Goal: Information Seeking & Learning: Check status

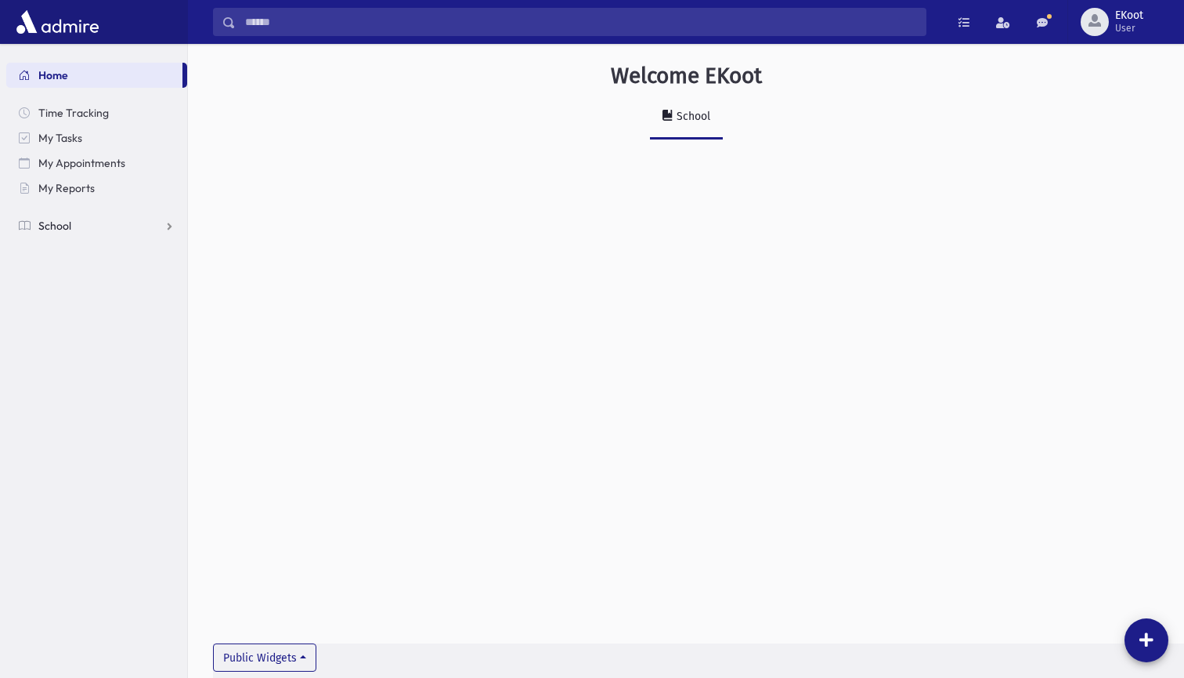
click at [89, 230] on link "School" at bounding box center [96, 225] width 181 height 25
click at [81, 255] on span "Students" at bounding box center [68, 251] width 43 height 14
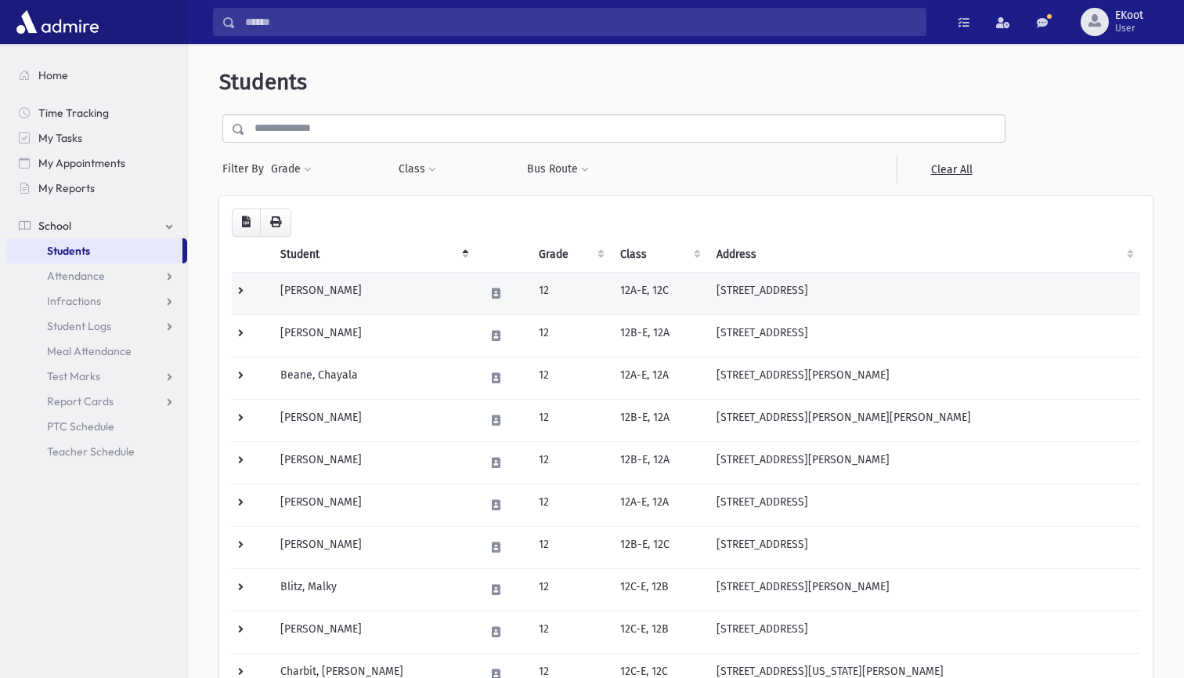
click at [237, 292] on td at bounding box center [251, 293] width 39 height 42
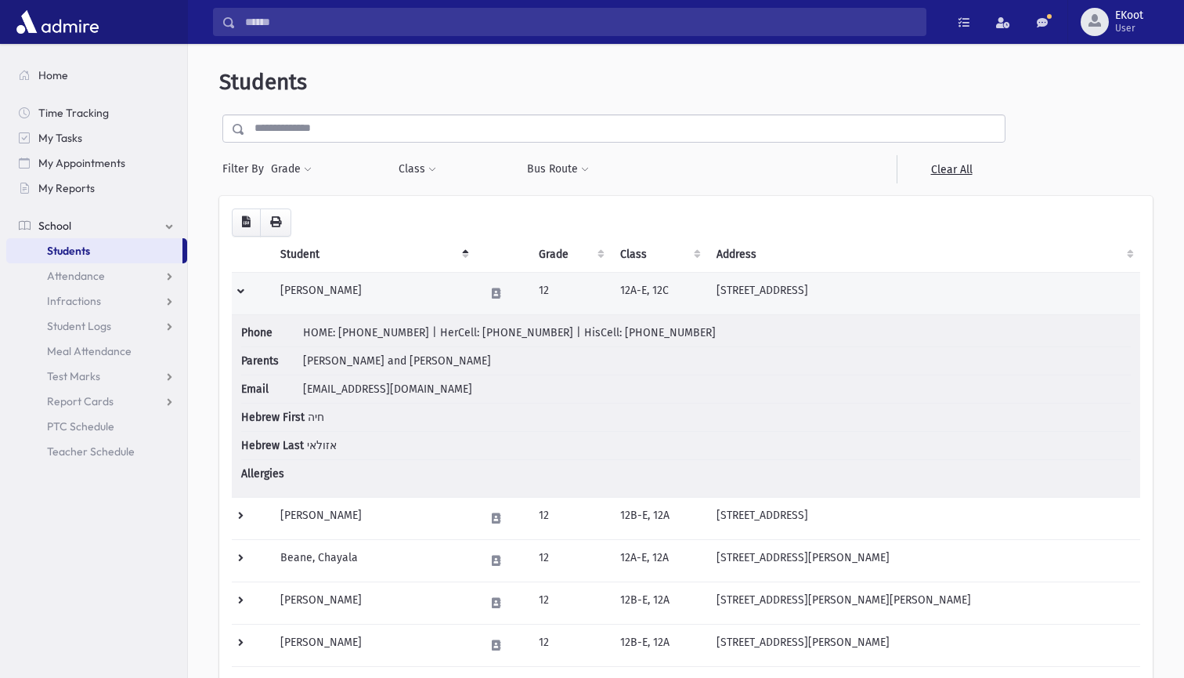
click at [237, 292] on td at bounding box center [251, 293] width 39 height 42
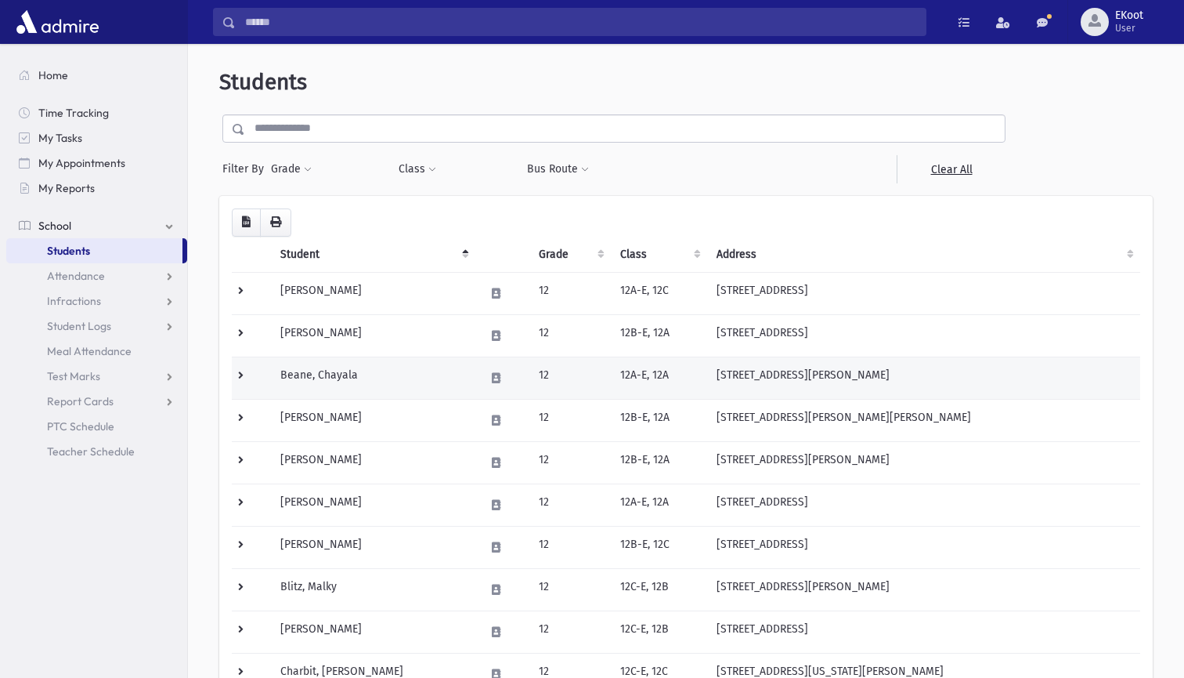
click at [251, 380] on td at bounding box center [251, 377] width 39 height 42
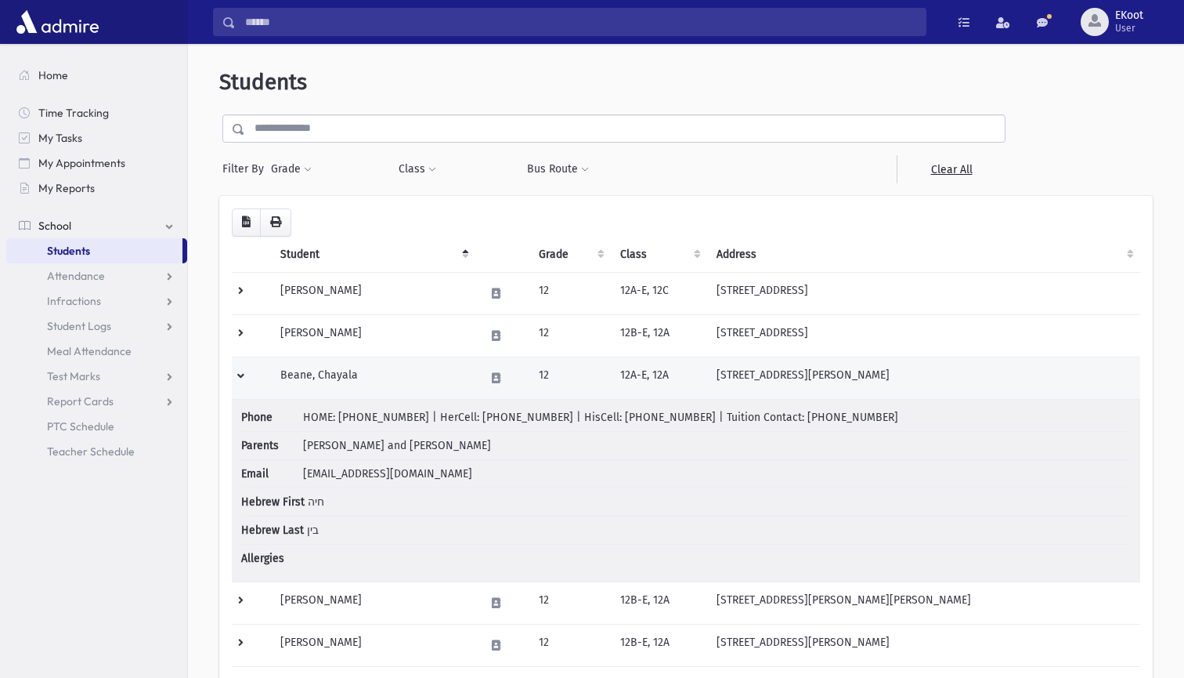
click at [251, 380] on td at bounding box center [251, 377] width 39 height 42
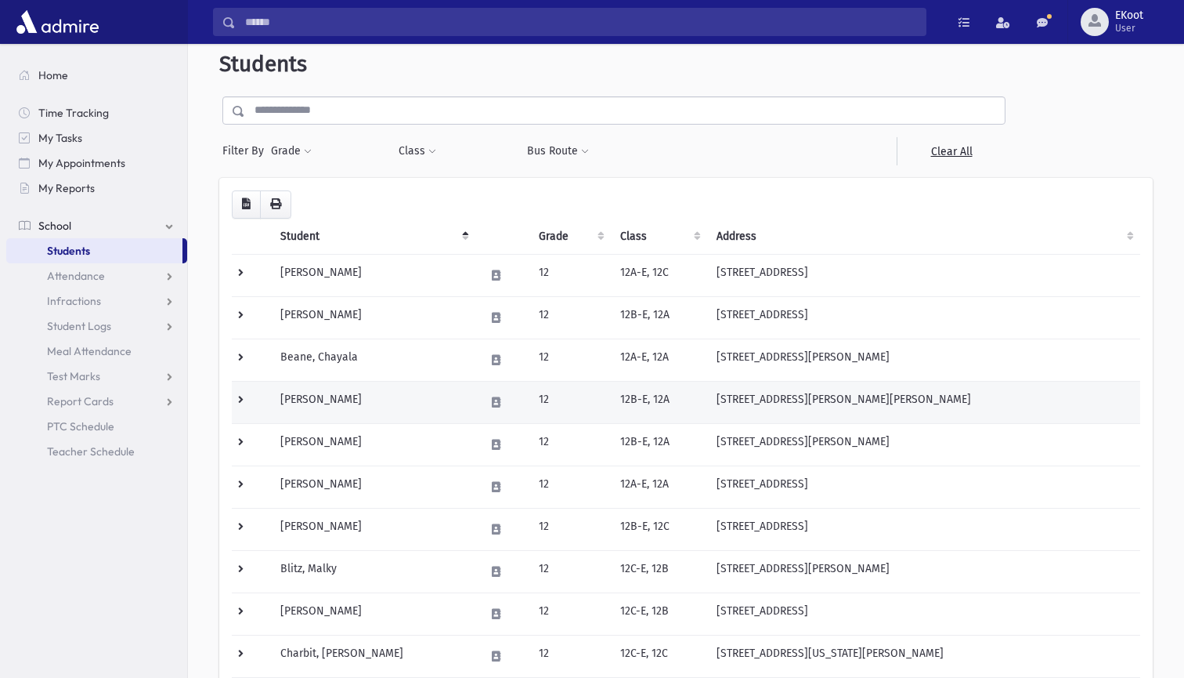
scroll to position [19, 0]
click at [249, 396] on td at bounding box center [251, 401] width 39 height 42
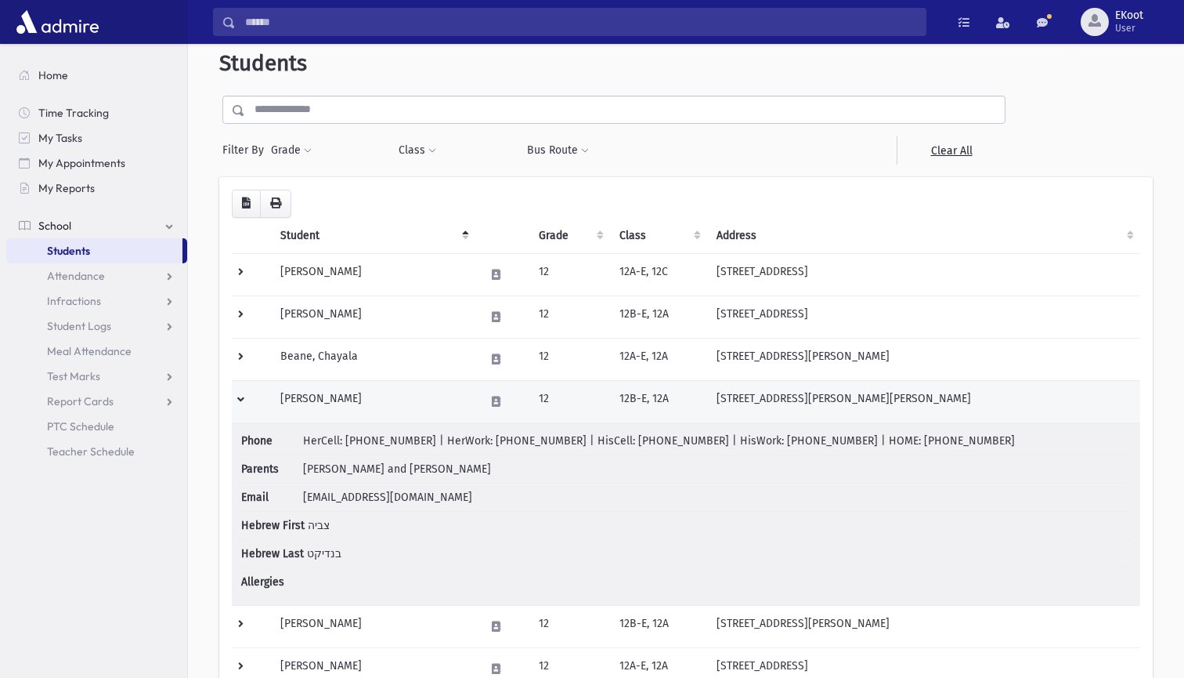
click at [241, 396] on td at bounding box center [251, 401] width 39 height 42
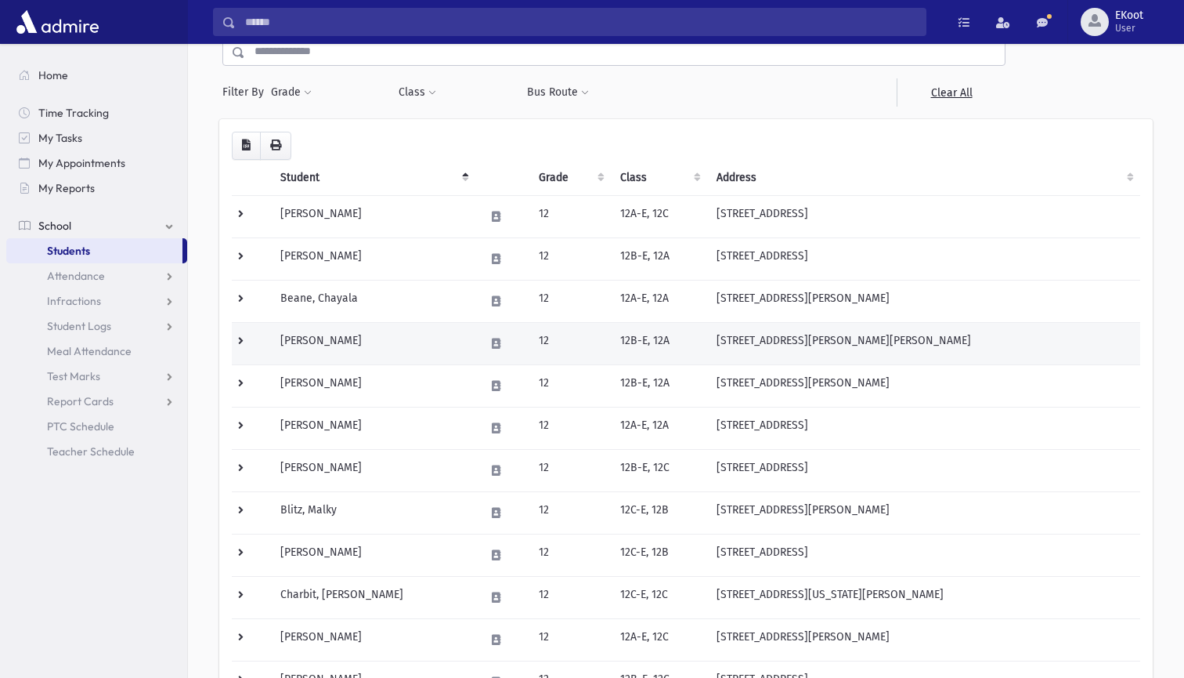
scroll to position [88, 0]
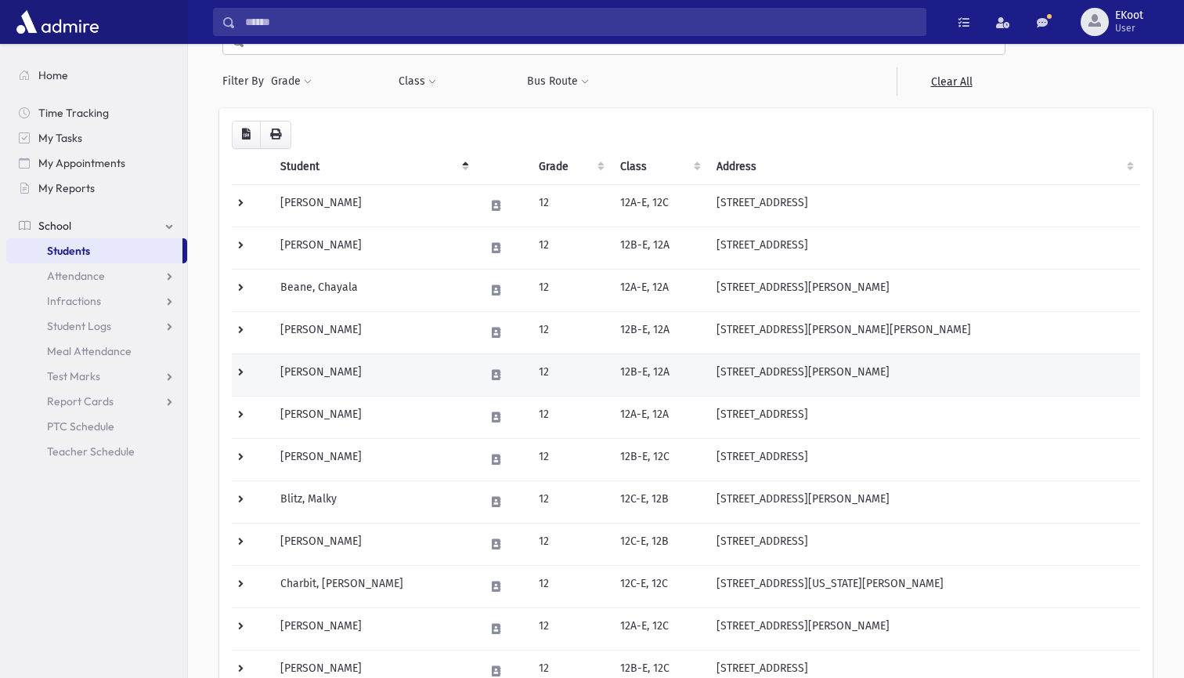
click at [243, 370] on td at bounding box center [251, 374] width 39 height 42
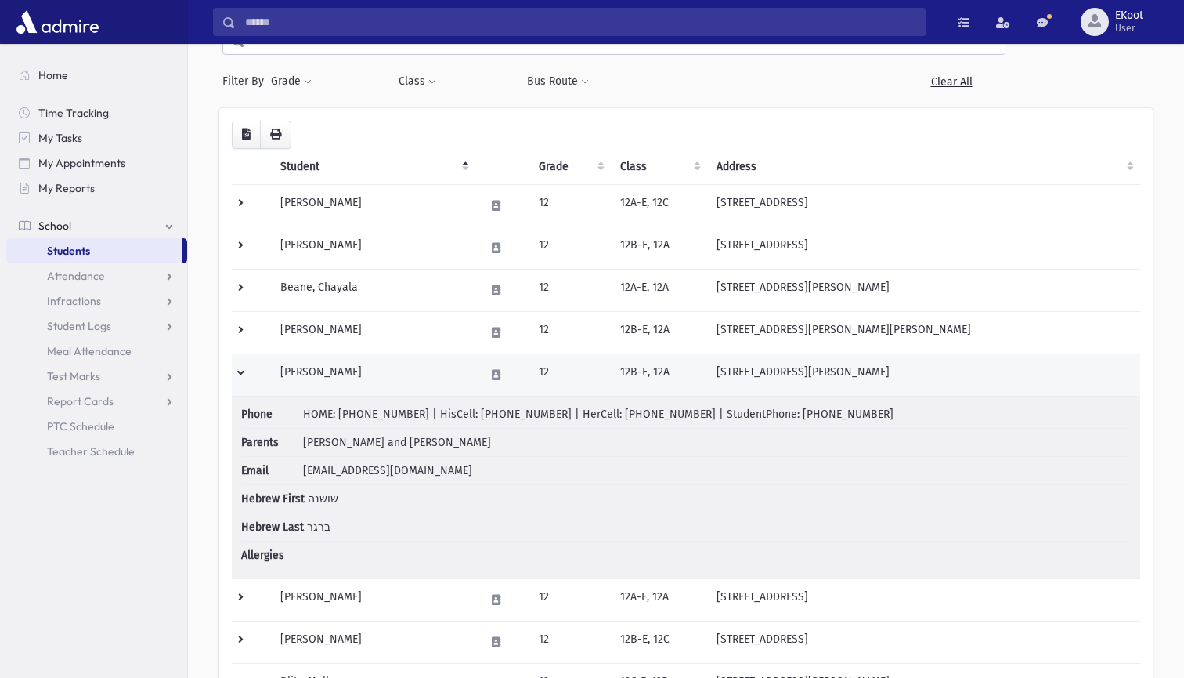
click at [243, 370] on td at bounding box center [251, 374] width 39 height 42
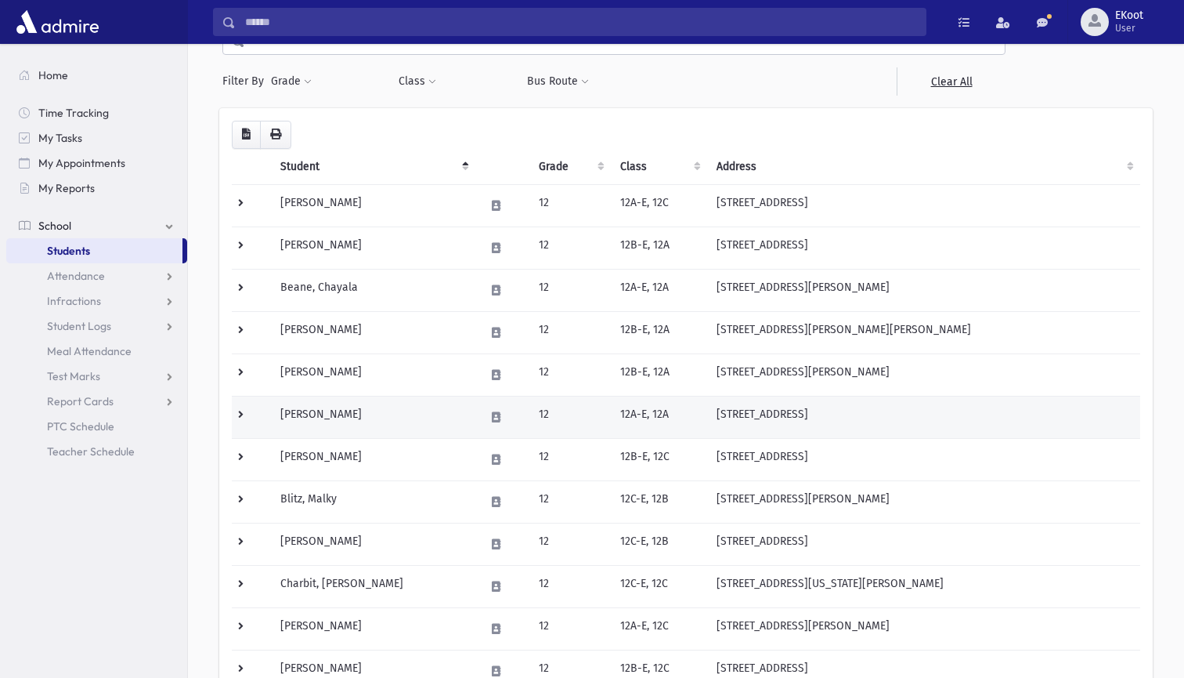
click at [251, 413] on td at bounding box center [251, 417] width 39 height 42
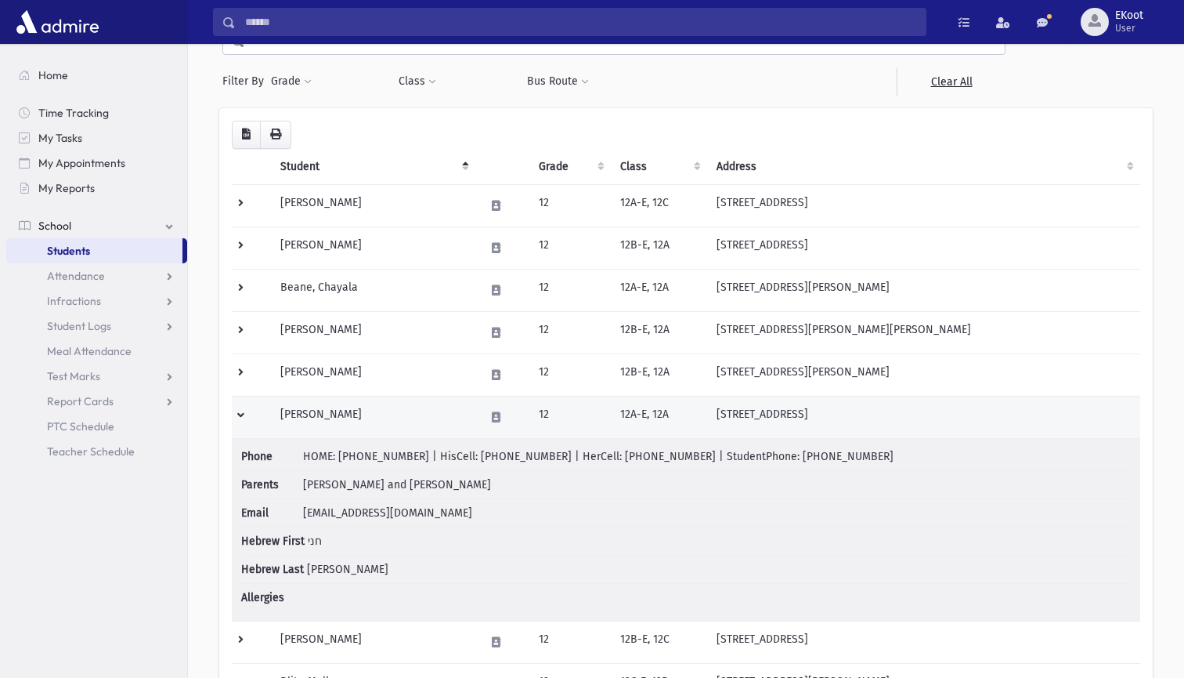
click at [240, 411] on td at bounding box center [251, 417] width 39 height 42
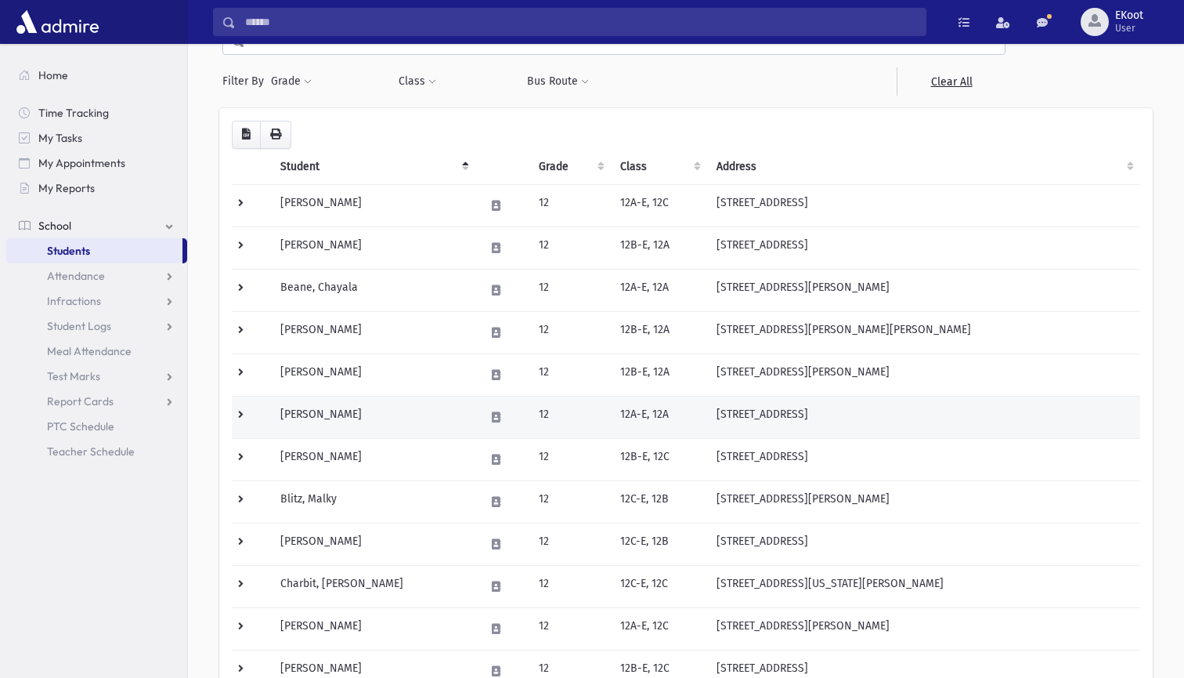
scroll to position [105, 0]
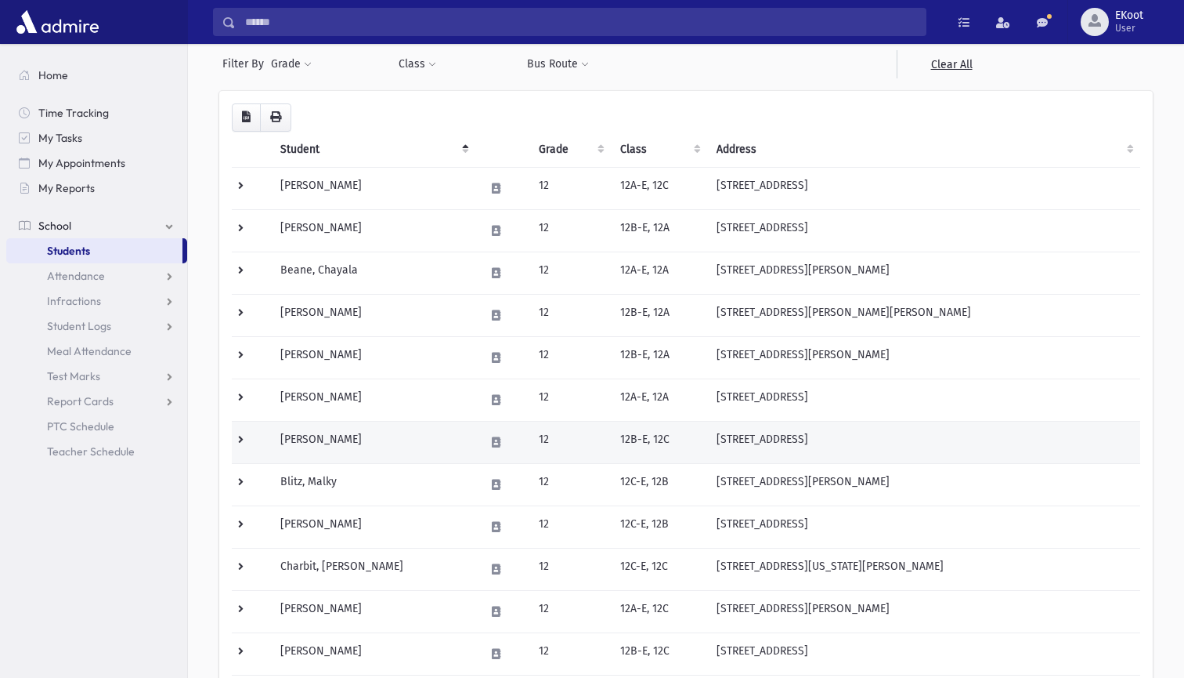
click at [244, 437] on td at bounding box center [251, 442] width 39 height 42
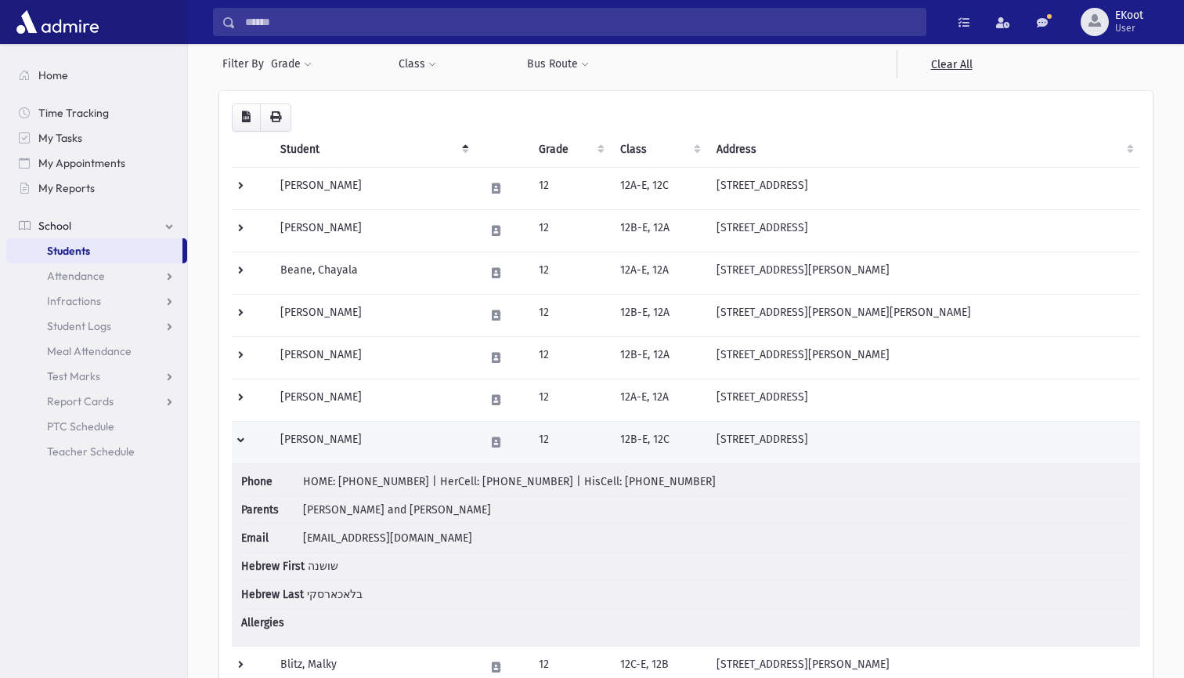
click at [244, 437] on td at bounding box center [251, 442] width 39 height 42
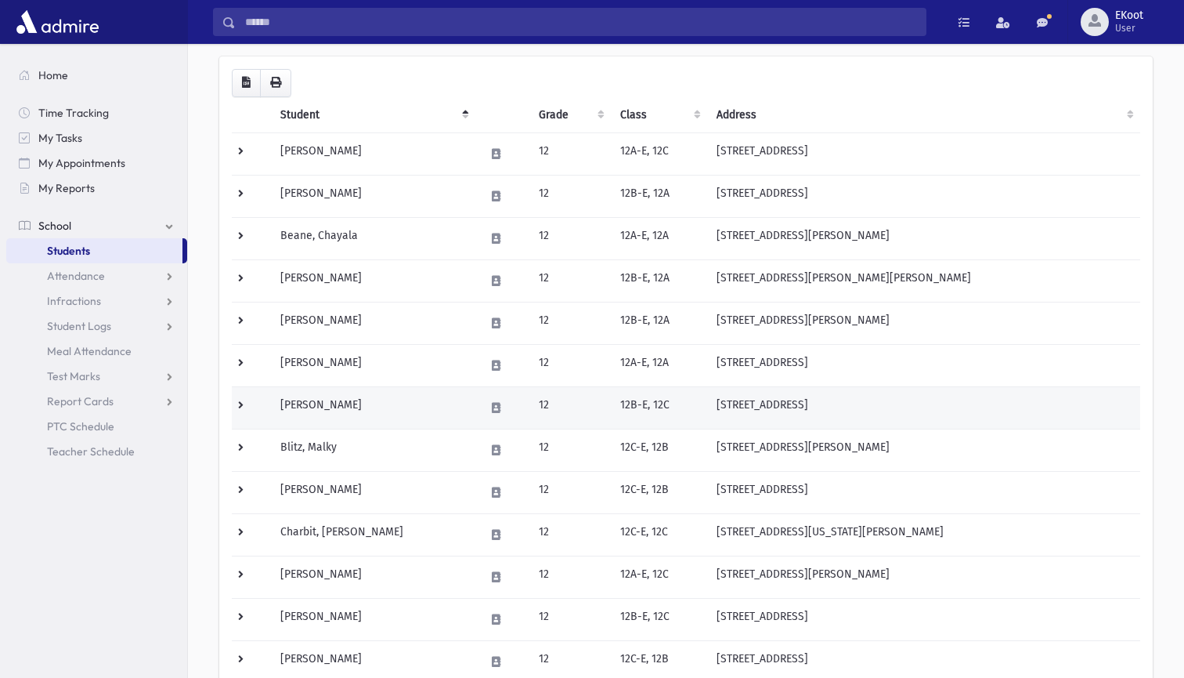
scroll to position [164, 0]
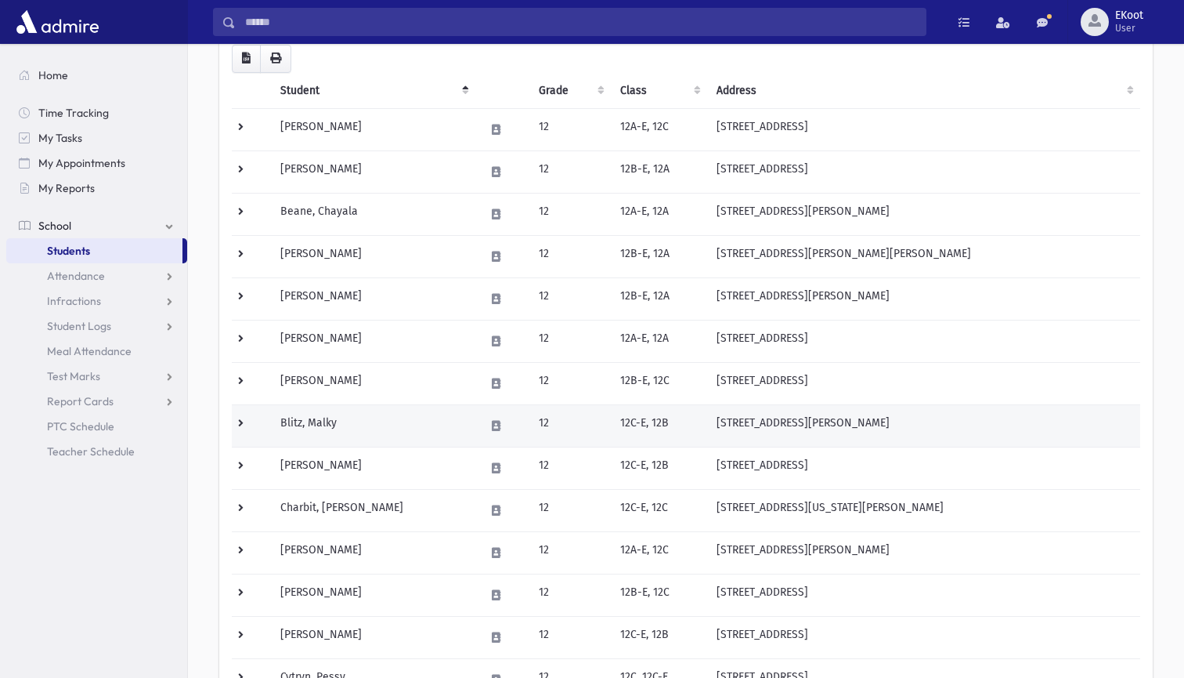
click at [244, 418] on td at bounding box center [251, 425] width 39 height 42
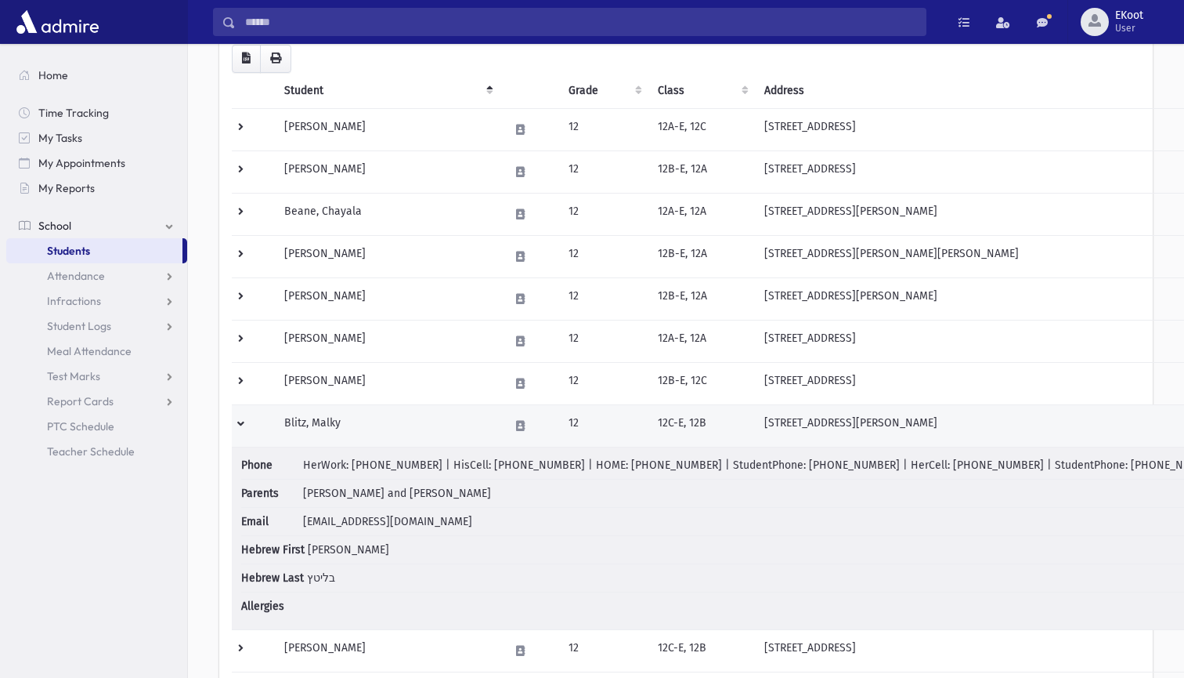
click at [244, 418] on td at bounding box center [253, 425] width 43 height 42
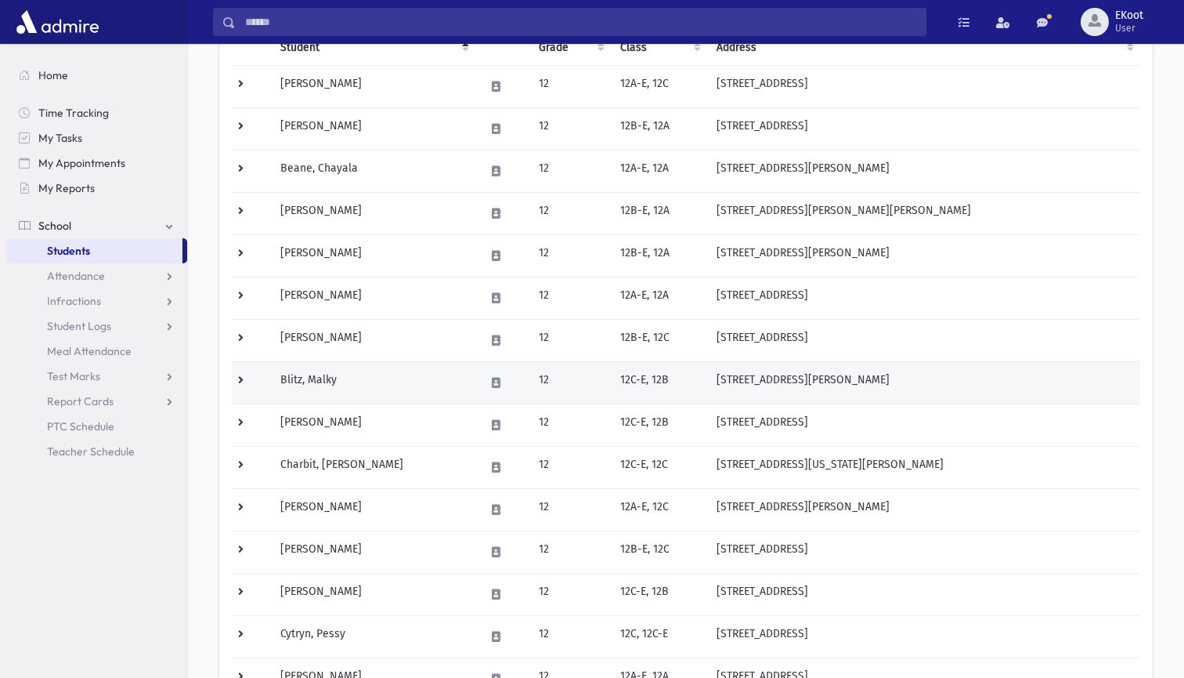
scroll to position [215, 0]
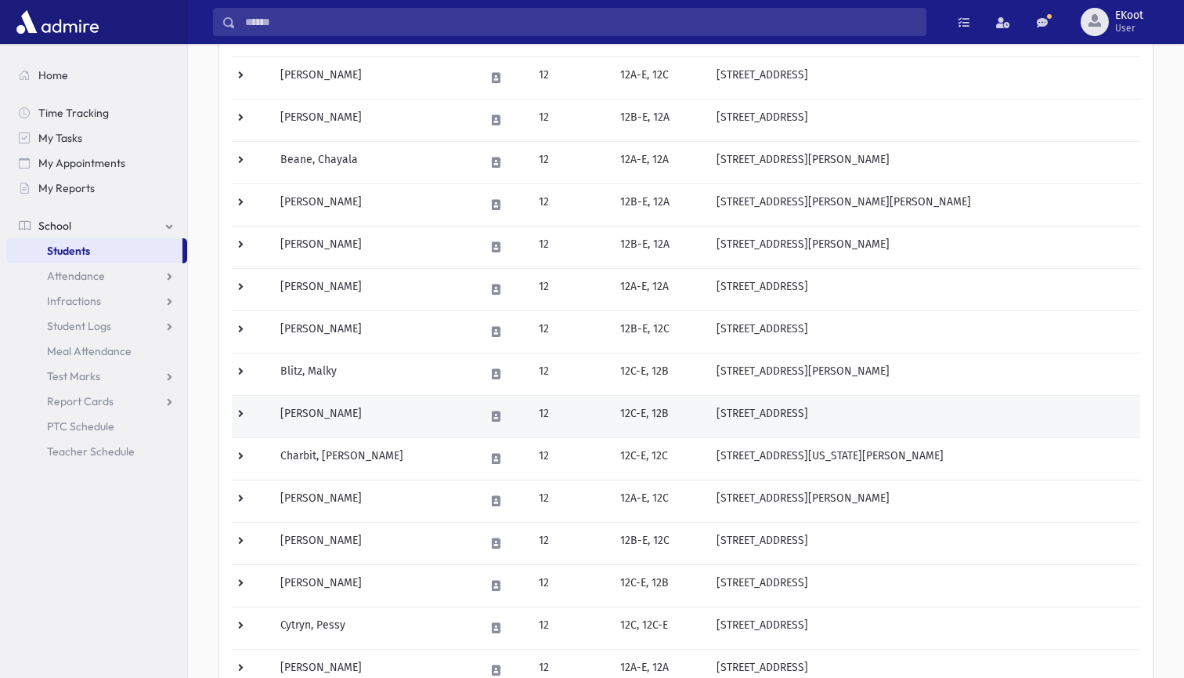
click at [244, 418] on td at bounding box center [251, 416] width 39 height 42
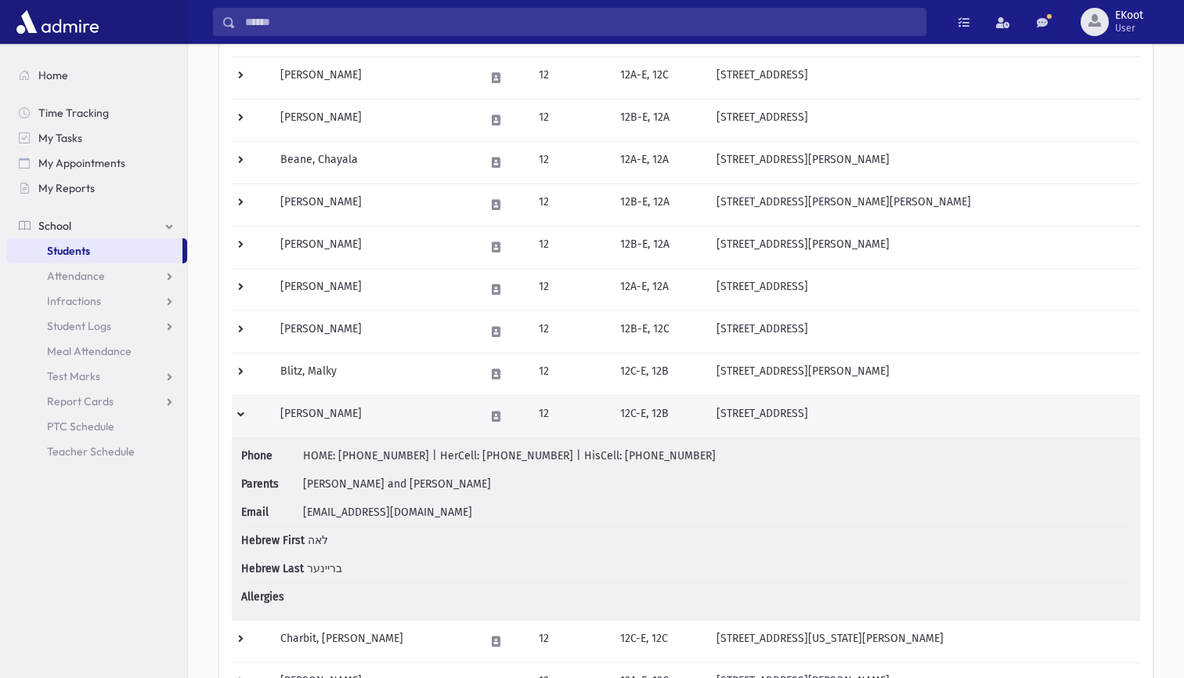
click at [244, 418] on td at bounding box center [251, 416] width 39 height 42
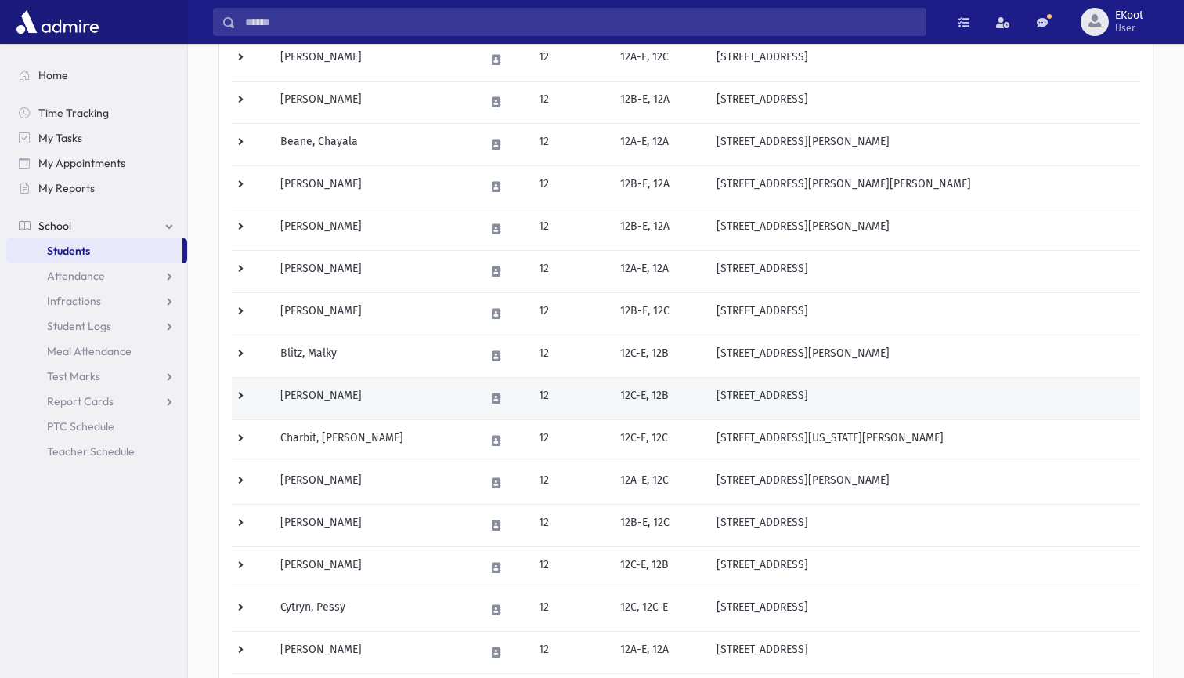
scroll to position [234, 0]
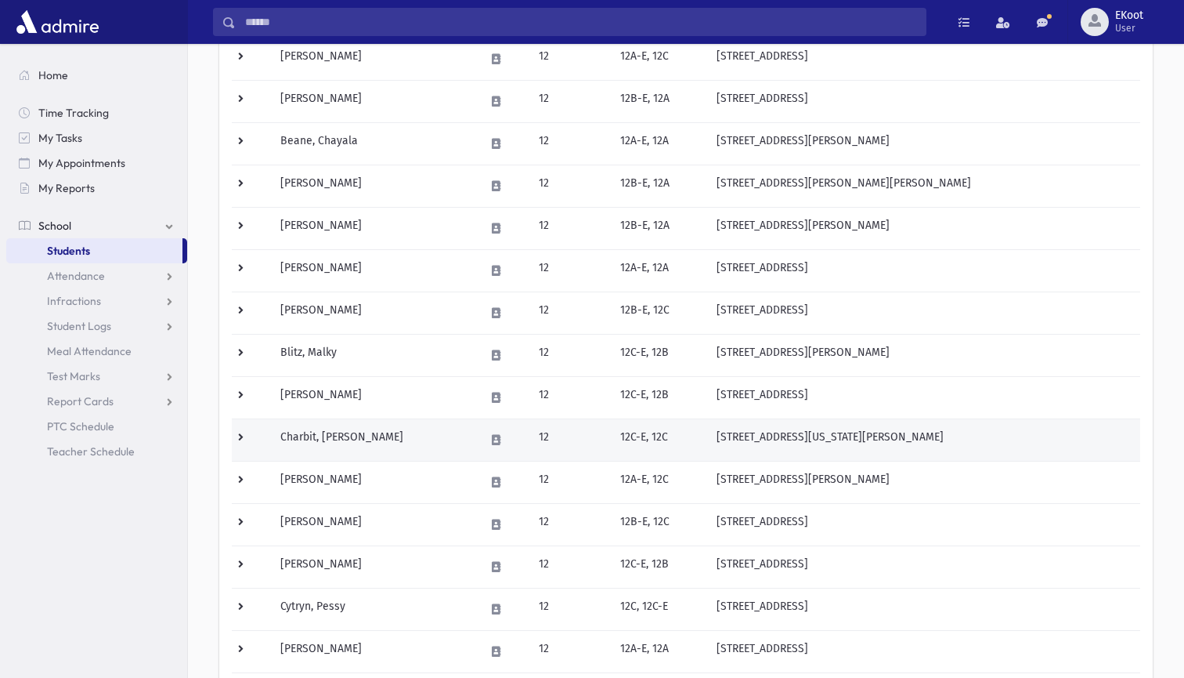
click at [247, 441] on td at bounding box center [251, 439] width 39 height 42
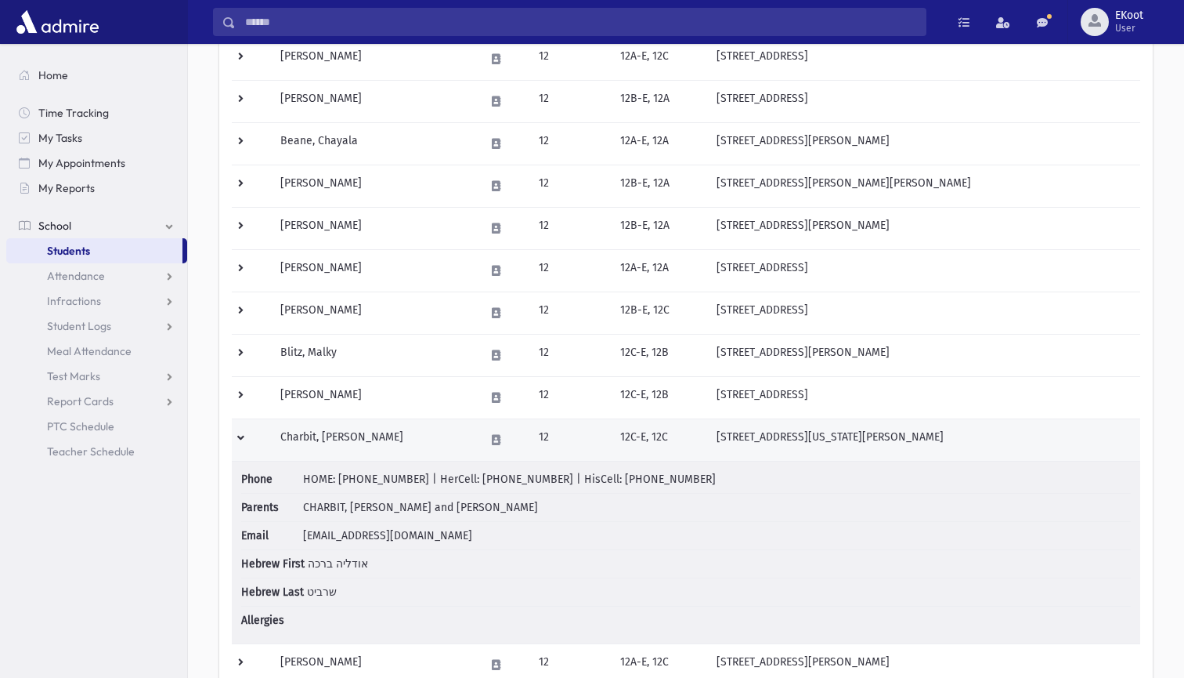
click at [247, 441] on td at bounding box center [251, 439] width 39 height 42
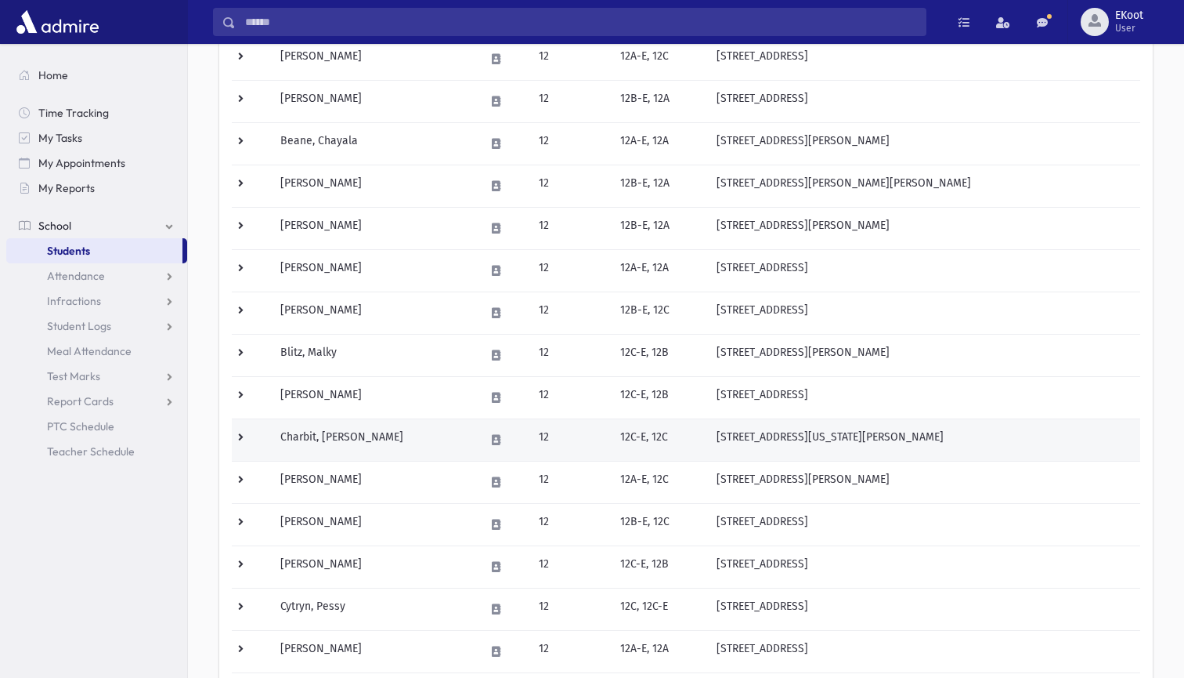
click at [247, 441] on td at bounding box center [251, 439] width 39 height 42
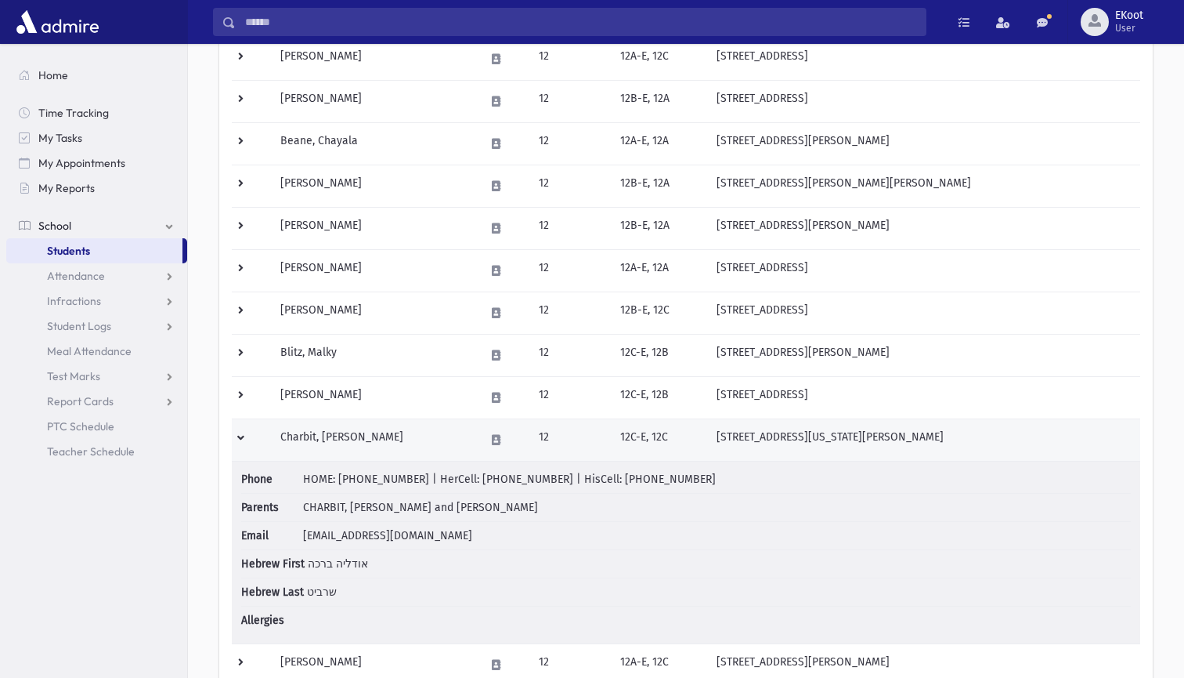
click at [247, 441] on td at bounding box center [251, 439] width 39 height 42
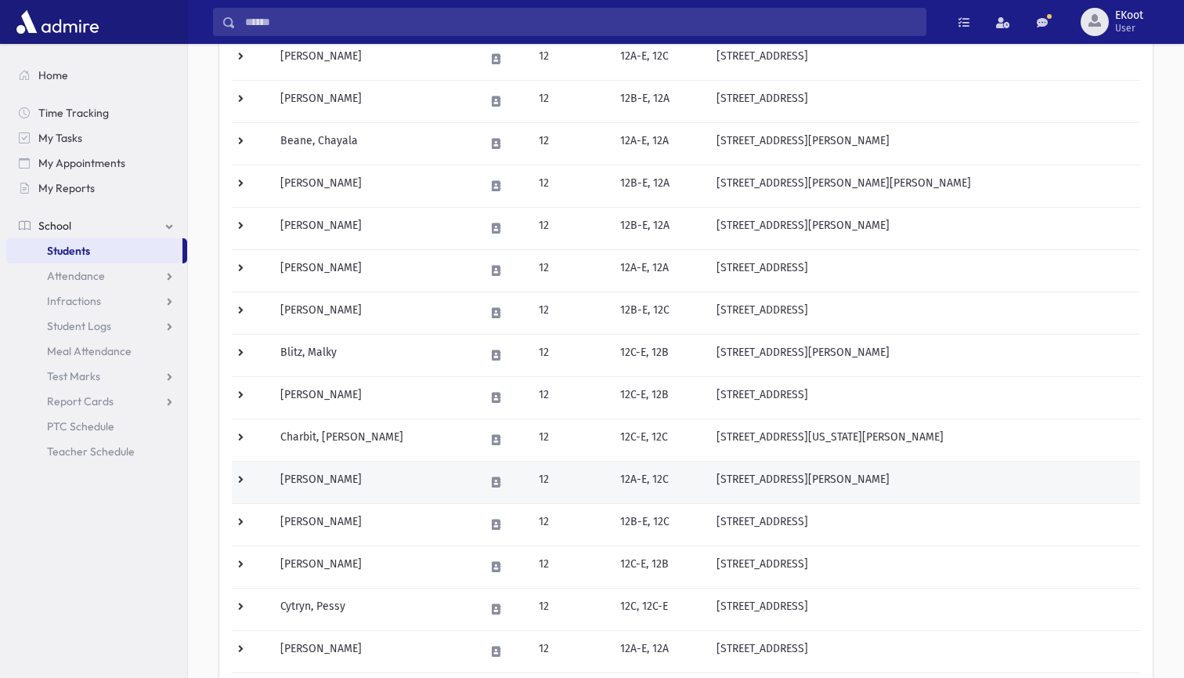
click at [250, 480] on td at bounding box center [251, 482] width 39 height 42
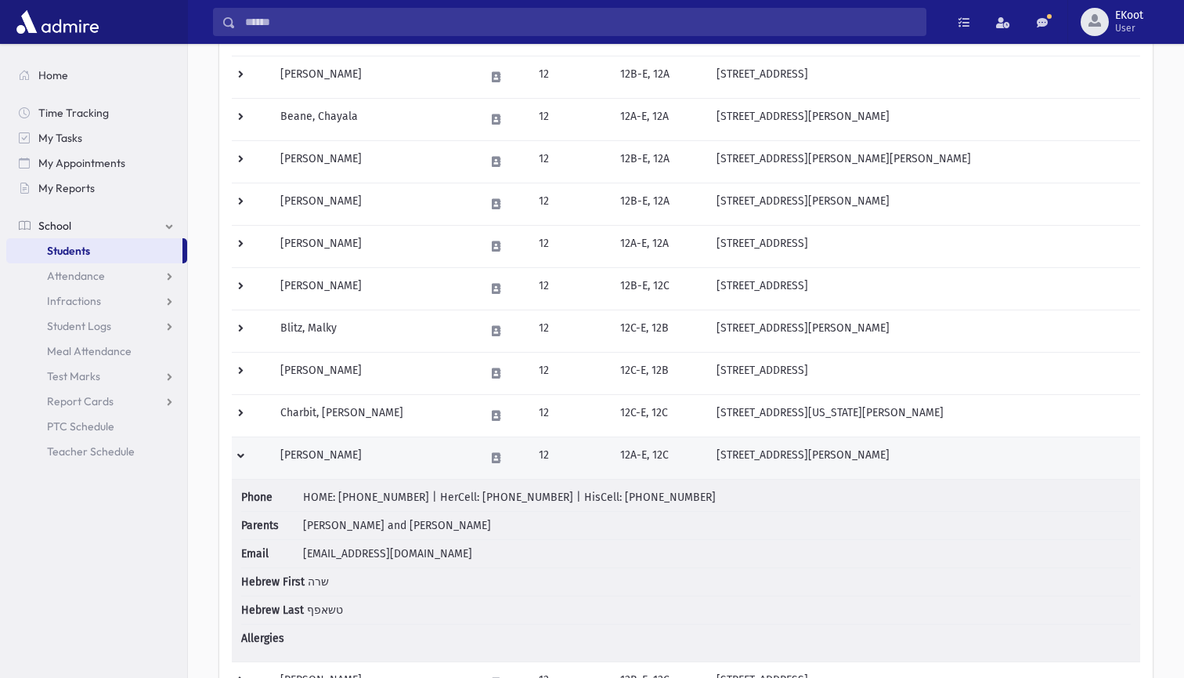
scroll to position [262, 0]
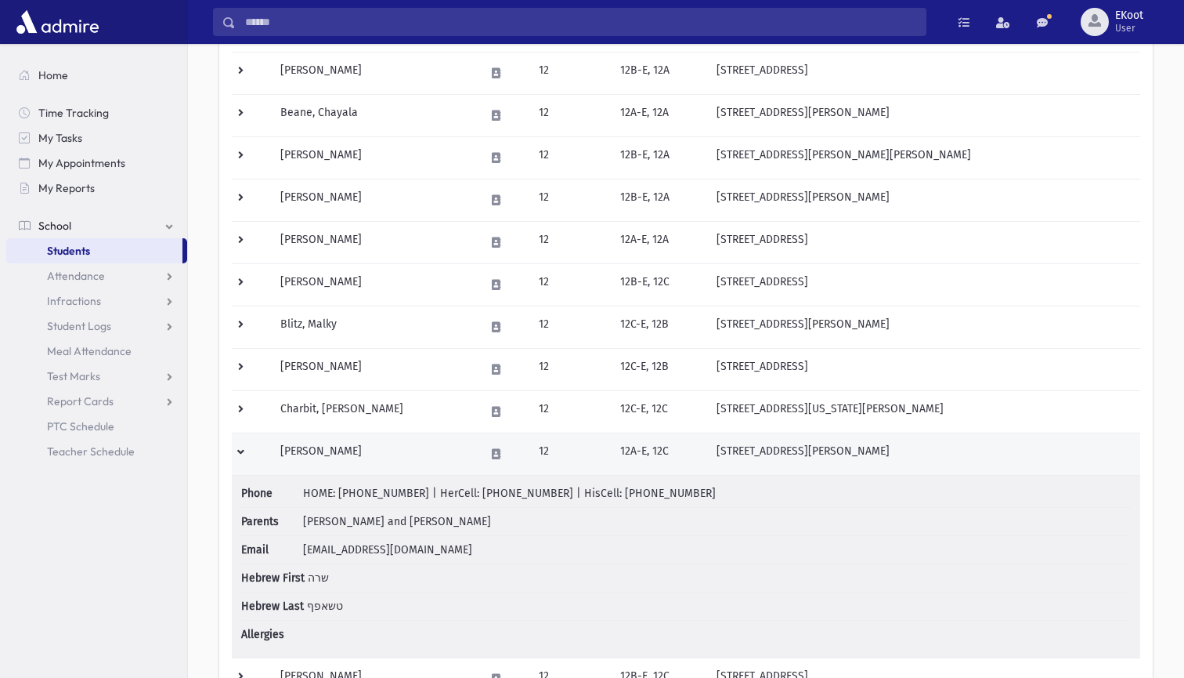
click at [242, 454] on td at bounding box center [251, 453] width 39 height 42
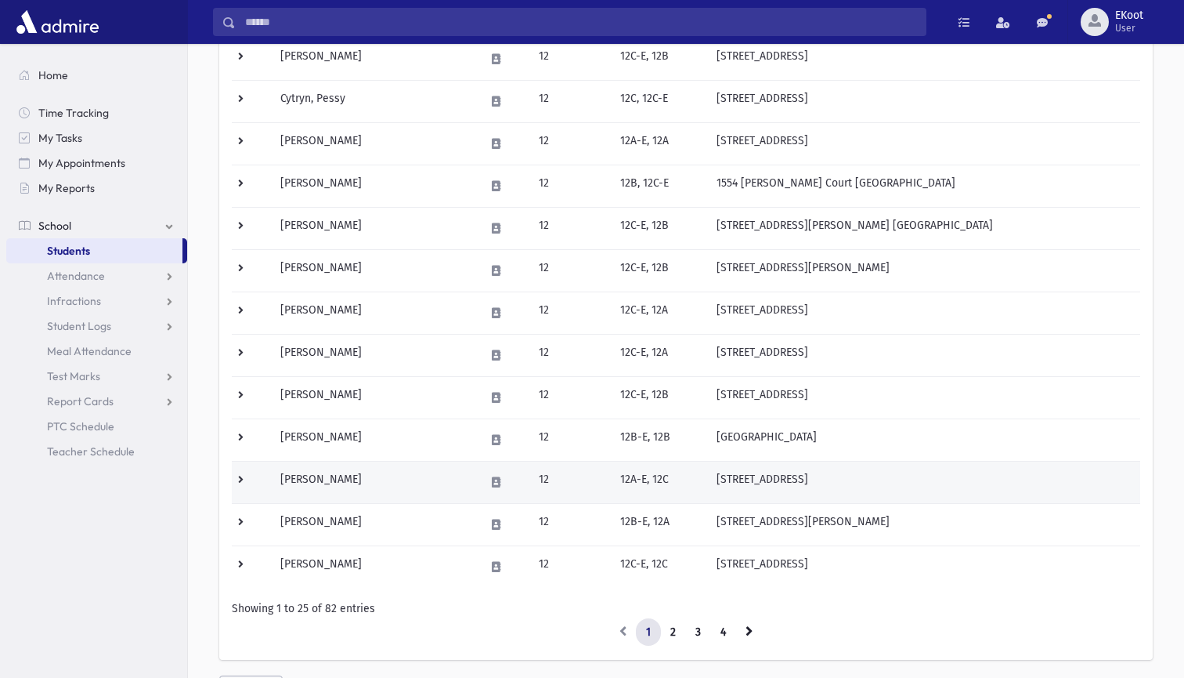
scroll to position [754, 0]
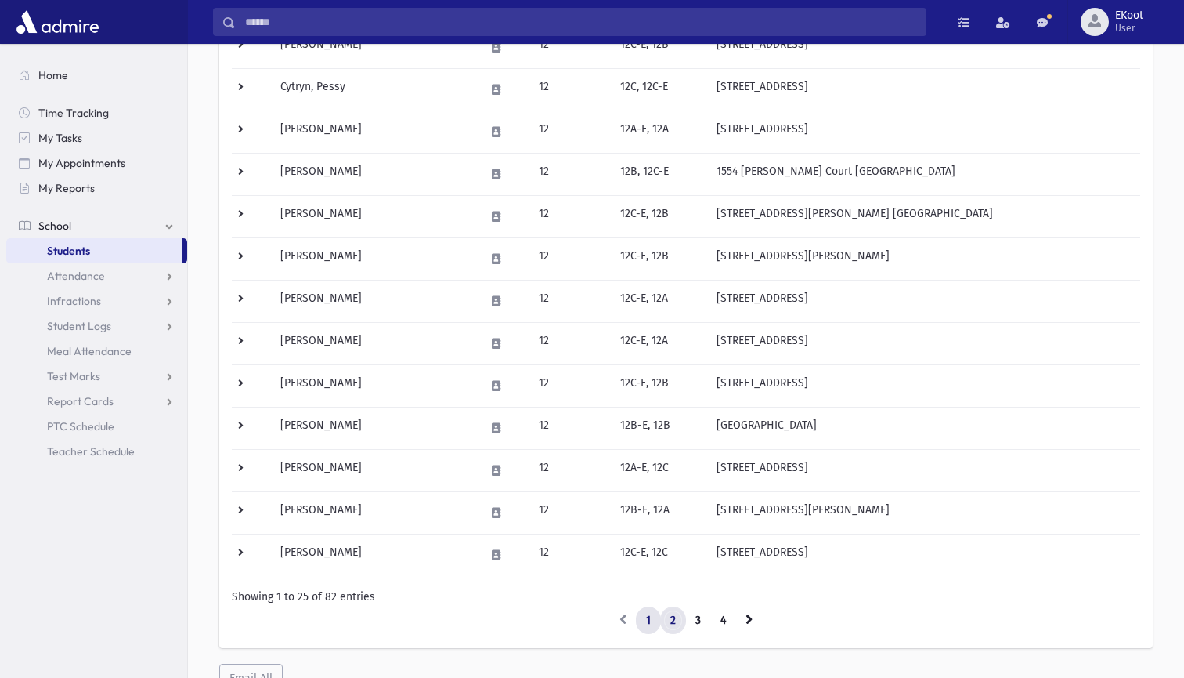
click at [672, 616] on link "2" at bounding box center [673, 620] width 26 height 28
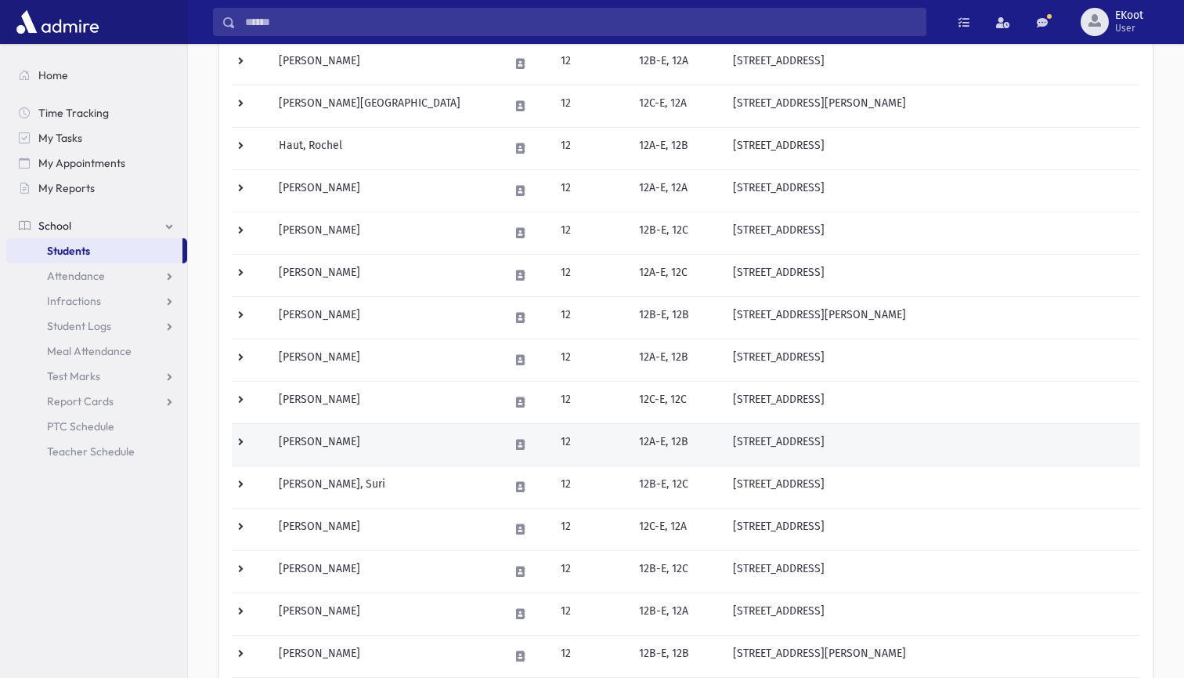
scroll to position [483, 0]
click at [247, 446] on td at bounding box center [251, 444] width 38 height 42
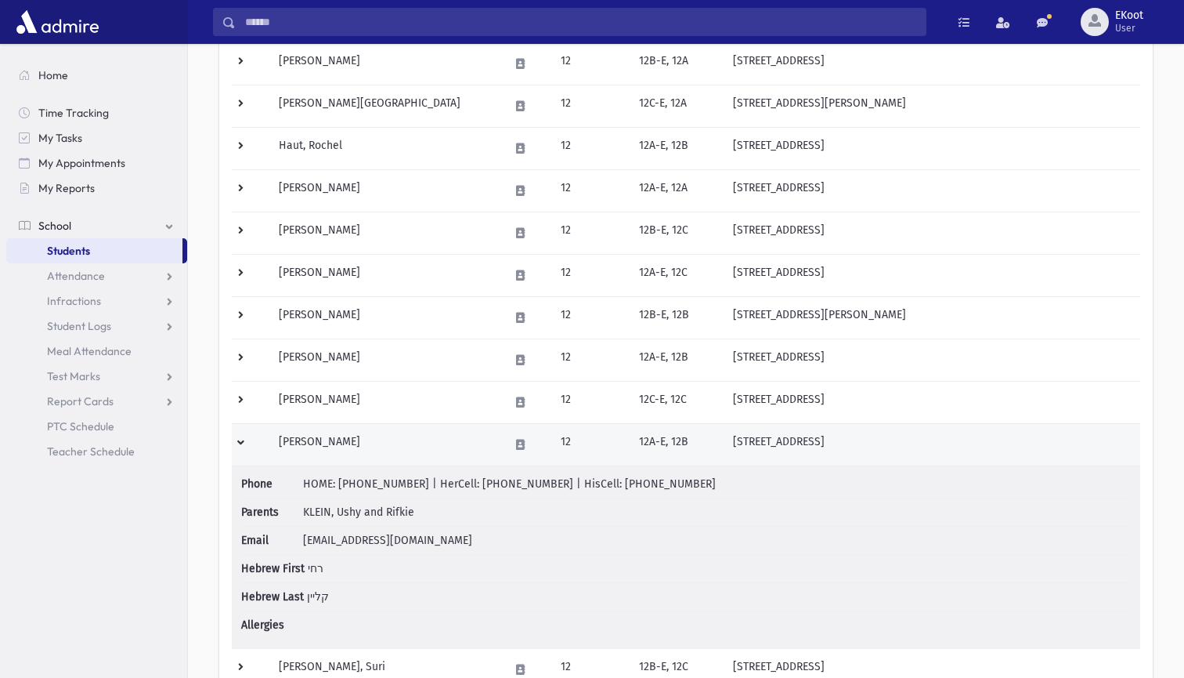
click at [245, 446] on td at bounding box center [251, 444] width 38 height 42
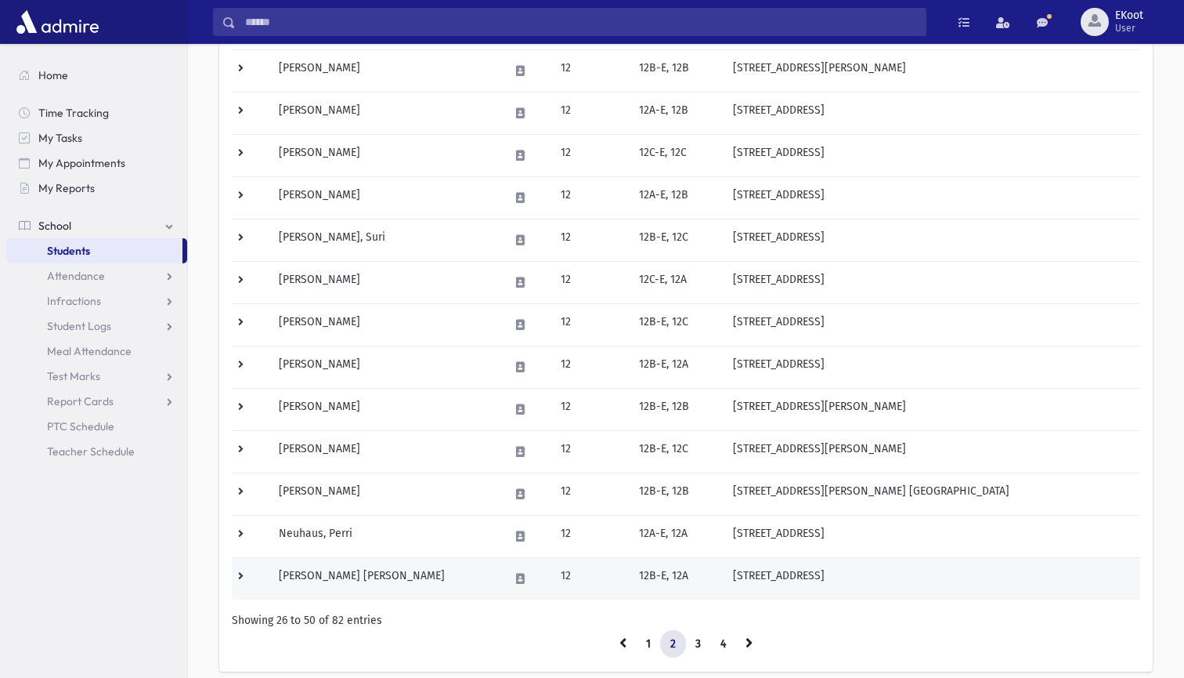
scroll to position [739, 0]
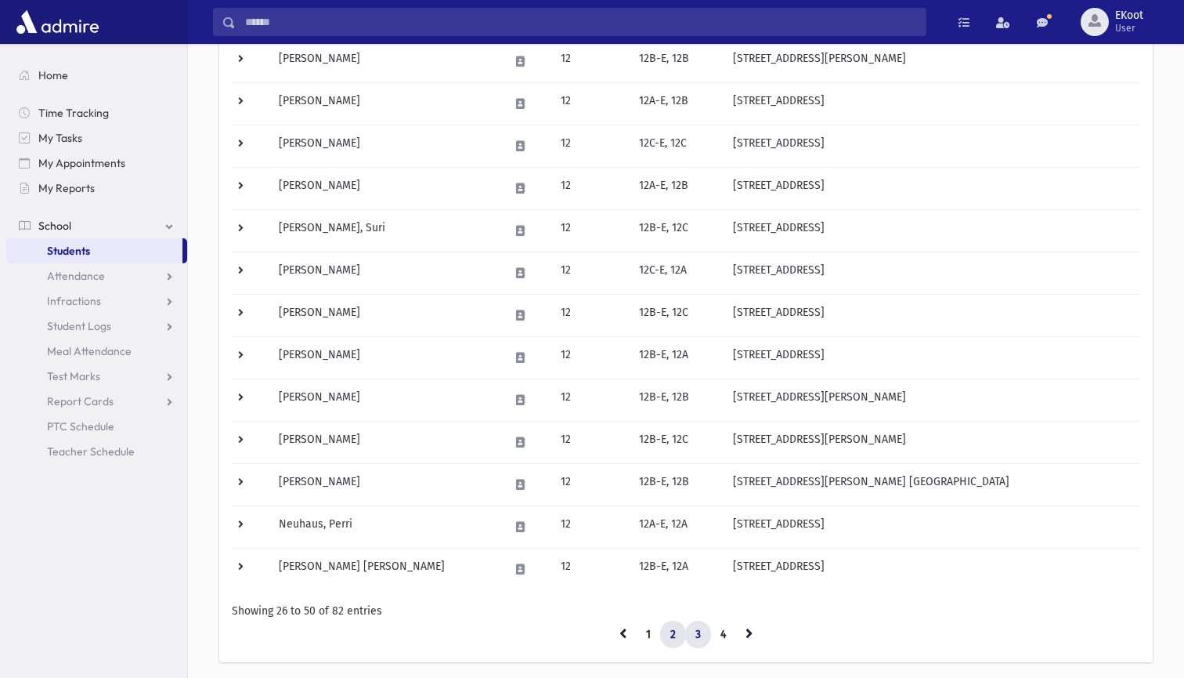
click at [701, 630] on link "3" at bounding box center [698, 634] width 26 height 28
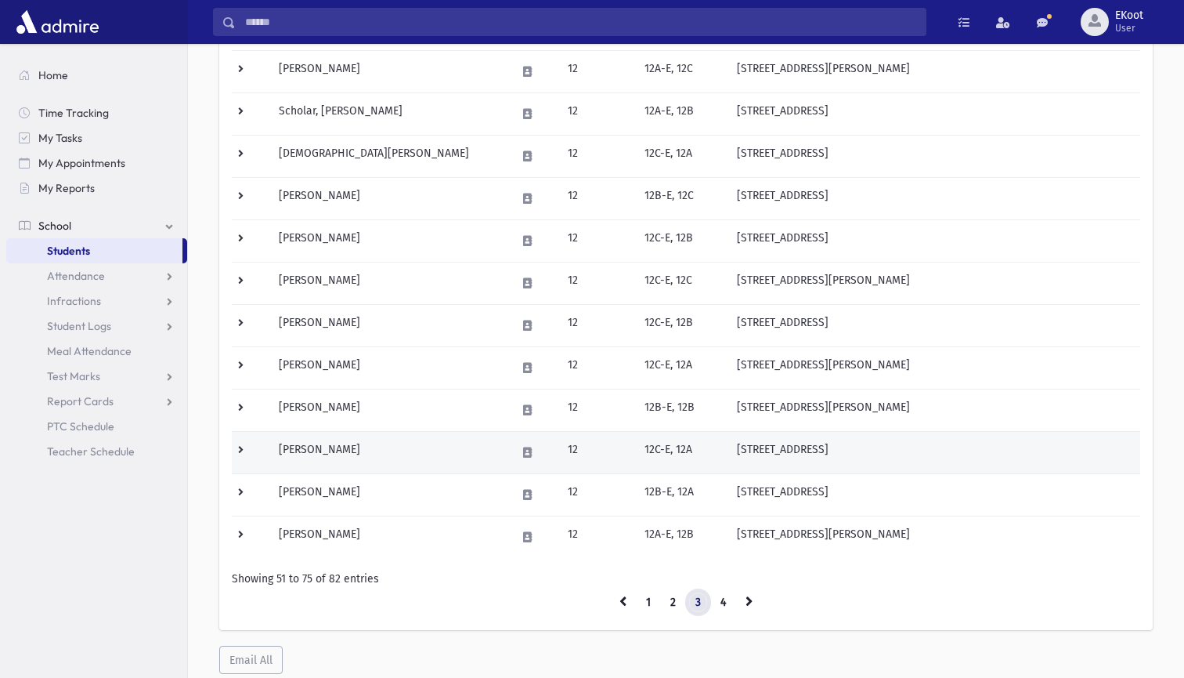
scroll to position [776, 0]
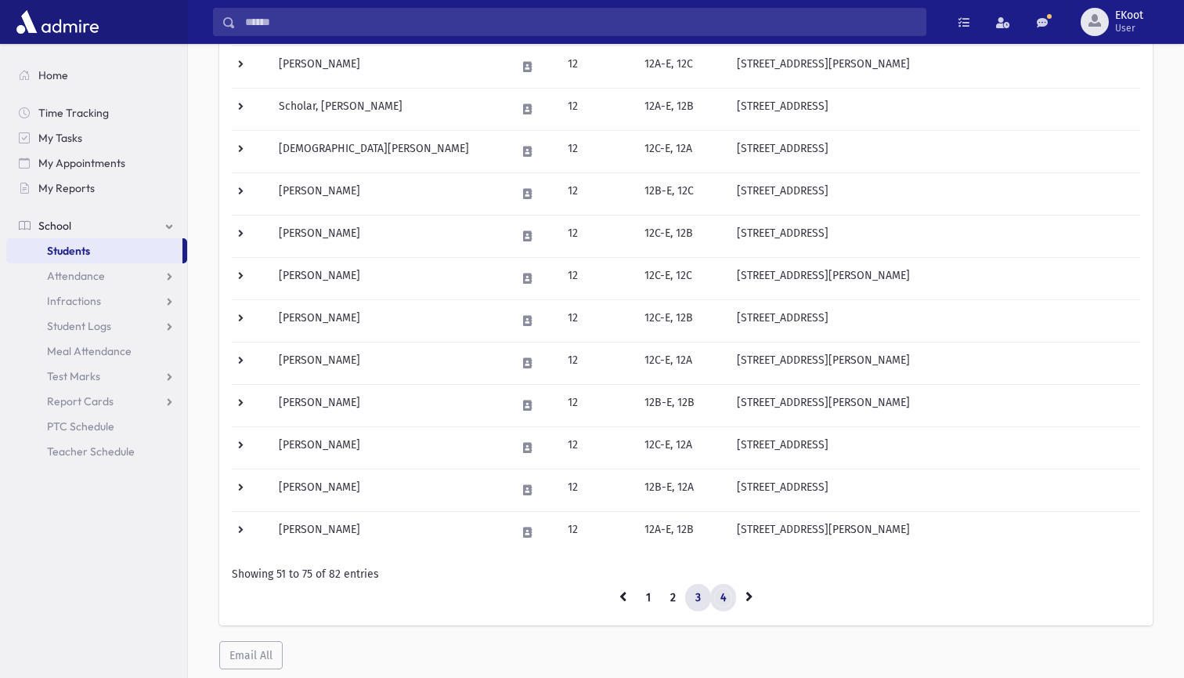
click at [729, 596] on link "4" at bounding box center [723, 598] width 26 height 28
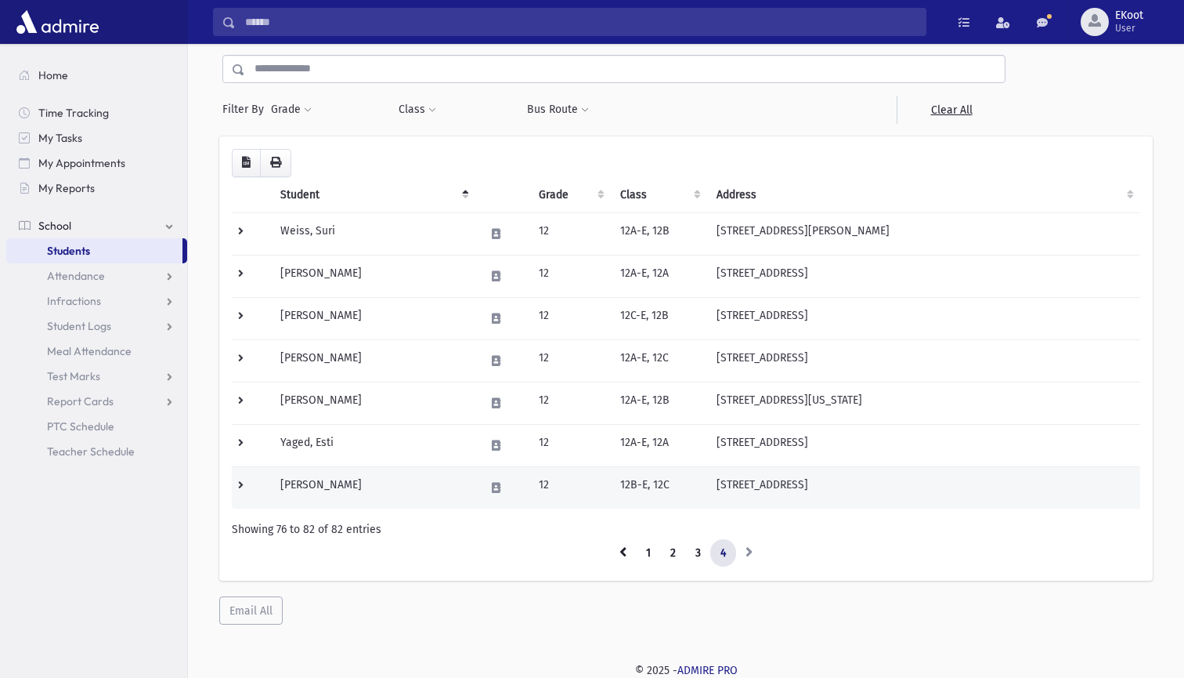
click at [246, 491] on td at bounding box center [251, 487] width 39 height 42
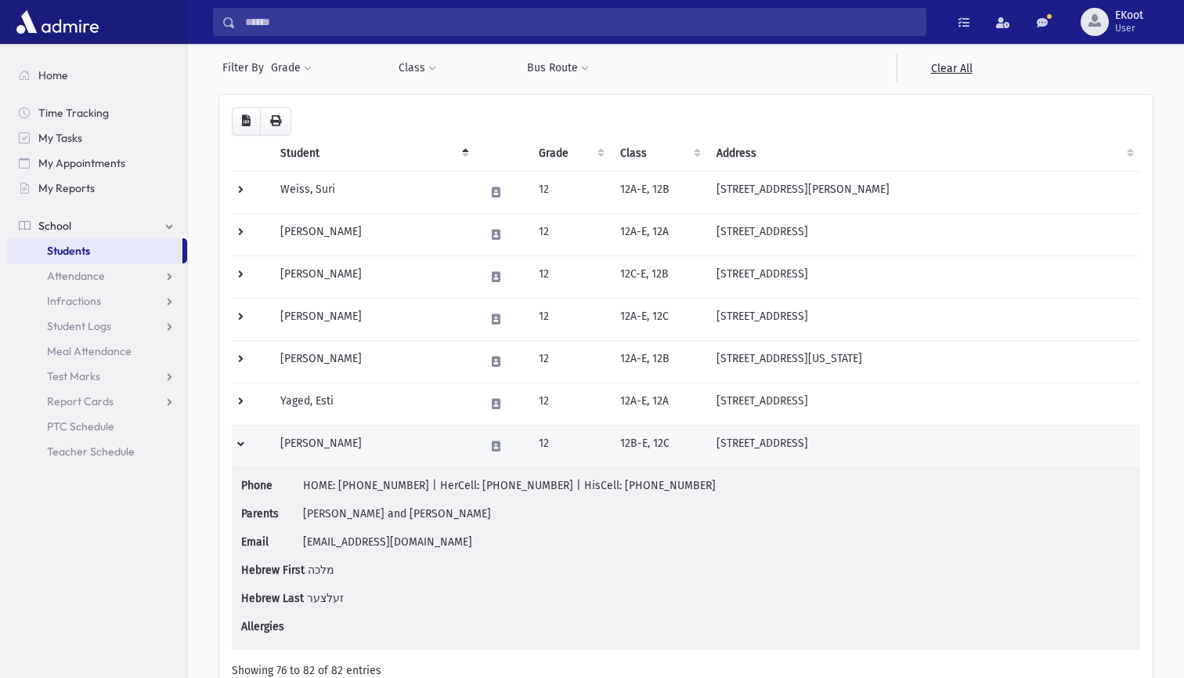
scroll to position [108, 0]
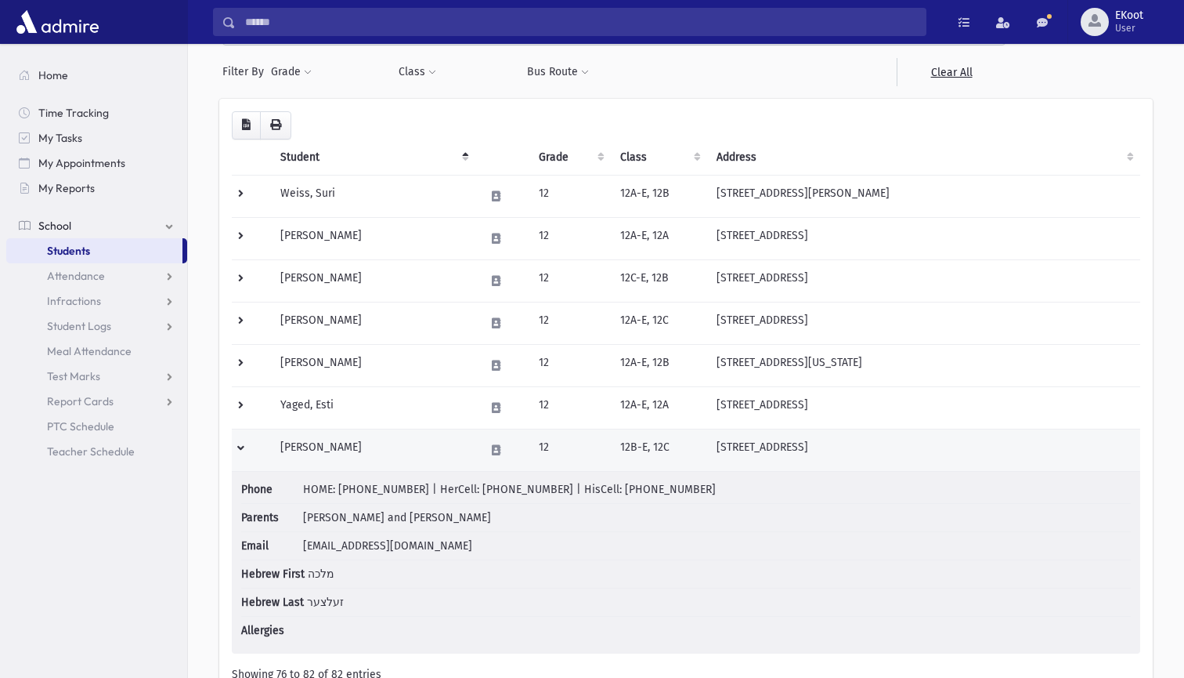
click at [243, 450] on td at bounding box center [251, 449] width 39 height 42
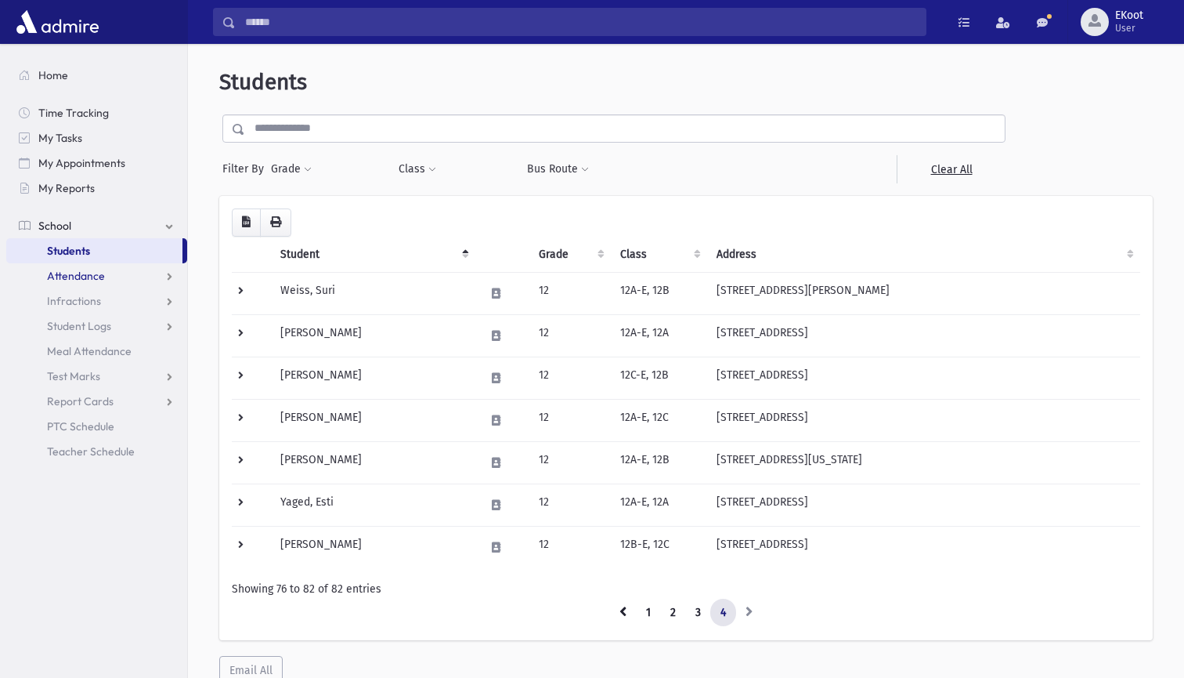
scroll to position [0, 0]
click at [132, 275] on link "Attendance" at bounding box center [96, 275] width 181 height 25
click at [64, 324] on span "List" at bounding box center [68, 326] width 17 height 14
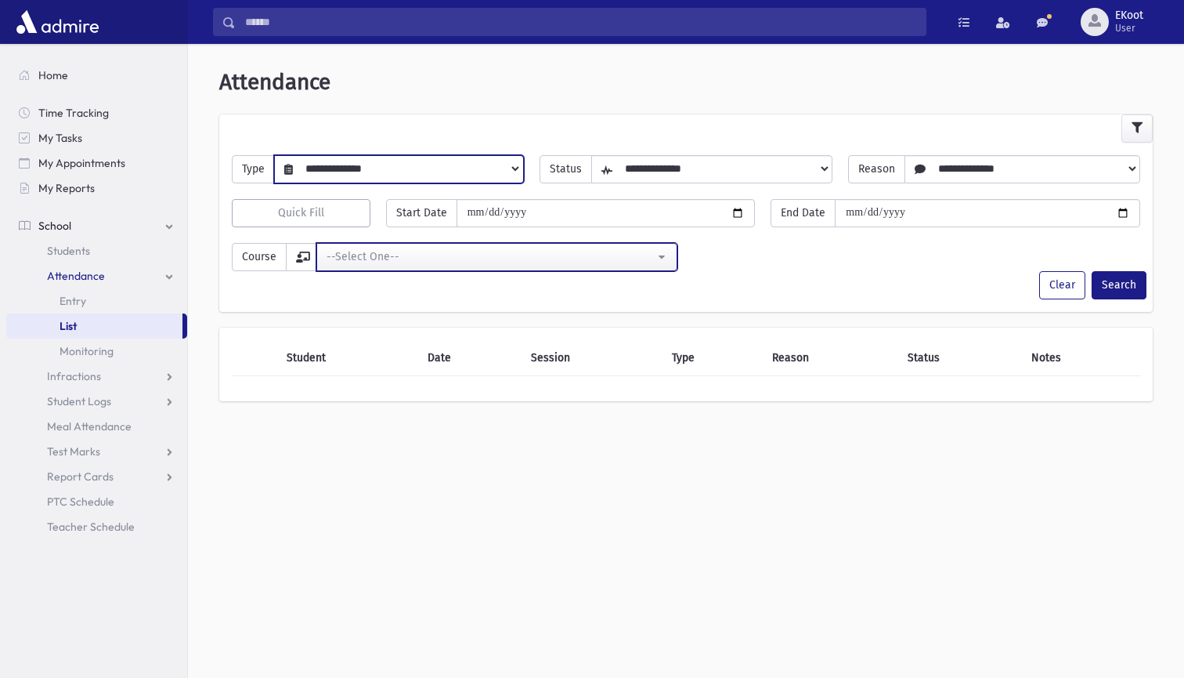
click at [526, 258] on div "--Select One--" at bounding box center [491, 256] width 328 height 16
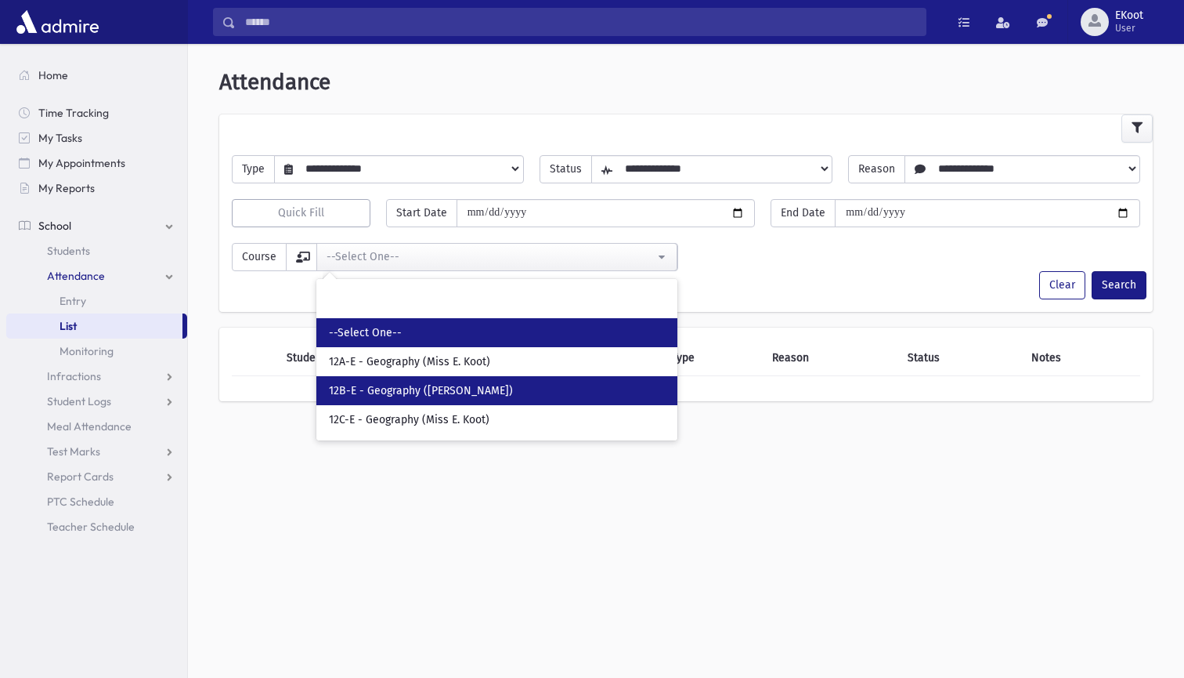
click at [443, 398] on link "12B-E - Geography ([PERSON_NAME])" at bounding box center [496, 390] width 361 height 29
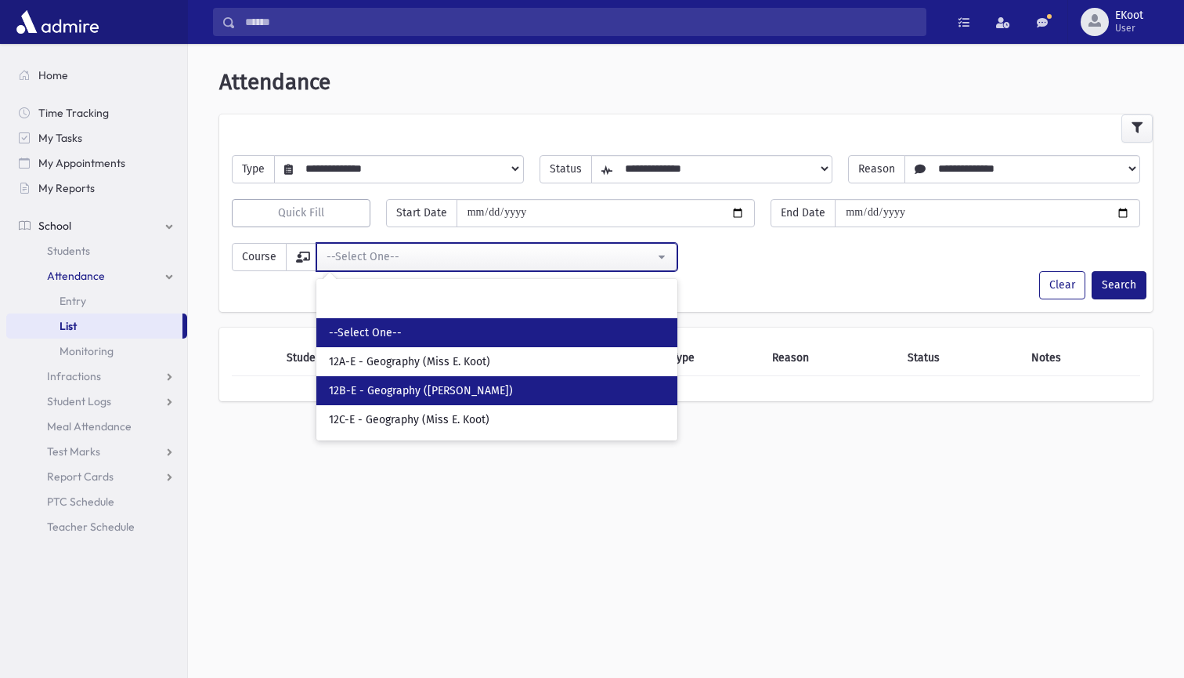
select select "****"
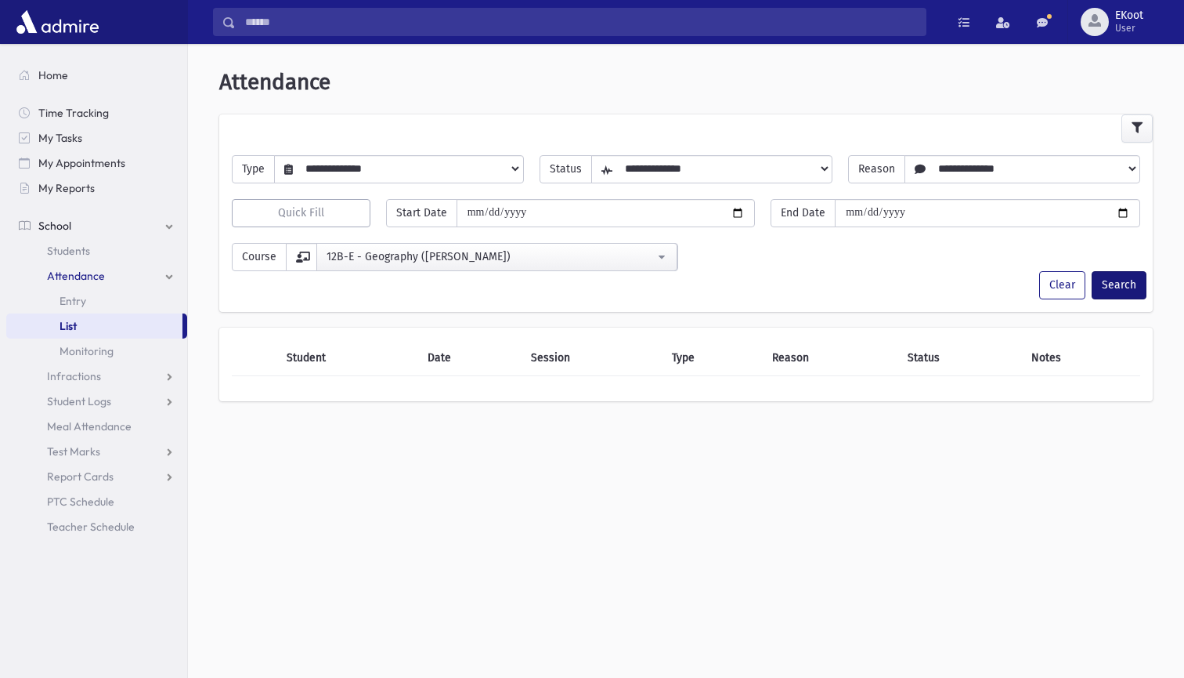
click at [1112, 273] on button "Search" at bounding box center [1119, 285] width 55 height 28
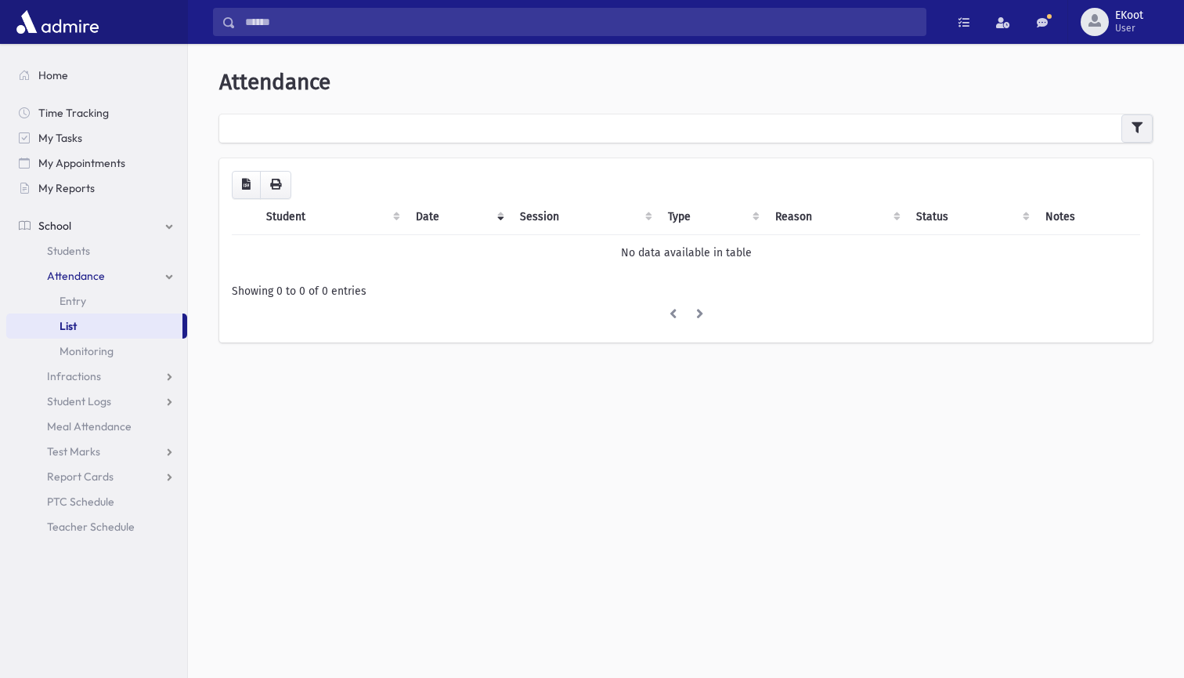
click at [1140, 125] on icon "button" at bounding box center [1137, 127] width 11 height 11
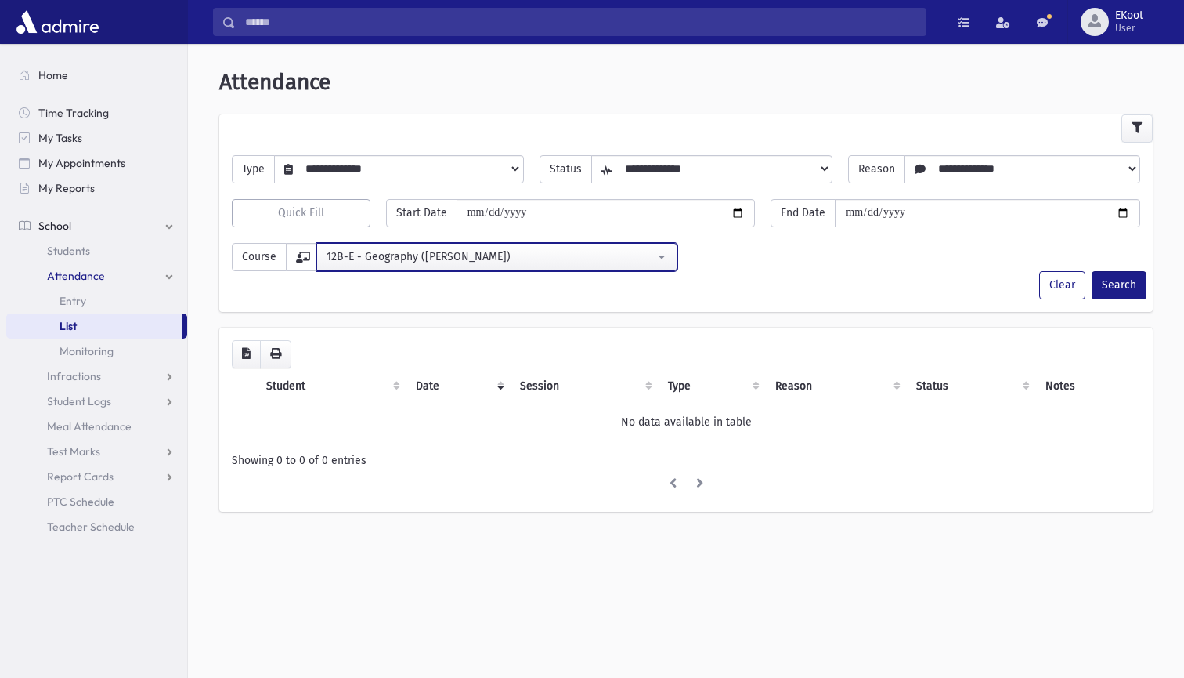
click at [472, 258] on div "12B-E - Geography (Miss E. Koot)" at bounding box center [491, 256] width 328 height 16
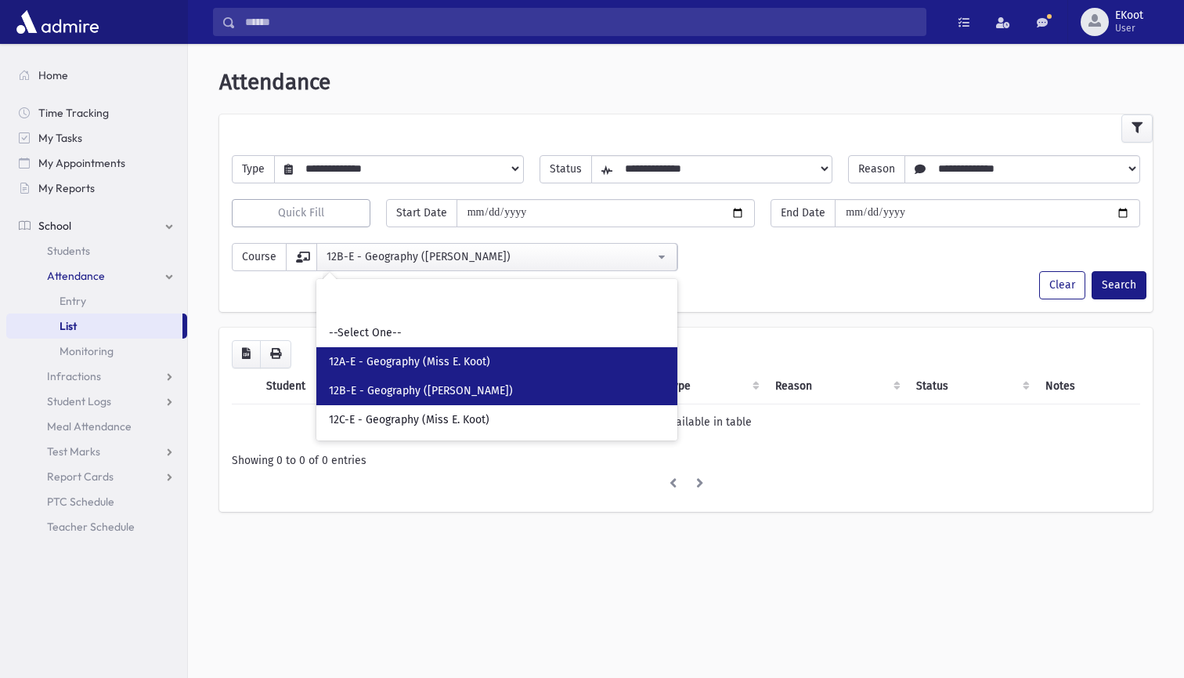
click at [432, 360] on span "12A-E - Geography (Miss E. Koot)" at bounding box center [409, 362] width 161 height 16
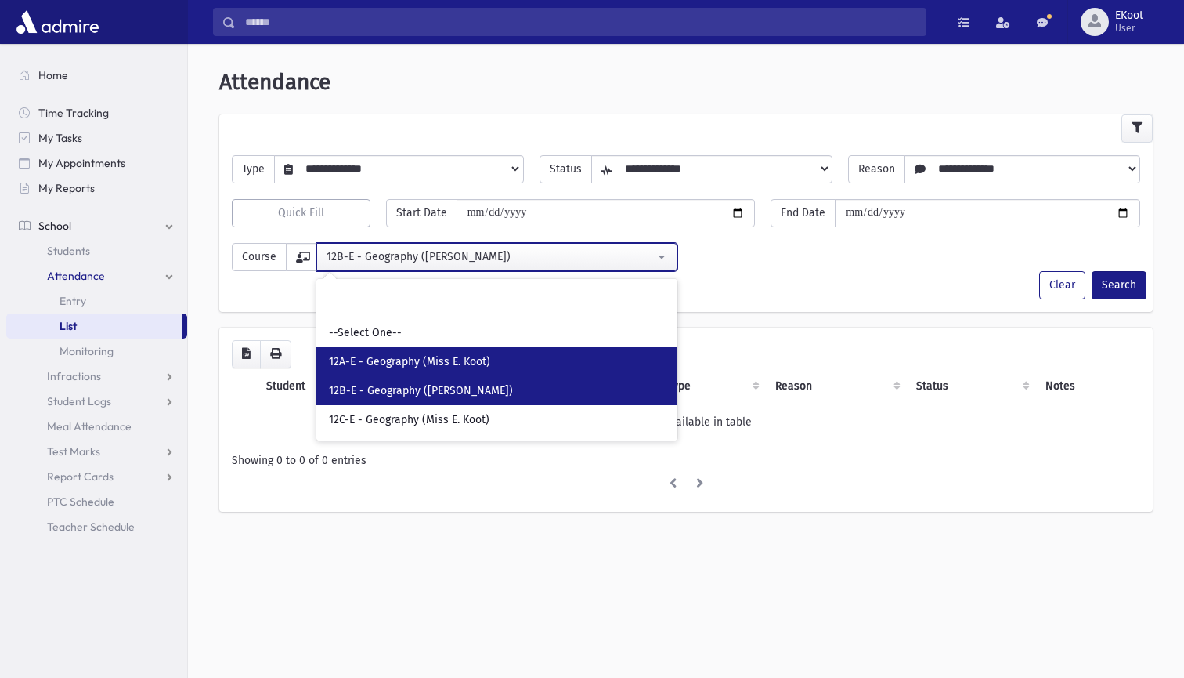
select select "****"
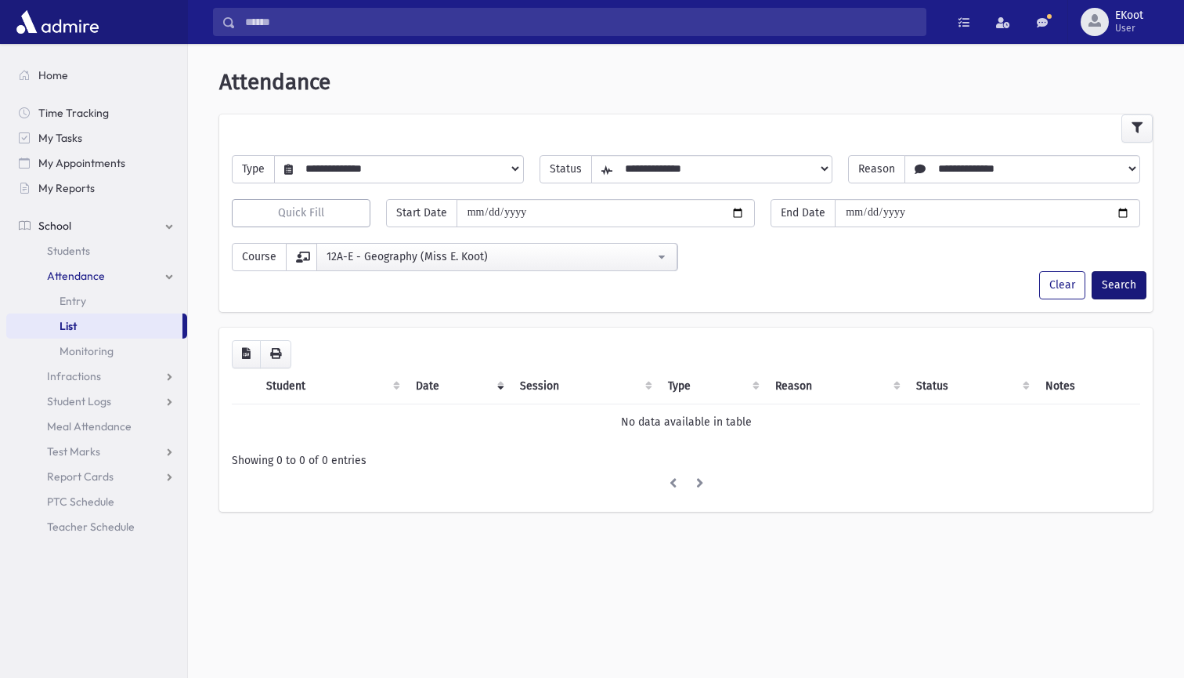
click at [1108, 295] on button "Search" at bounding box center [1119, 285] width 55 height 28
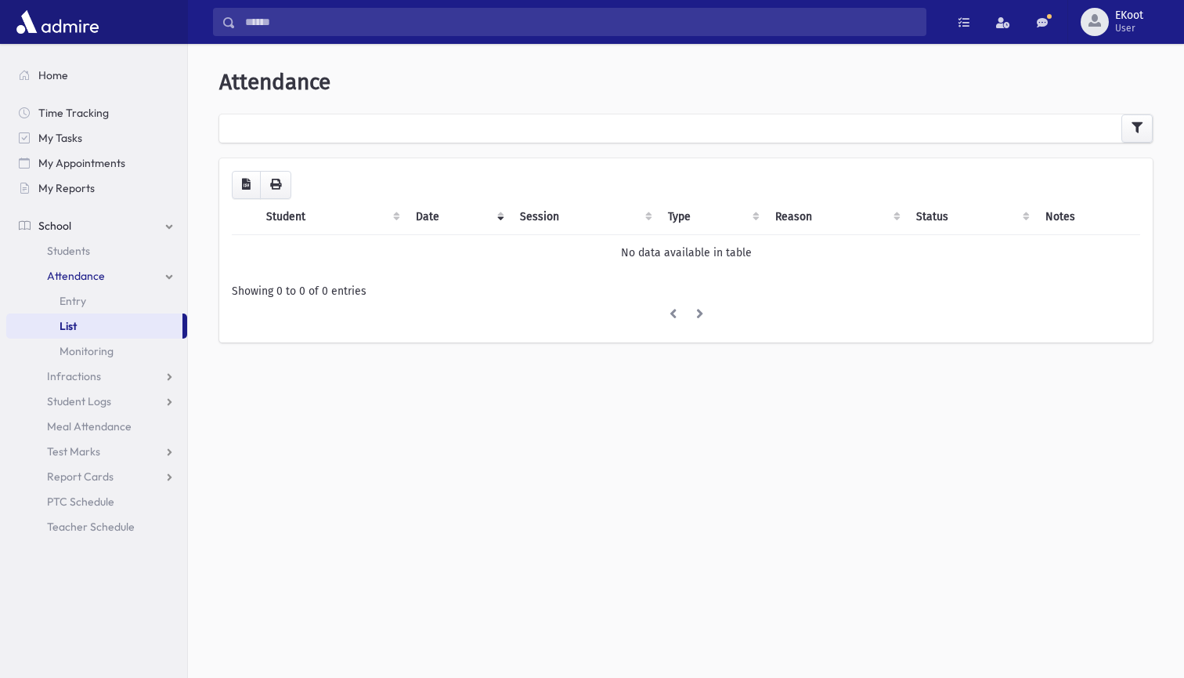
click at [1141, 113] on div "**********" at bounding box center [686, 213] width 984 height 327
click at [1132, 122] on icon "button" at bounding box center [1137, 127] width 11 height 11
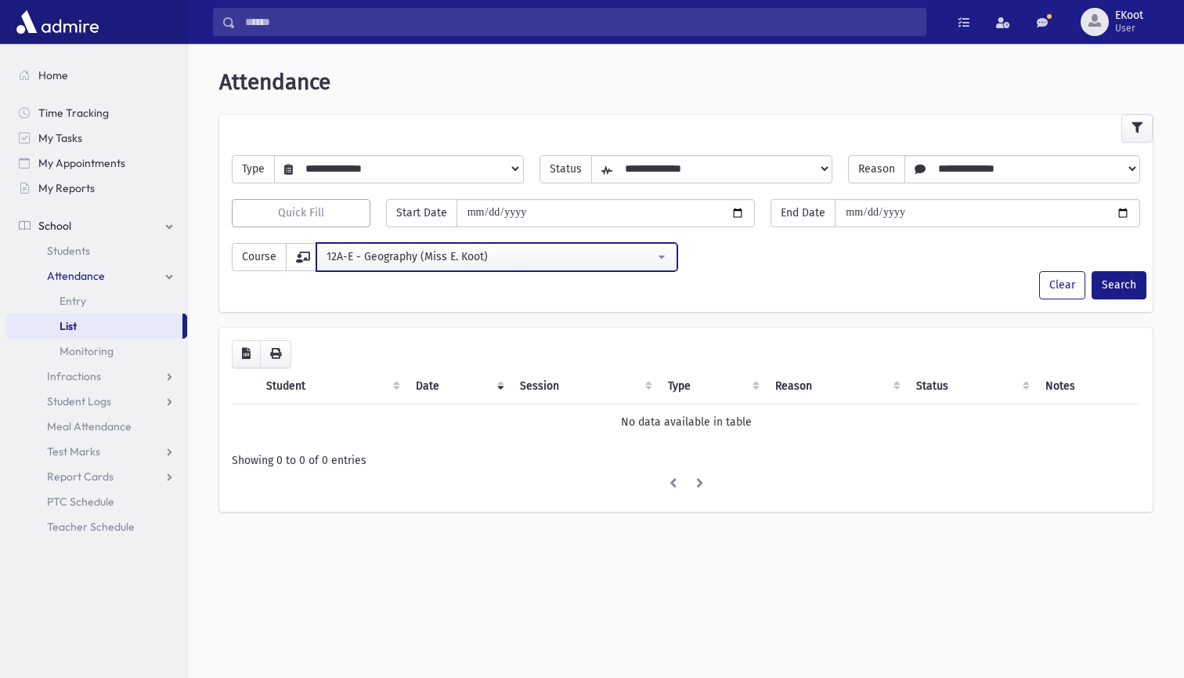
click at [374, 262] on div "12A-E - Geography (Miss E. Koot)" at bounding box center [491, 256] width 328 height 16
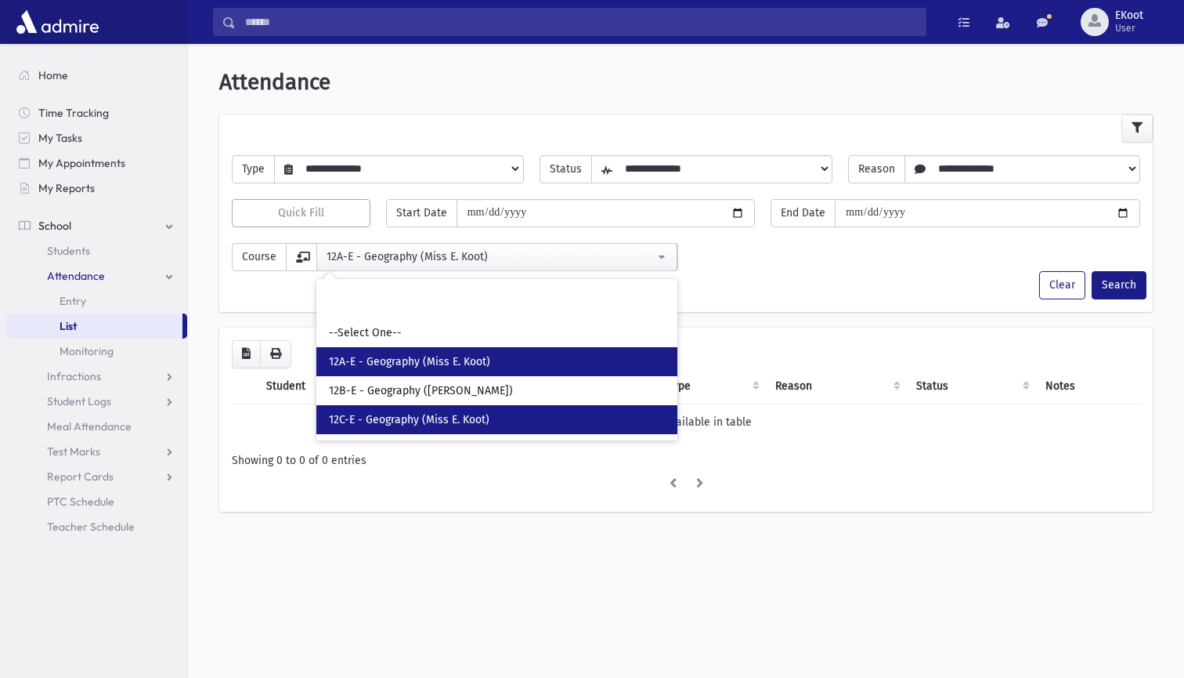
click at [384, 424] on span "12C-E - Geography (Miss E. Koot)" at bounding box center [409, 420] width 161 height 16
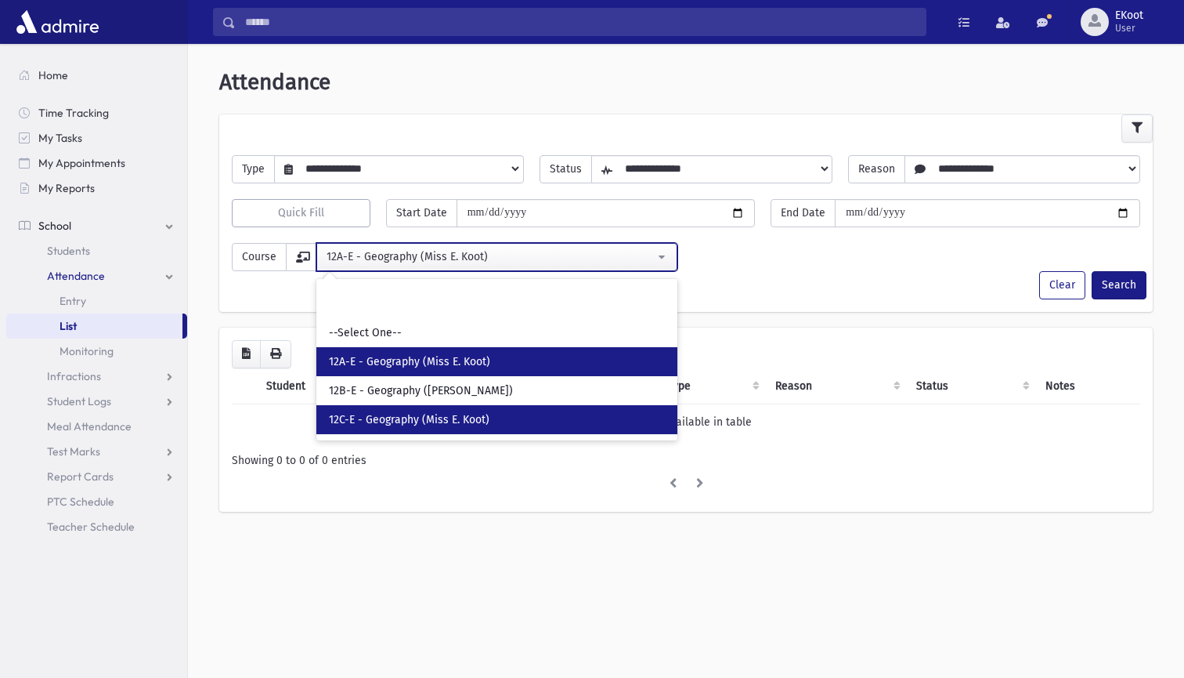
select select "****"
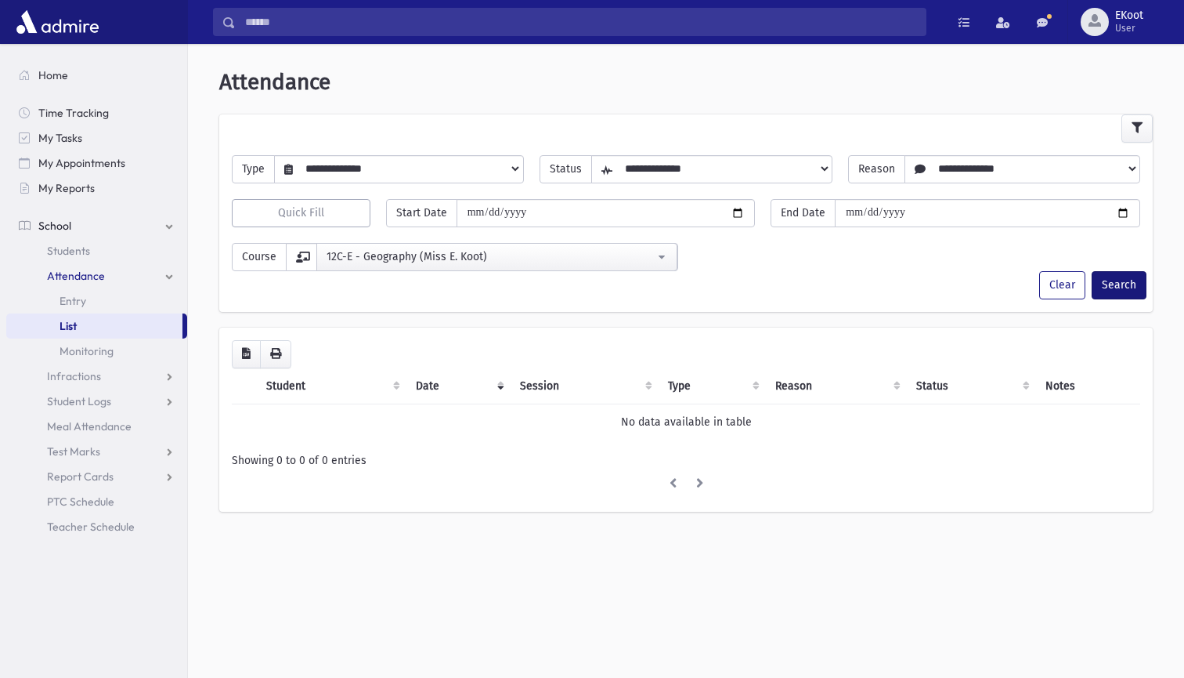
click at [1124, 282] on button "Search" at bounding box center [1119, 285] width 55 height 28
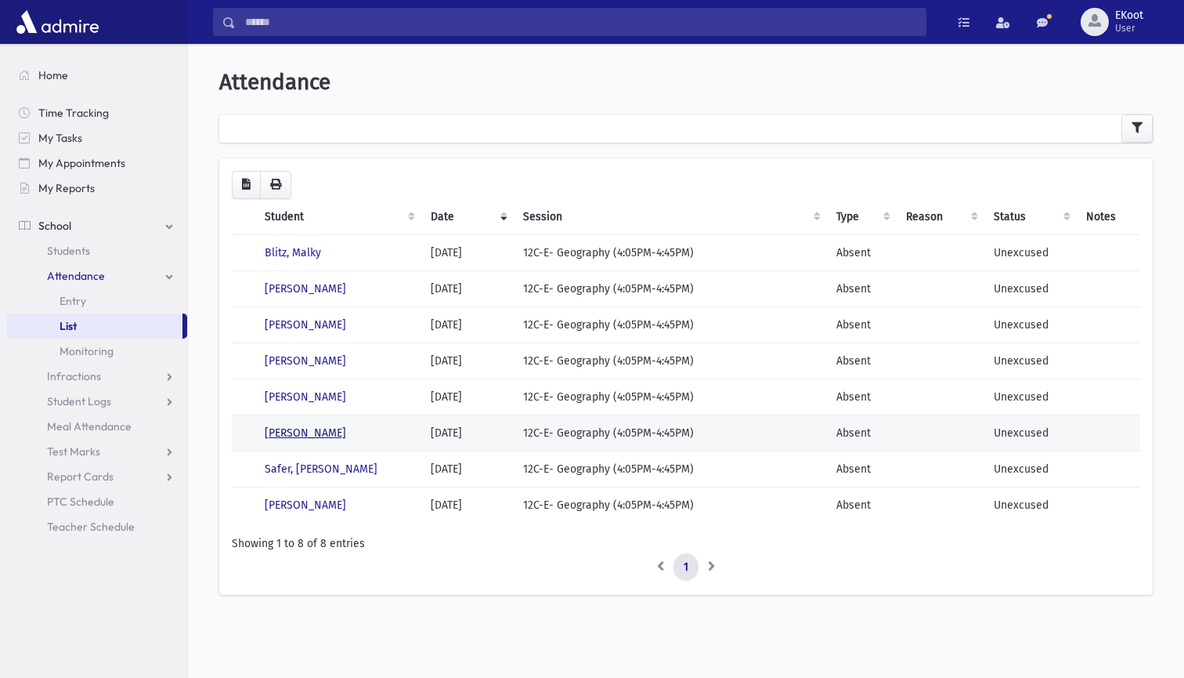
click at [320, 427] on link "[PERSON_NAME]" at bounding box center [305, 432] width 81 height 13
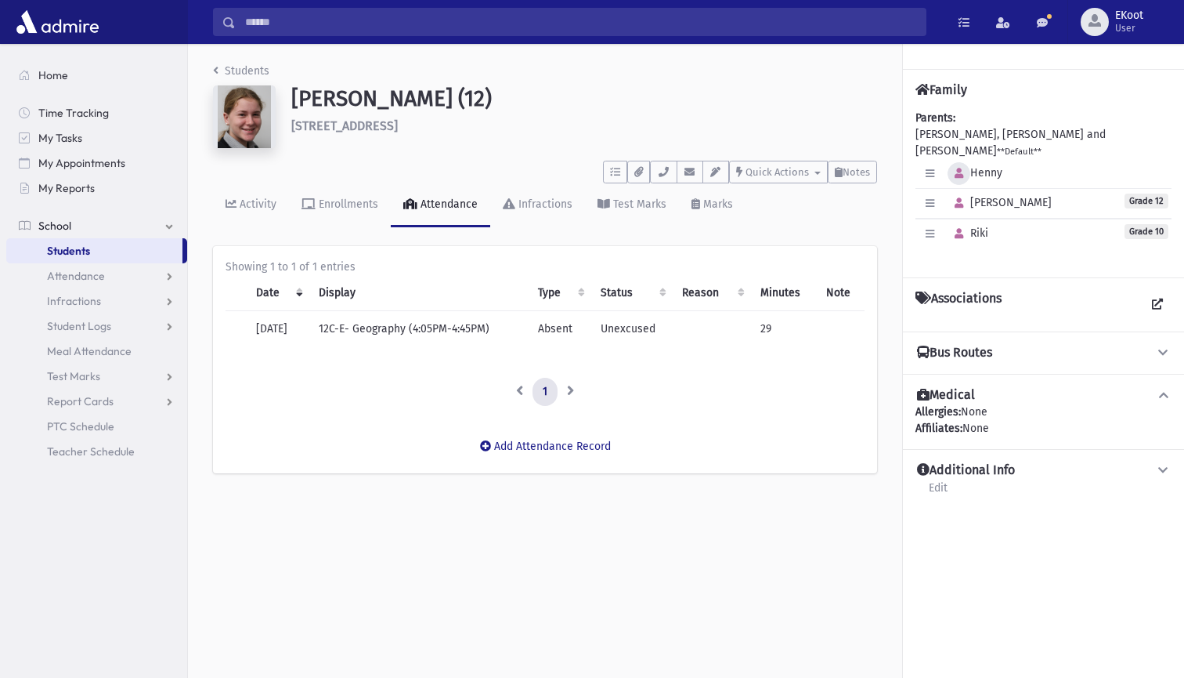
click at [958, 168] on icon "button" at bounding box center [959, 173] width 9 height 10
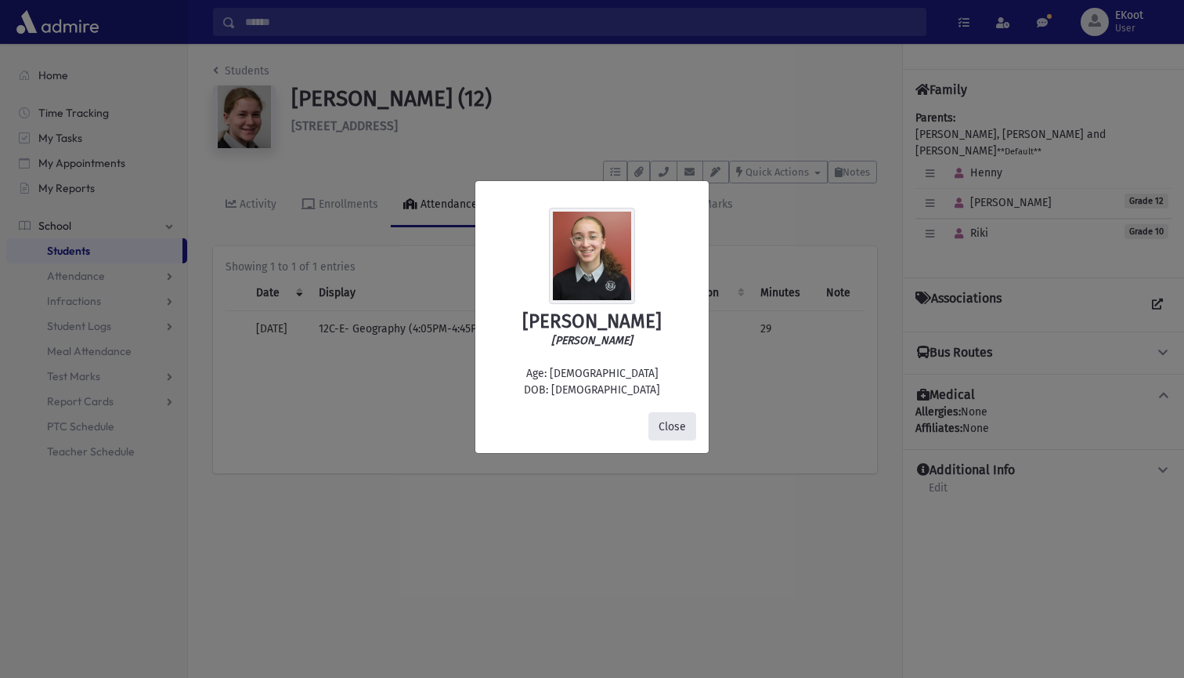
click at [678, 428] on button "Close" at bounding box center [673, 426] width 48 height 28
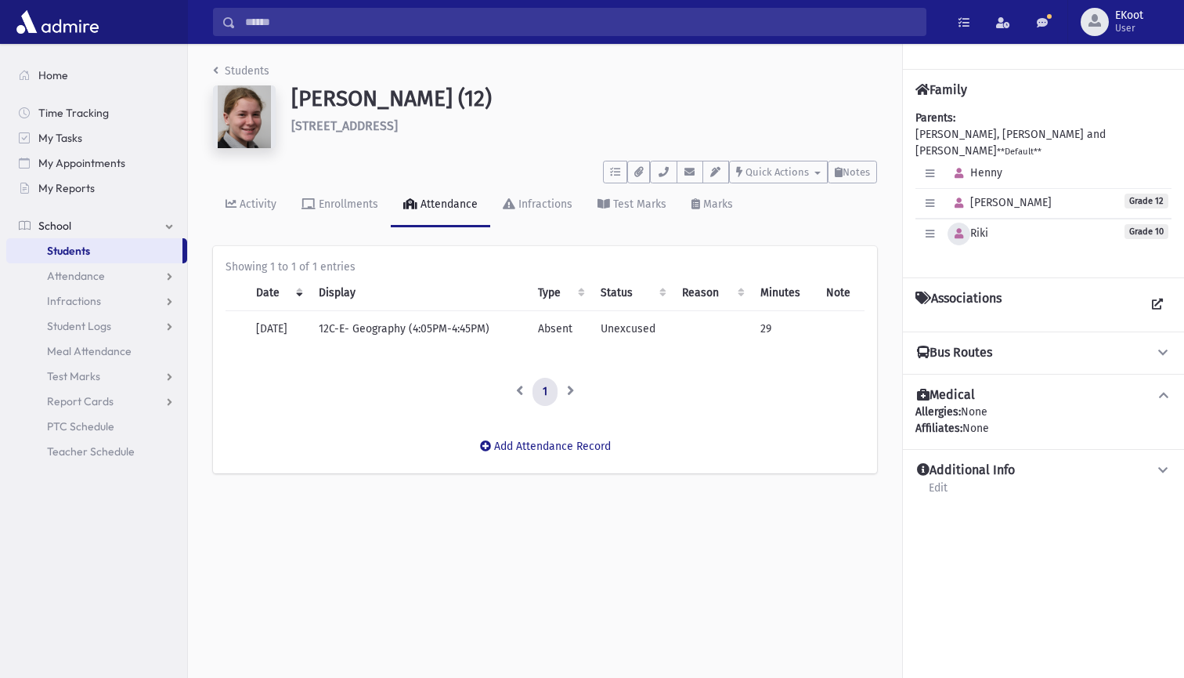
click at [955, 229] on icon "button" at bounding box center [959, 234] width 9 height 10
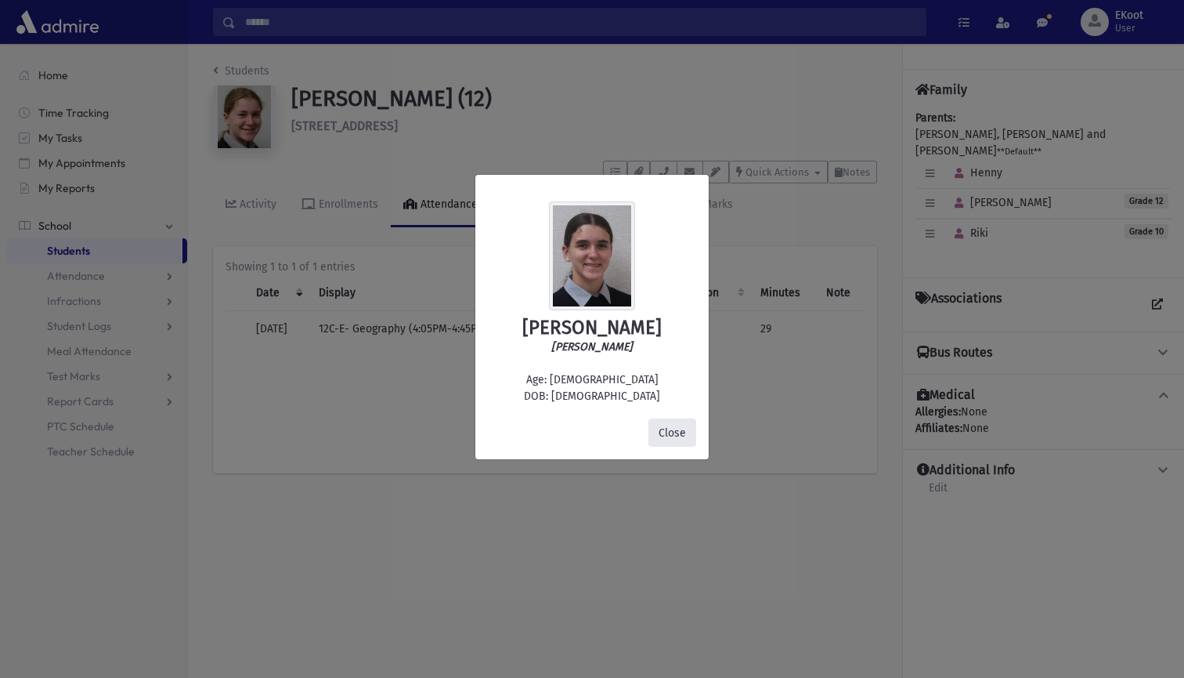
click at [669, 428] on button "Close" at bounding box center [673, 432] width 48 height 28
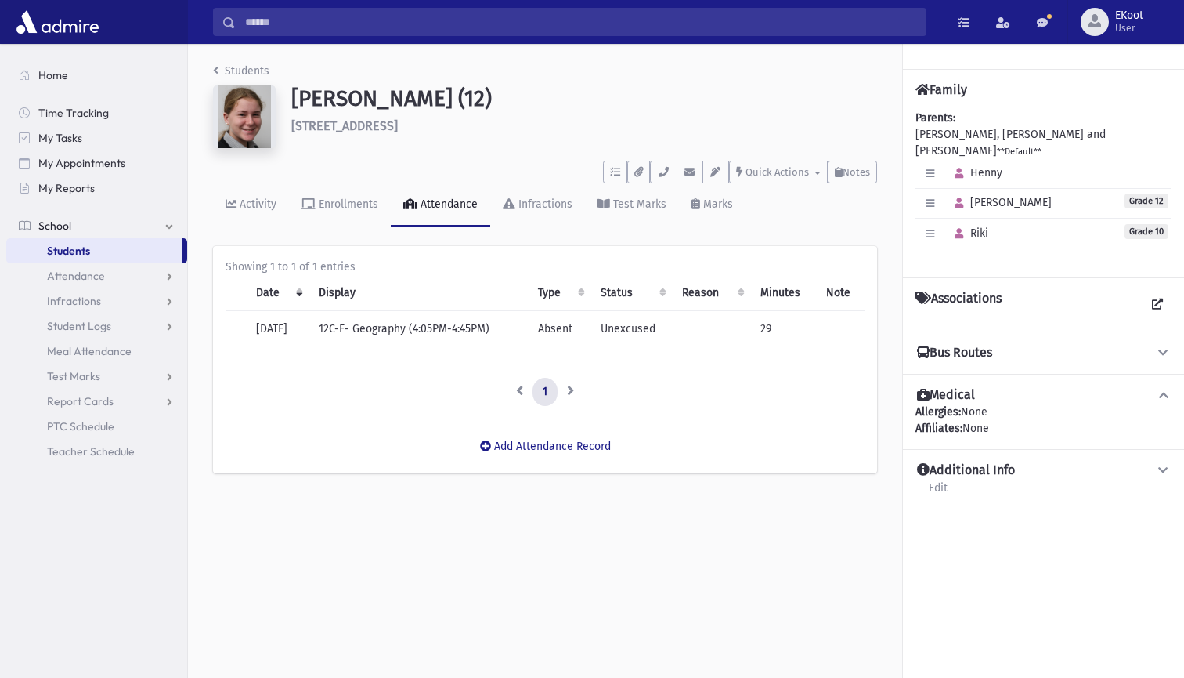
click at [220, 73] on link "Students" at bounding box center [241, 70] width 56 height 13
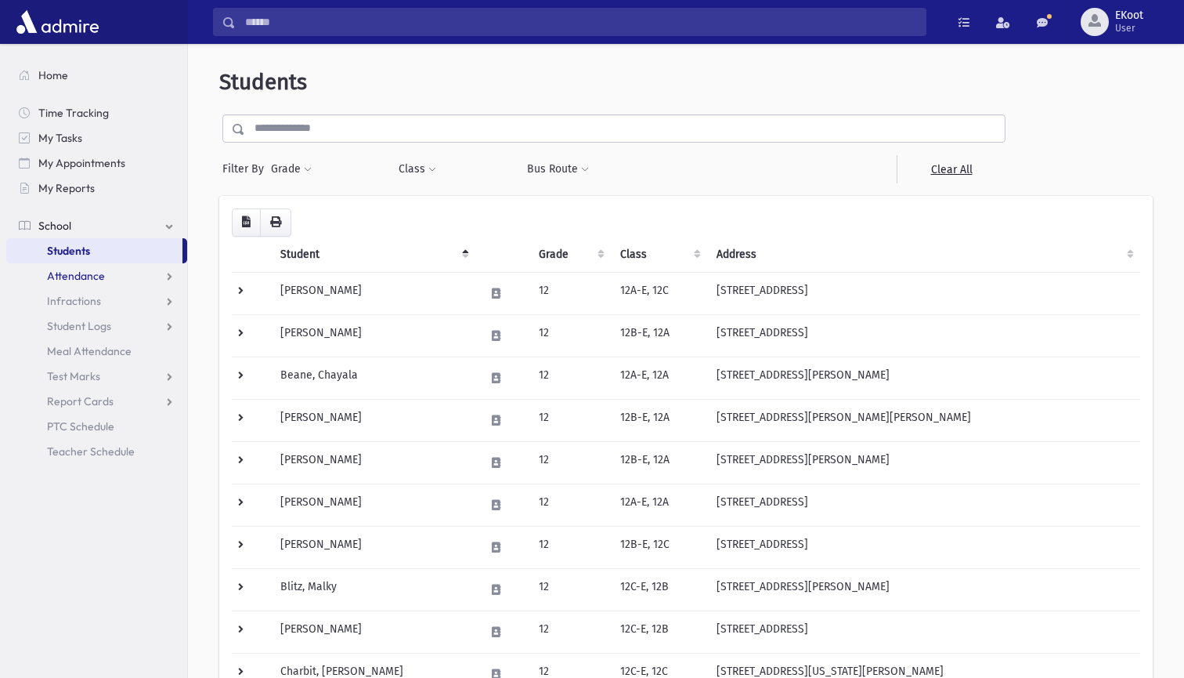
click at [97, 277] on span "Attendance" at bounding box center [76, 276] width 58 height 14
click at [70, 322] on span "List" at bounding box center [68, 326] width 17 height 14
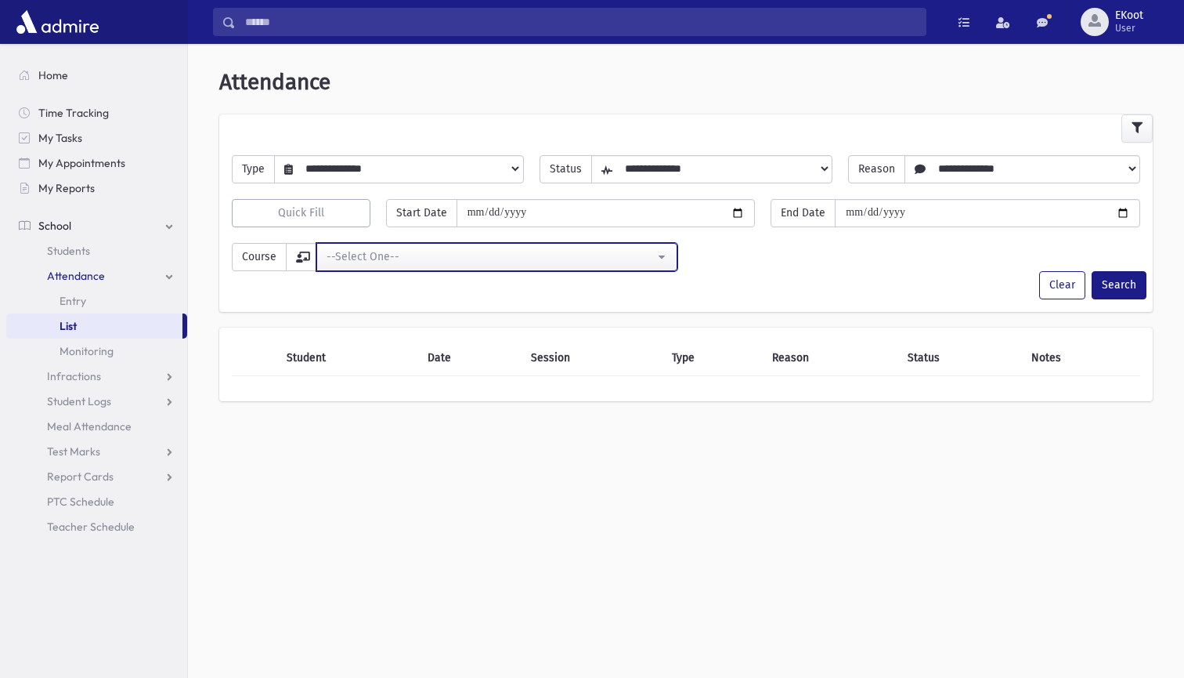
click at [386, 258] on div "--Select One--" at bounding box center [491, 256] width 328 height 16
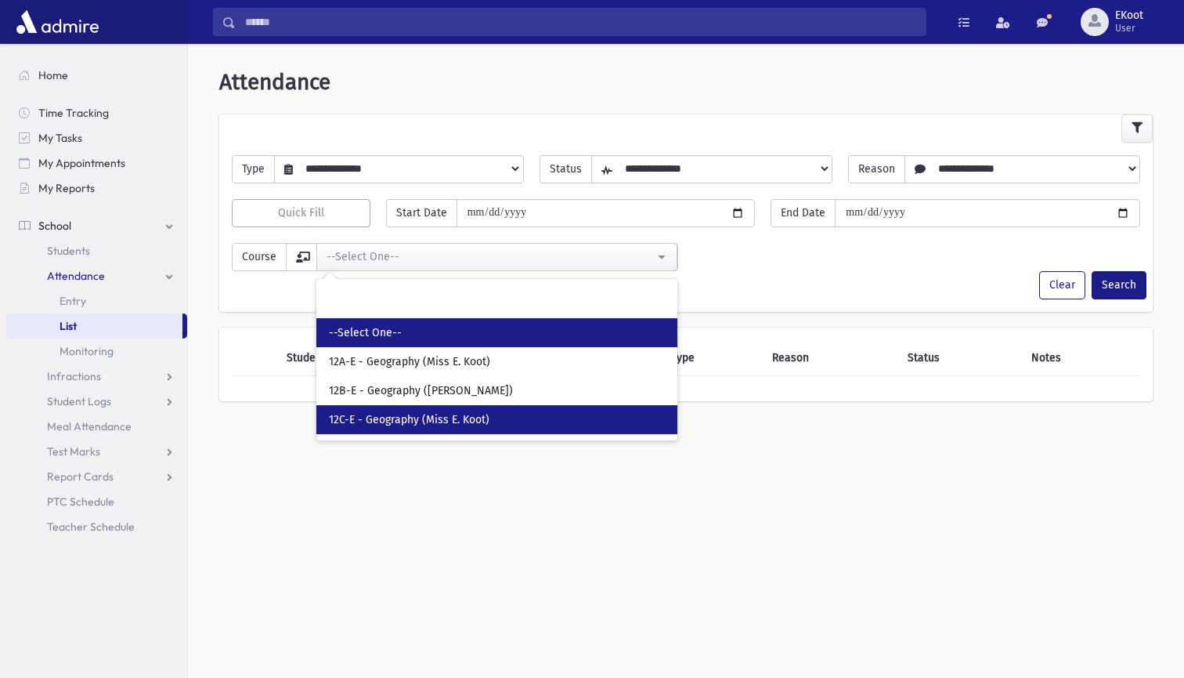
click at [418, 414] on span "12C-E - Geography (Miss E. Koot)" at bounding box center [409, 420] width 161 height 16
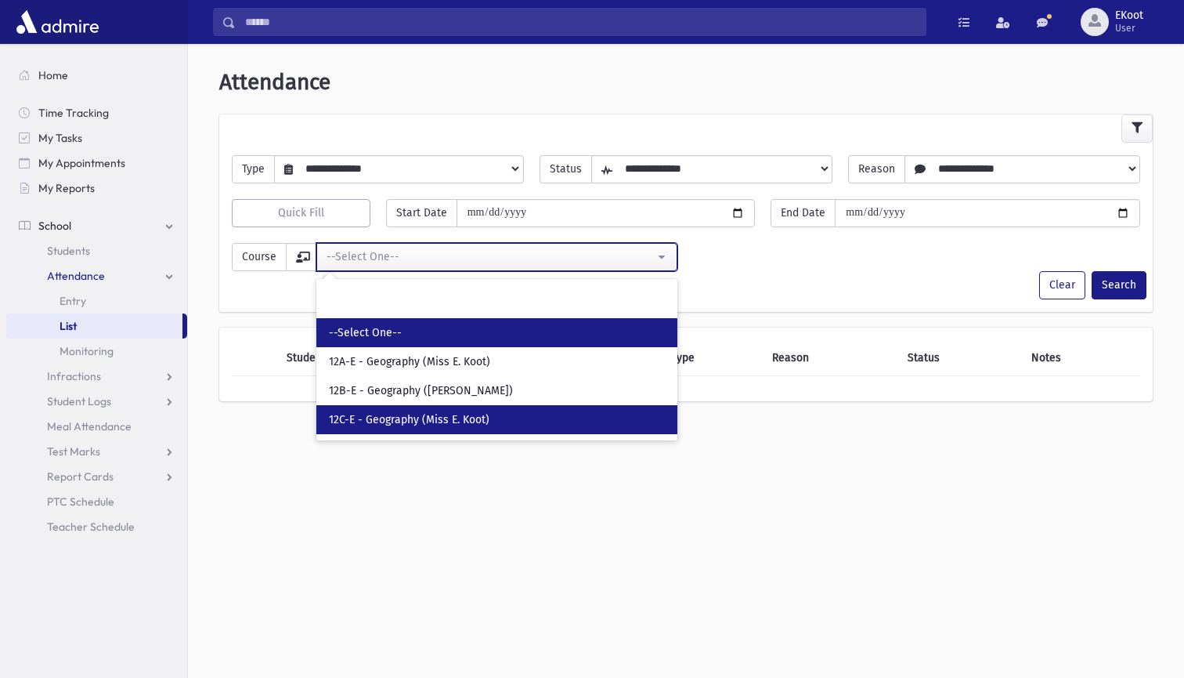
select select "****"
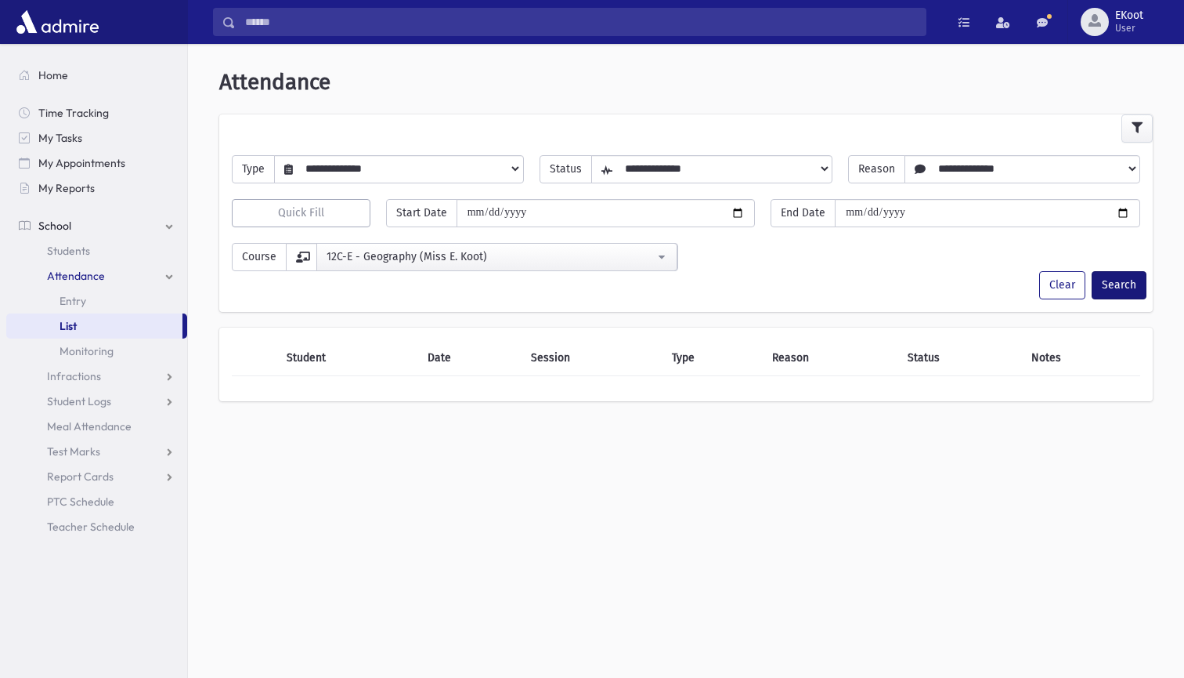
click at [1114, 286] on button "Search" at bounding box center [1119, 285] width 55 height 28
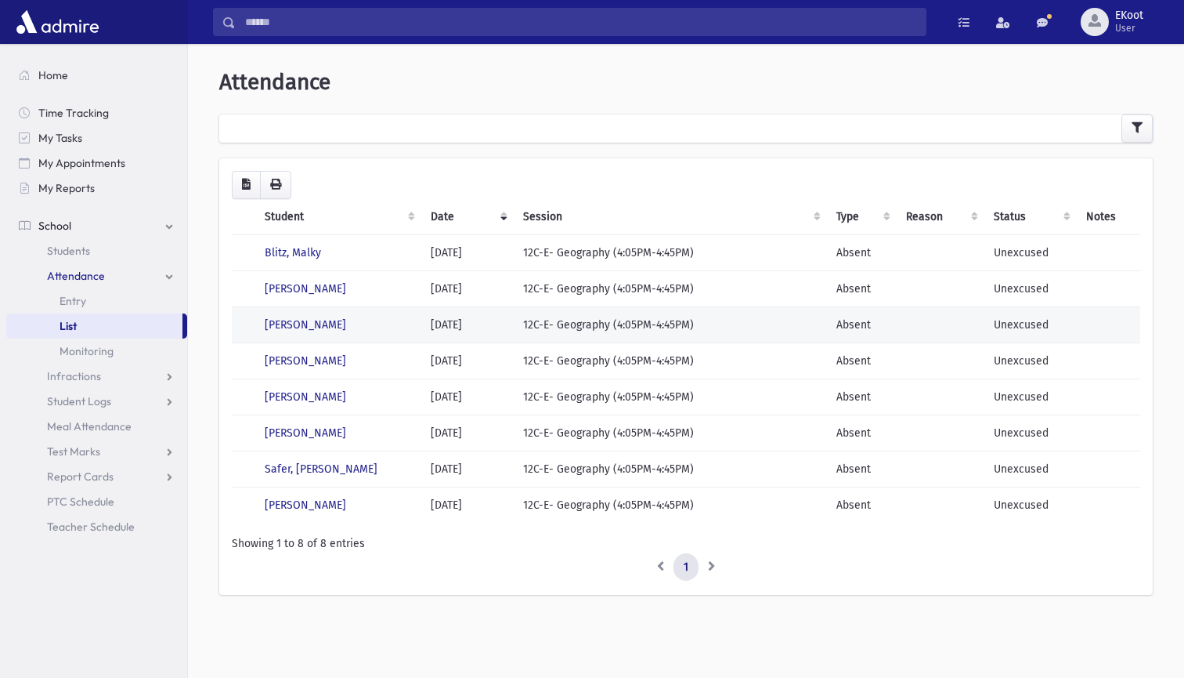
click at [563, 333] on td "12C-E- Geography (4:05PM-4:45PM)" at bounding box center [670, 324] width 313 height 36
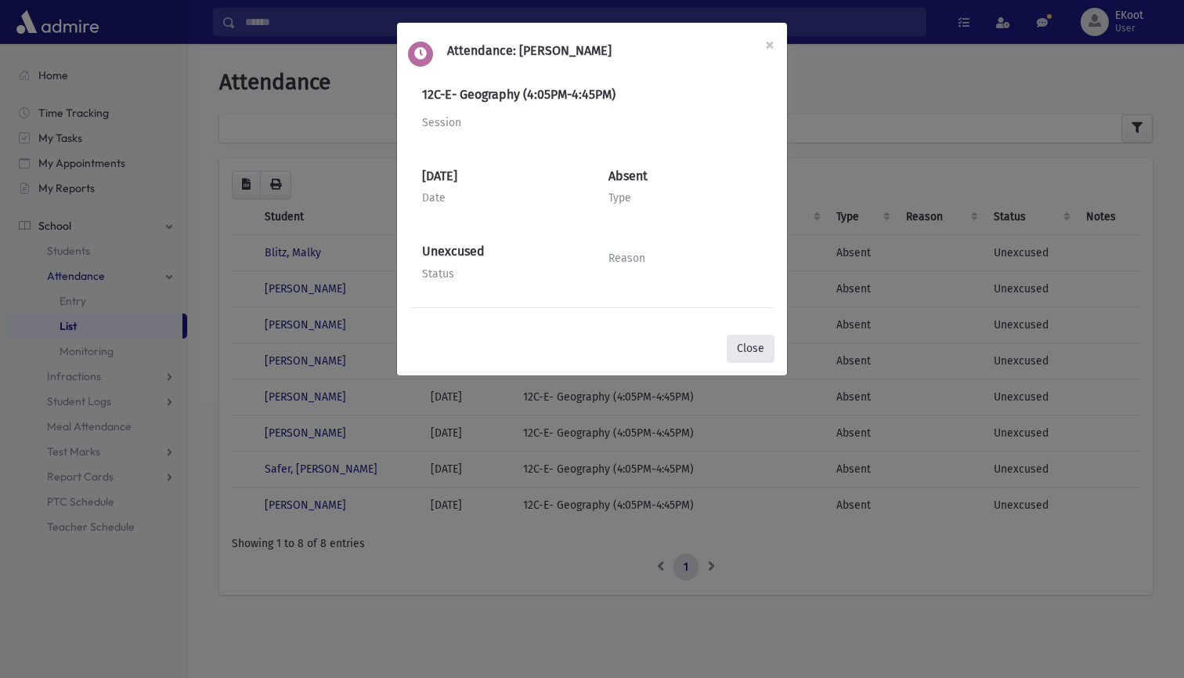
click at [754, 341] on button "Close" at bounding box center [751, 348] width 48 height 28
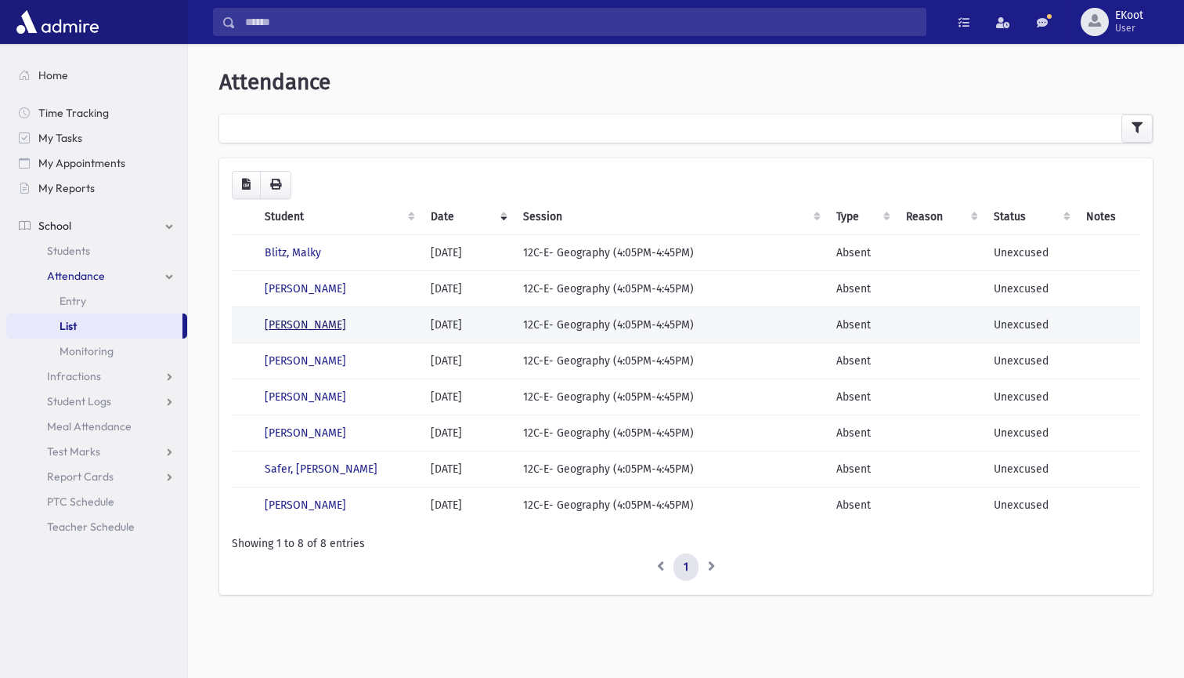
click at [316, 329] on link "Fischman, Yitty" at bounding box center [305, 324] width 81 height 13
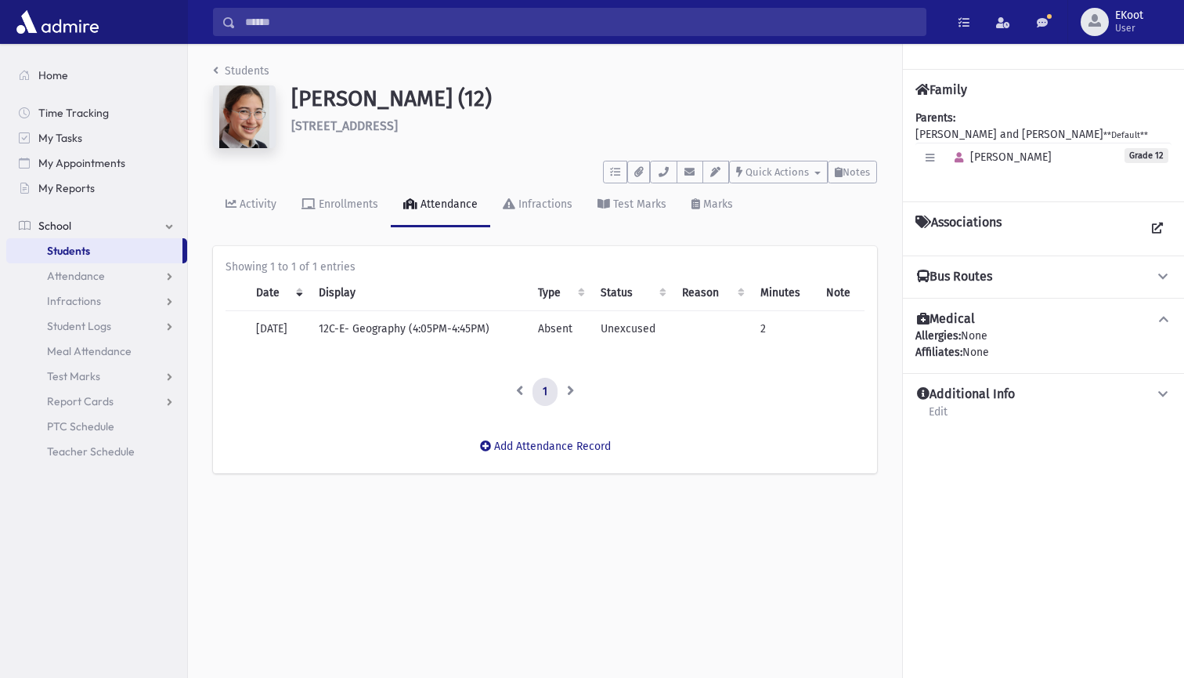
click at [667, 334] on td "Unexcused" at bounding box center [632, 329] width 82 height 36
click at [525, 385] on li at bounding box center [519, 392] width 27 height 28
click at [233, 69] on link "Students" at bounding box center [241, 70] width 56 height 13
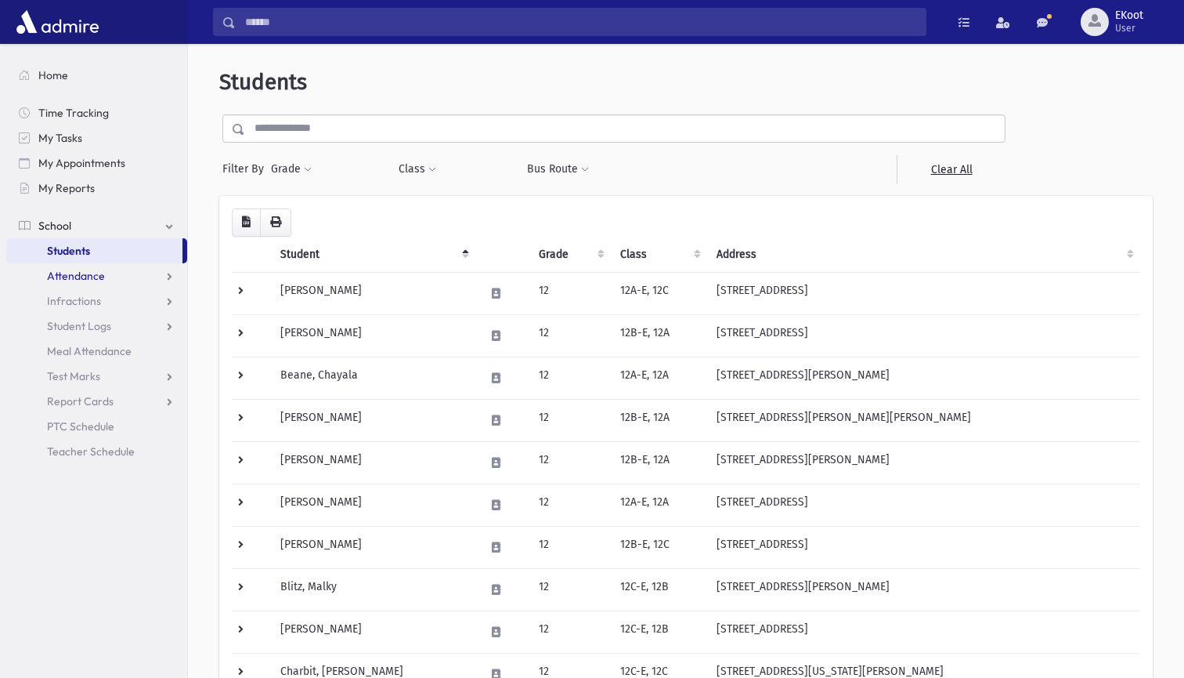
click at [117, 278] on link "Attendance" at bounding box center [96, 275] width 181 height 25
click at [84, 333] on link "List" at bounding box center [96, 325] width 181 height 25
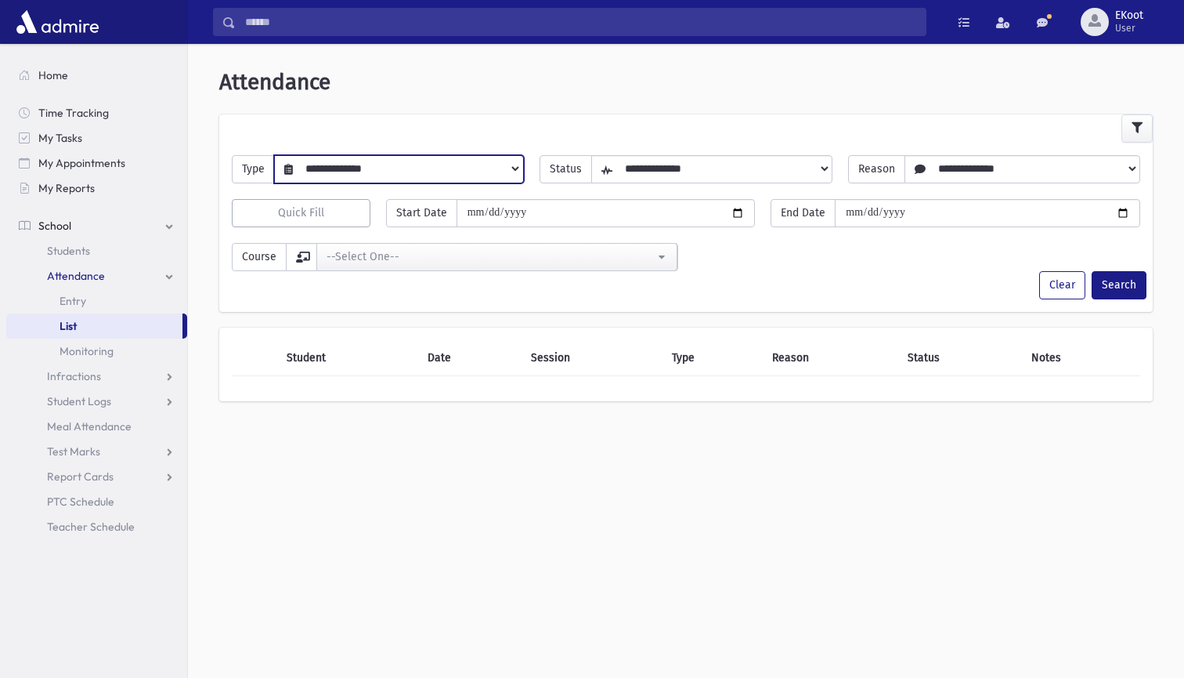
select select "******"
click at [1124, 284] on button "Search" at bounding box center [1119, 285] width 55 height 28
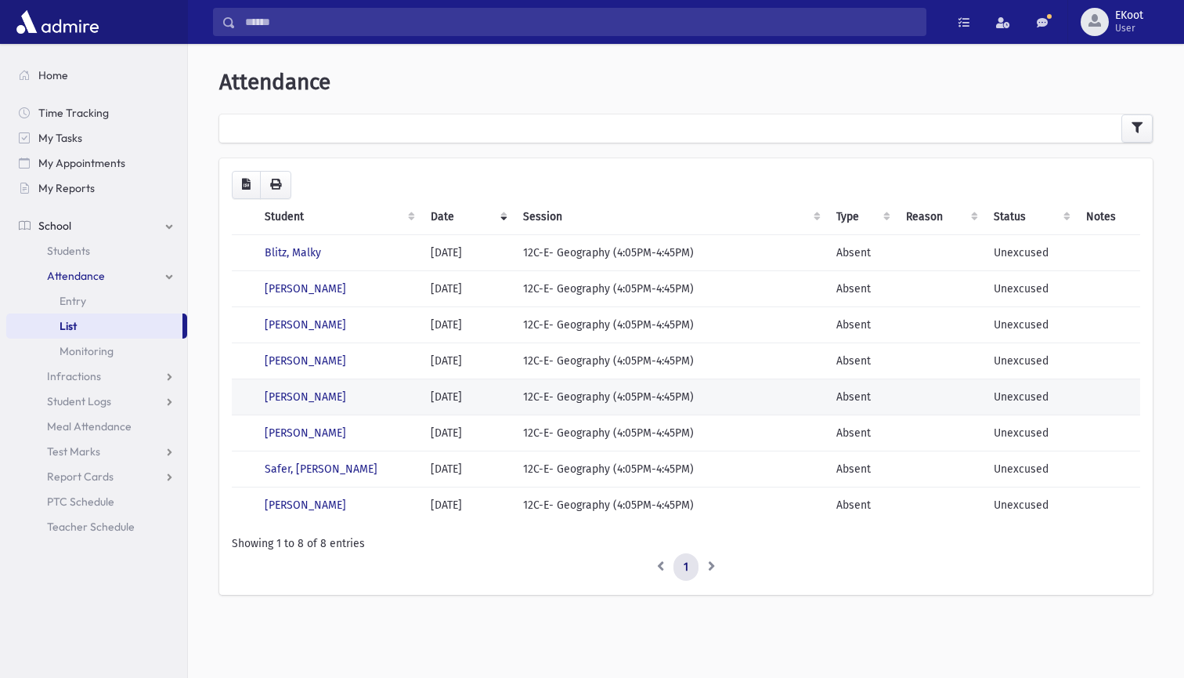
click at [585, 397] on td "12C-E- Geography (4:05PM-4:45PM)" at bounding box center [670, 396] width 313 height 36
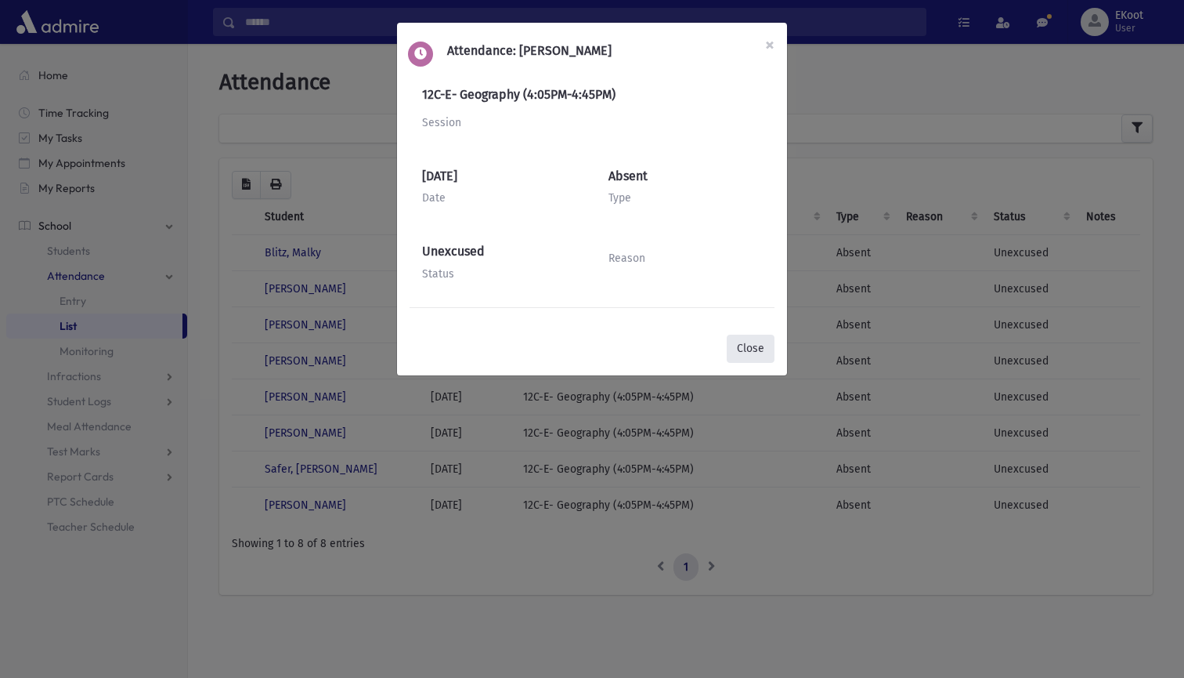
click at [745, 341] on button "Close" at bounding box center [751, 348] width 48 height 28
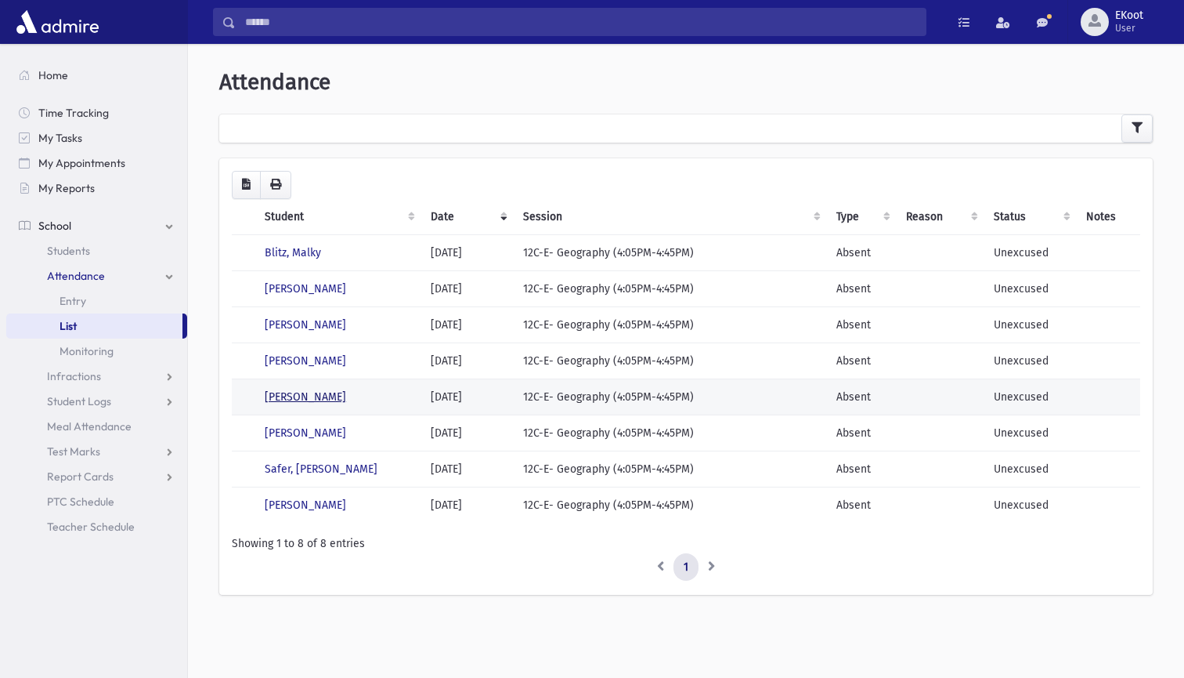
click at [294, 400] on link "Katz, Shana" at bounding box center [305, 396] width 81 height 13
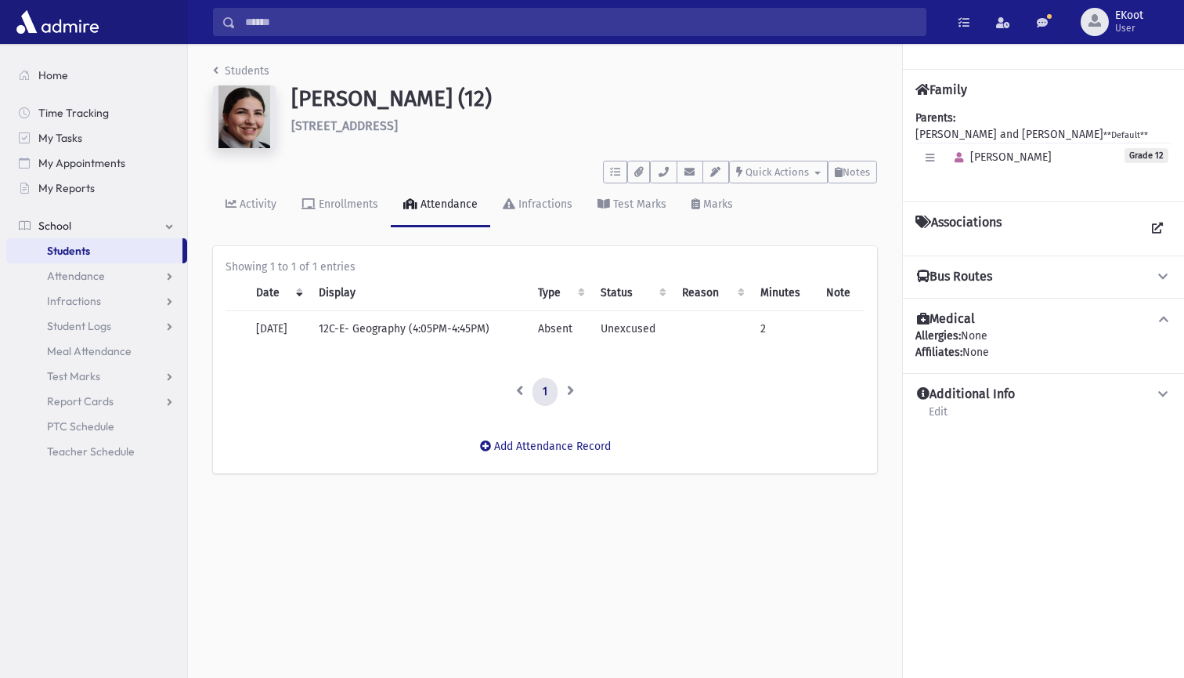
click at [245, 74] on link "Students" at bounding box center [241, 70] width 56 height 13
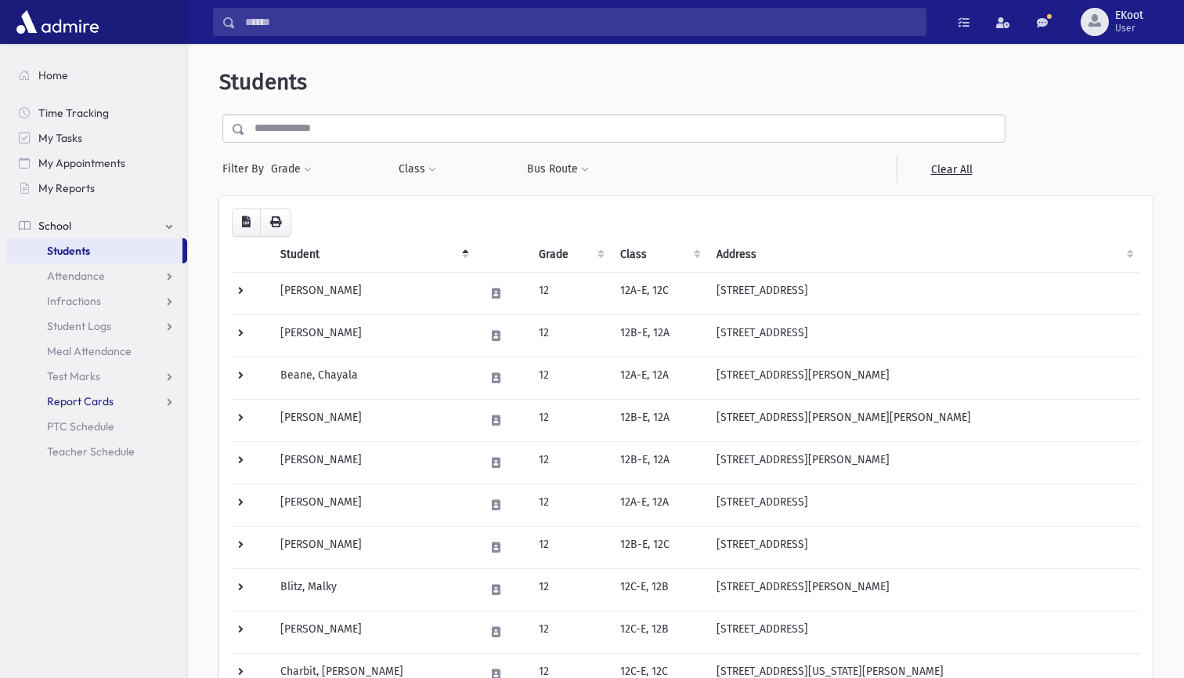
click at [124, 402] on link "Report Cards" at bounding box center [96, 401] width 181 height 25
click at [80, 445] on span "Marks List" at bounding box center [85, 451] width 50 height 14
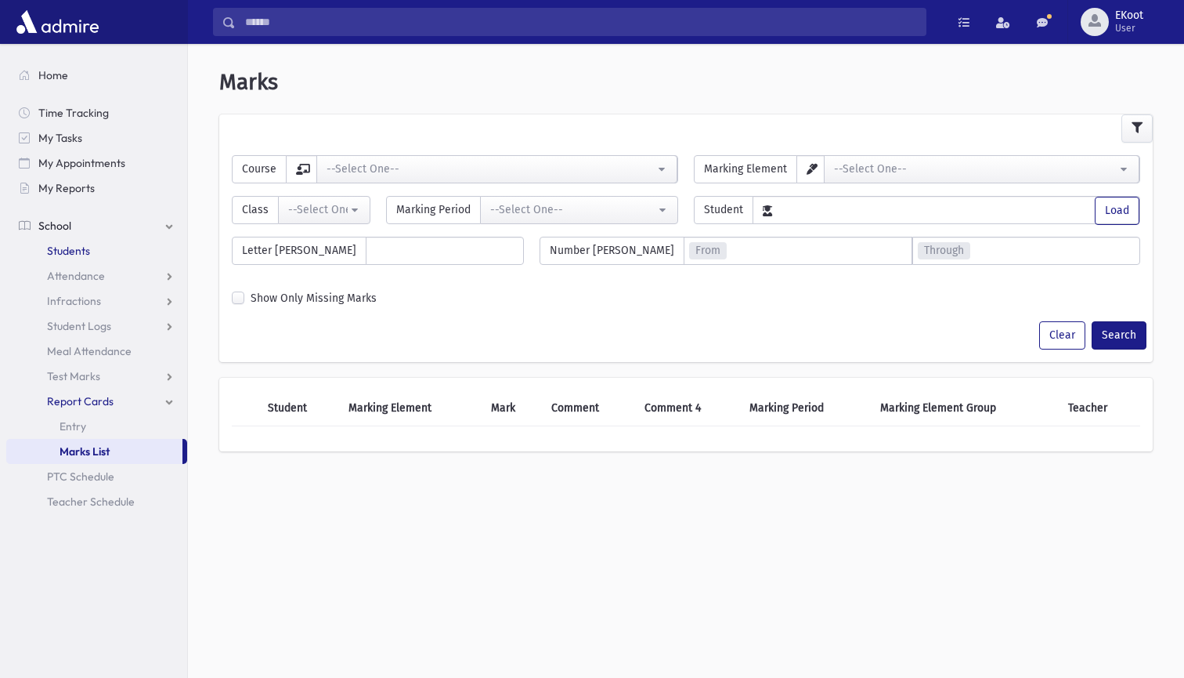
click at [89, 240] on link "Students" at bounding box center [96, 250] width 181 height 25
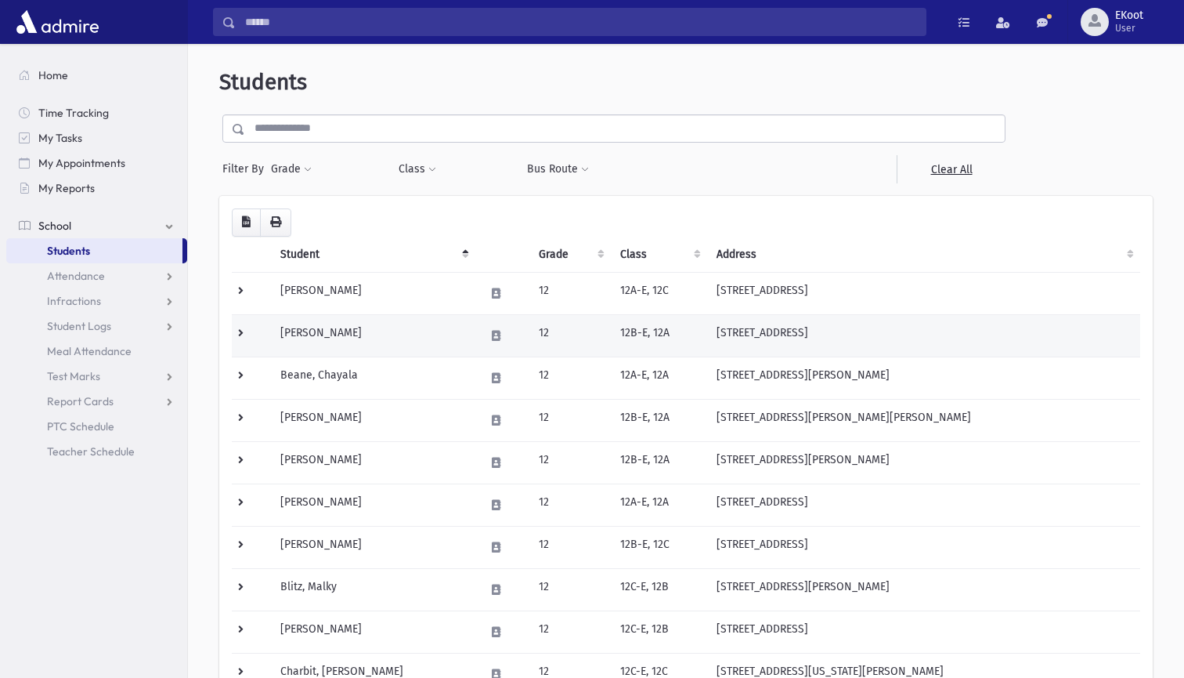
click at [244, 333] on td at bounding box center [251, 335] width 39 height 42
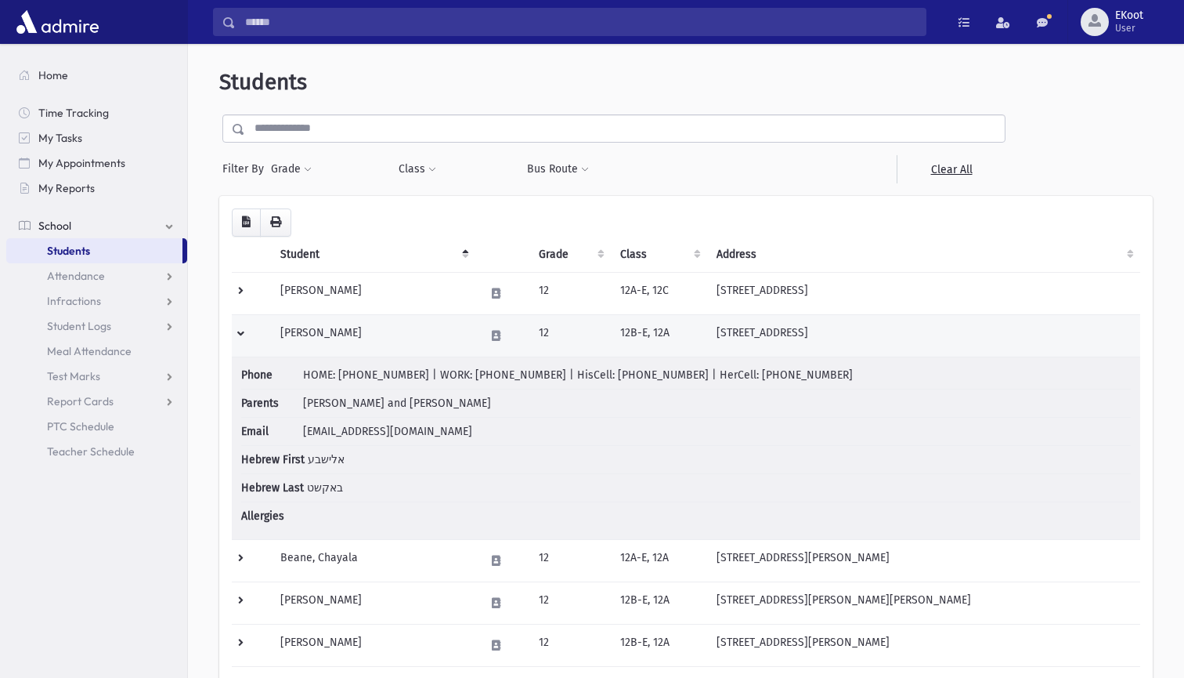
click at [244, 333] on td at bounding box center [251, 335] width 39 height 42
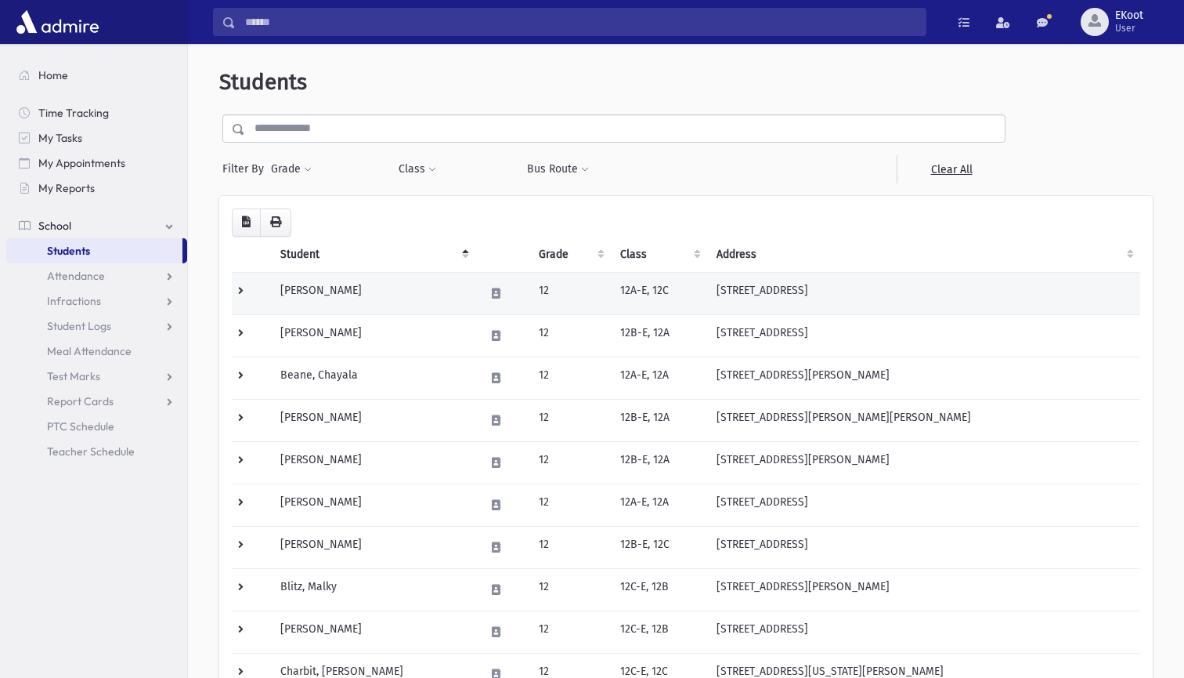
click at [322, 287] on td "[PERSON_NAME]" at bounding box center [373, 293] width 204 height 42
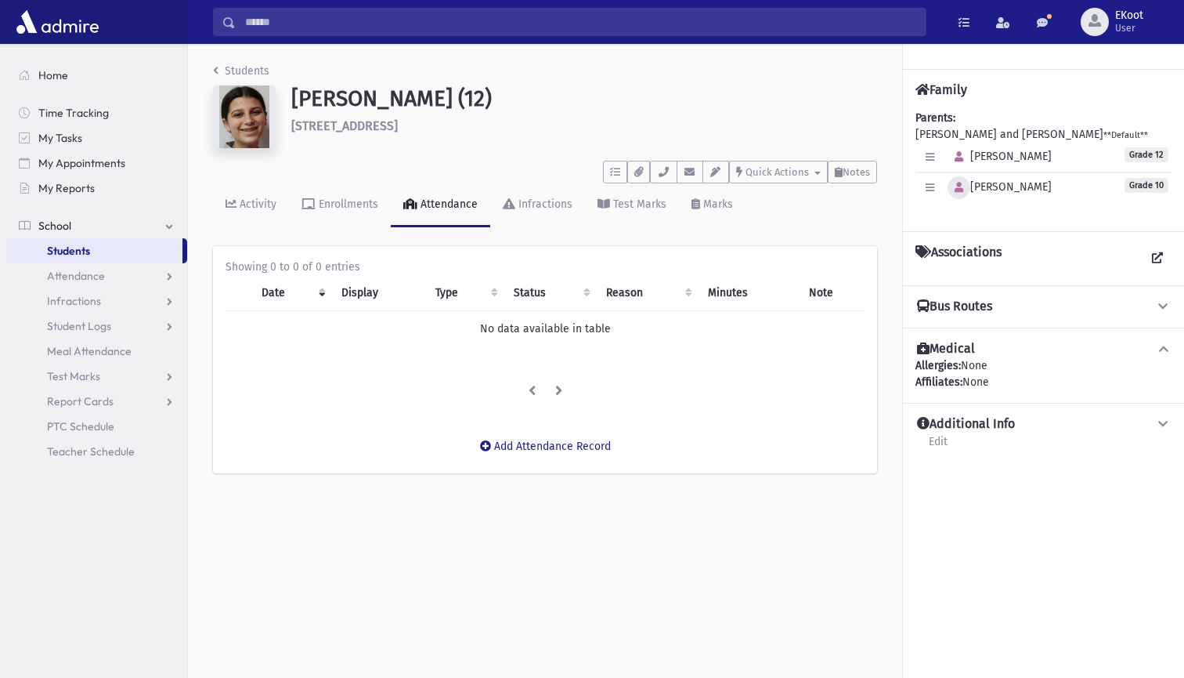
click at [959, 183] on icon "button" at bounding box center [959, 188] width 9 height 10
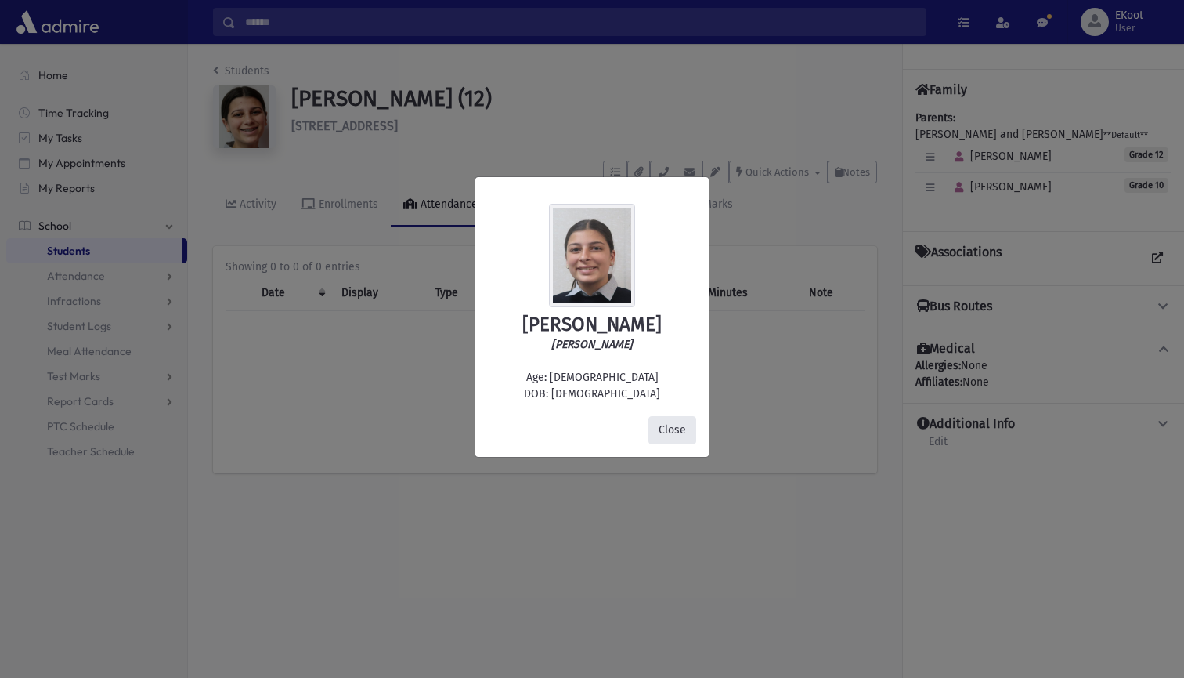
click at [671, 430] on button "Close" at bounding box center [673, 430] width 48 height 28
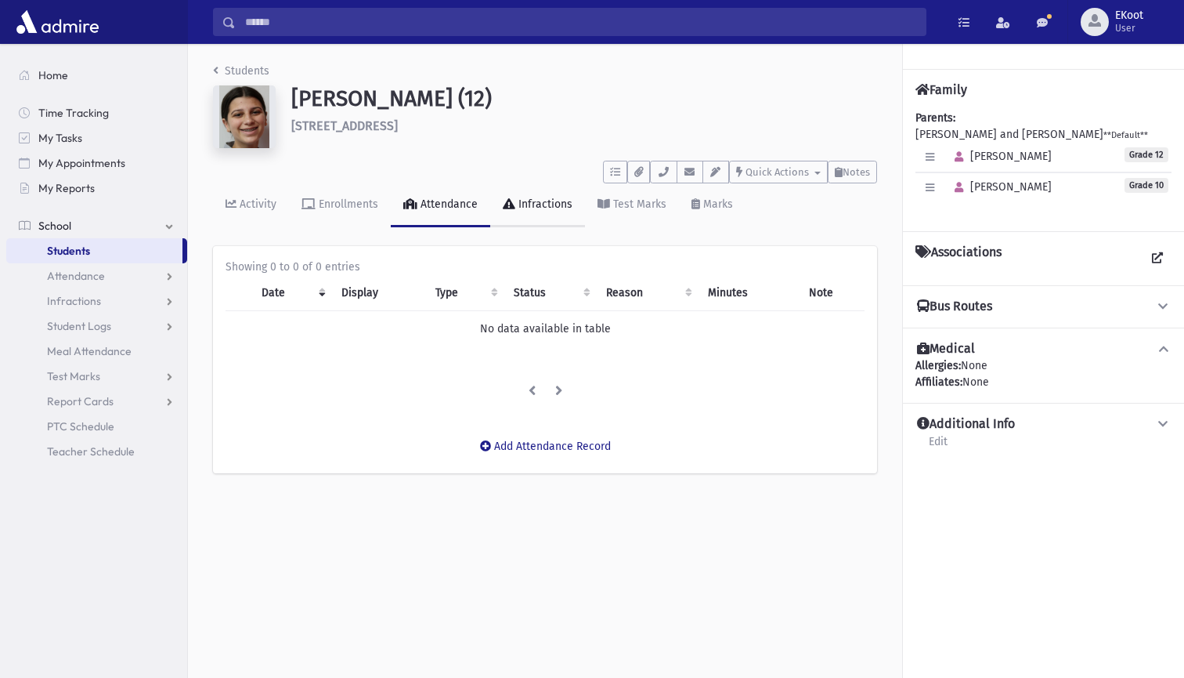
click at [560, 210] on div "Infractions" at bounding box center [543, 203] width 57 height 13
click at [466, 296] on th "Points" at bounding box center [515, 293] width 122 height 36
click at [237, 76] on link "Students" at bounding box center [241, 70] width 56 height 13
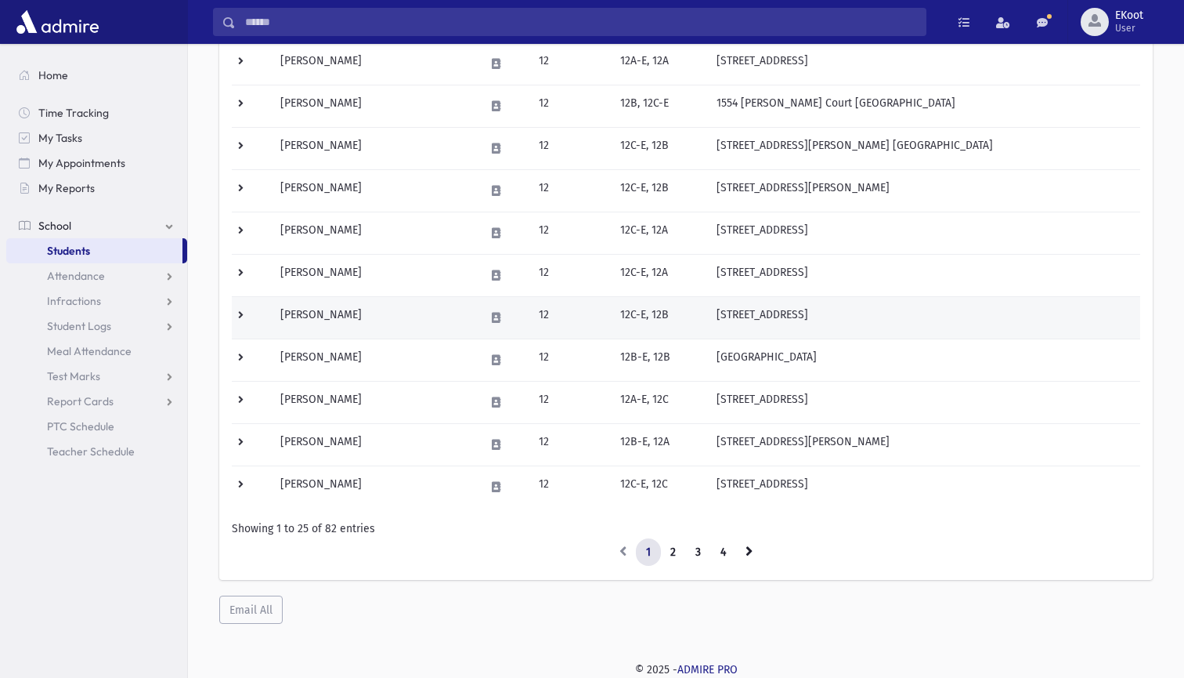
scroll to position [821, 0]
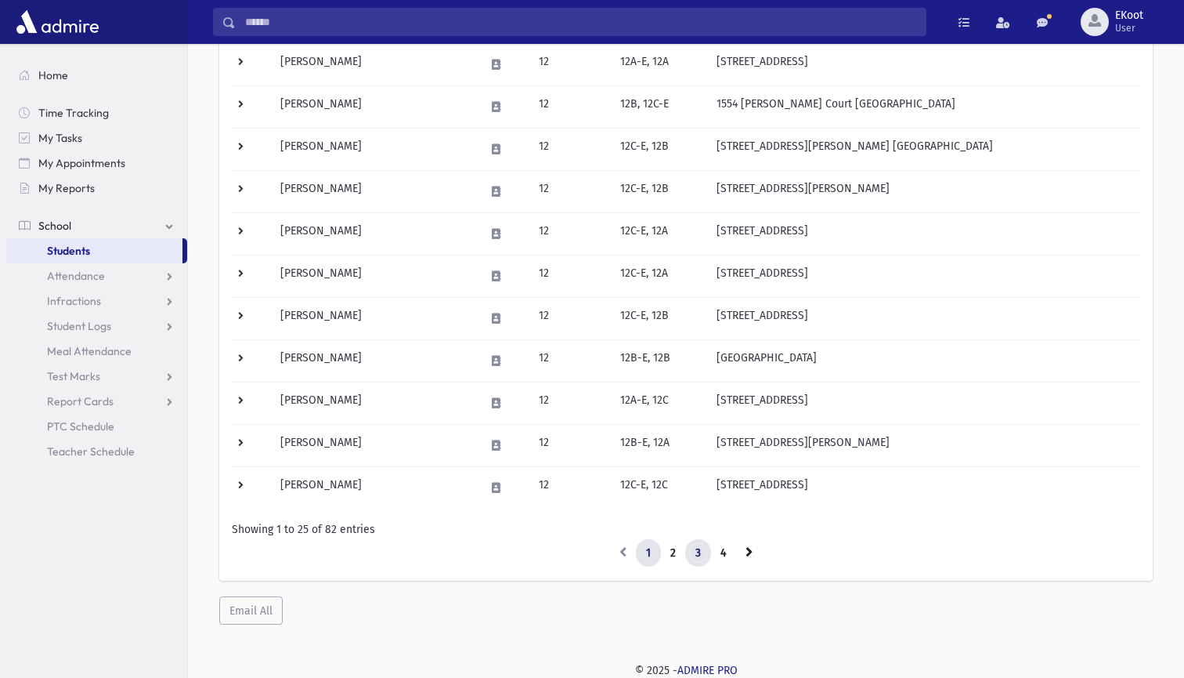
click at [692, 552] on link "3" at bounding box center [698, 553] width 26 height 28
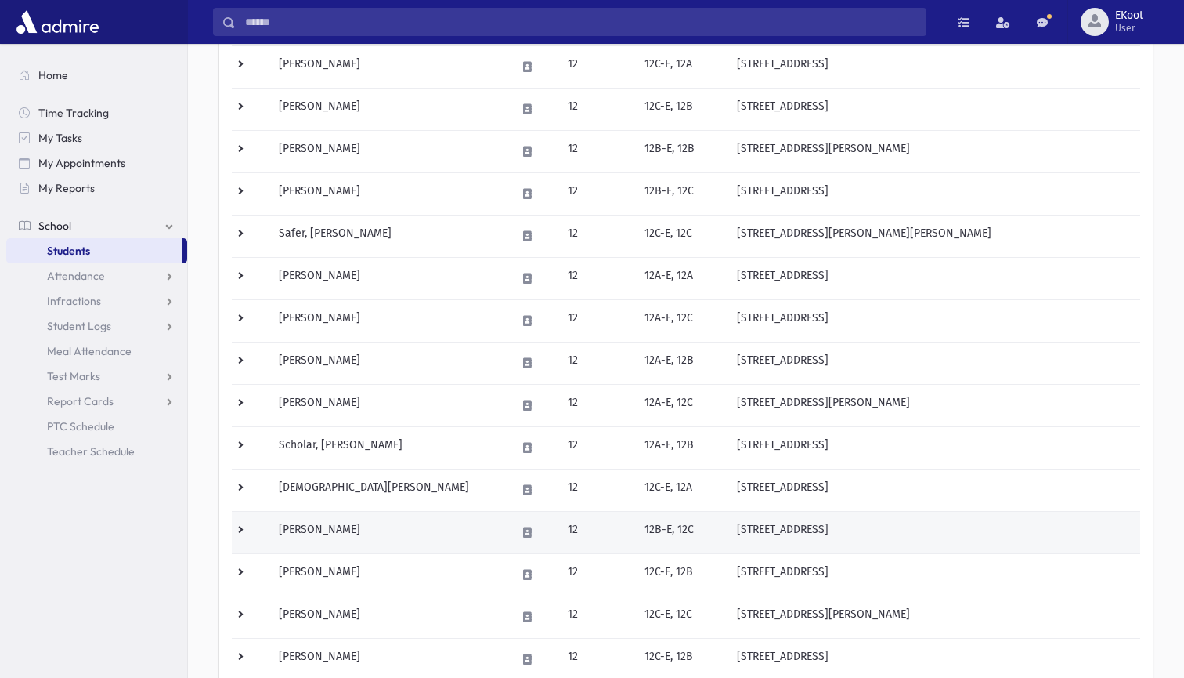
scroll to position [432, 0]
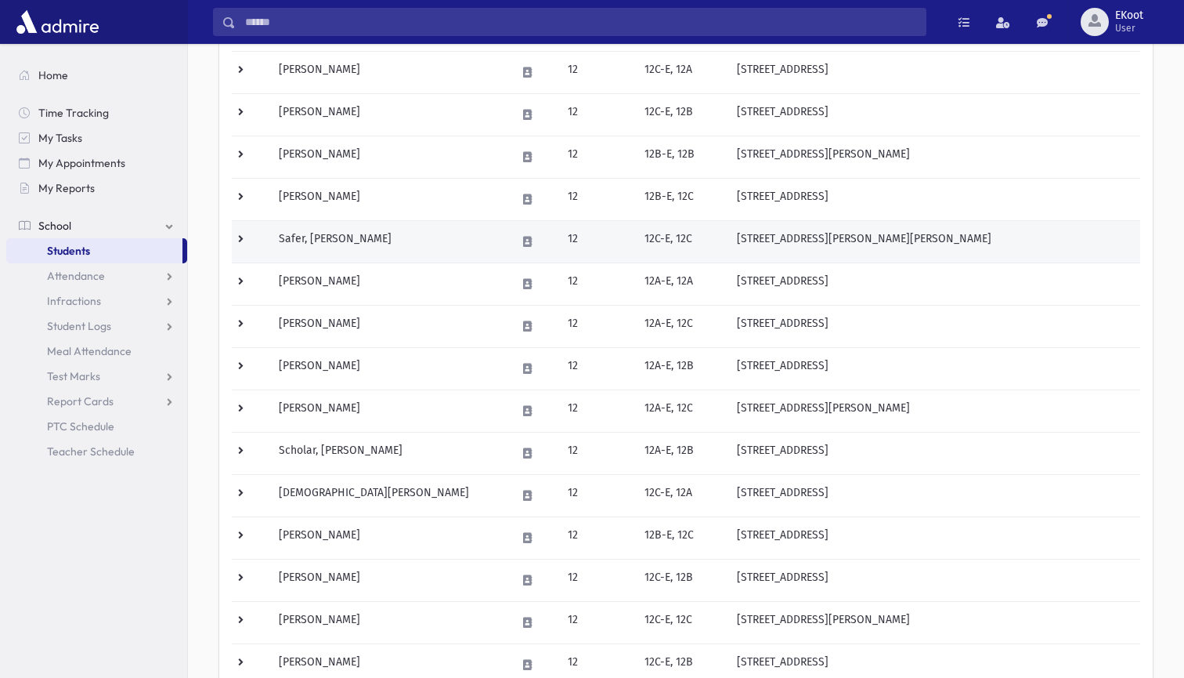
click at [324, 234] on td "Safer, [PERSON_NAME]" at bounding box center [387, 241] width 237 height 42
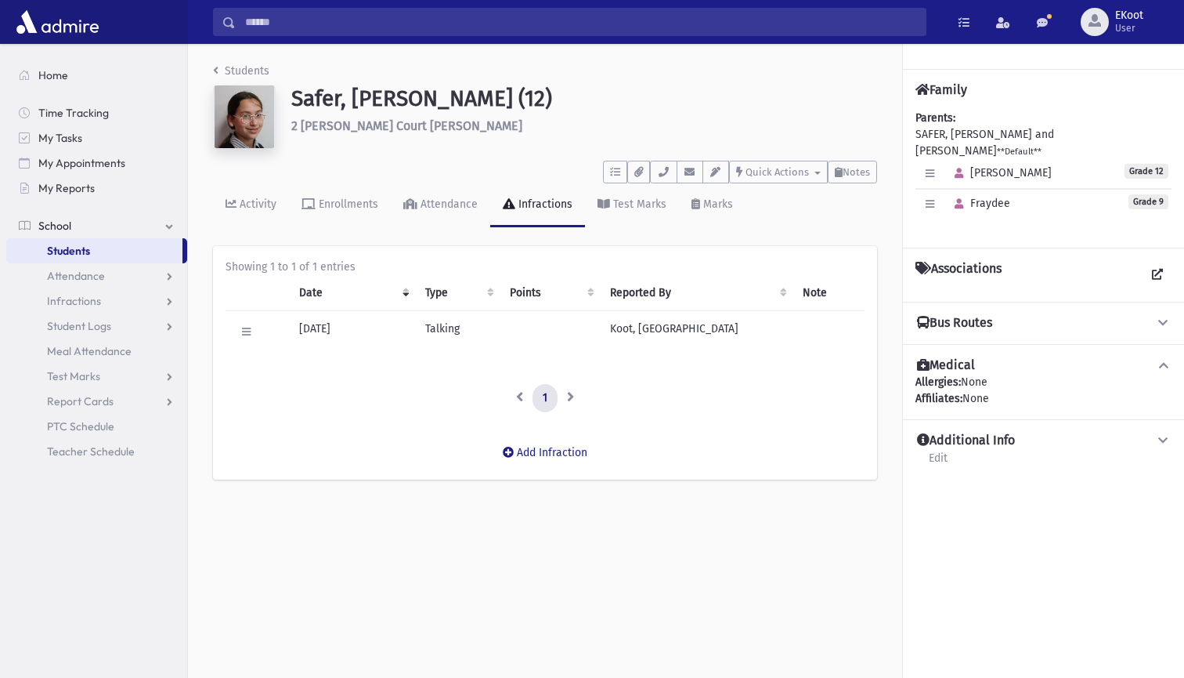
click at [247, 105] on img at bounding box center [244, 116] width 63 height 63
click at [962, 199] on icon "button" at bounding box center [959, 204] width 9 height 10
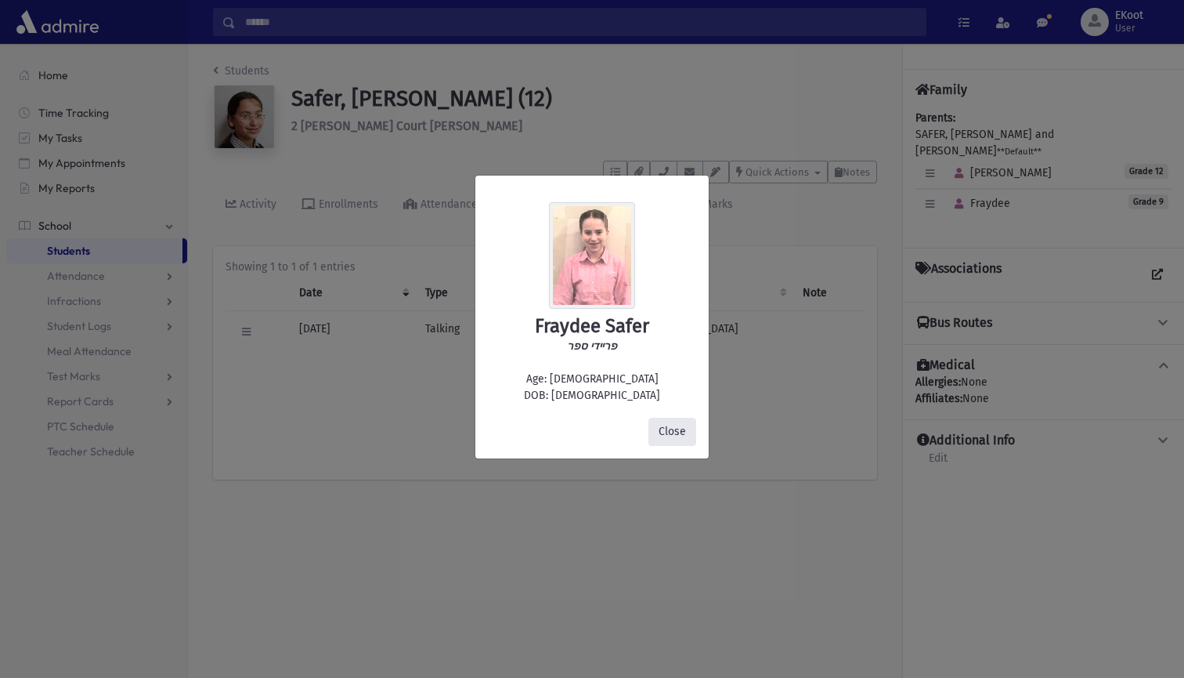
click at [671, 432] on button "Close" at bounding box center [673, 432] width 48 height 28
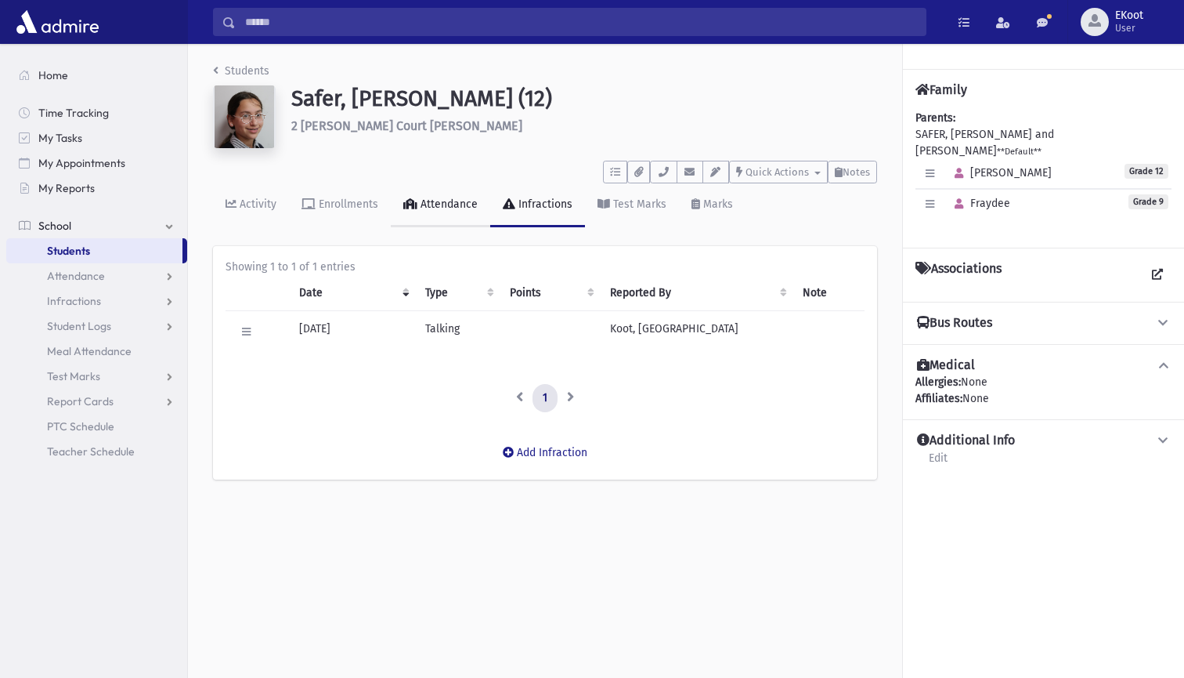
click at [457, 213] on link "Attendance" at bounding box center [440, 205] width 99 height 44
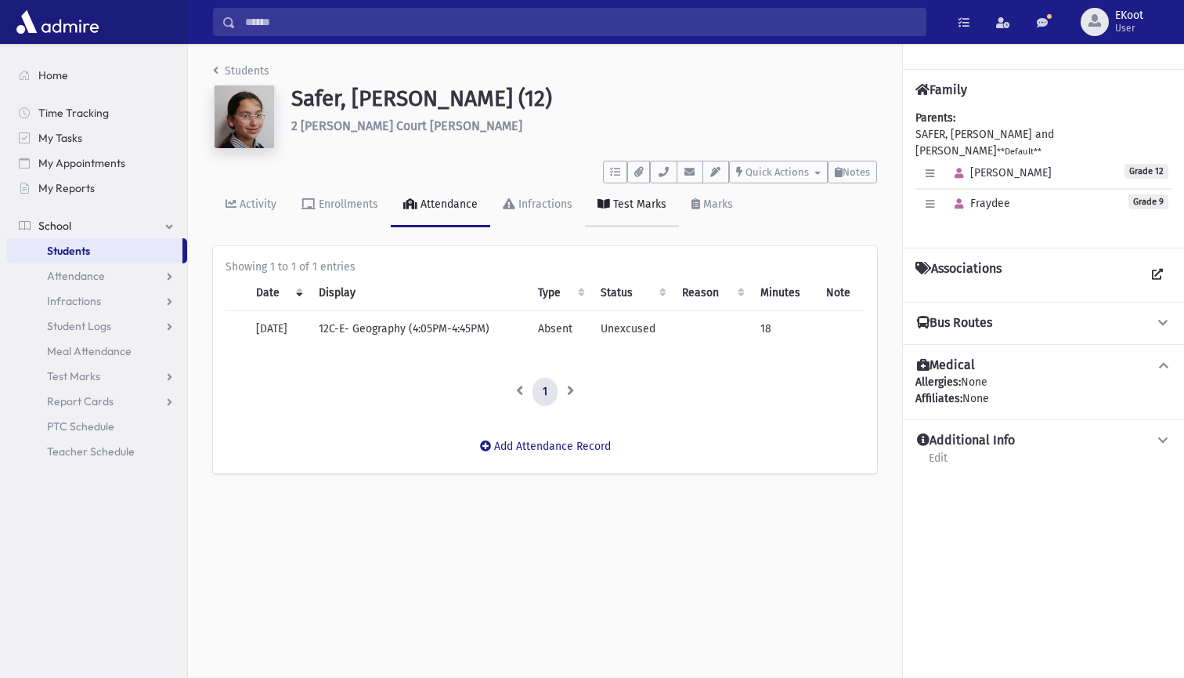
click at [648, 206] on div "Test Marks" at bounding box center [638, 203] width 56 height 13
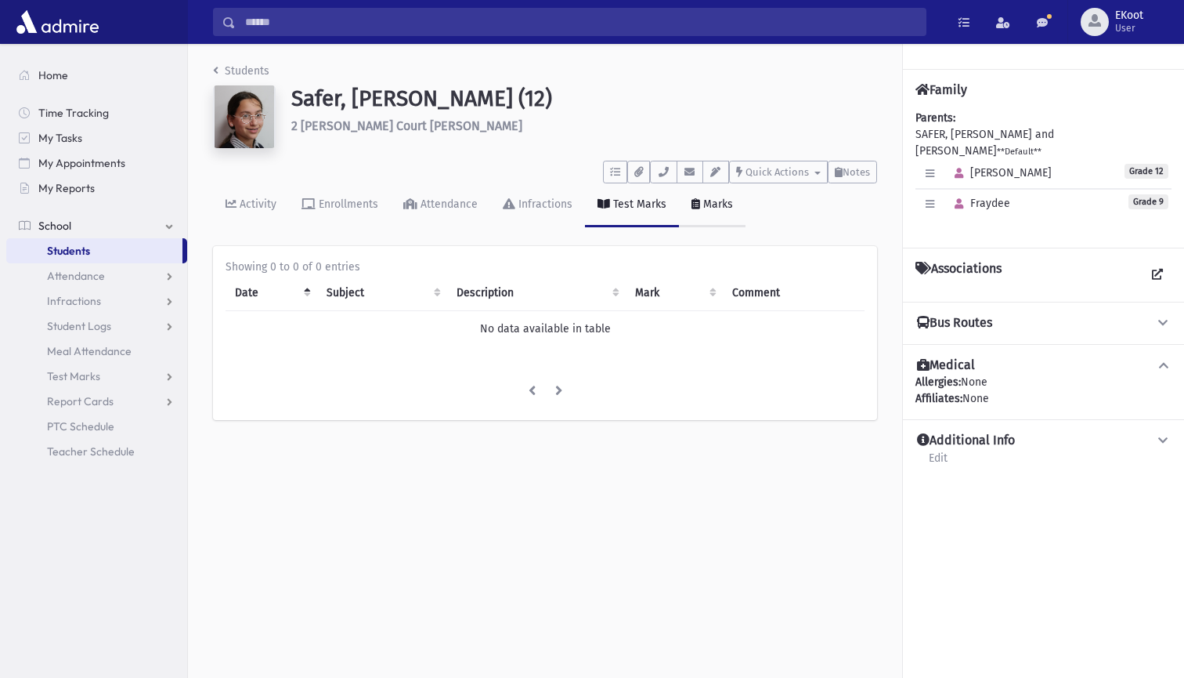
click at [725, 199] on div "Marks" at bounding box center [716, 203] width 33 height 13
click at [354, 207] on div "Enrollments" at bounding box center [347, 203] width 63 height 13
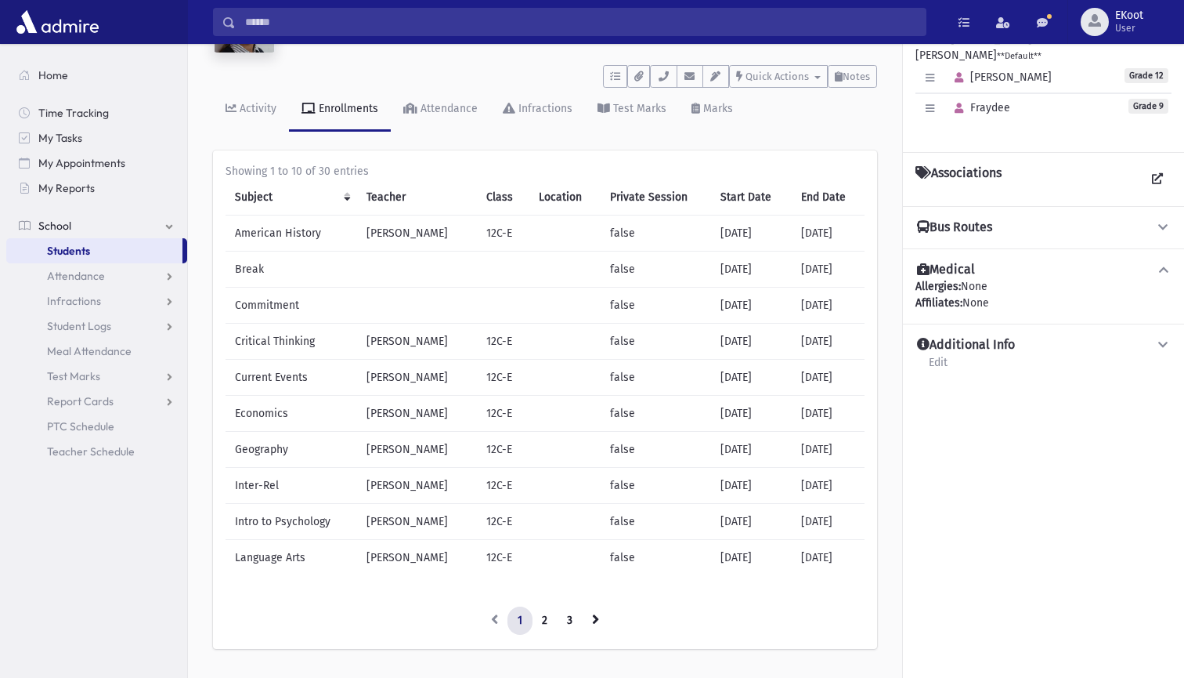
scroll to position [98, 0]
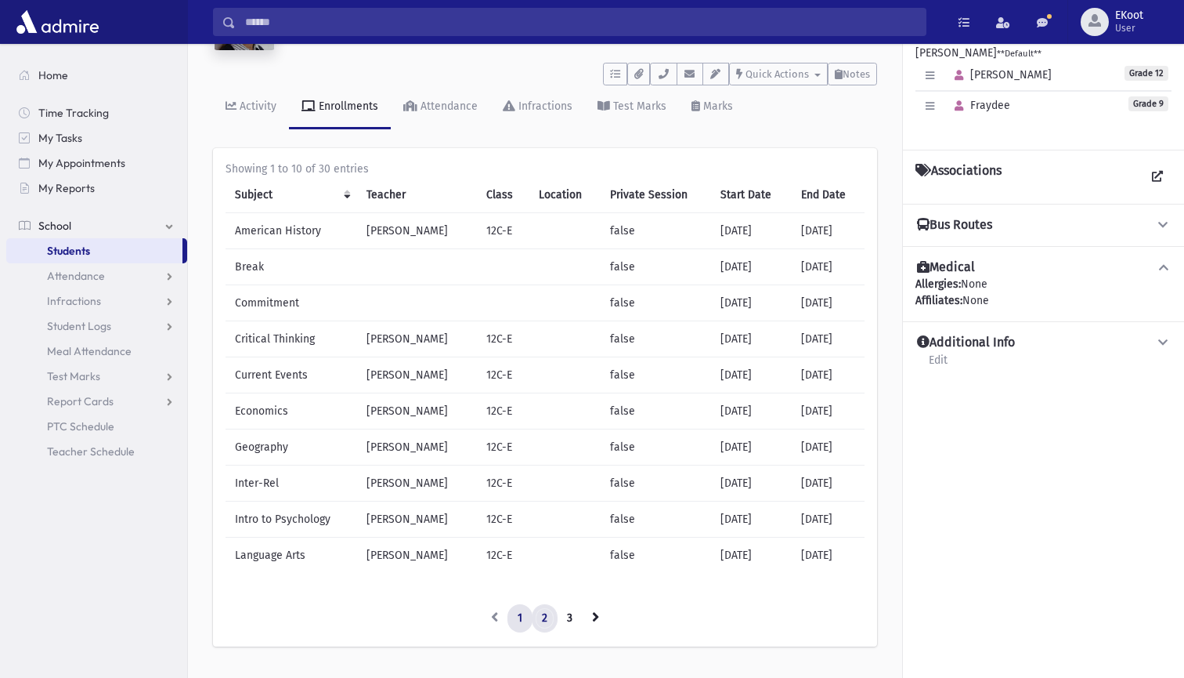
click at [543, 618] on link "2" at bounding box center [545, 618] width 26 height 28
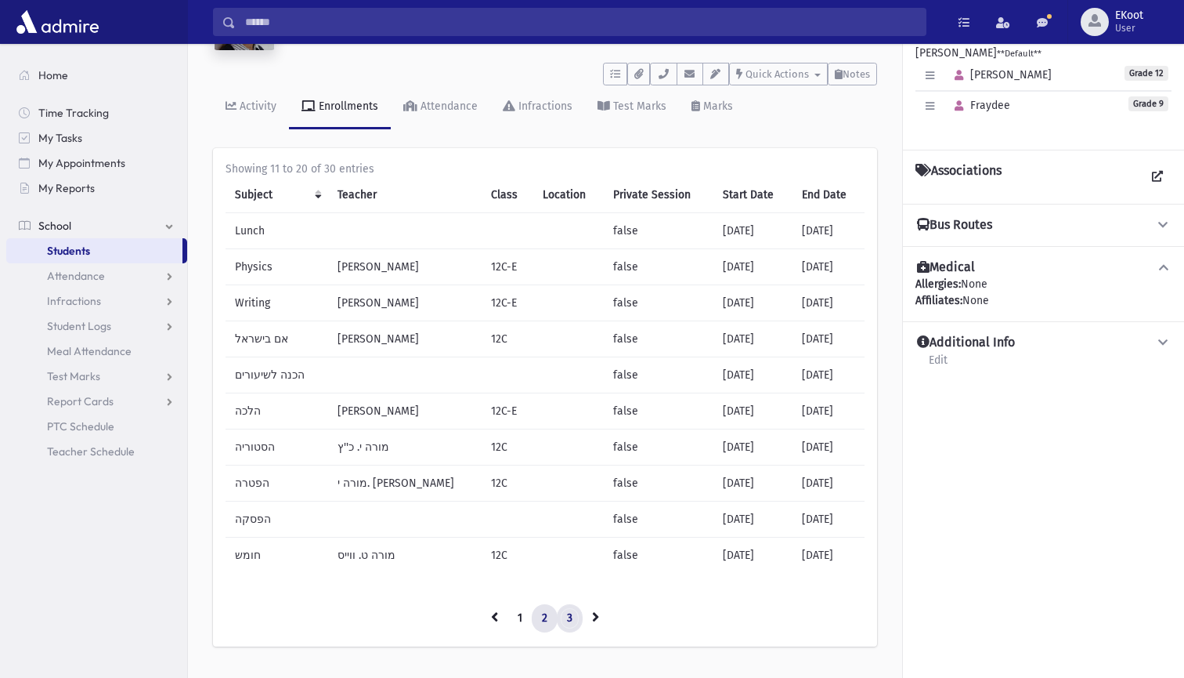
click at [569, 617] on link "3" at bounding box center [570, 618] width 26 height 28
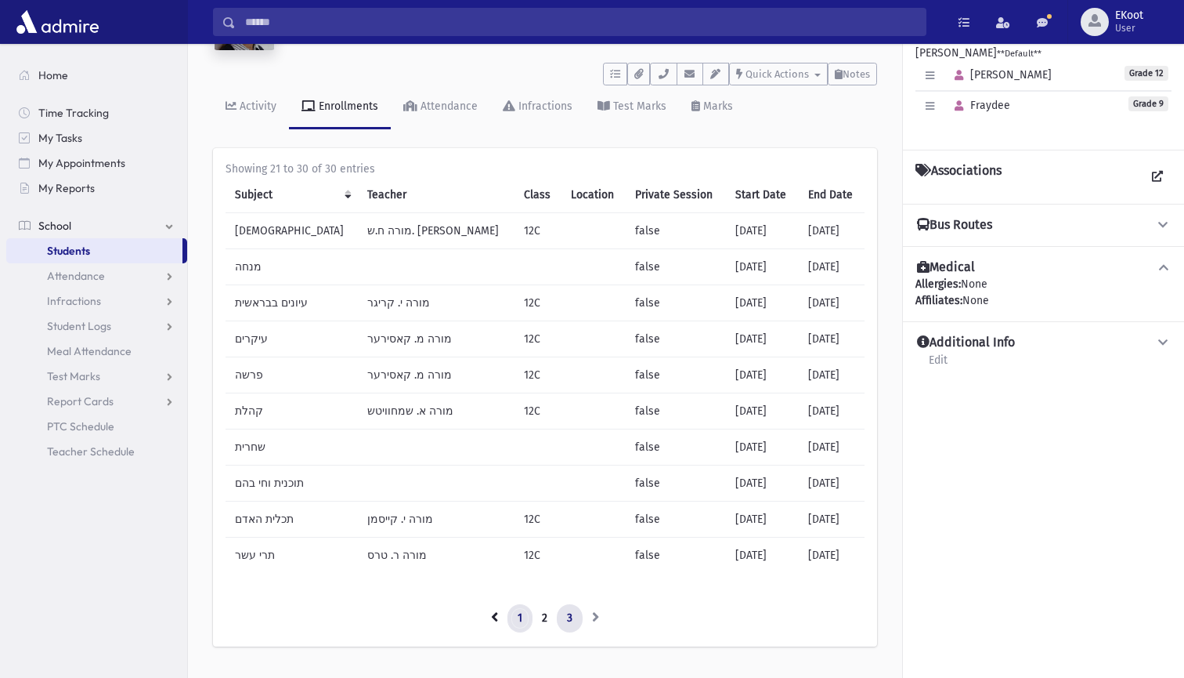
click at [511, 616] on link "1" at bounding box center [520, 618] width 25 height 28
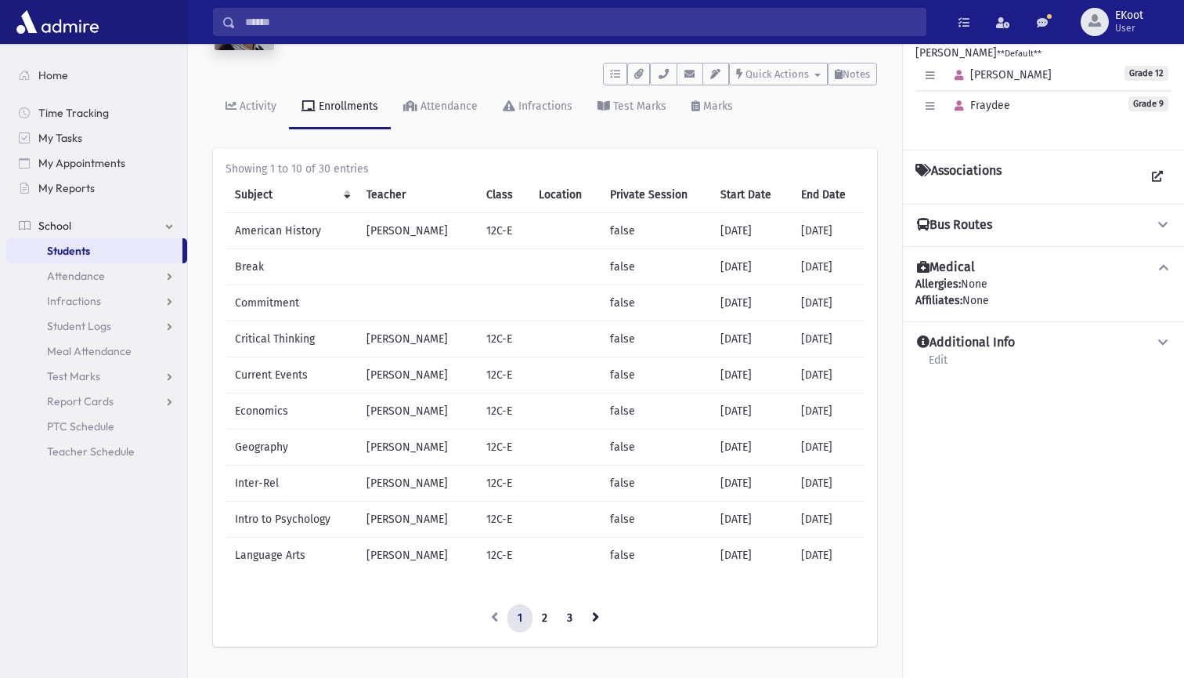
click at [511, 616] on link "1" at bounding box center [520, 618] width 25 height 28
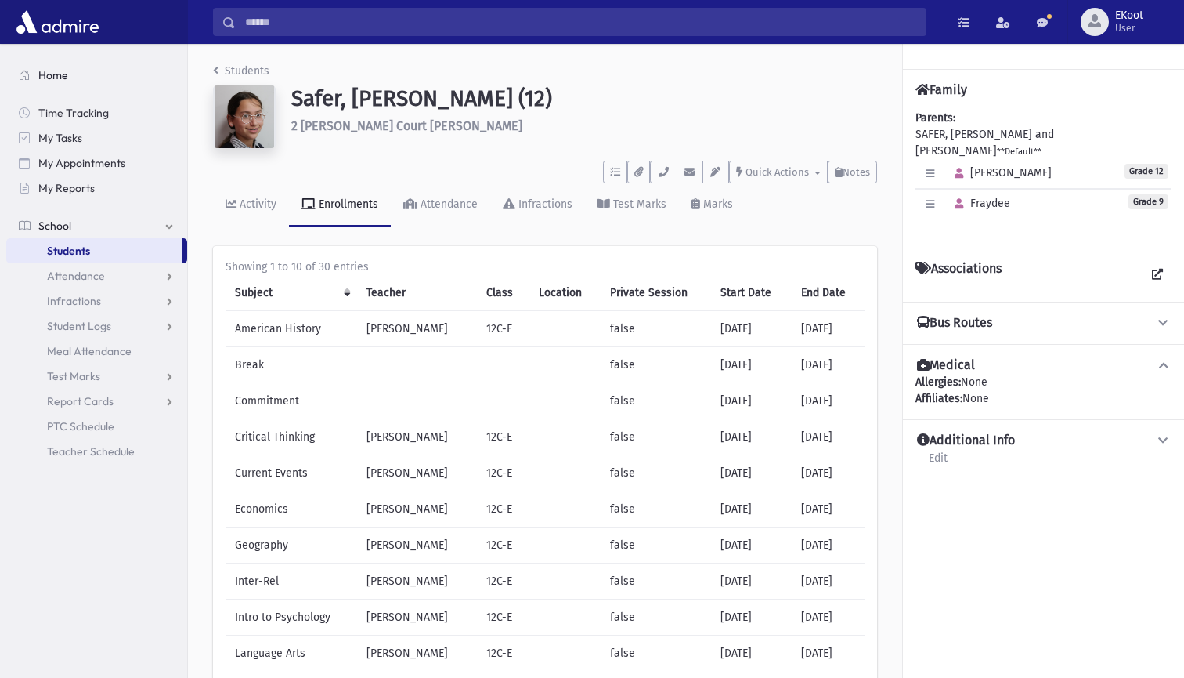
scroll to position [0, 0]
click at [229, 70] on link "Students" at bounding box center [241, 70] width 56 height 13
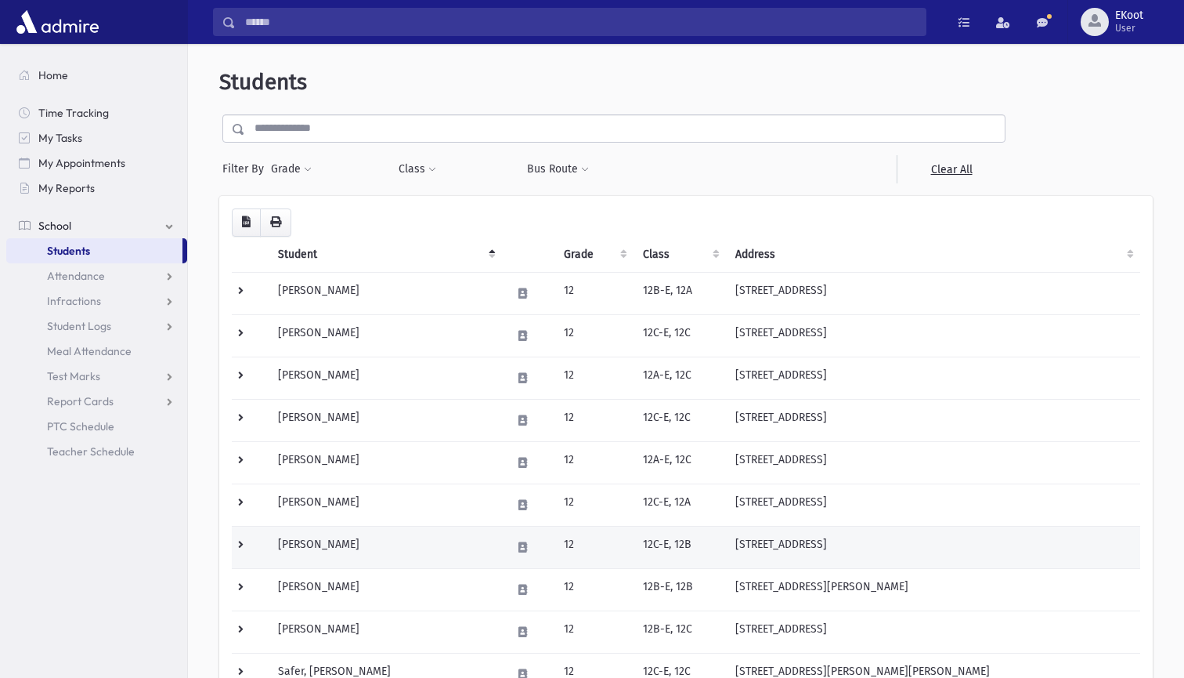
click at [347, 539] on td "[PERSON_NAME]" at bounding box center [385, 547] width 233 height 42
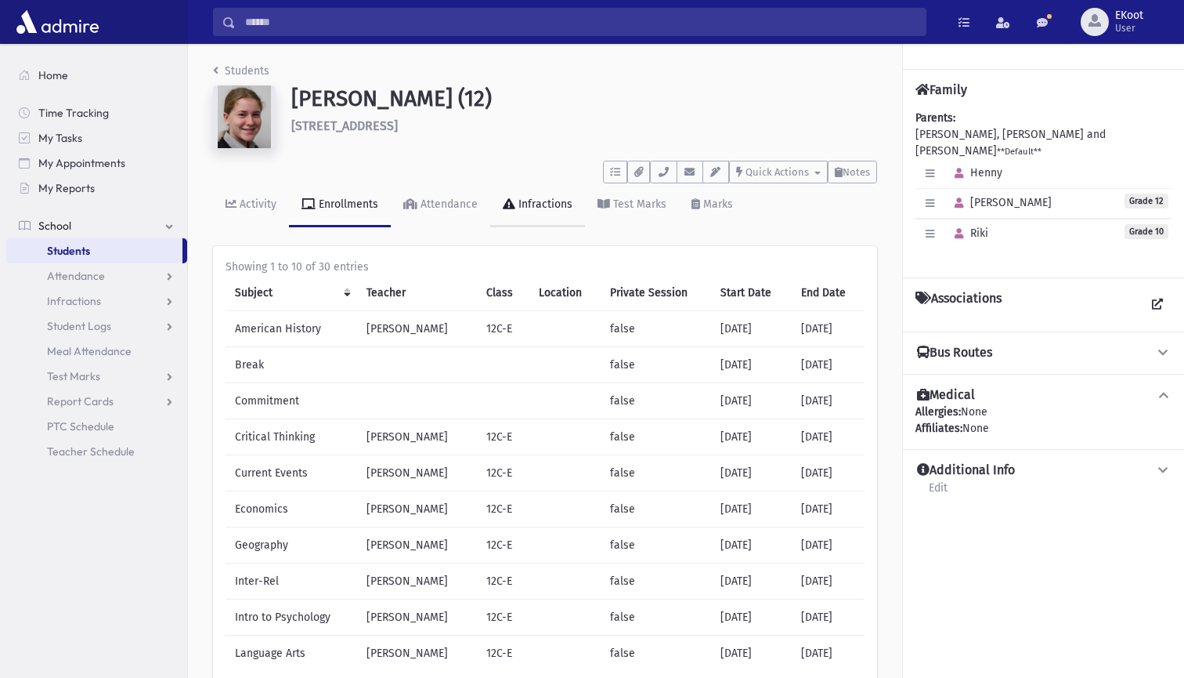
click link "Infractions"
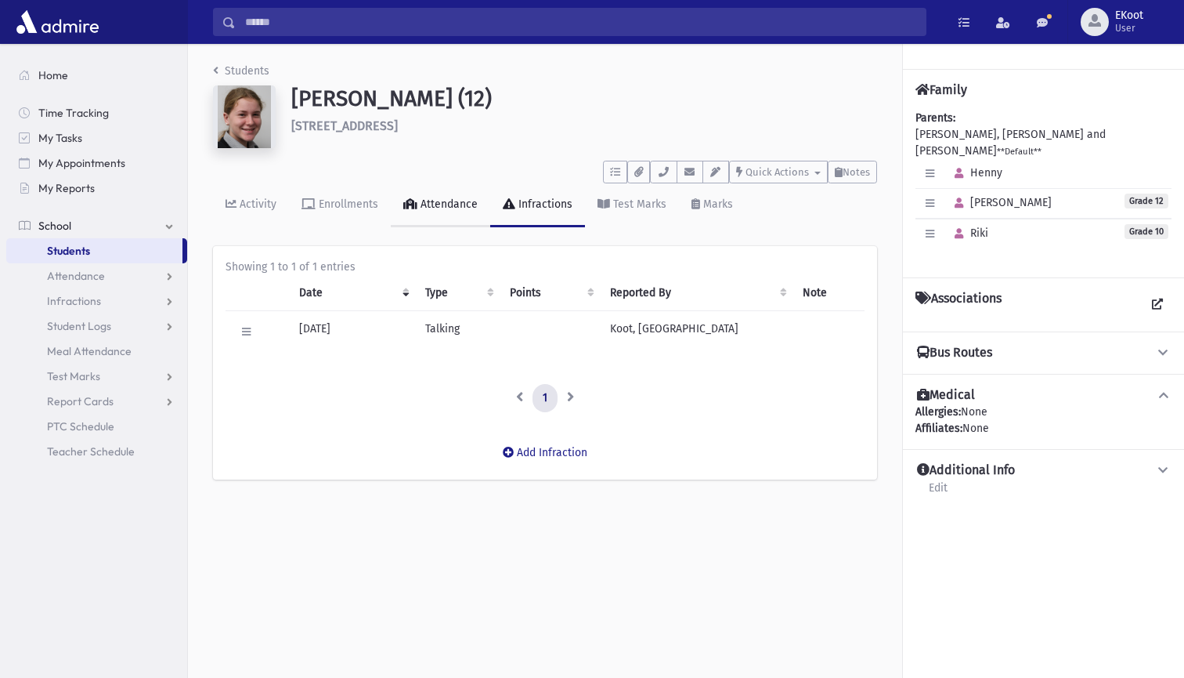
click div "Attendance"
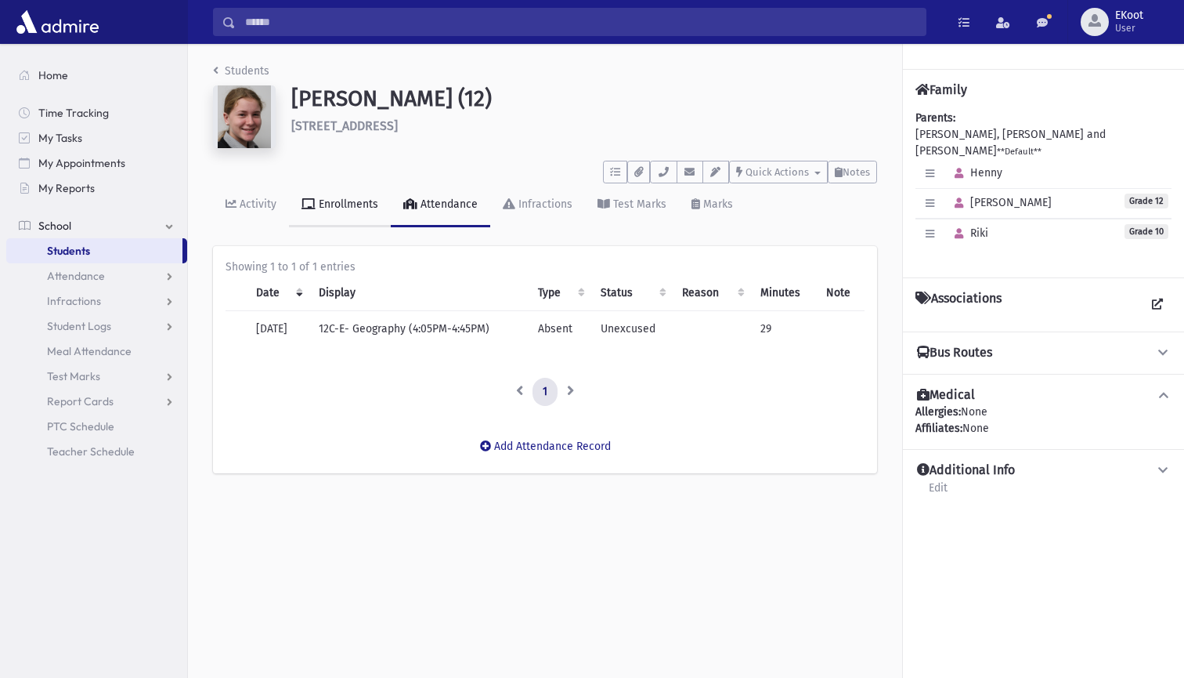
click icon
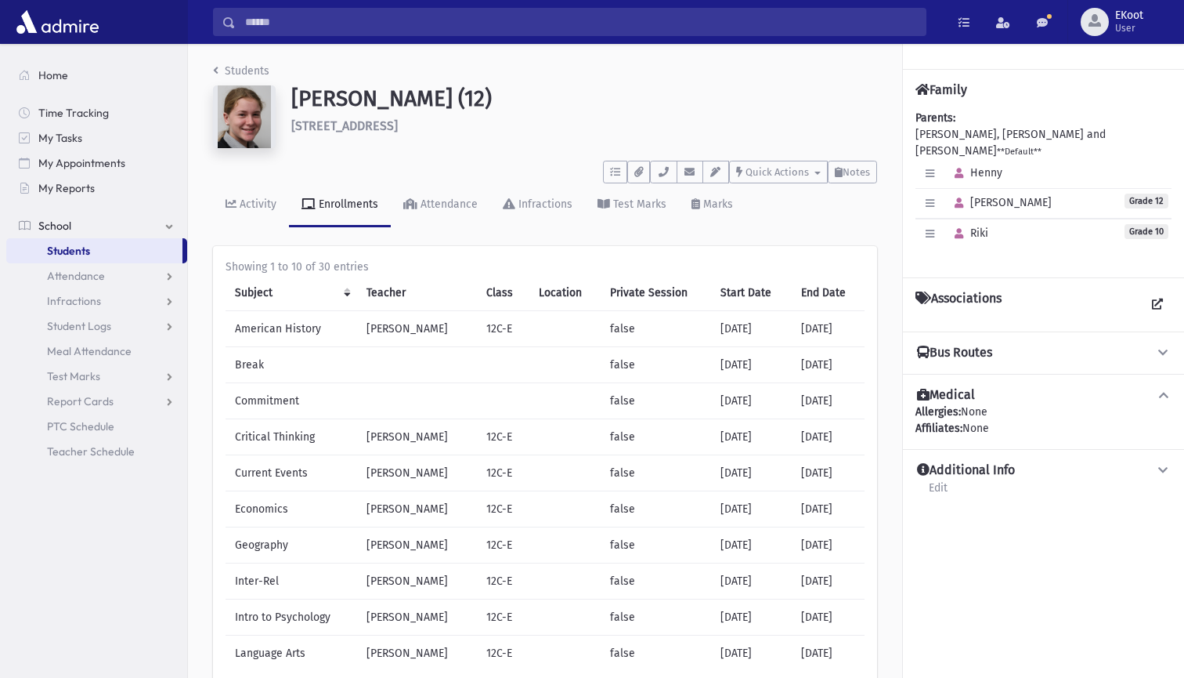
click link "Students"
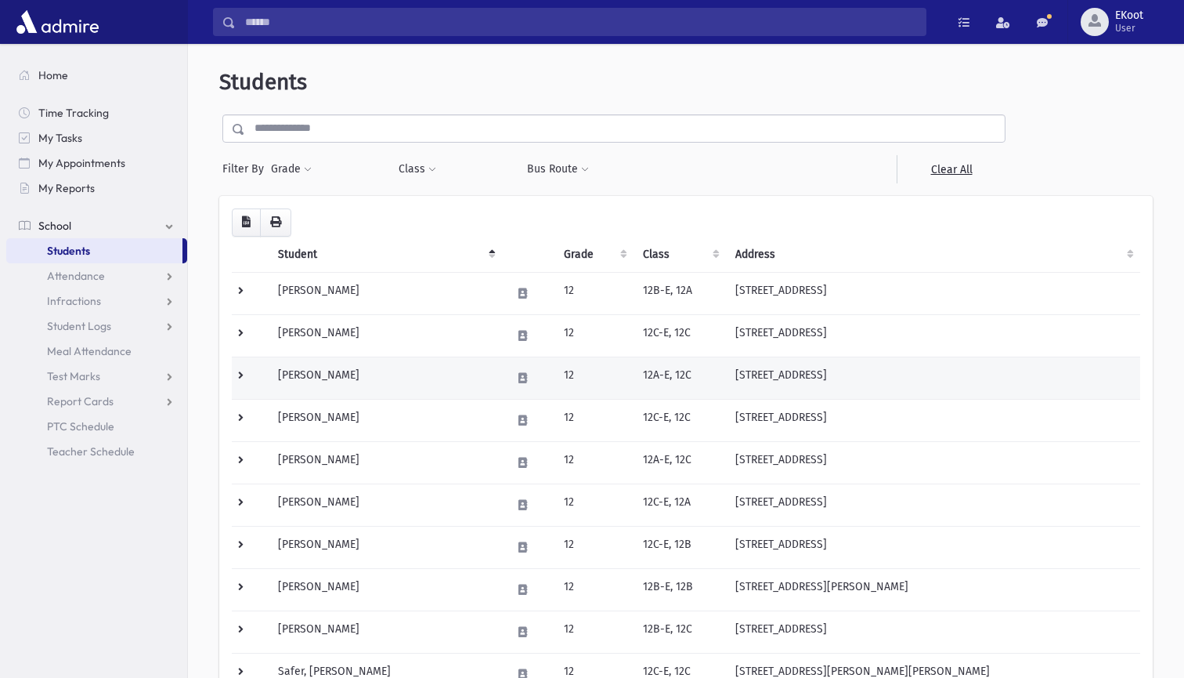
click at [341, 373] on td "[PERSON_NAME]" at bounding box center [385, 377] width 233 height 42
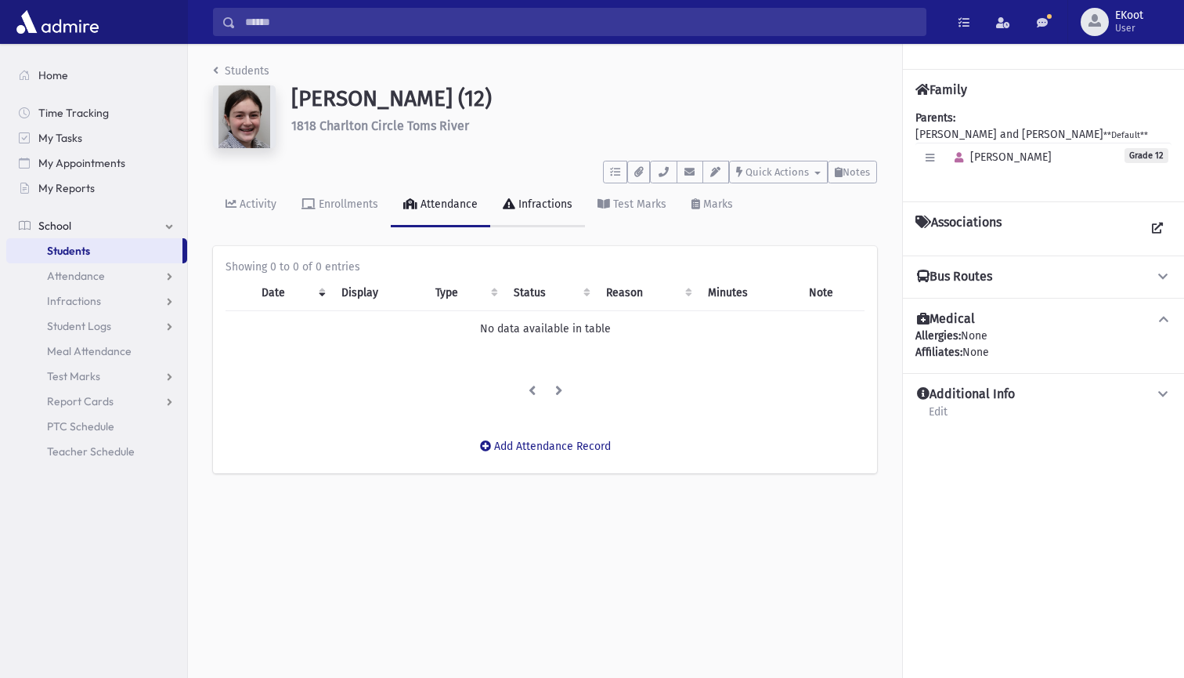
click at [526, 204] on div "Infractions" at bounding box center [543, 203] width 57 height 13
click at [251, 78] on li "Students" at bounding box center [241, 71] width 56 height 16
click at [236, 71] on link "Students" at bounding box center [241, 70] width 56 height 13
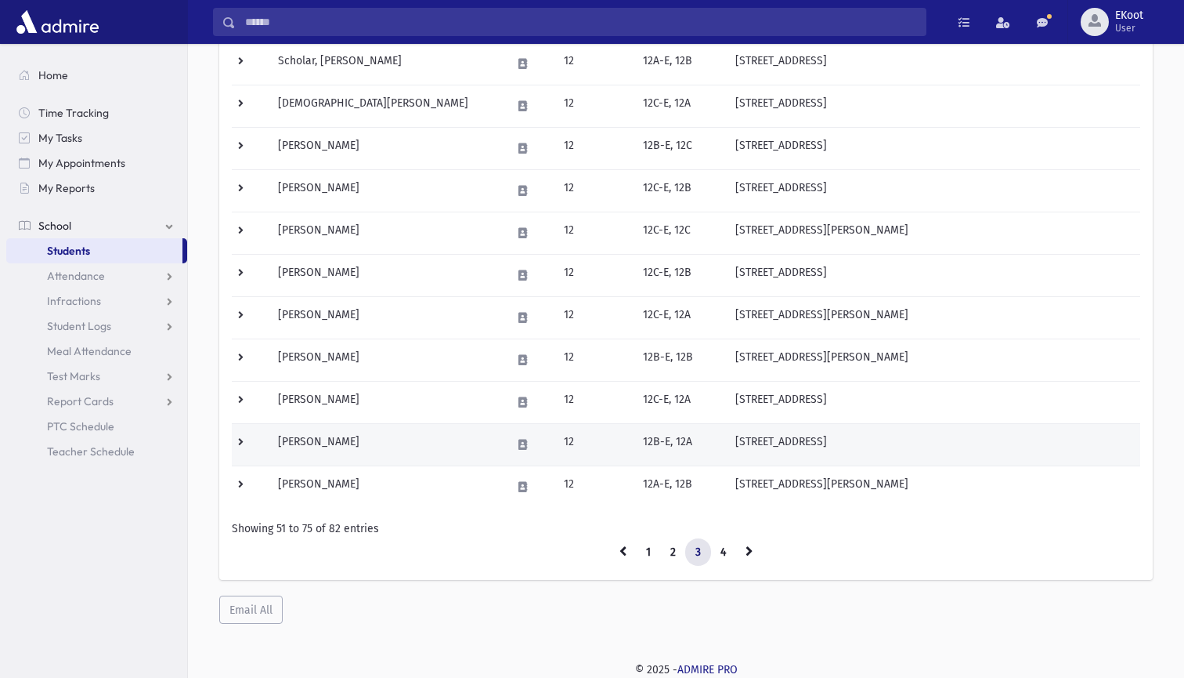
scroll to position [821, 0]
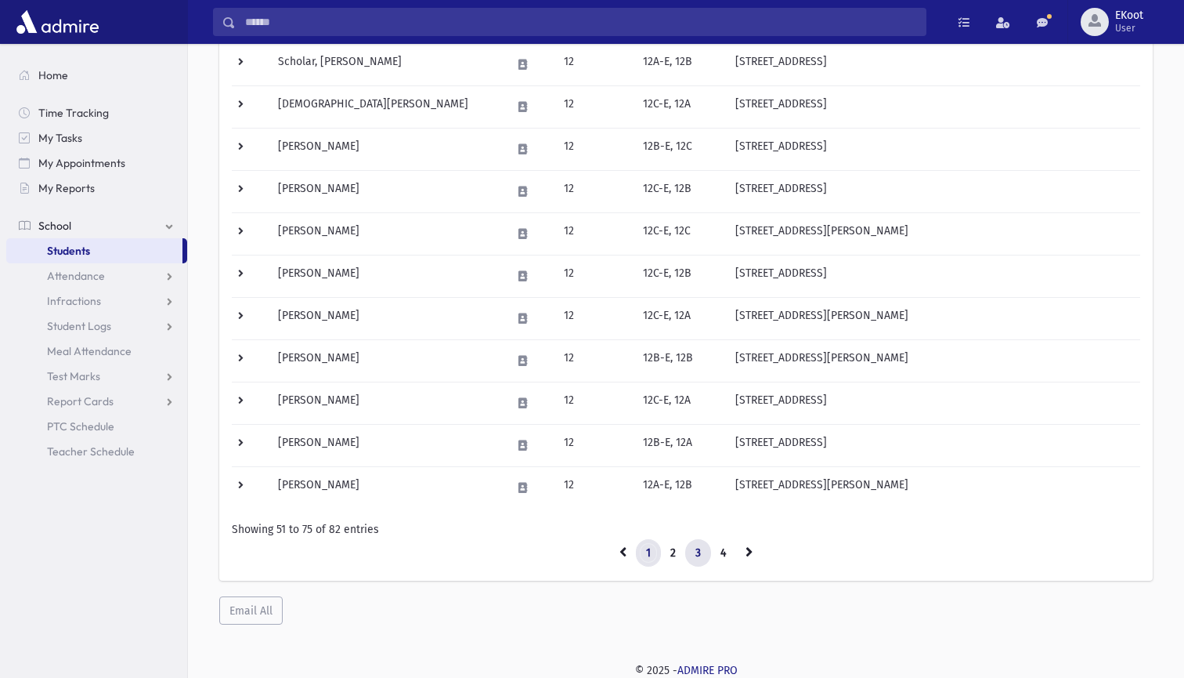
click at [653, 551] on link "1" at bounding box center [648, 553] width 25 height 28
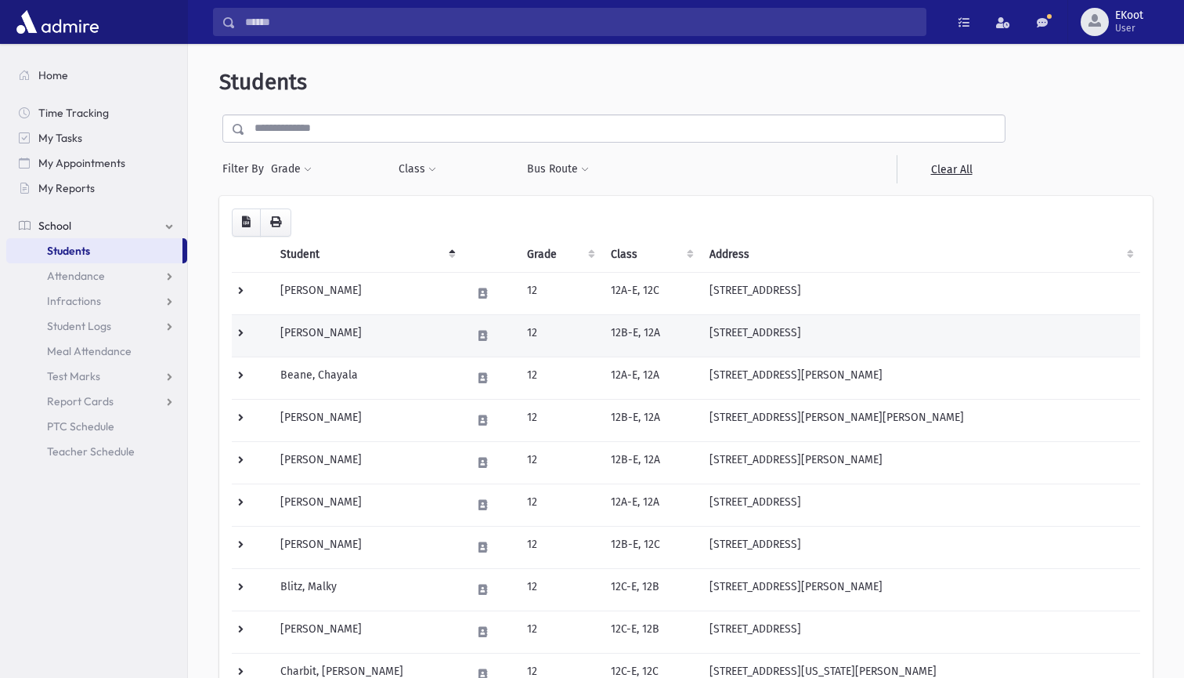
click at [319, 331] on td "[PERSON_NAME]" at bounding box center [366, 335] width 191 height 42
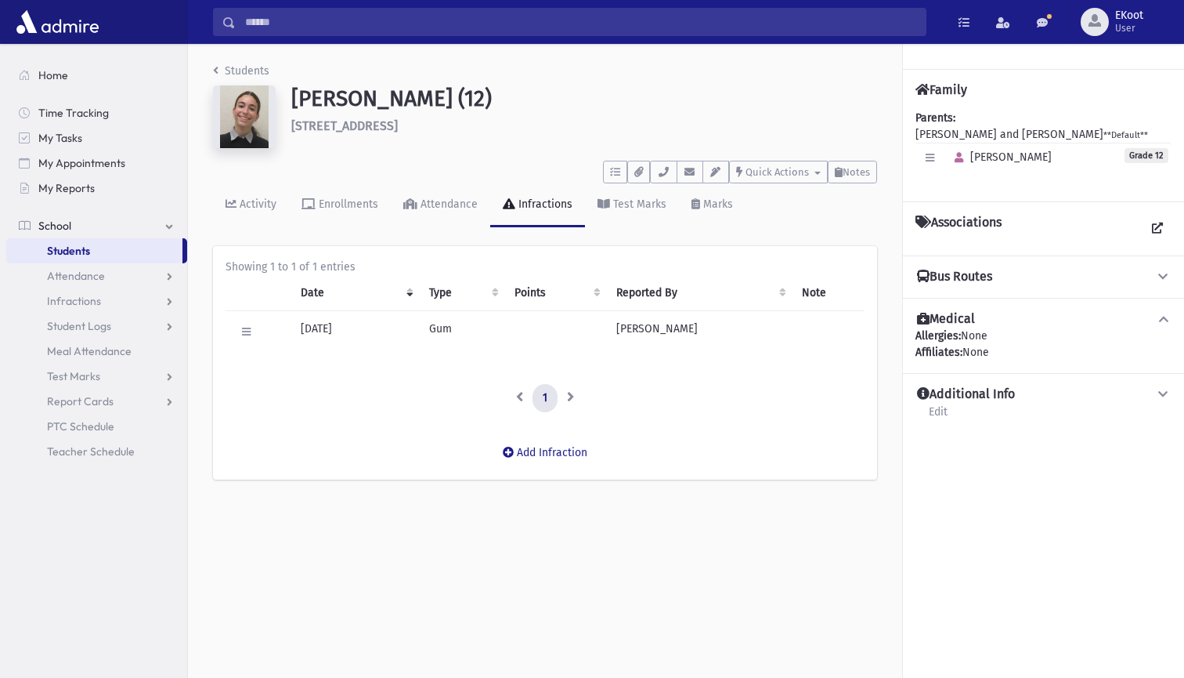
click at [242, 70] on link "Students" at bounding box center [241, 70] width 56 height 13
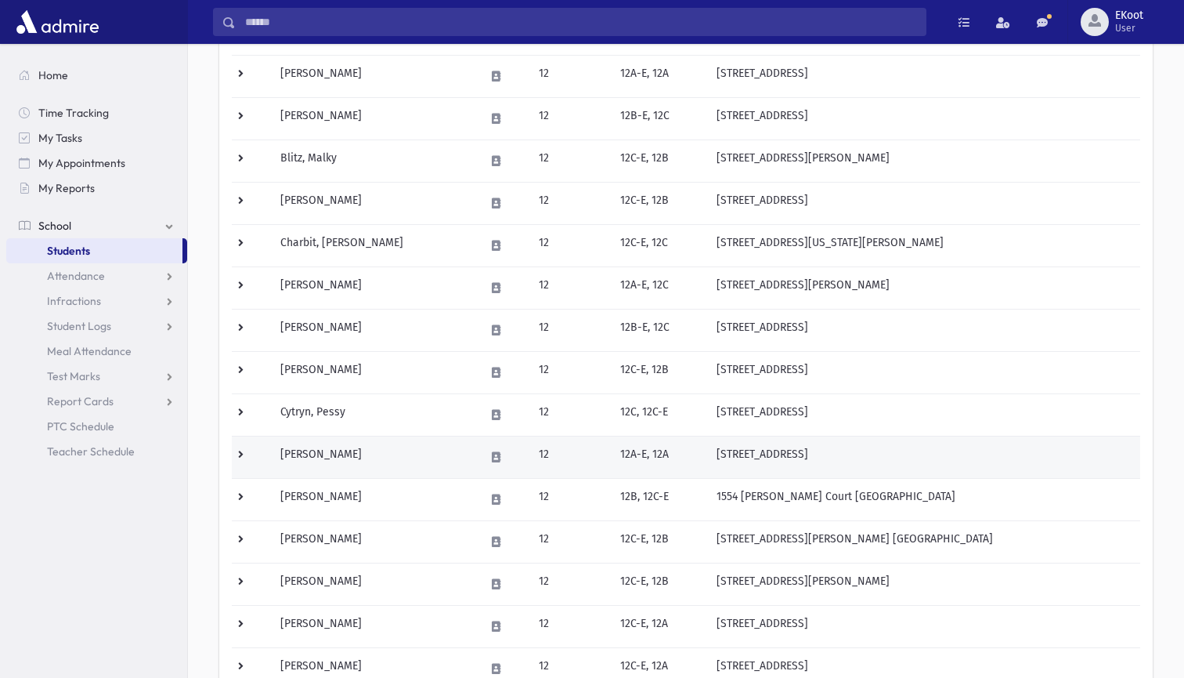
scroll to position [444, 0]
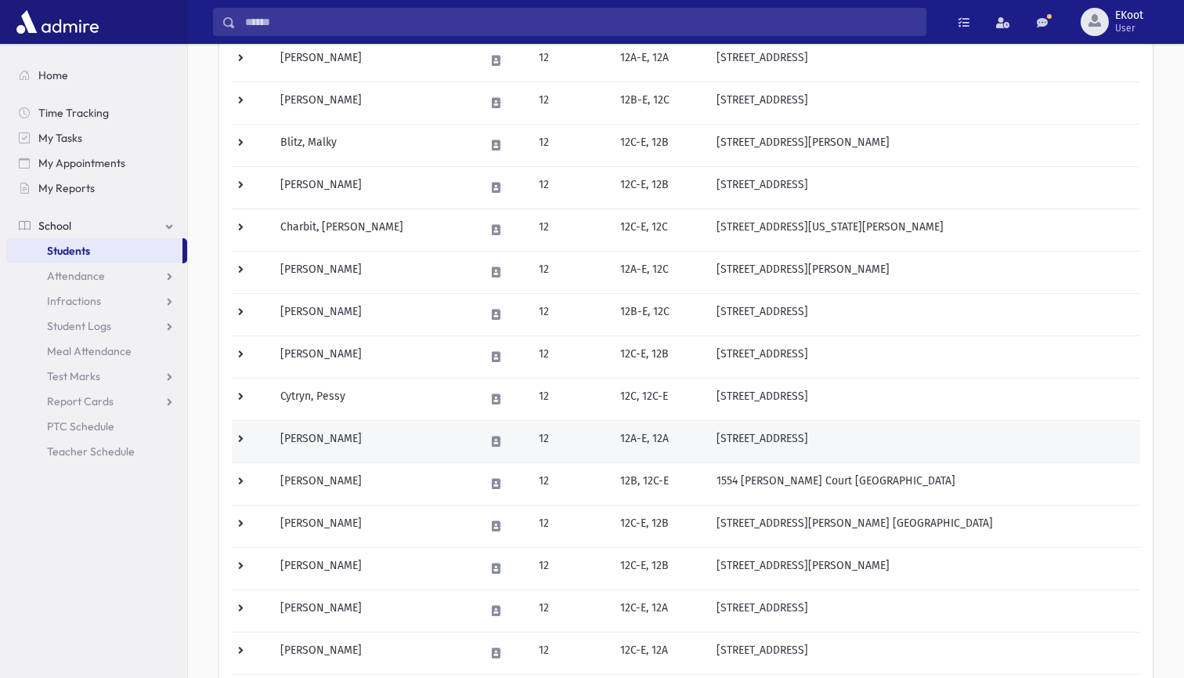
click at [329, 432] on td "[PERSON_NAME]" at bounding box center [373, 441] width 204 height 42
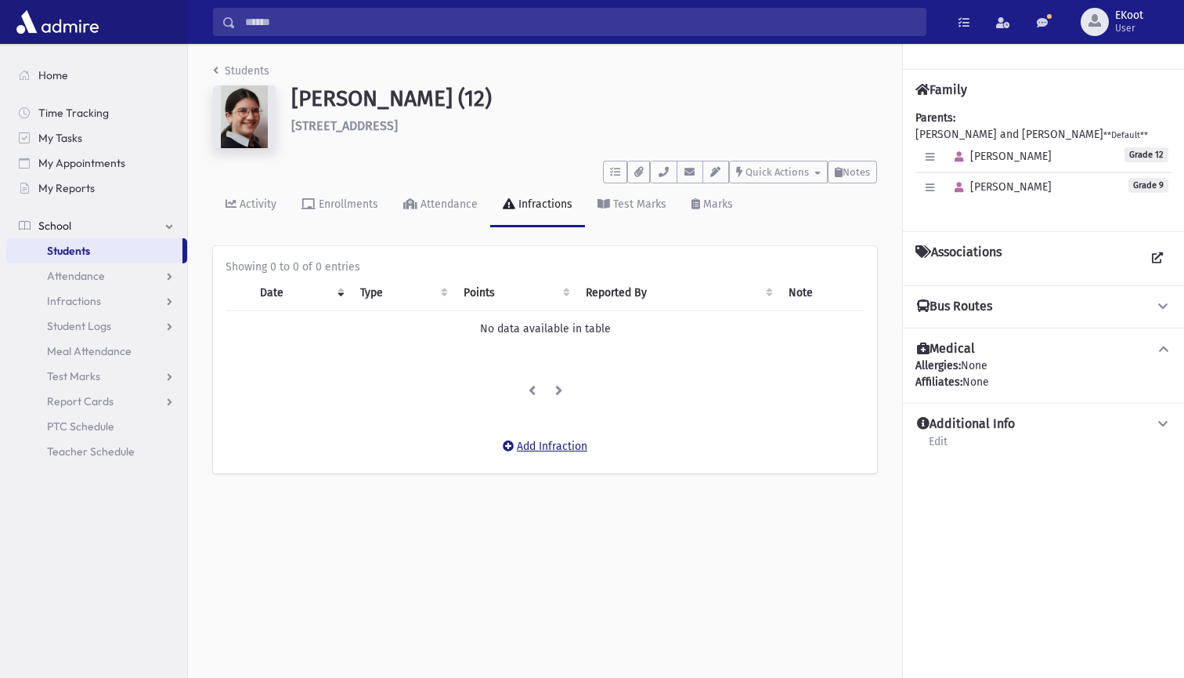
click at [531, 443] on button "Add Infraction" at bounding box center [545, 446] width 105 height 28
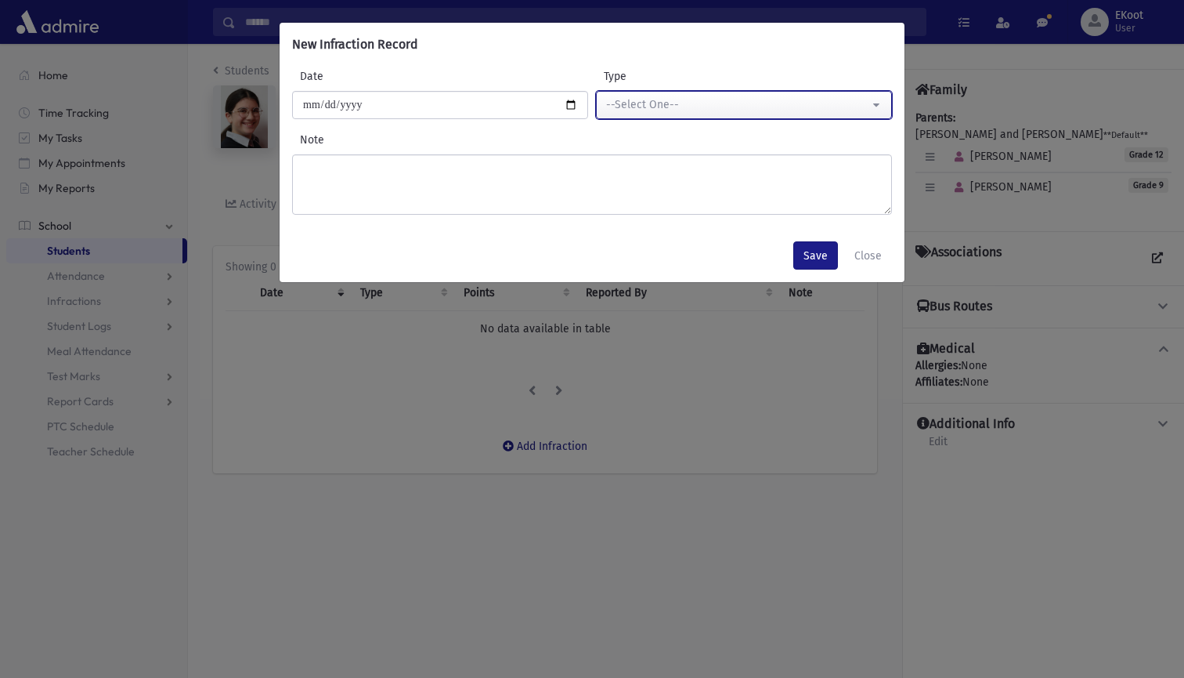
click at [628, 107] on div "--Select One--" at bounding box center [737, 104] width 263 height 16
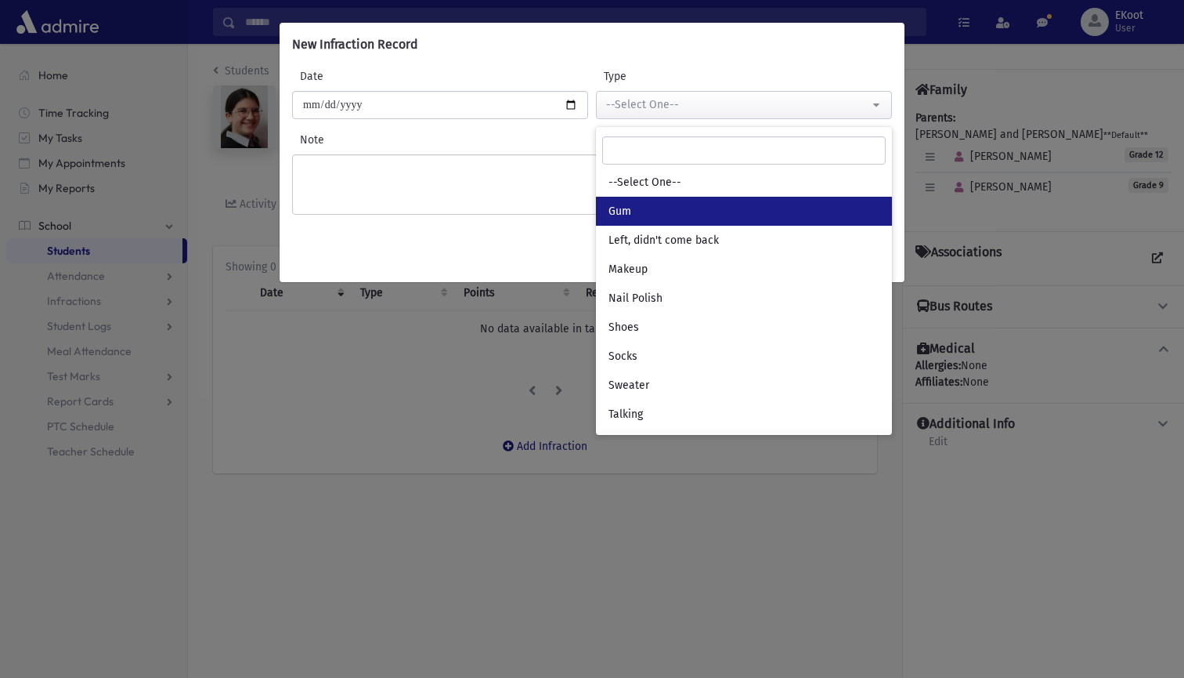
click at [636, 214] on link "Gum" at bounding box center [744, 211] width 296 height 29
select select "*"
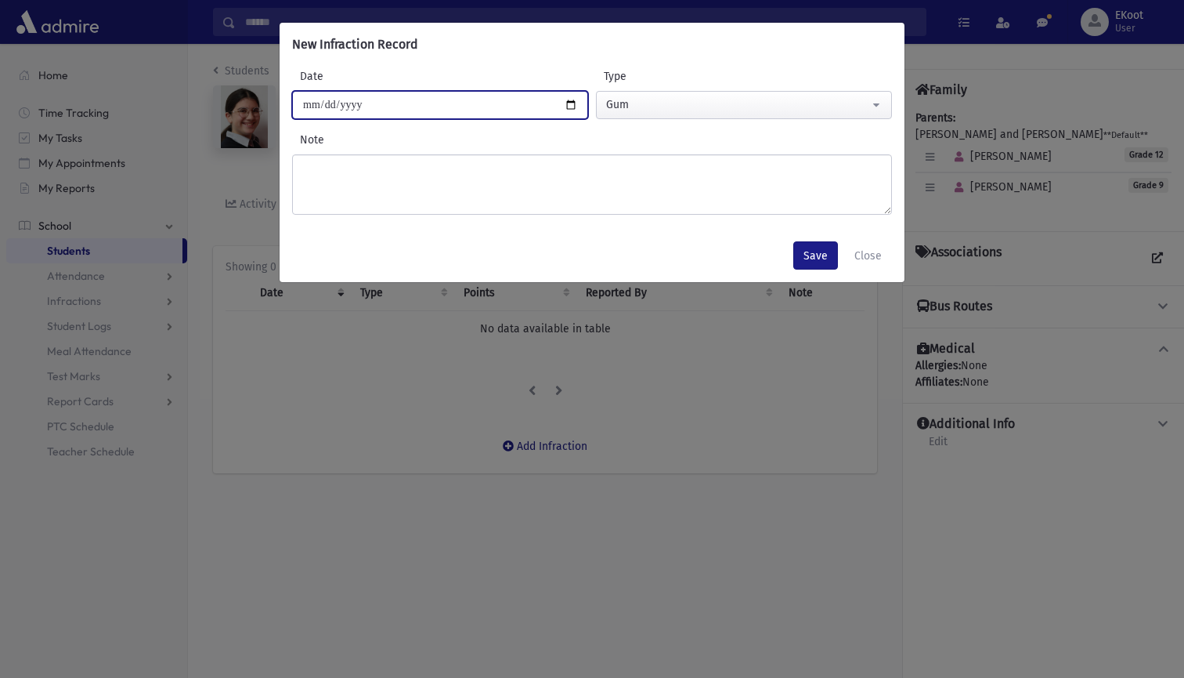
click at [330, 100] on input "**********" at bounding box center [440, 105] width 296 height 28
type input "**********"
click at [815, 255] on button "Save" at bounding box center [815, 255] width 45 height 28
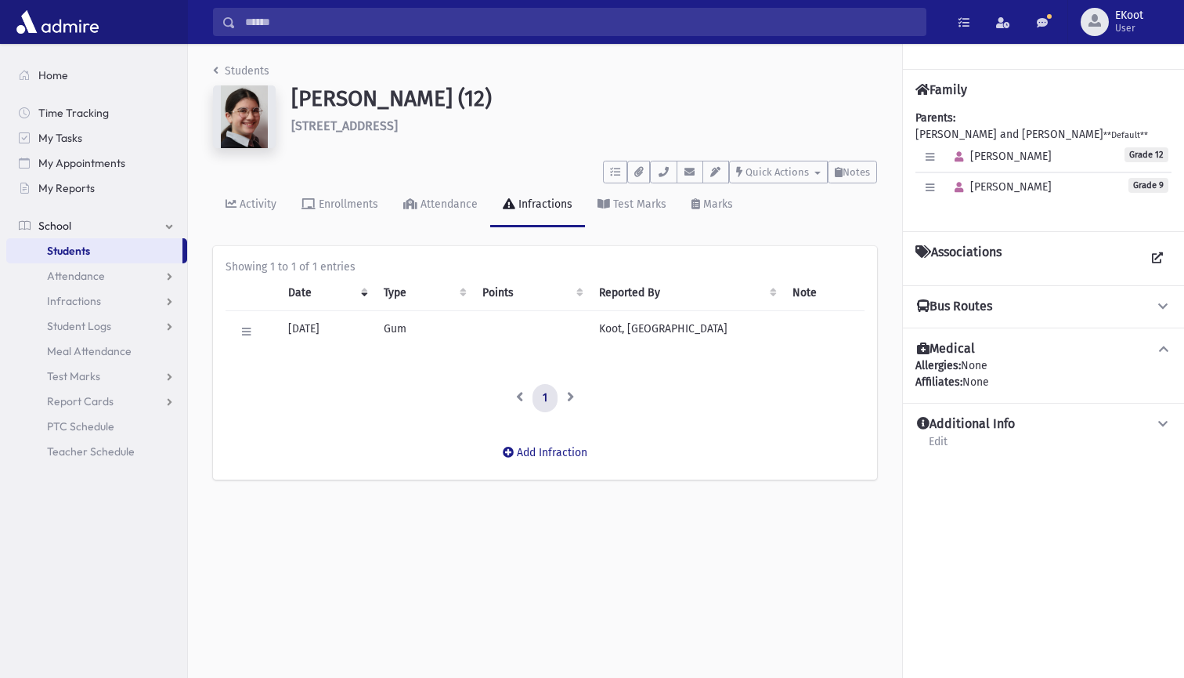
click at [232, 72] on link "Students" at bounding box center [241, 70] width 56 height 13
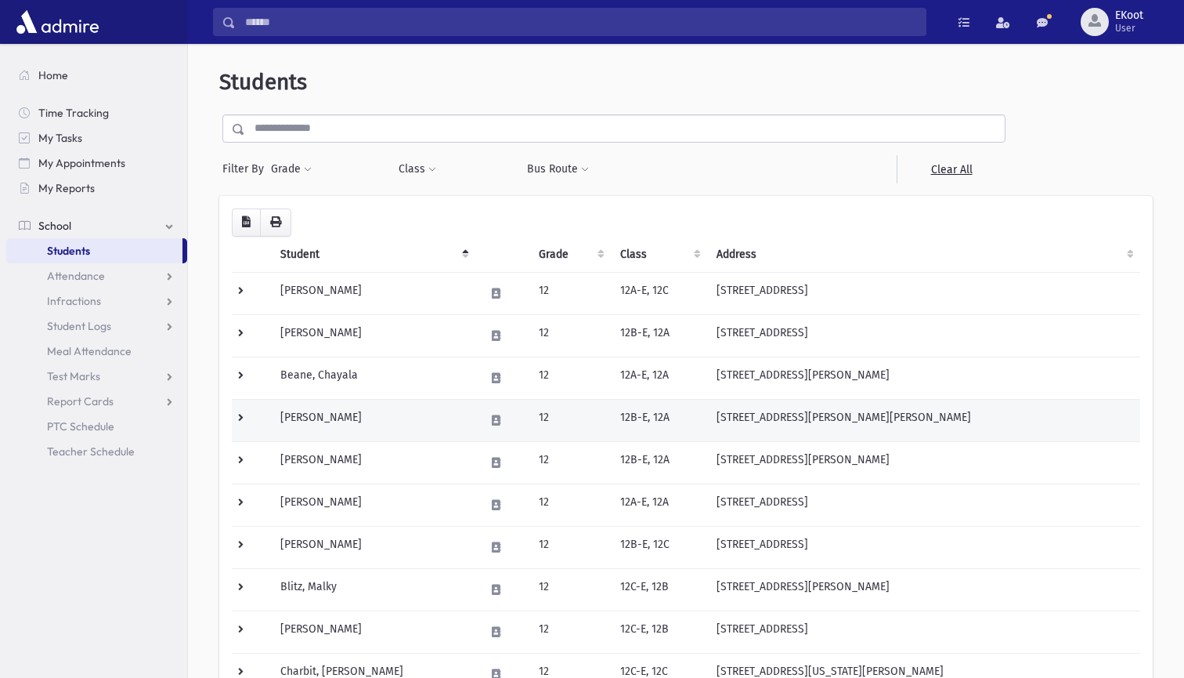
scroll to position [9, 0]
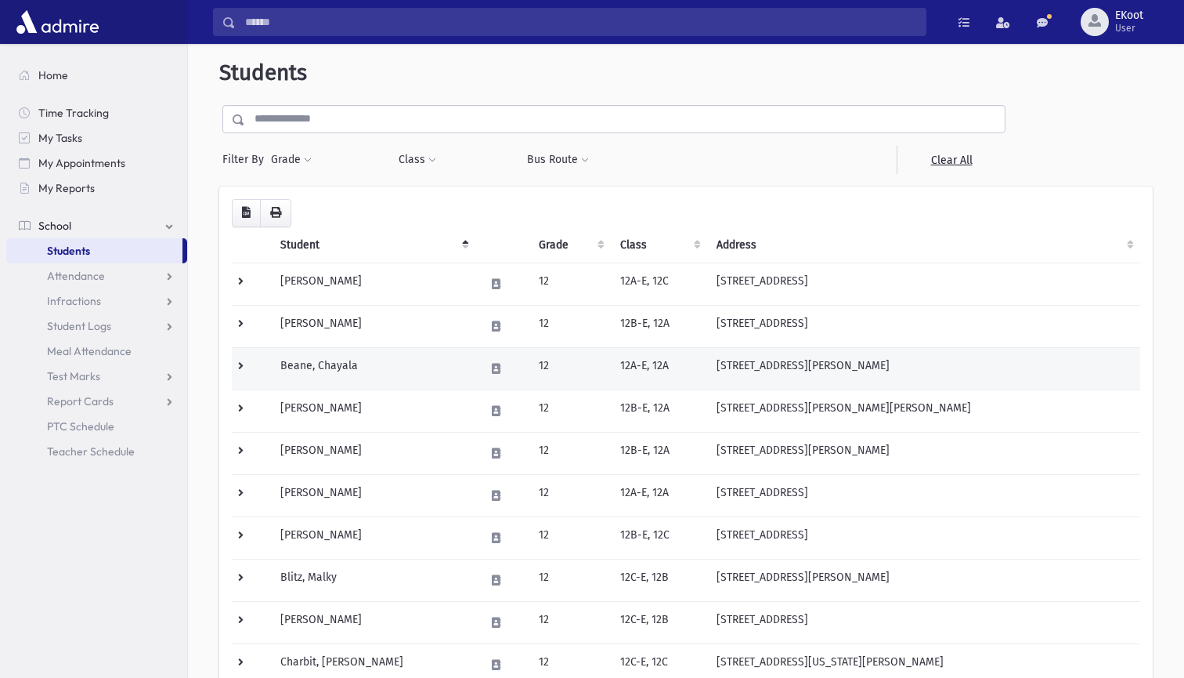
click at [333, 366] on td "Beane, Chayala" at bounding box center [373, 368] width 204 height 42
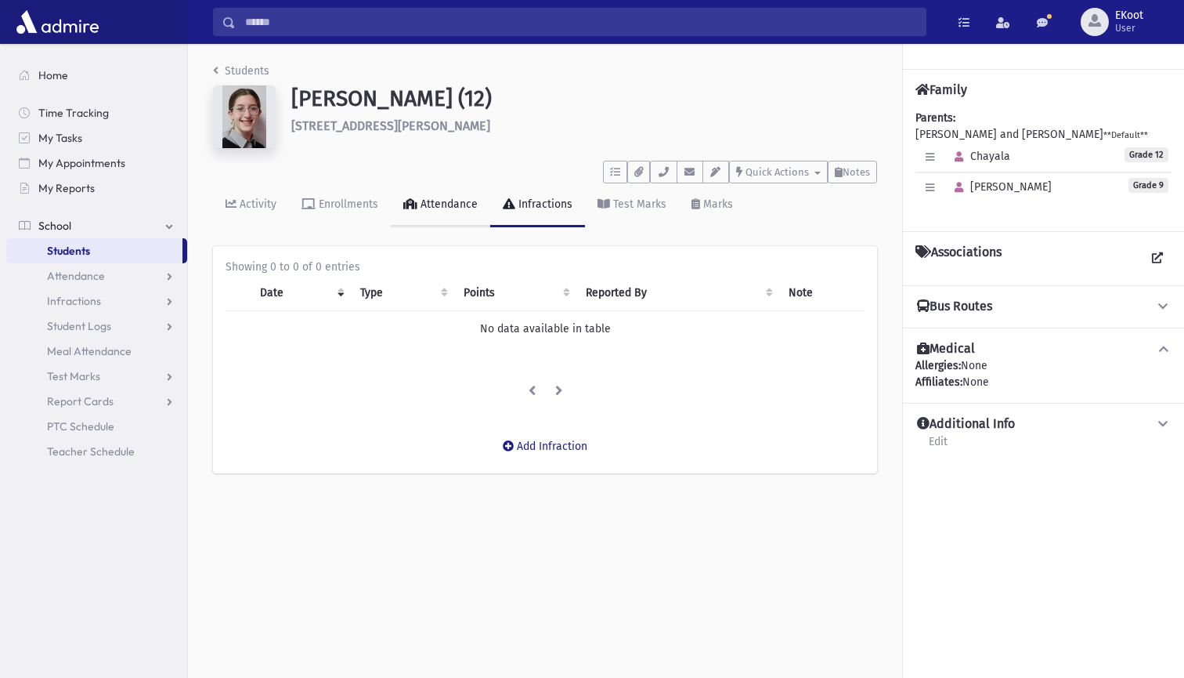
click at [468, 204] on div "Attendance" at bounding box center [448, 203] width 60 height 13
click at [964, 189] on button "button" at bounding box center [959, 187] width 23 height 23
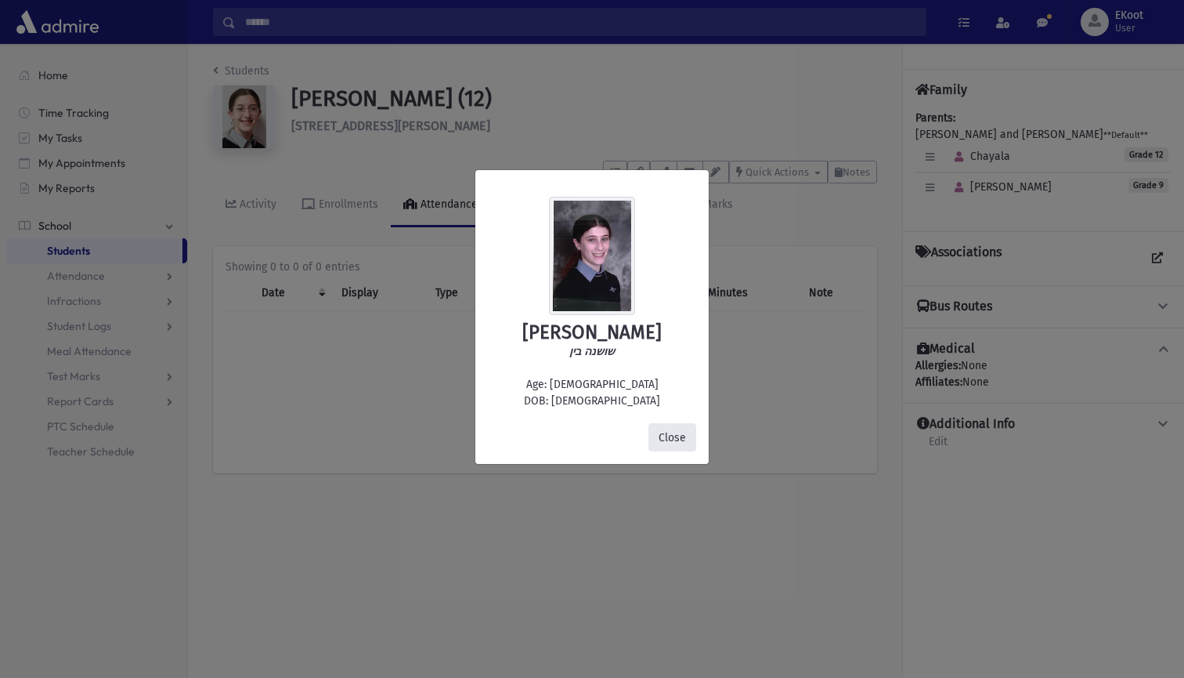
click at [669, 439] on button "Close" at bounding box center [673, 437] width 48 height 28
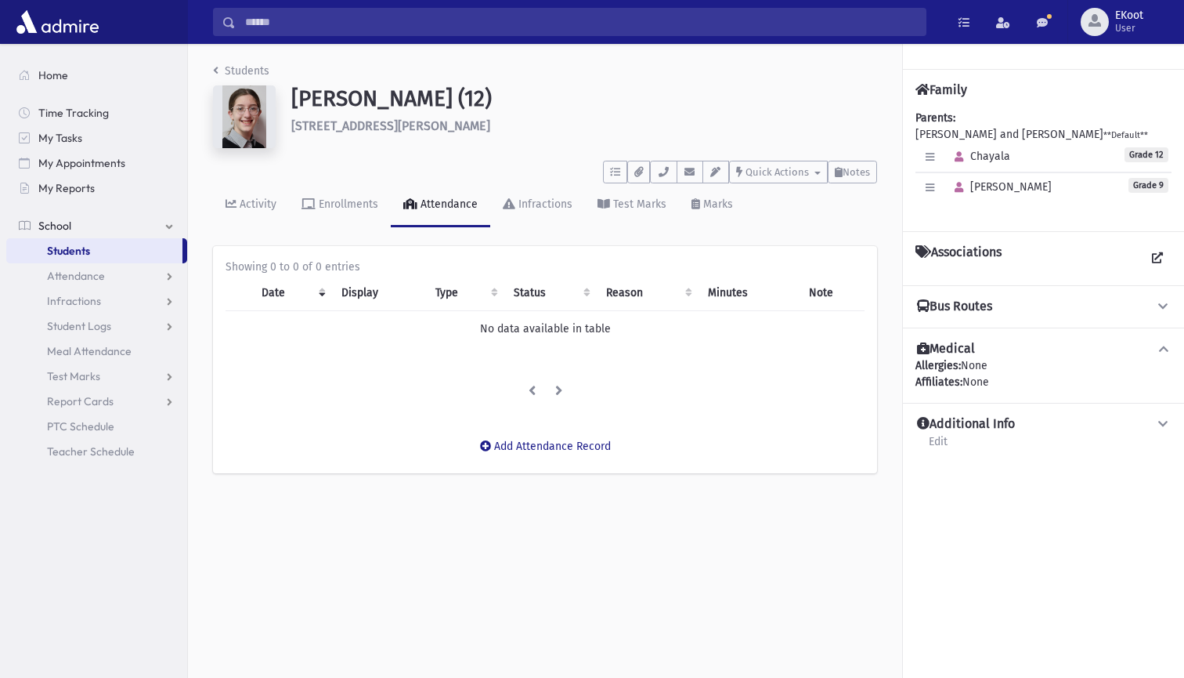
click at [244, 66] on link "Students" at bounding box center [241, 70] width 56 height 13
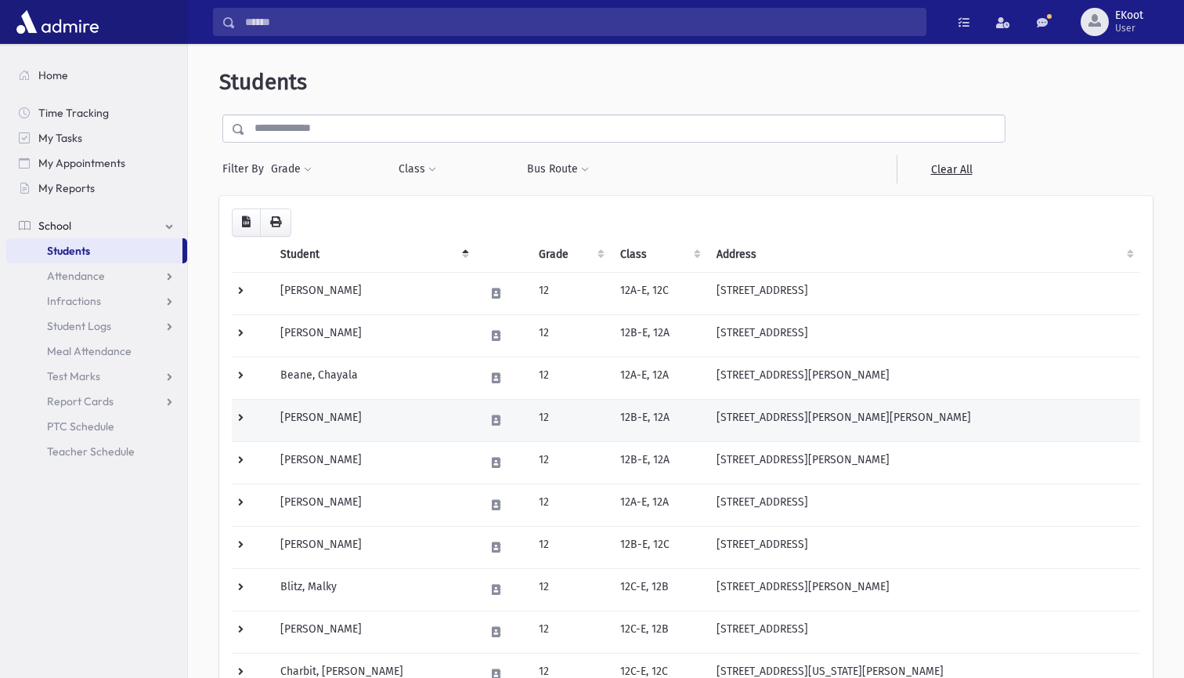
click at [329, 410] on td "[PERSON_NAME]" at bounding box center [373, 420] width 204 height 42
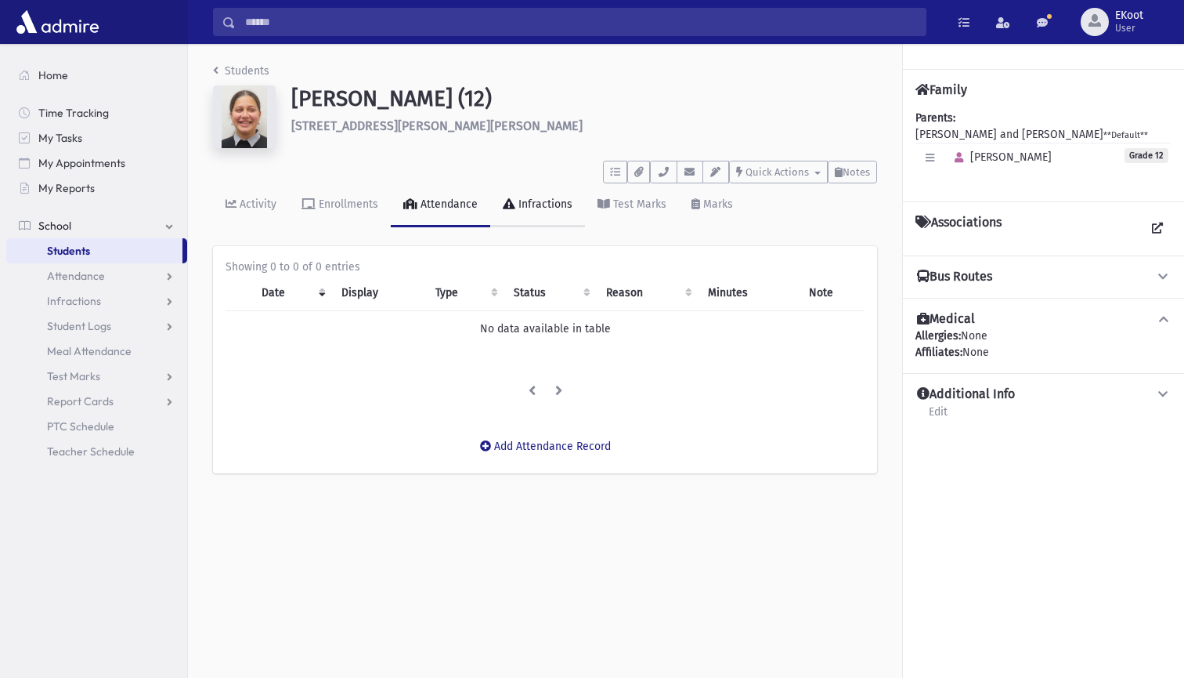
click at [526, 211] on link "Infractions" at bounding box center [537, 205] width 95 height 44
click at [228, 75] on link "Students" at bounding box center [241, 70] width 56 height 13
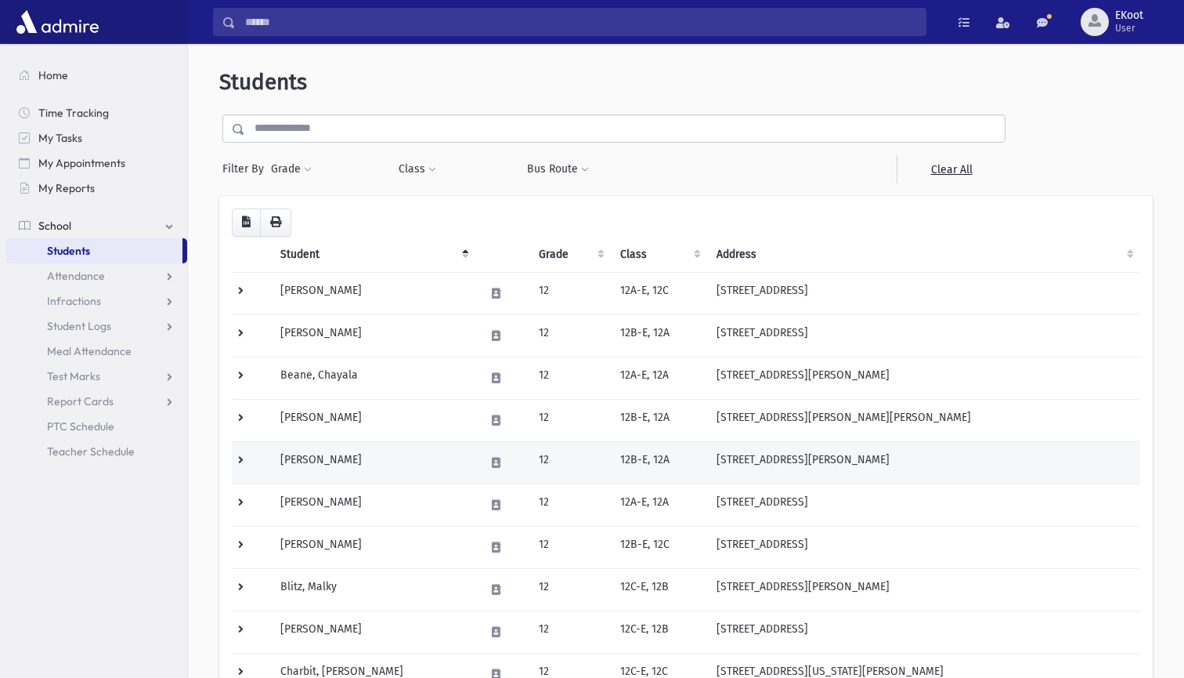
click at [343, 457] on td "[PERSON_NAME]" at bounding box center [373, 462] width 204 height 42
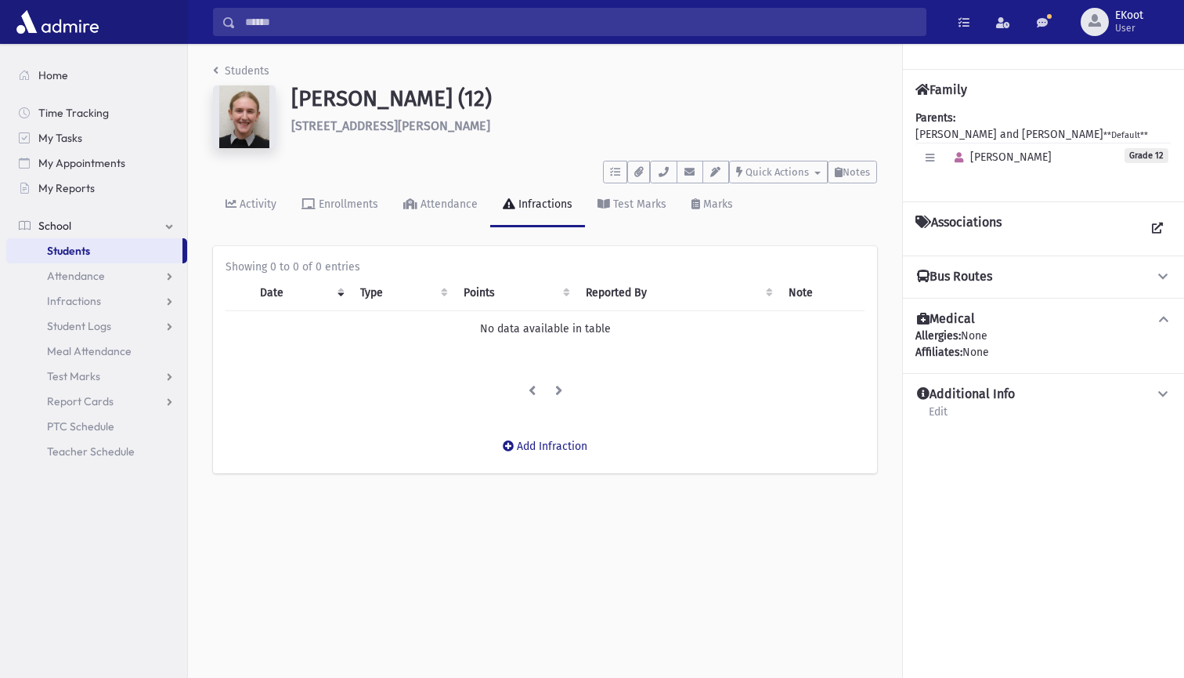
click at [237, 71] on link "Students" at bounding box center [241, 70] width 56 height 13
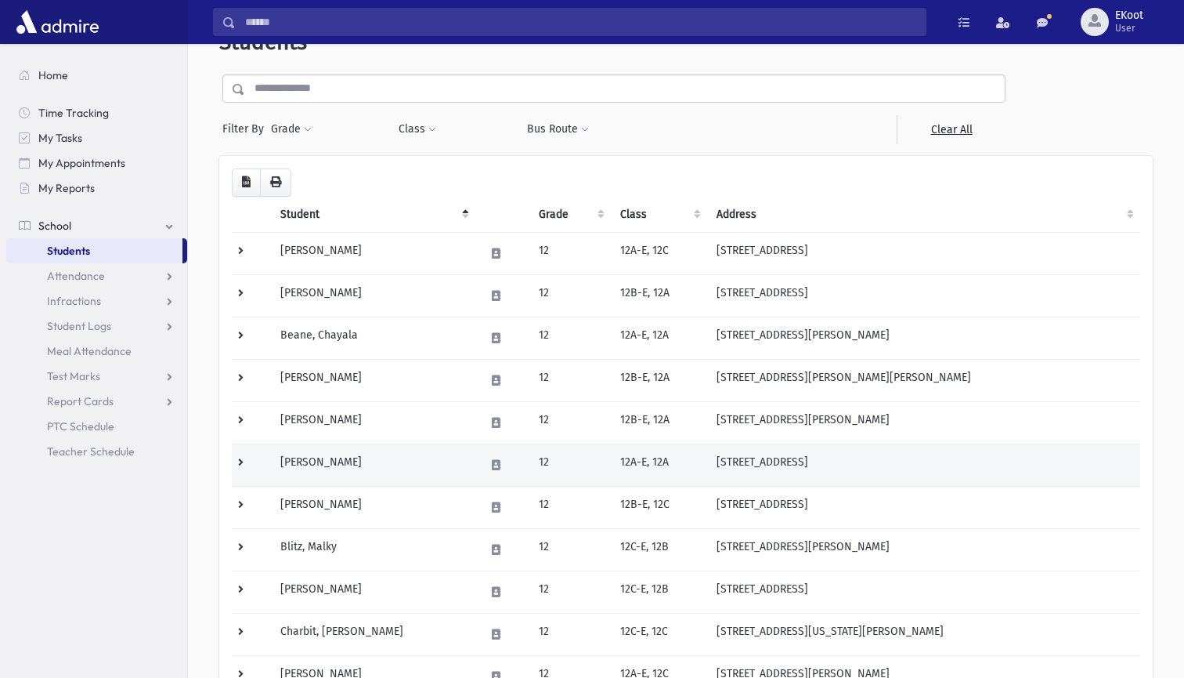
scroll to position [41, 0]
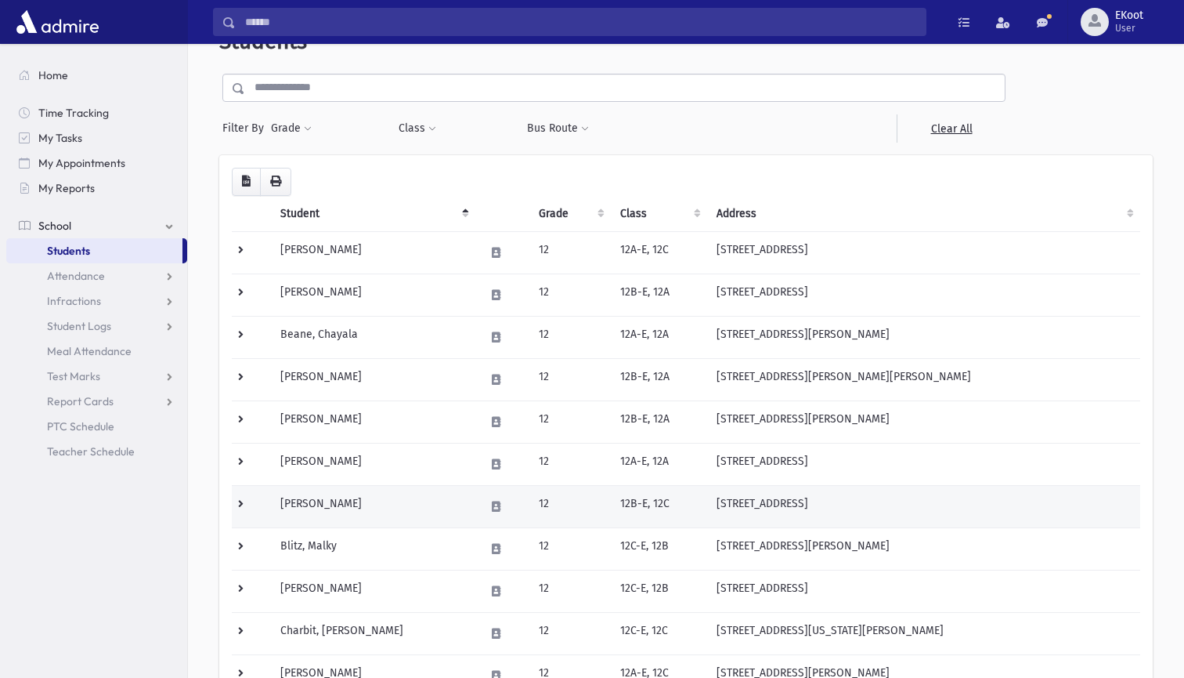
click at [335, 502] on td "[PERSON_NAME]" at bounding box center [373, 506] width 204 height 42
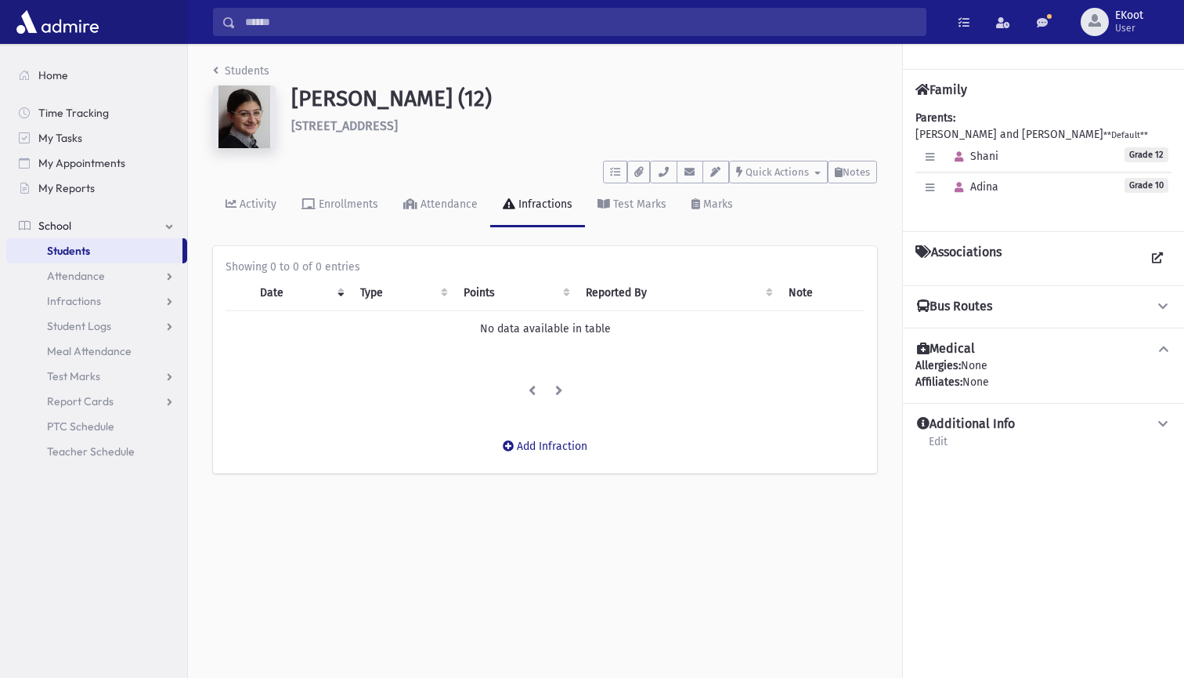
click at [225, 70] on link "Students" at bounding box center [241, 70] width 56 height 13
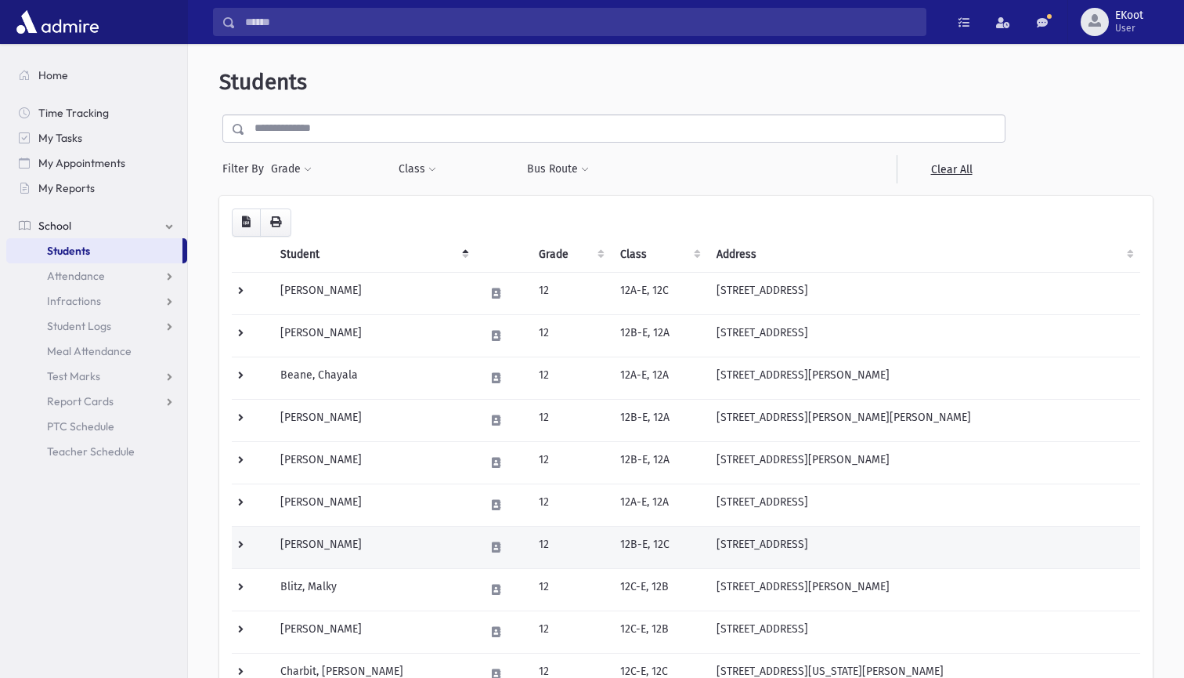
click at [341, 546] on td "Blachorsky, Shani" at bounding box center [373, 547] width 204 height 42
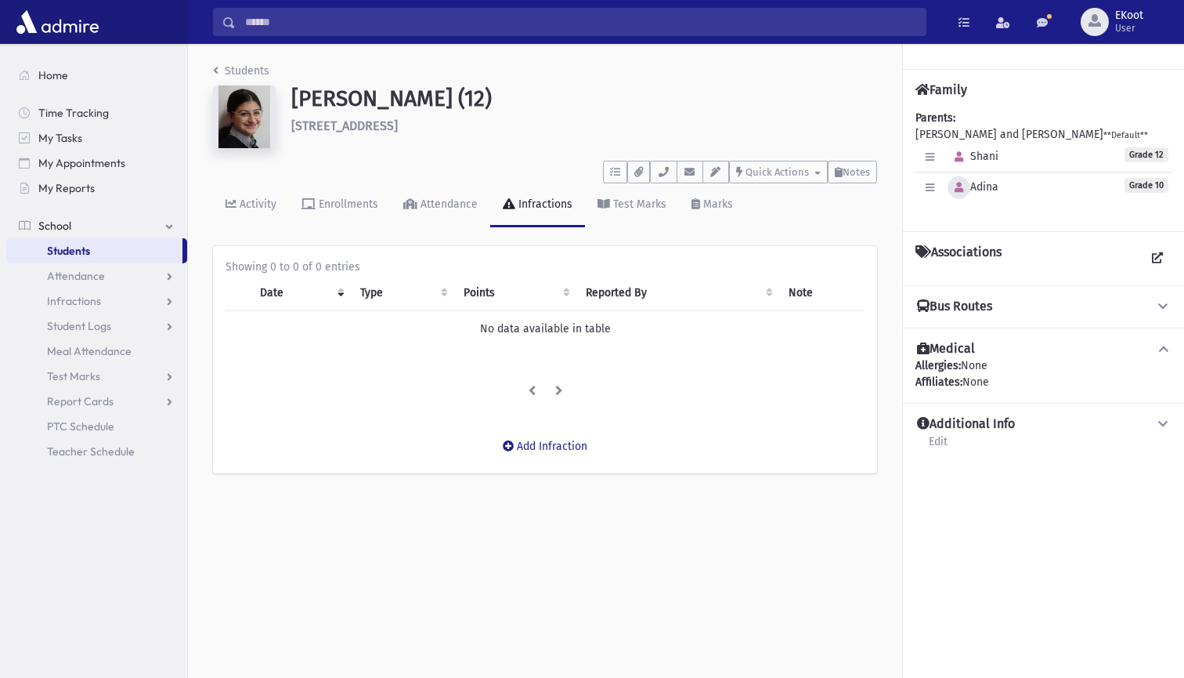
click at [956, 188] on icon "button" at bounding box center [959, 188] width 9 height 10
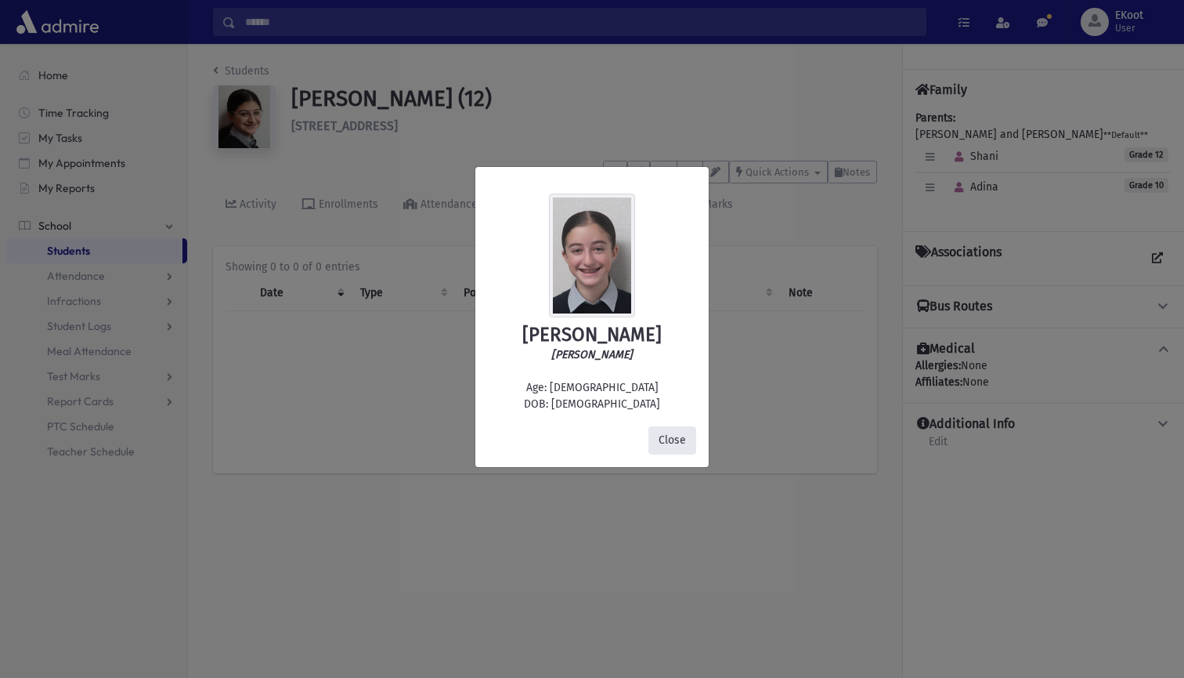
click at [674, 442] on button "Close" at bounding box center [673, 440] width 48 height 28
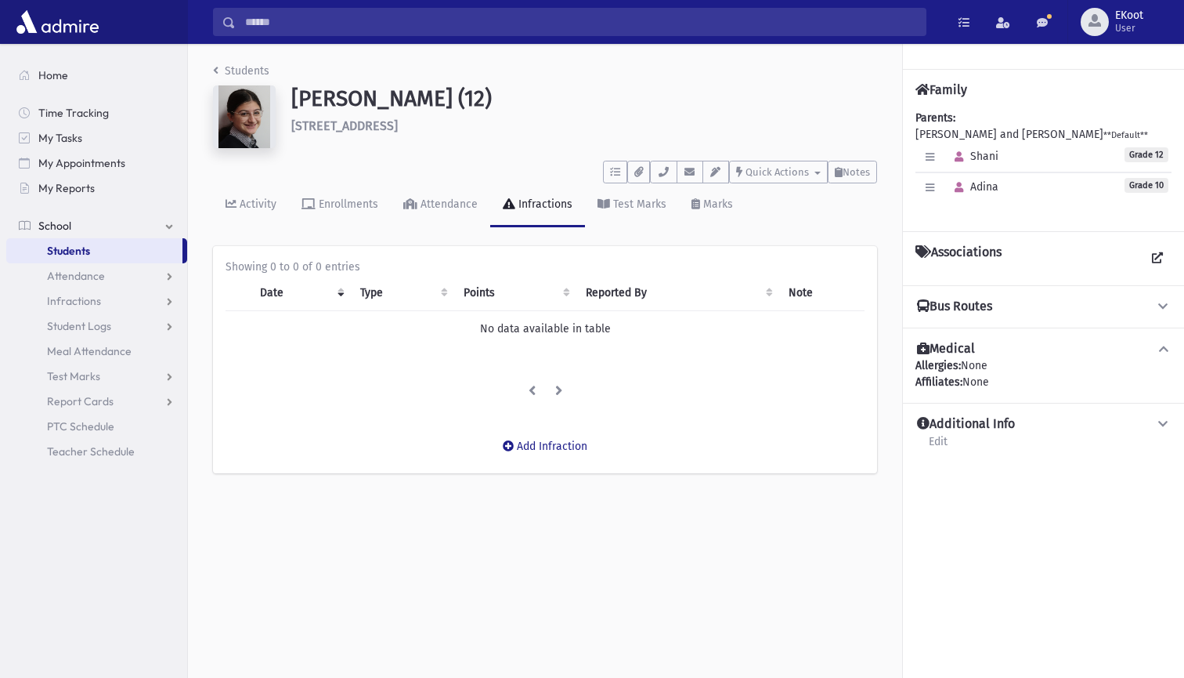
click at [253, 72] on link "Students" at bounding box center [241, 70] width 56 height 13
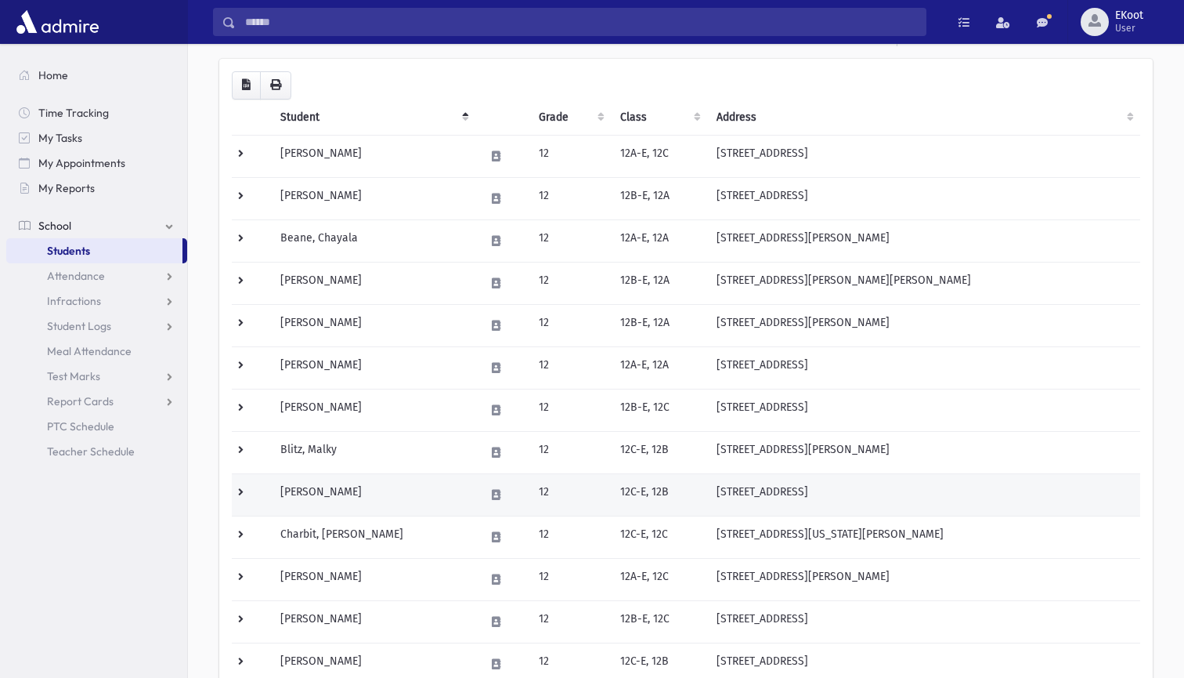
scroll to position [155, 0]
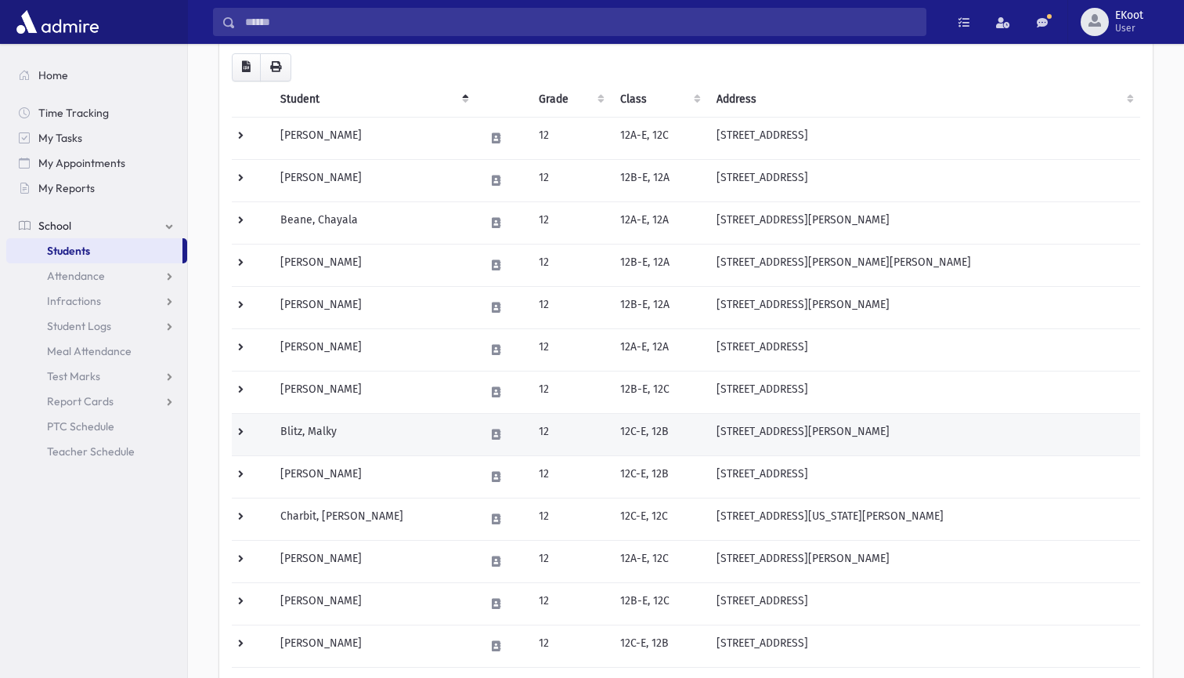
click at [310, 431] on td "Blitz, Malky" at bounding box center [373, 434] width 204 height 42
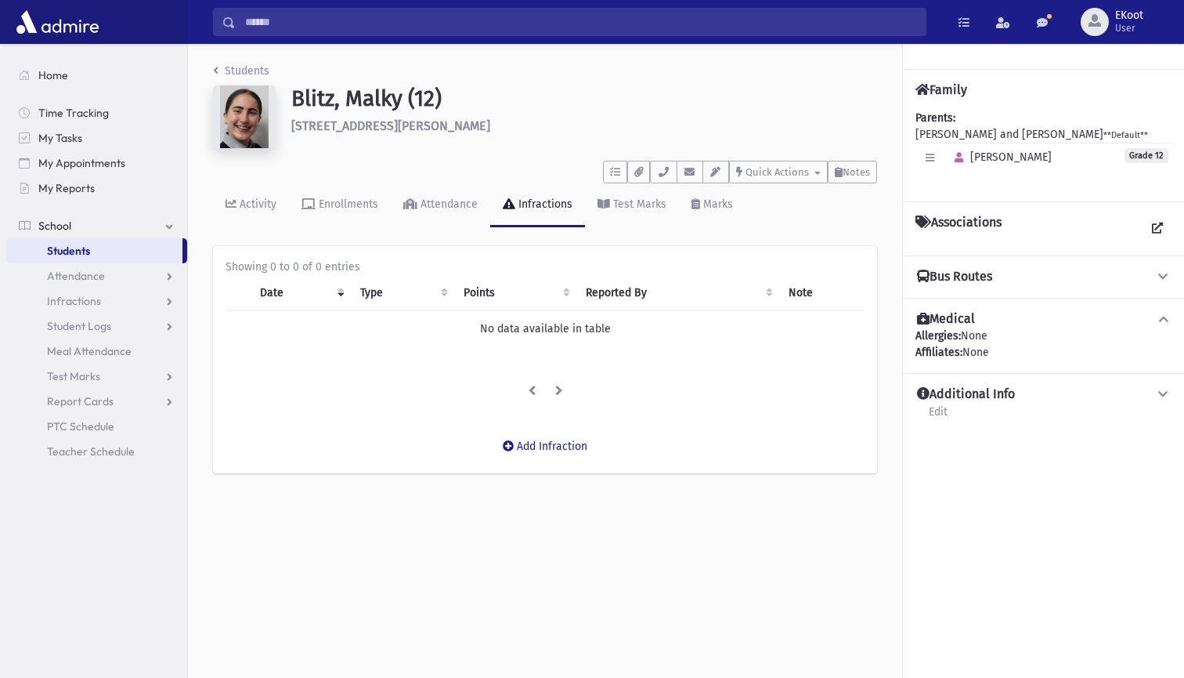
click at [225, 68] on link "Students" at bounding box center [241, 70] width 56 height 13
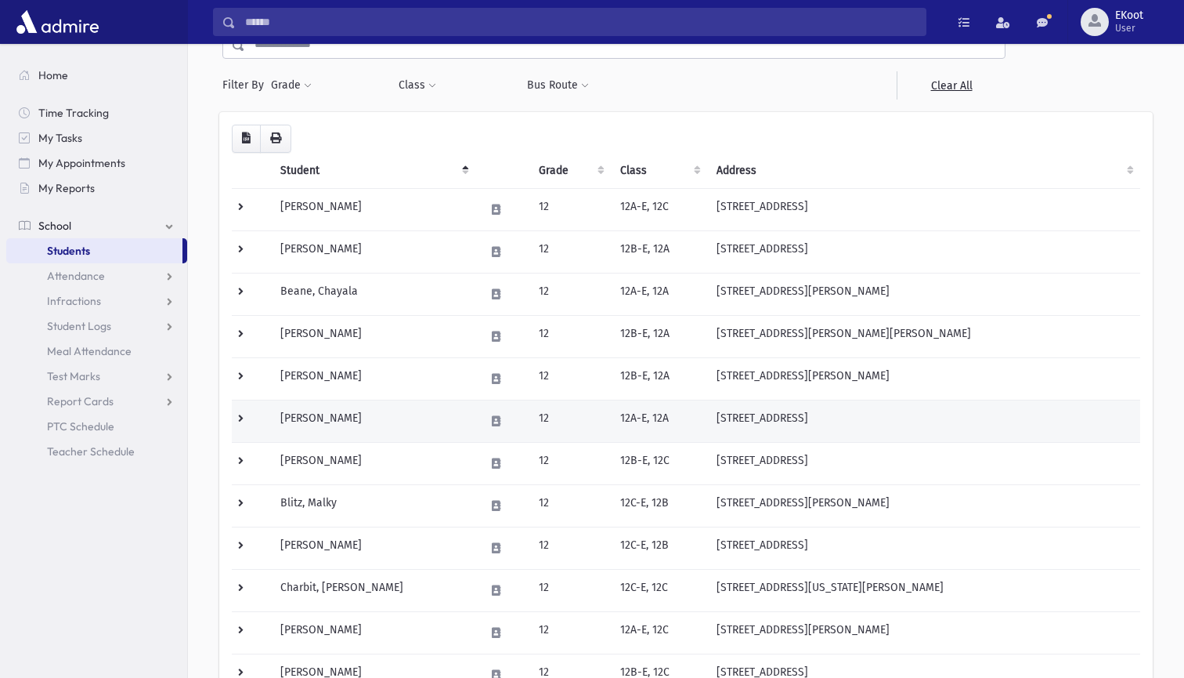
scroll to position [102, 0]
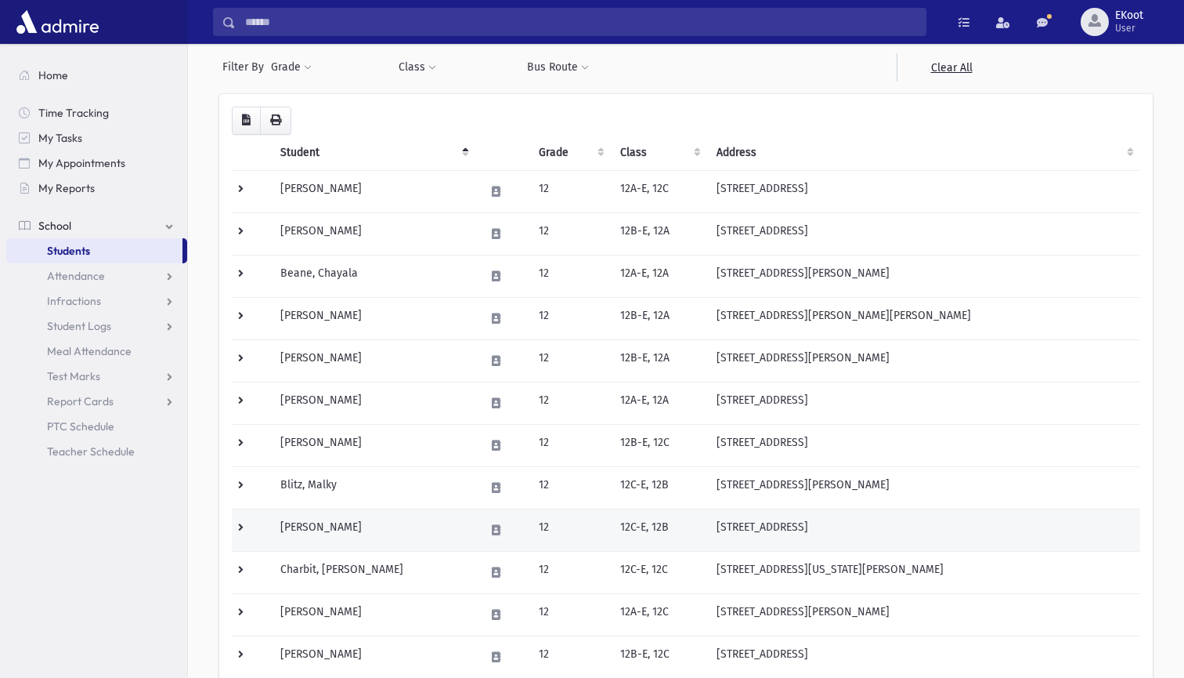
click at [320, 526] on td "[PERSON_NAME]" at bounding box center [373, 529] width 204 height 42
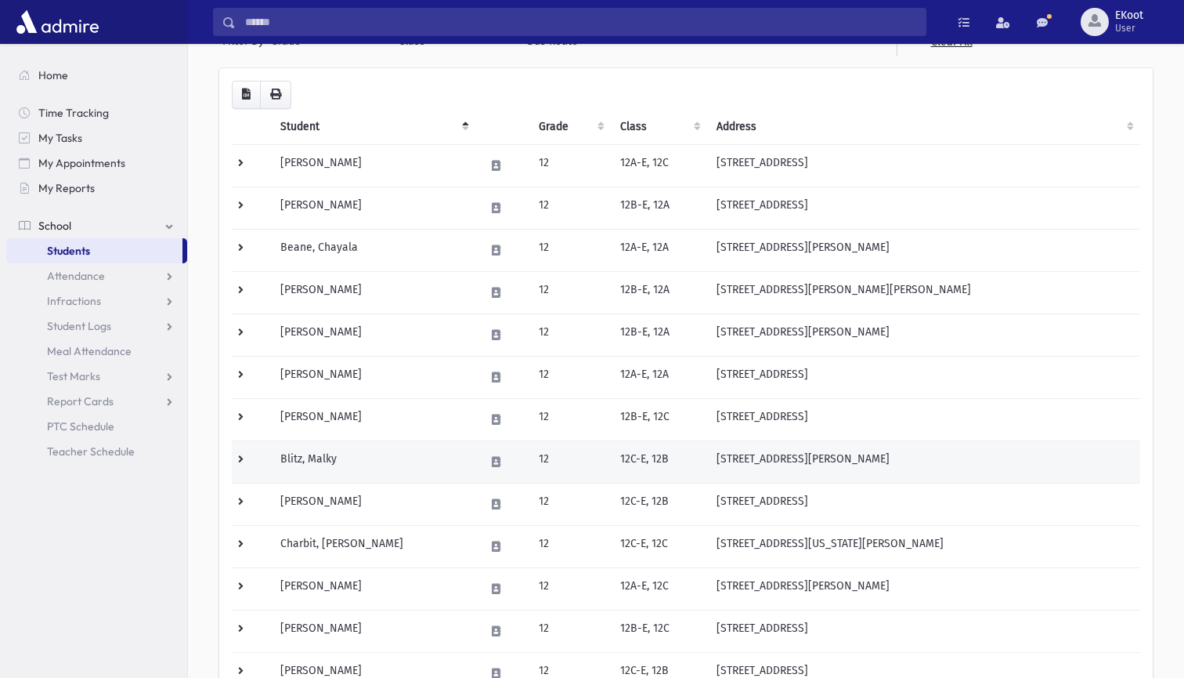
scroll to position [152, 0]
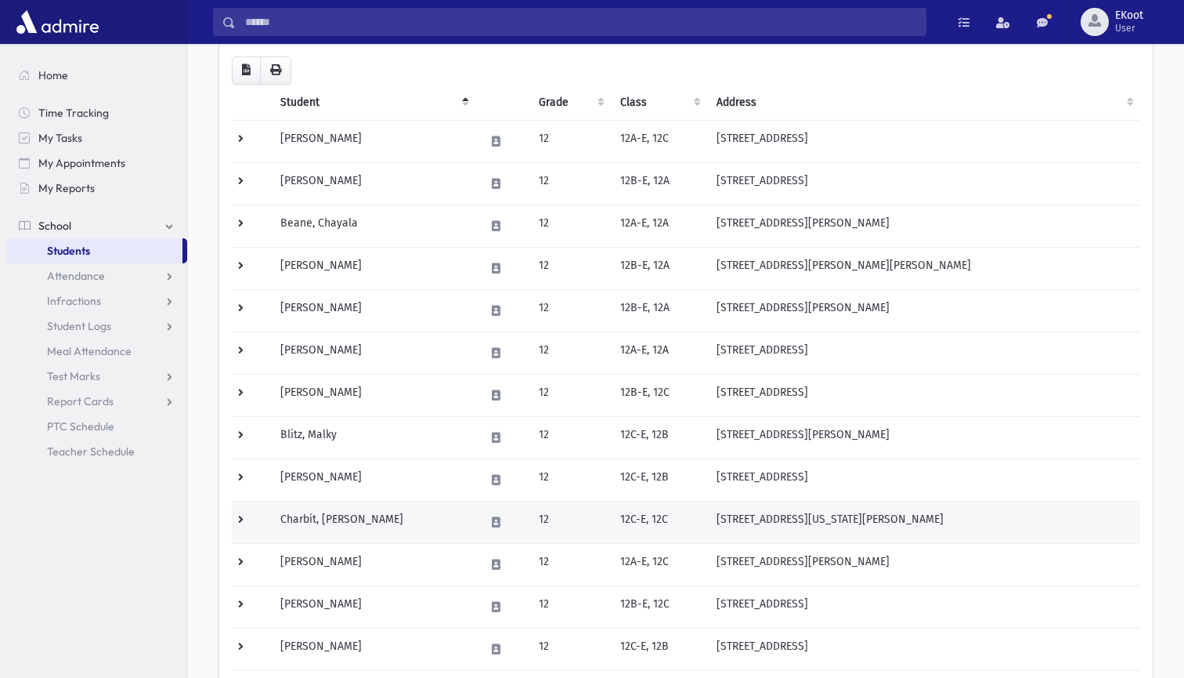
click at [359, 524] on td "Charbit, [PERSON_NAME]" at bounding box center [373, 522] width 204 height 42
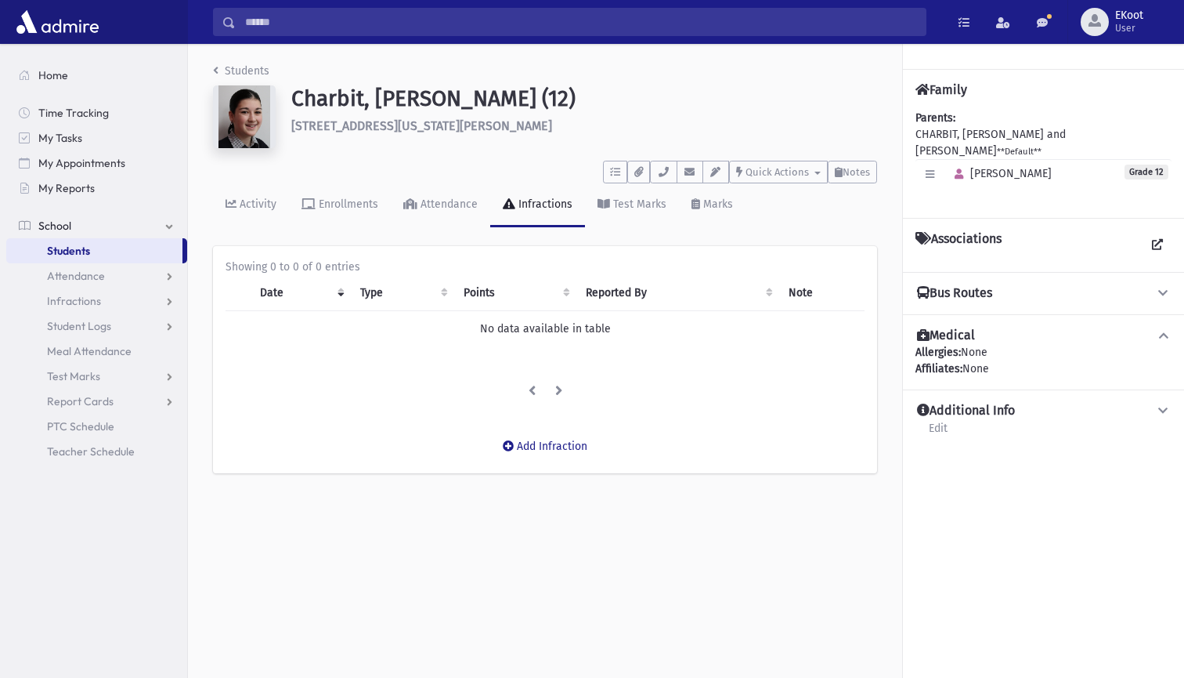
click at [234, 68] on link "Students" at bounding box center [241, 70] width 56 height 13
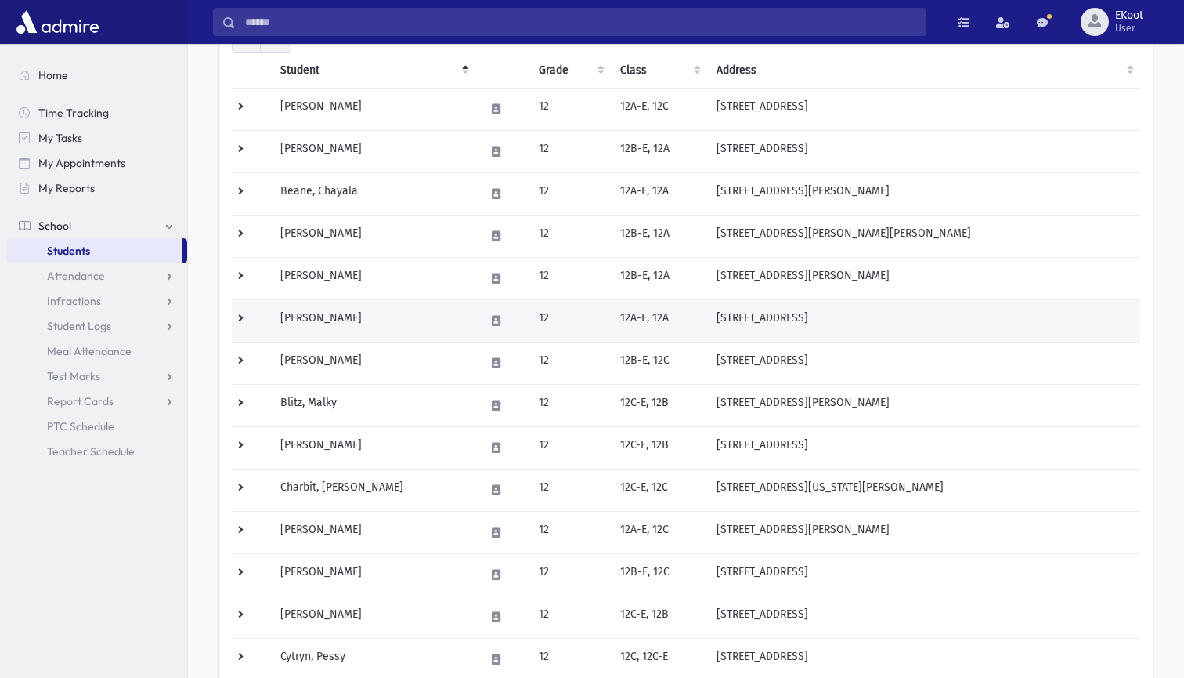
scroll to position [195, 0]
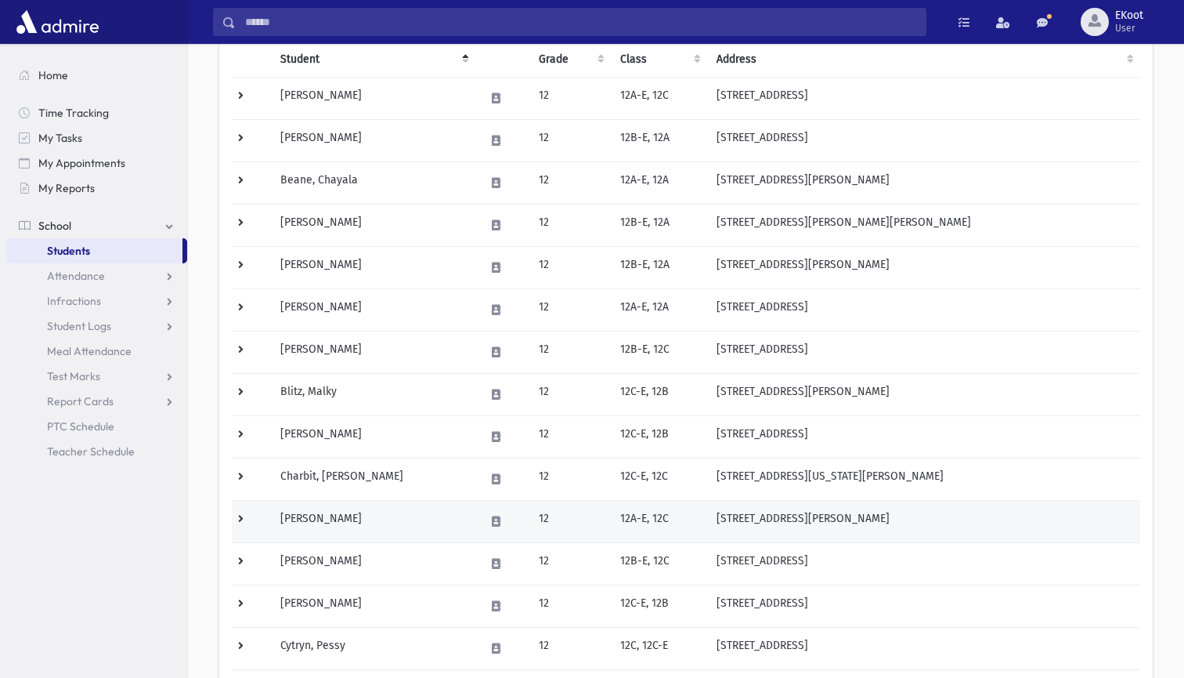
click at [325, 512] on td "Chopp, Sara" at bounding box center [373, 521] width 204 height 42
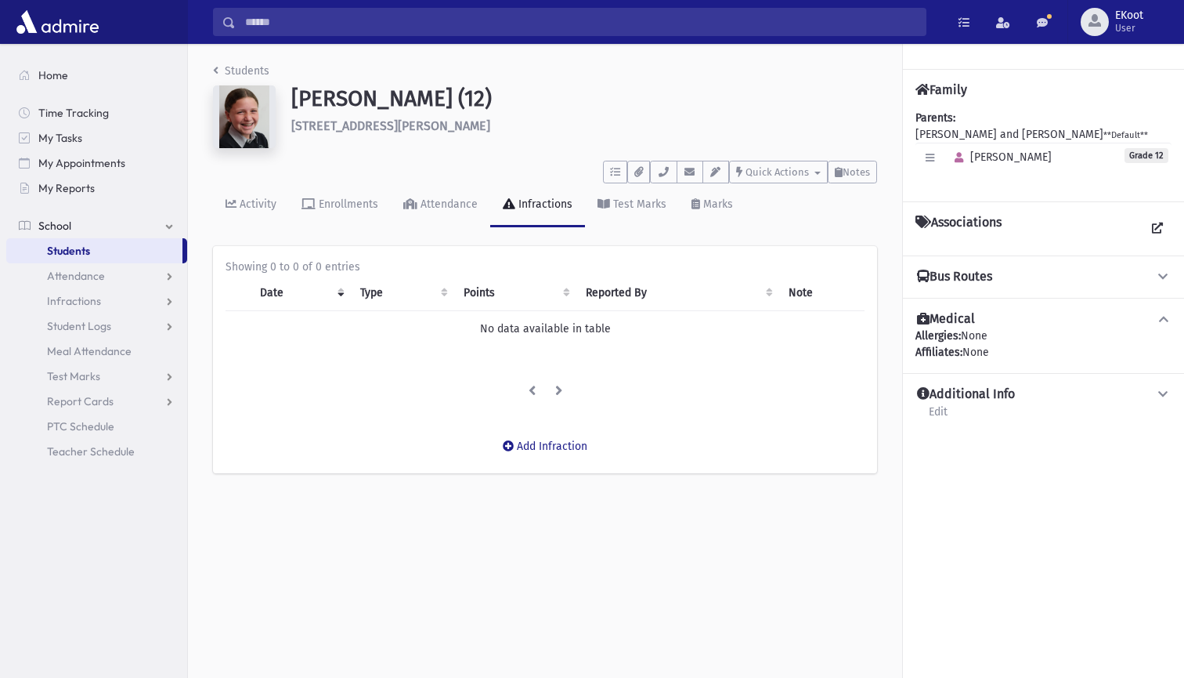
click at [231, 68] on link "Students" at bounding box center [241, 70] width 56 height 13
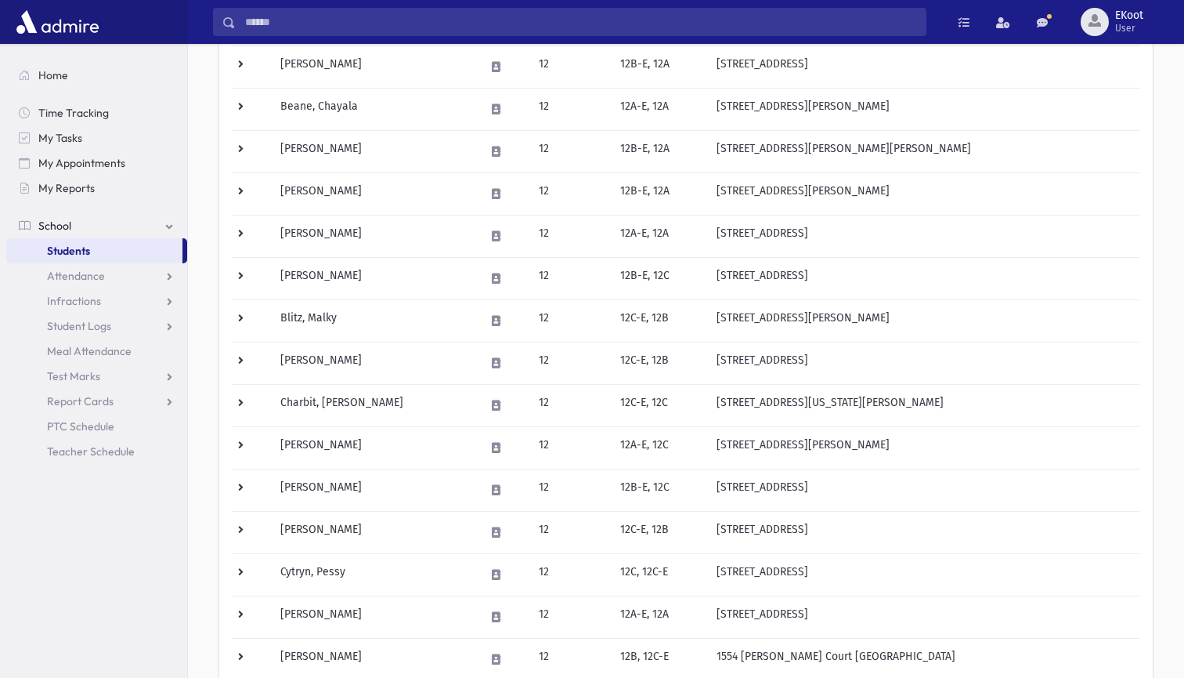
scroll to position [275, 0]
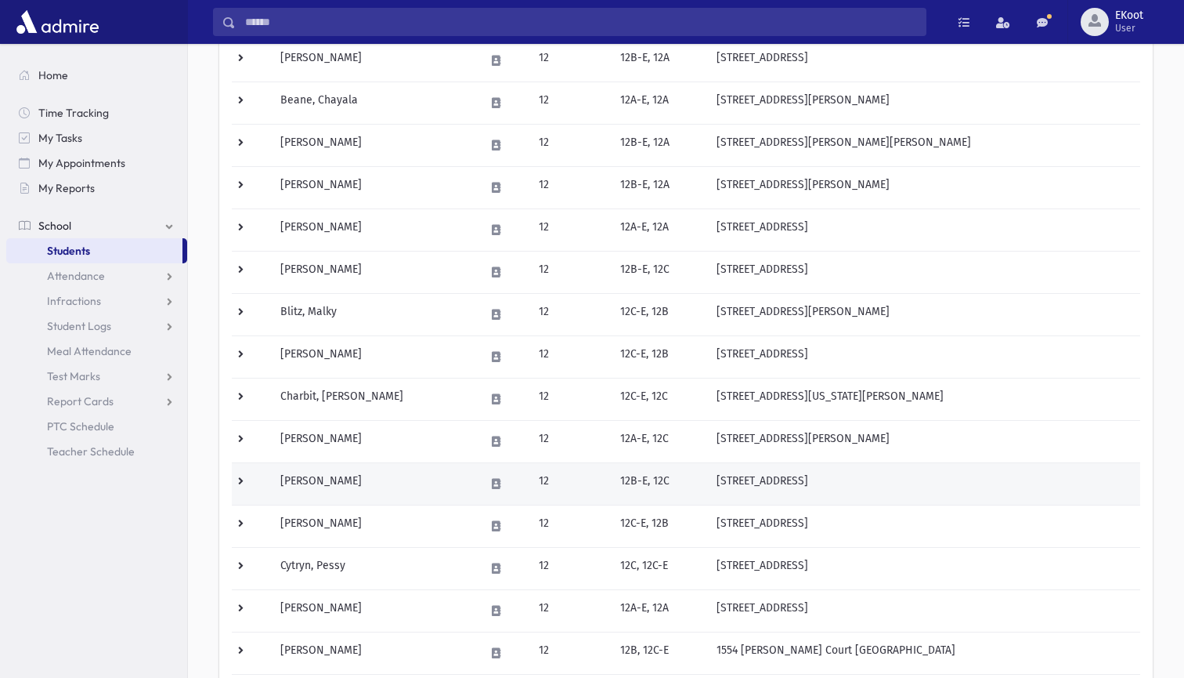
click at [345, 479] on td "[PERSON_NAME]" at bounding box center [373, 483] width 204 height 42
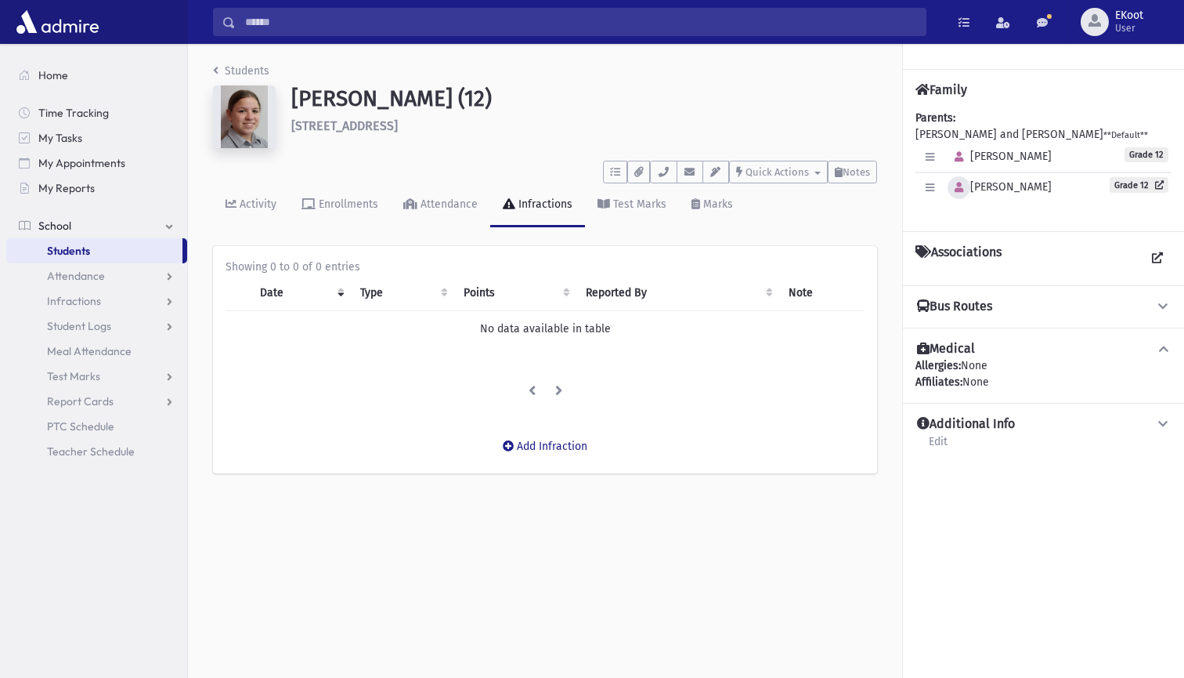
click at [963, 188] on icon "button" at bounding box center [959, 188] width 9 height 10
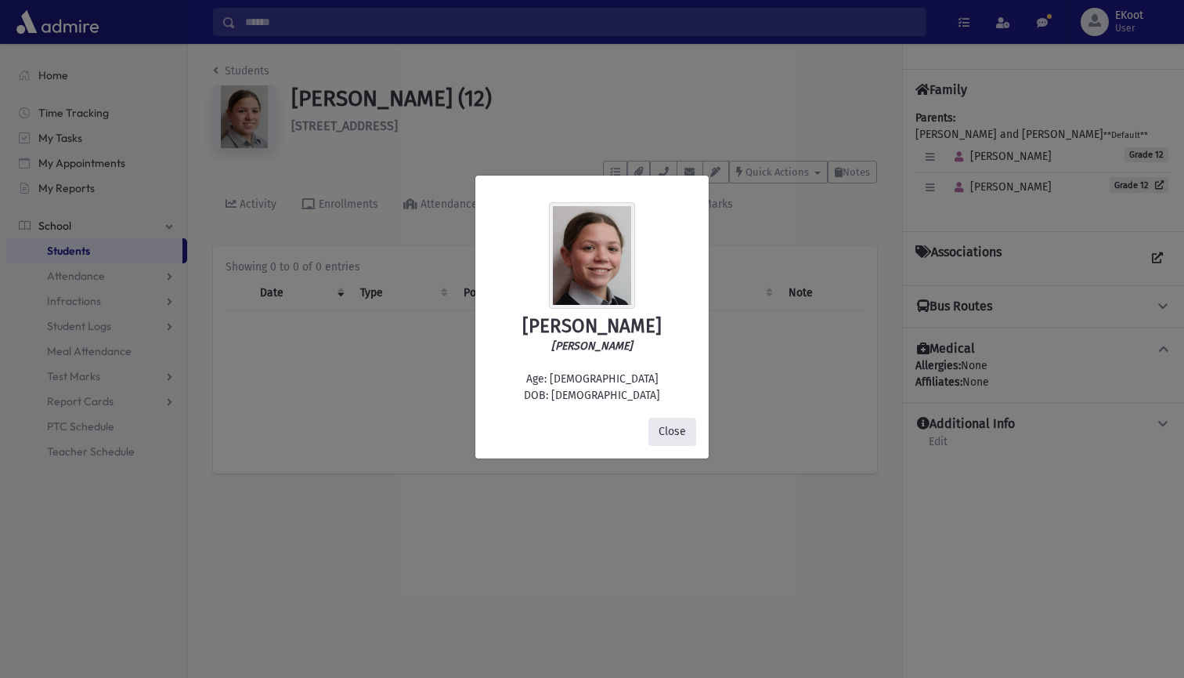
click at [679, 428] on button "Close" at bounding box center [673, 432] width 48 height 28
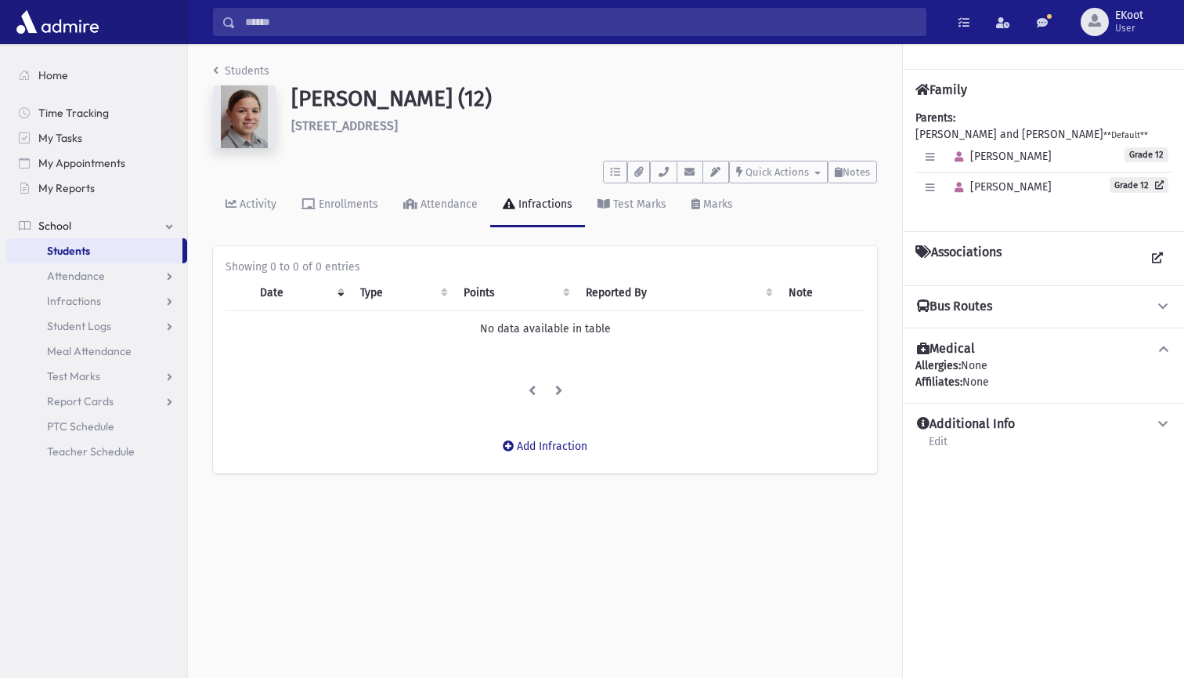
click at [229, 74] on link "Students" at bounding box center [241, 70] width 56 height 13
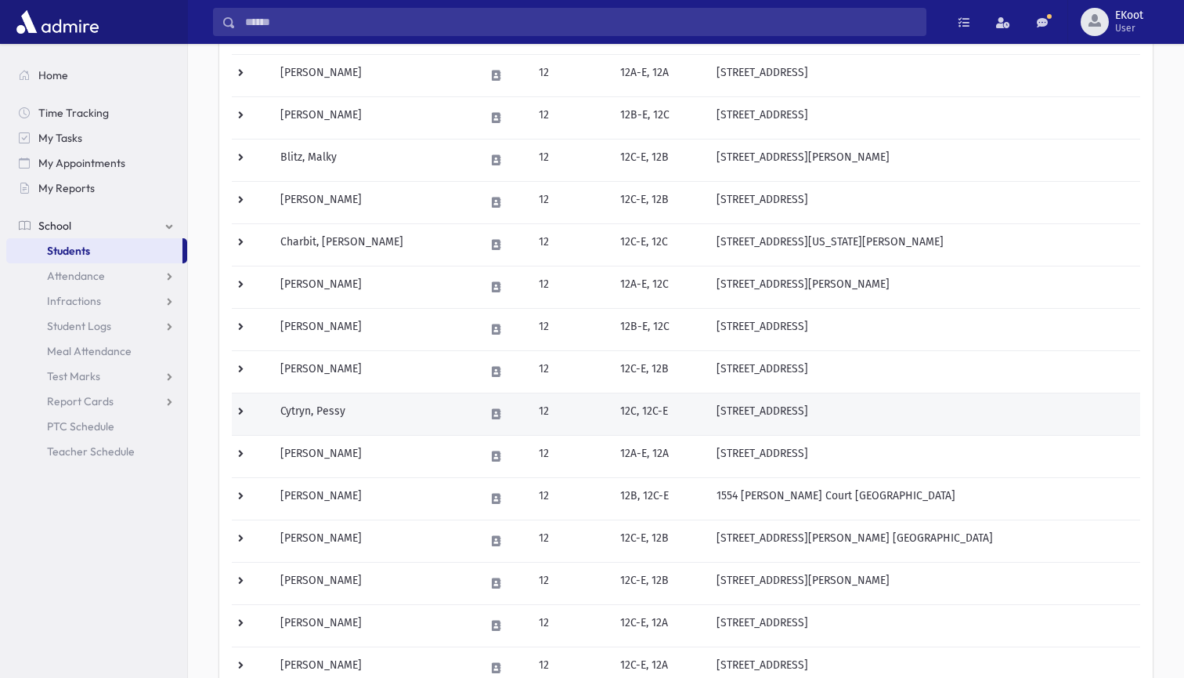
scroll to position [436, 0]
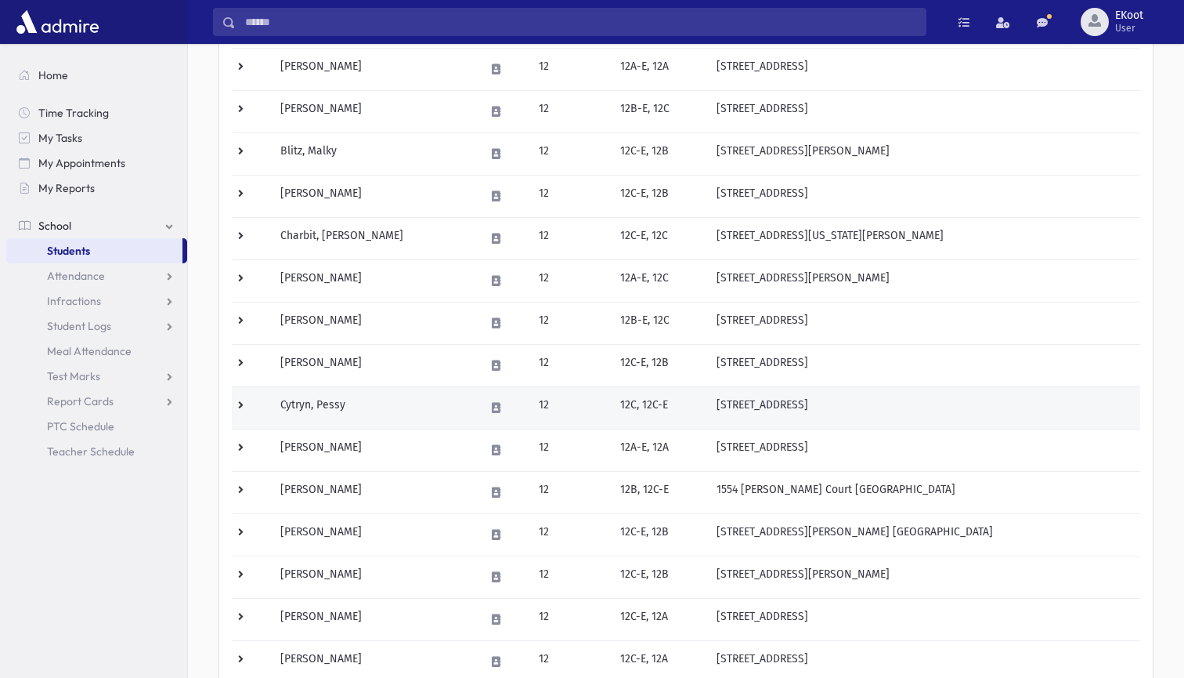
click at [322, 413] on td "Cytryn, Pessy" at bounding box center [373, 407] width 204 height 42
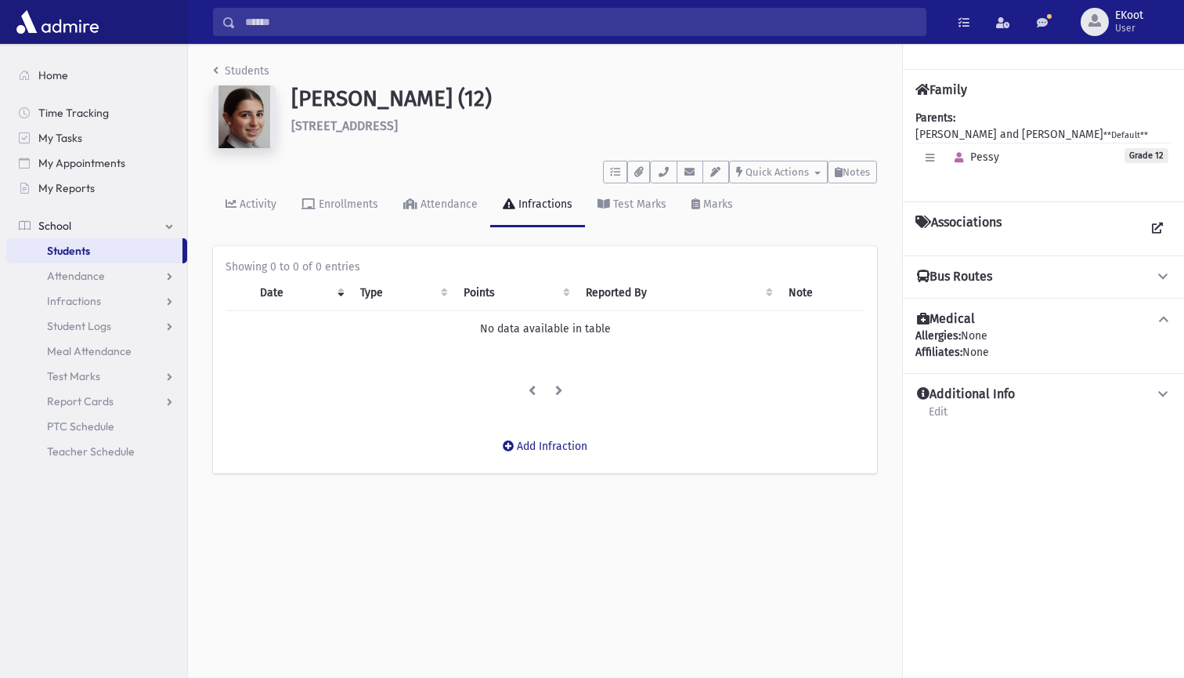
click at [234, 70] on link "Students" at bounding box center [241, 70] width 56 height 13
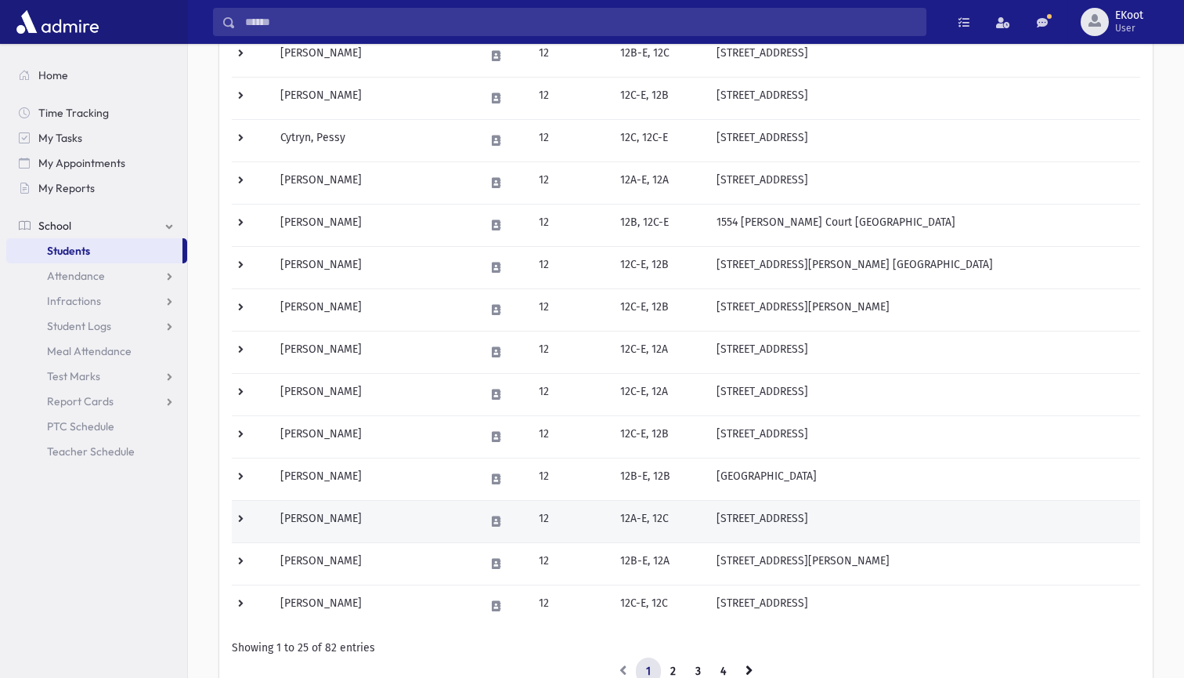
scroll to position [714, 0]
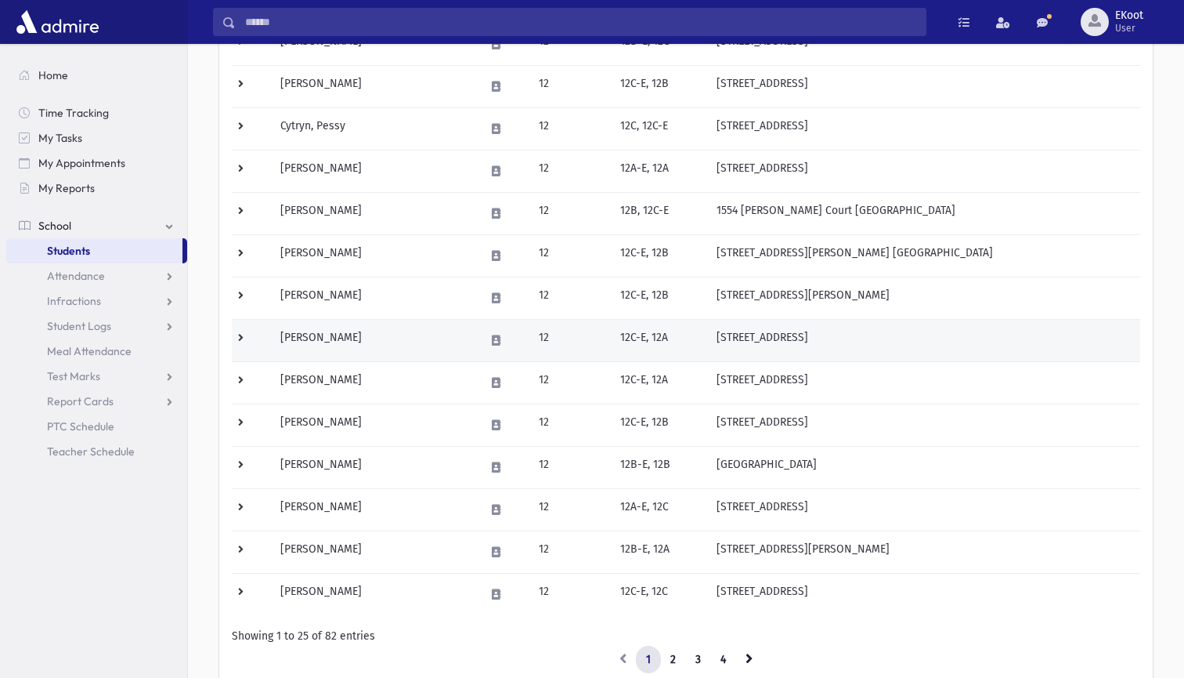
click at [302, 338] on td "[PERSON_NAME]" at bounding box center [373, 340] width 204 height 42
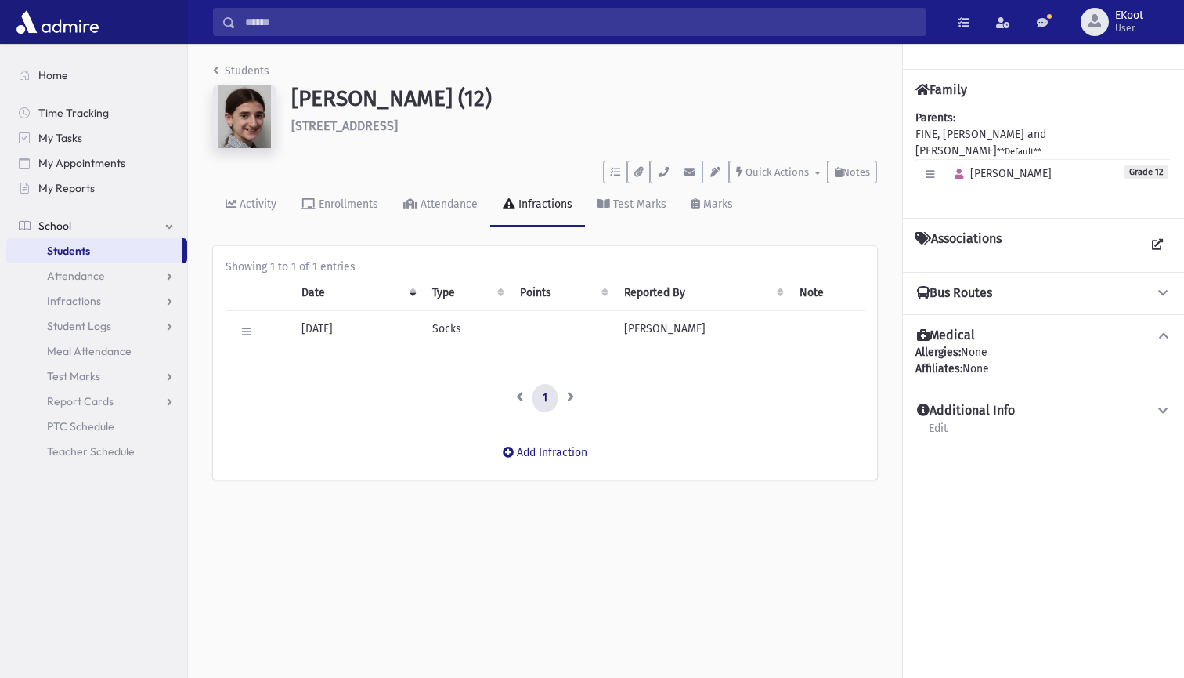
click at [230, 78] on li "Students" at bounding box center [241, 71] width 56 height 16
click at [235, 70] on link "Students" at bounding box center [241, 70] width 56 height 13
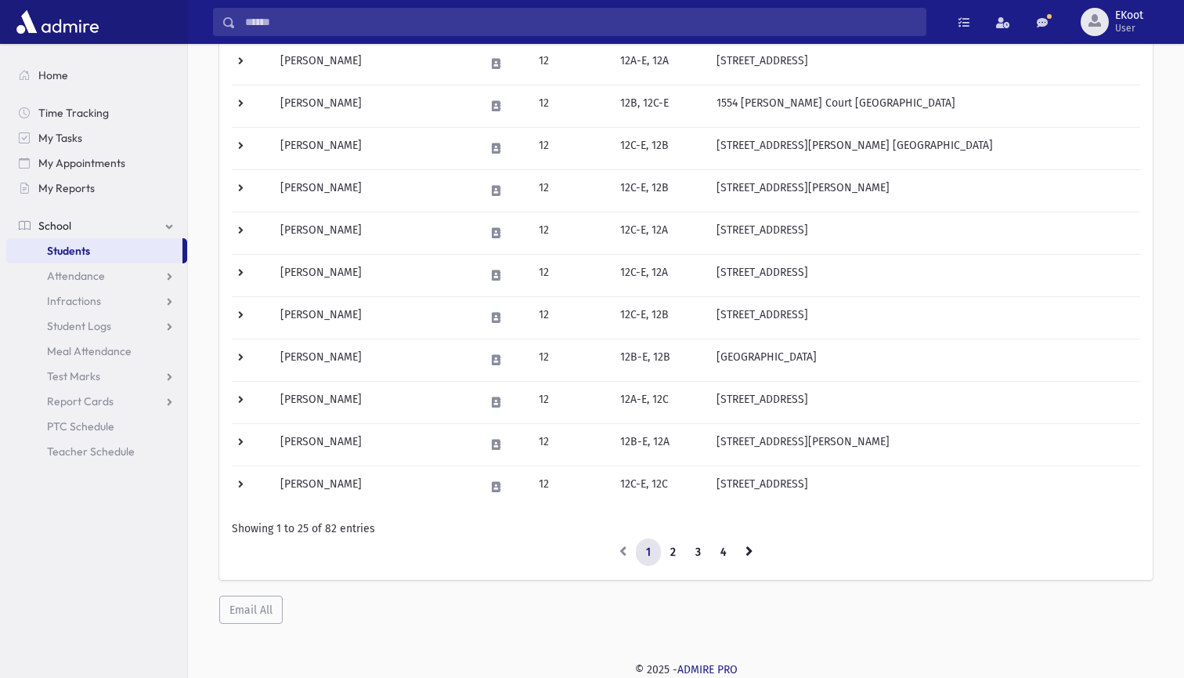
scroll to position [821, 0]
click at [673, 549] on link "2" at bounding box center [673, 553] width 26 height 28
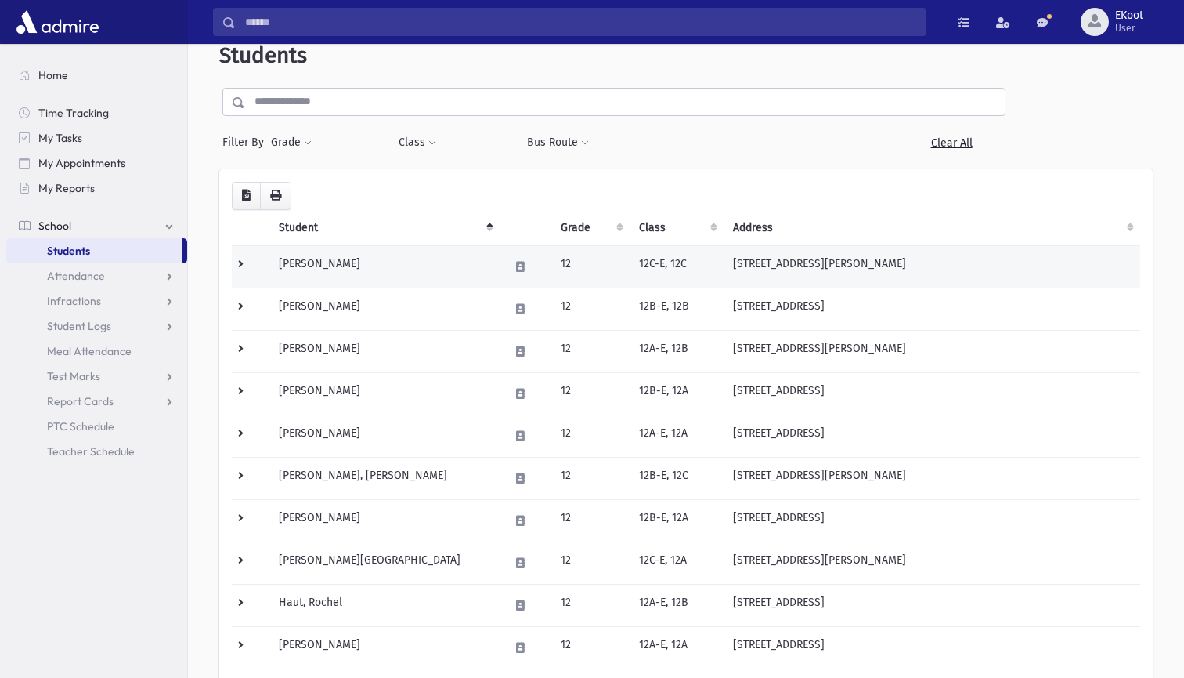
scroll to position [41, 0]
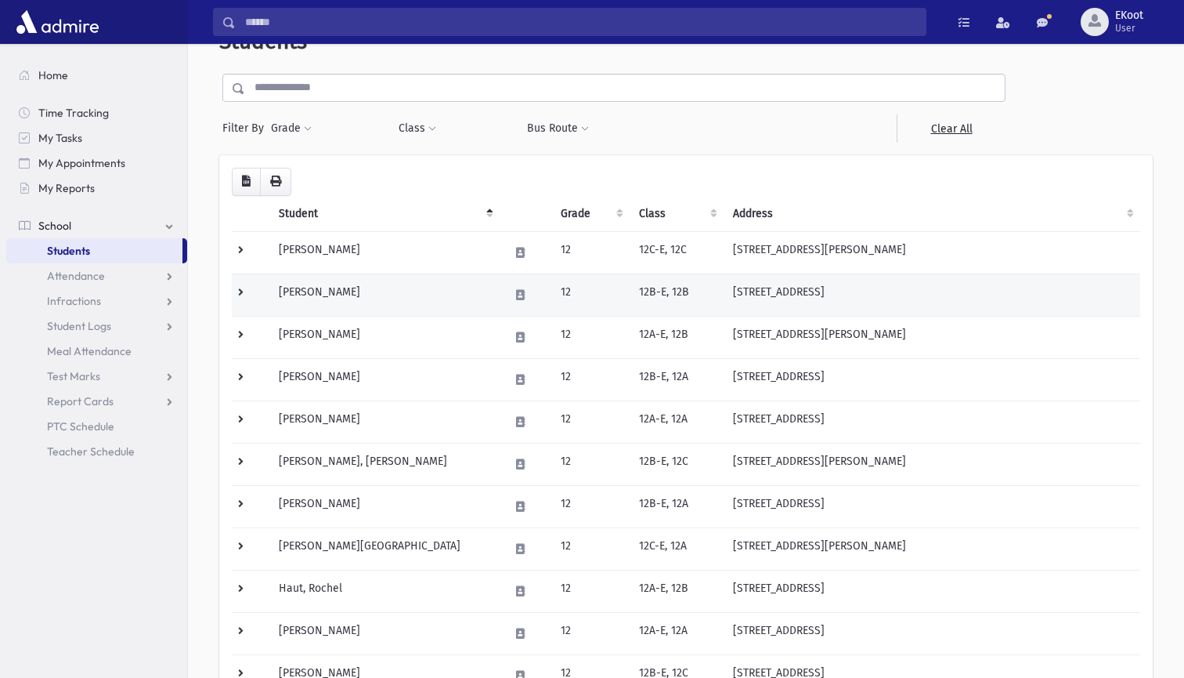
click at [318, 293] on td "Garfunkel, Chava" at bounding box center [384, 294] width 230 height 42
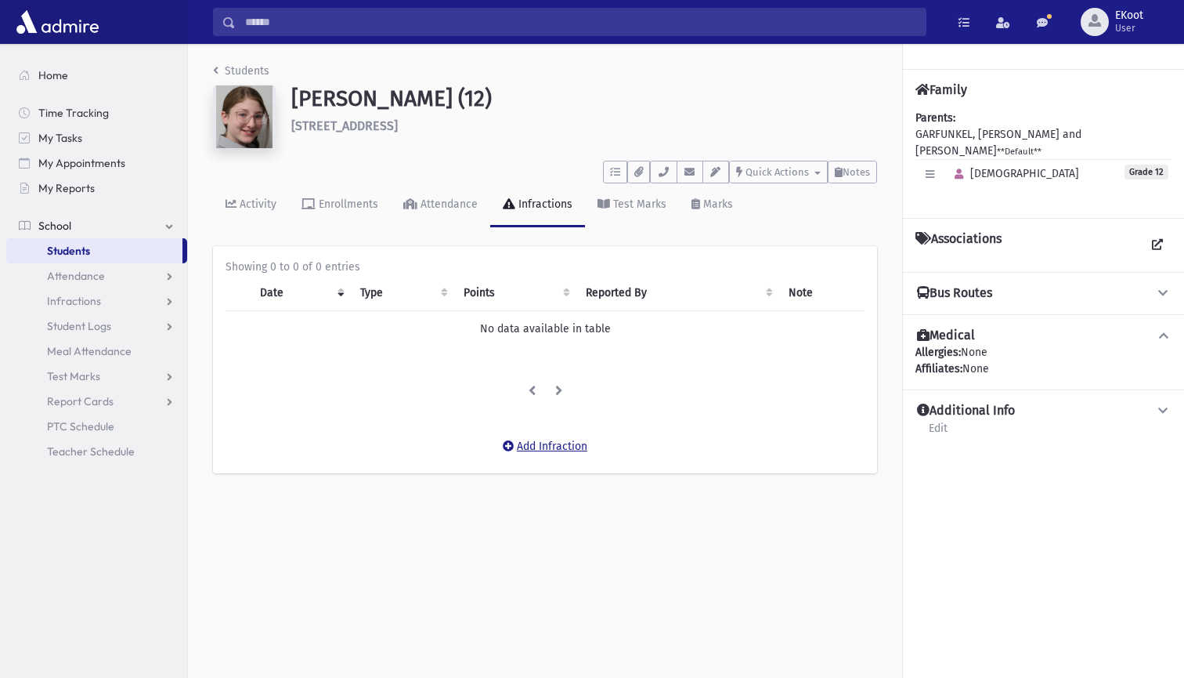
click at [538, 439] on button "Add Infraction" at bounding box center [545, 446] width 105 height 28
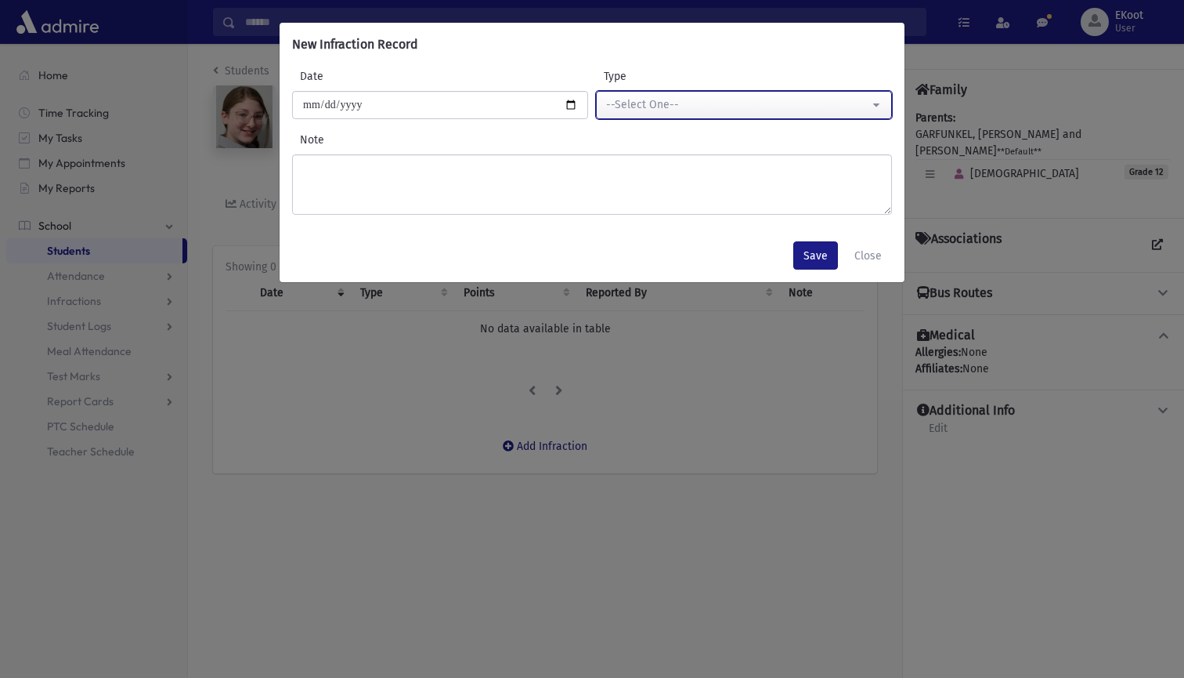
click at [725, 96] on div "--Select One--" at bounding box center [737, 104] width 263 height 16
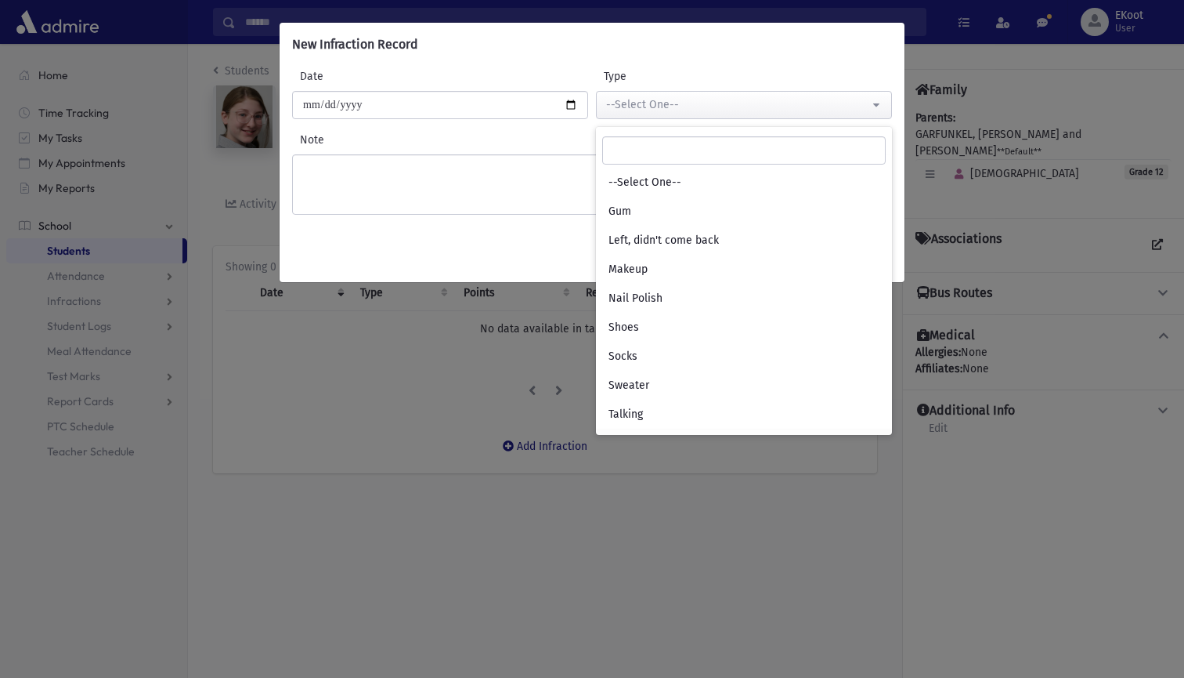
click at [701, 81] on label "Type" at bounding box center [670, 76] width 148 height 16
click at [744, 91] on select "**********" at bounding box center [744, 105] width 1 height 28
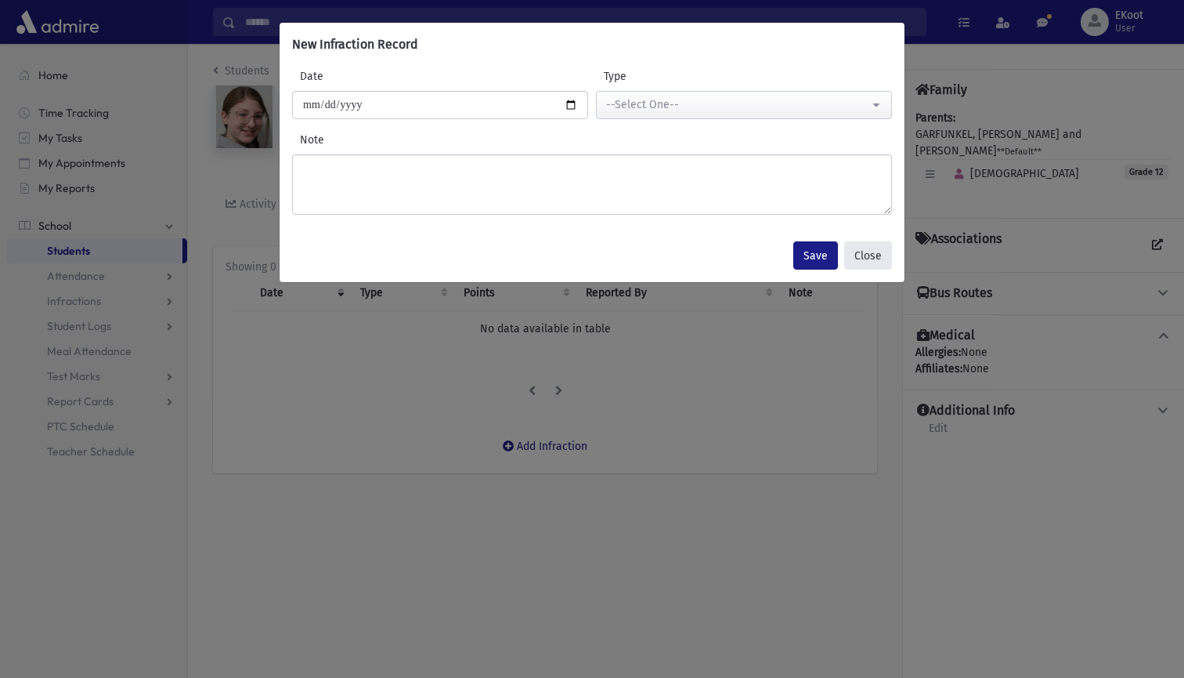
click at [865, 255] on button "Close" at bounding box center [868, 255] width 48 height 28
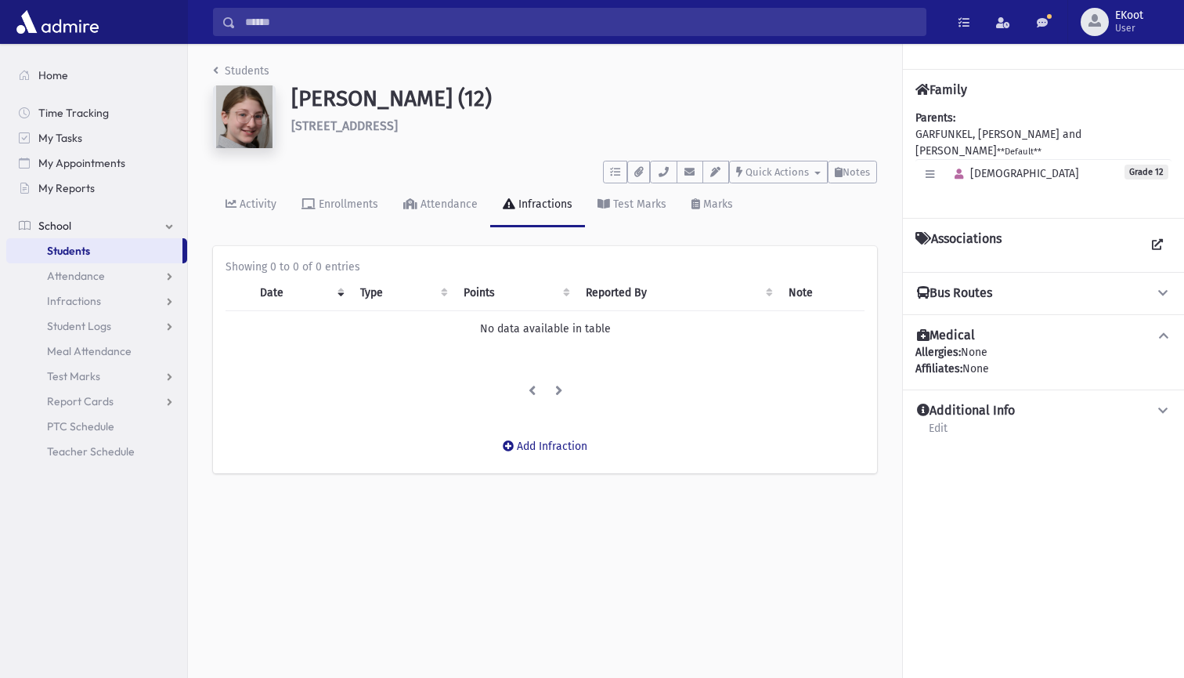
click at [232, 74] on link "Students" at bounding box center [241, 70] width 56 height 13
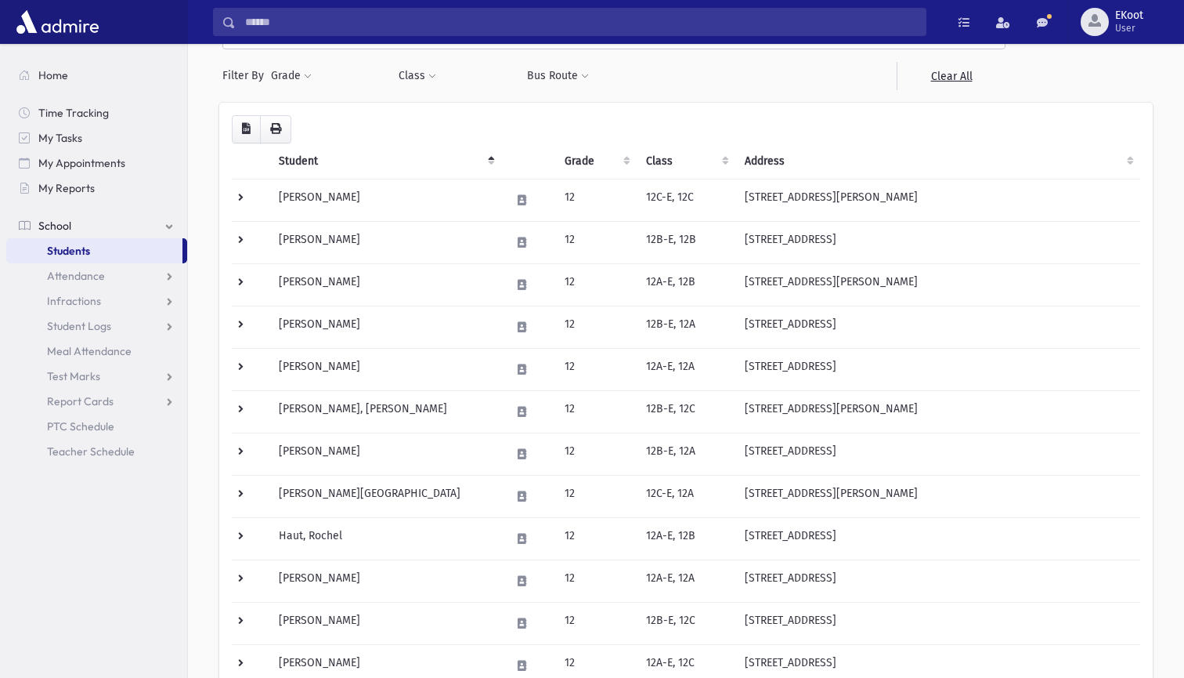
scroll to position [95, 0]
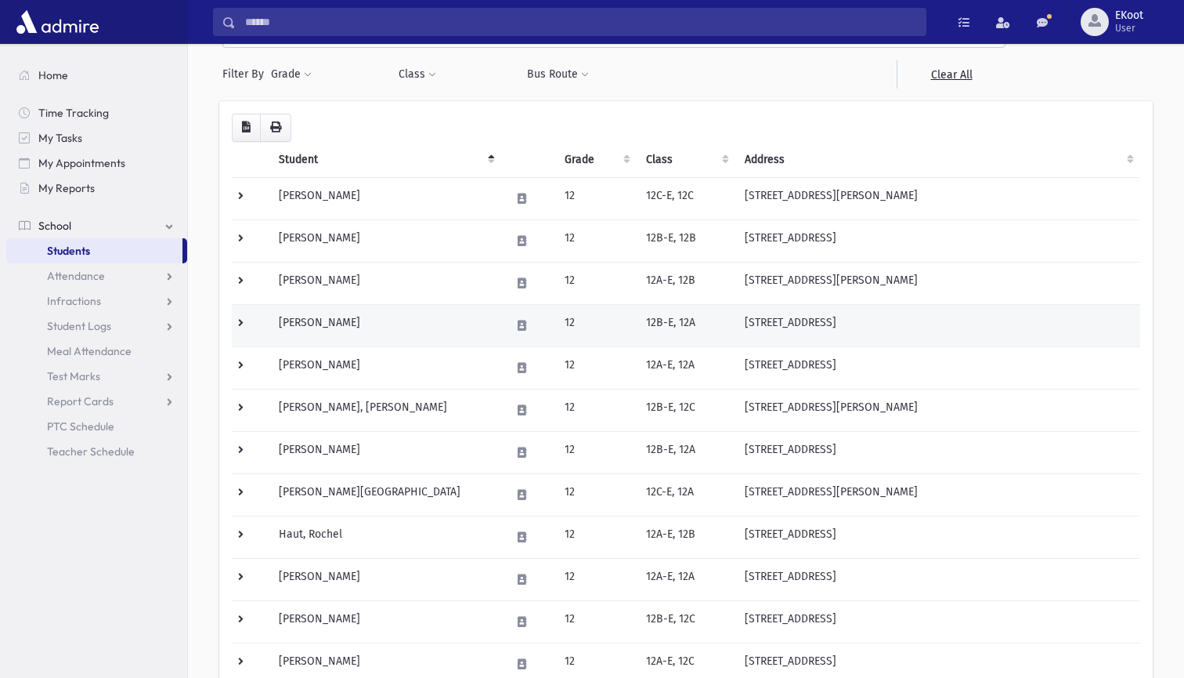
click at [320, 321] on td "[PERSON_NAME]" at bounding box center [384, 325] width 231 height 42
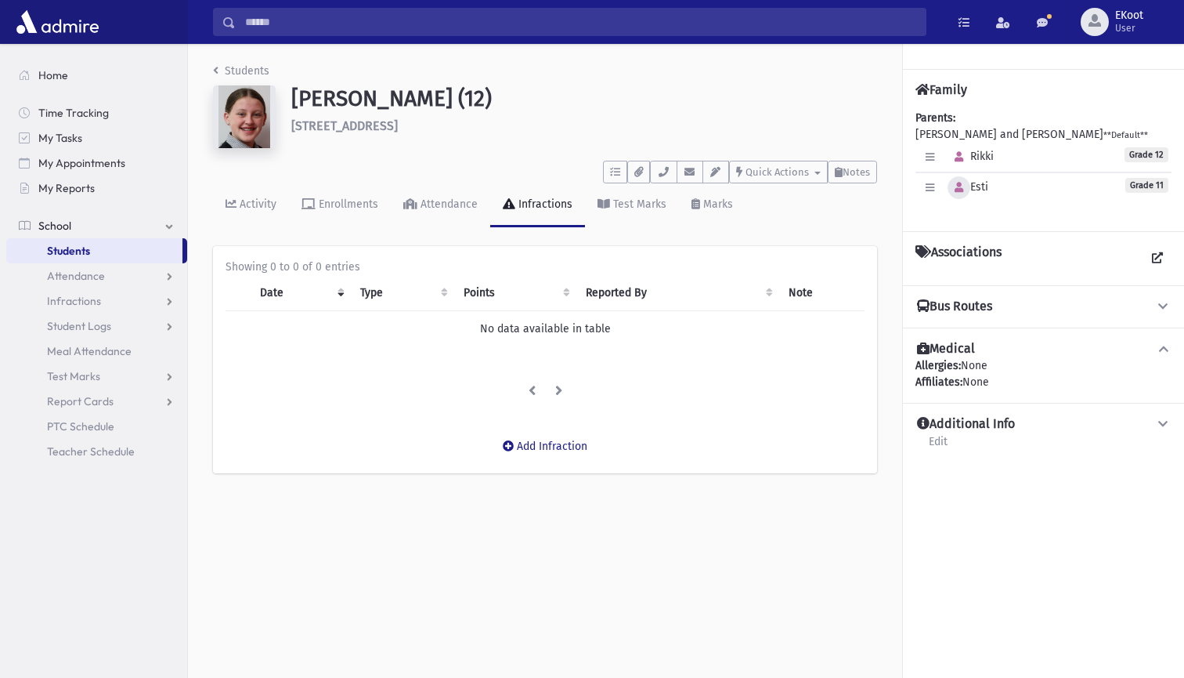
click at [958, 186] on icon "button" at bounding box center [959, 188] width 9 height 10
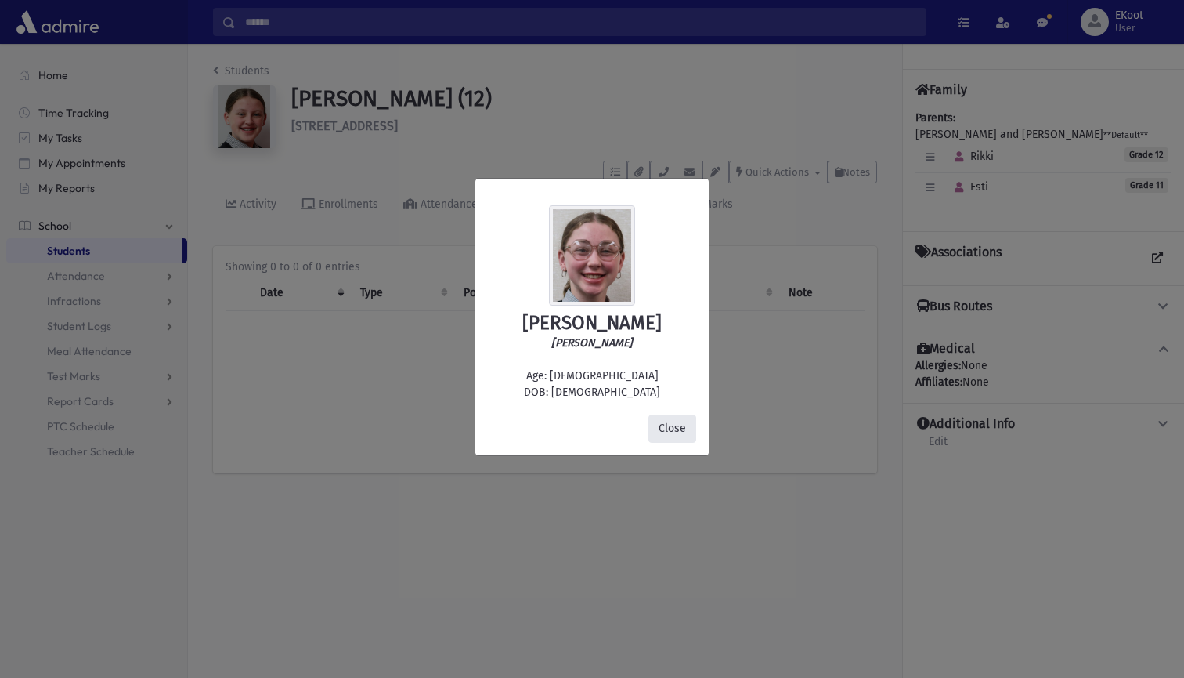
click at [661, 428] on button "Close" at bounding box center [673, 428] width 48 height 28
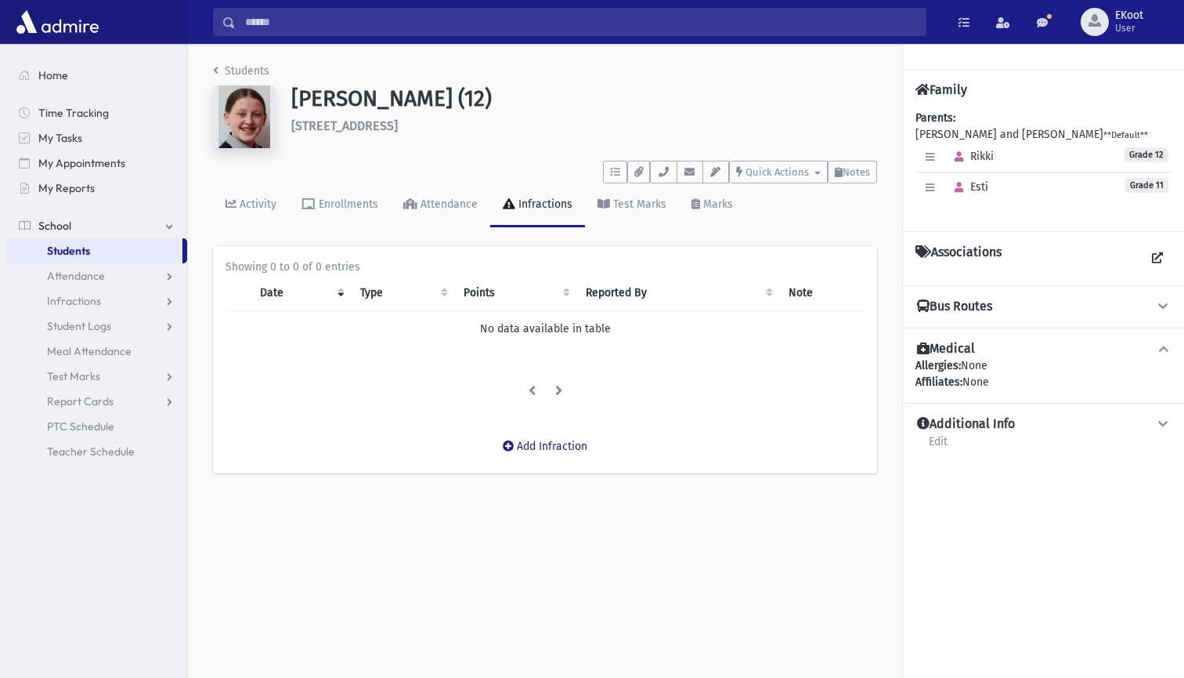
click at [214, 70] on icon "breadcrumb" at bounding box center [215, 70] width 5 height 11
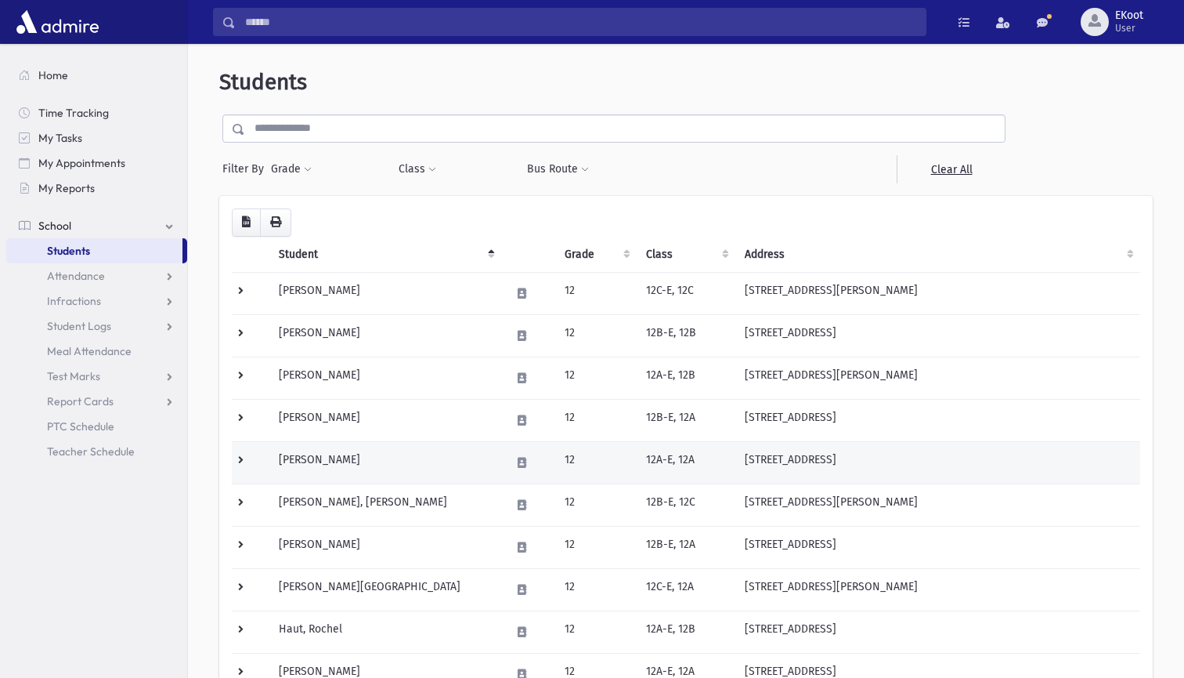
click at [295, 457] on td "[PERSON_NAME]" at bounding box center [384, 462] width 231 height 42
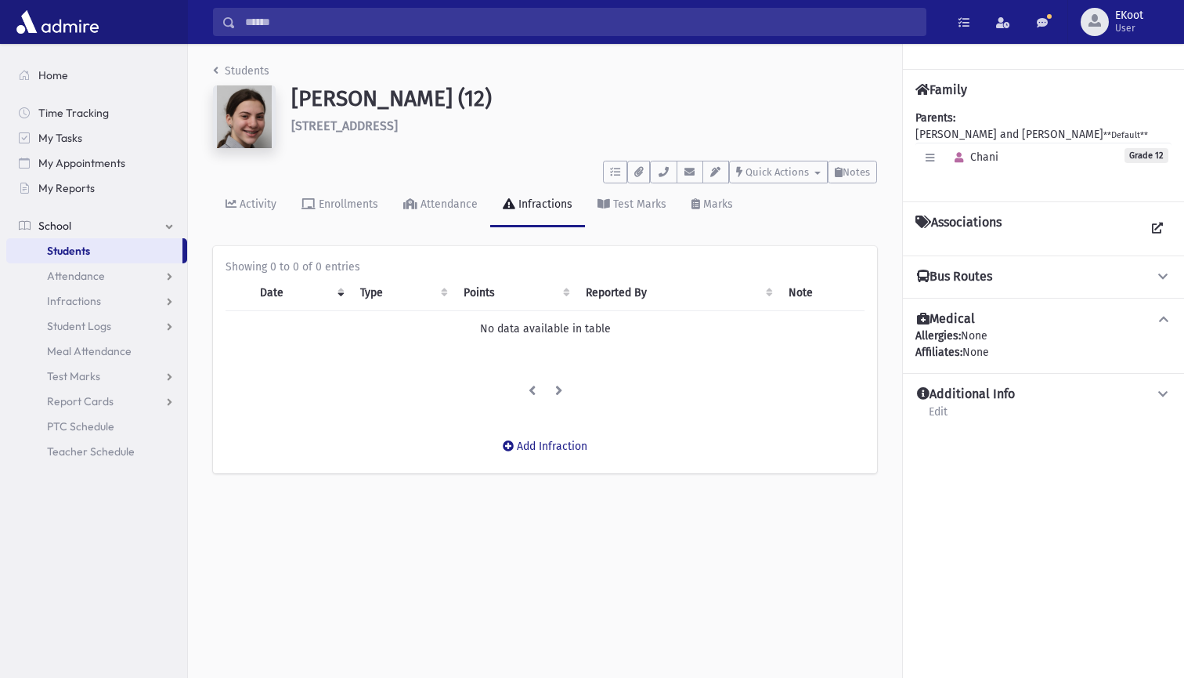
click at [233, 63] on li "Students" at bounding box center [241, 71] width 56 height 16
click at [228, 73] on link "Students" at bounding box center [241, 70] width 56 height 13
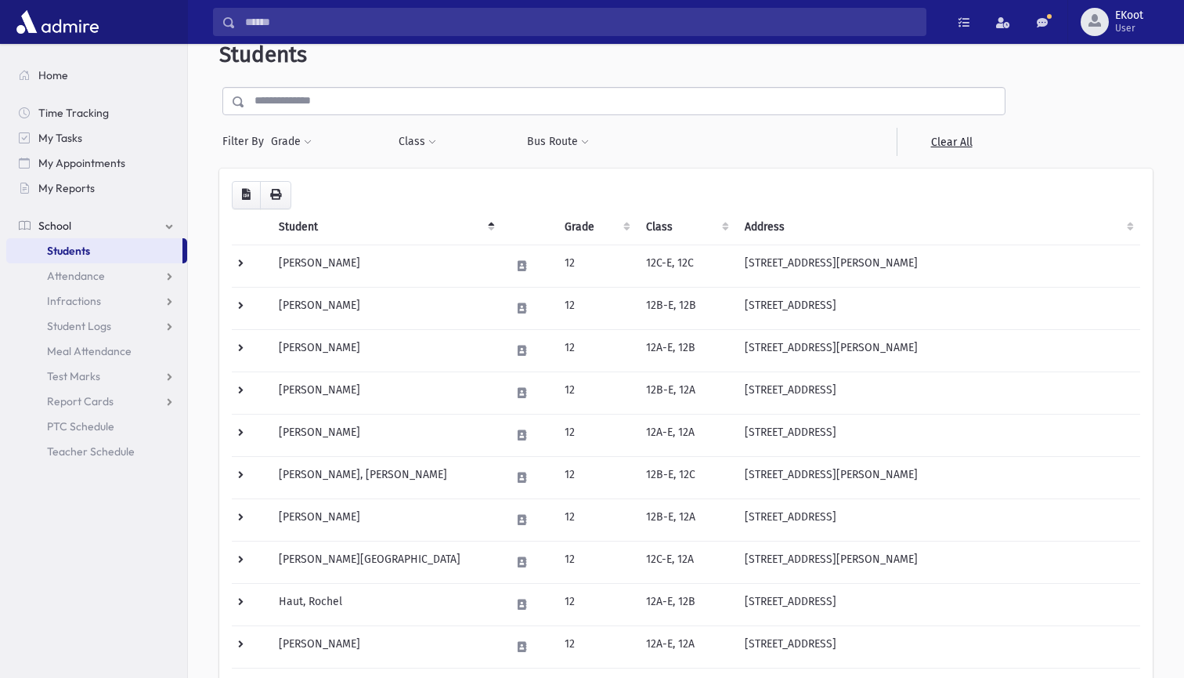
scroll to position [36, 0]
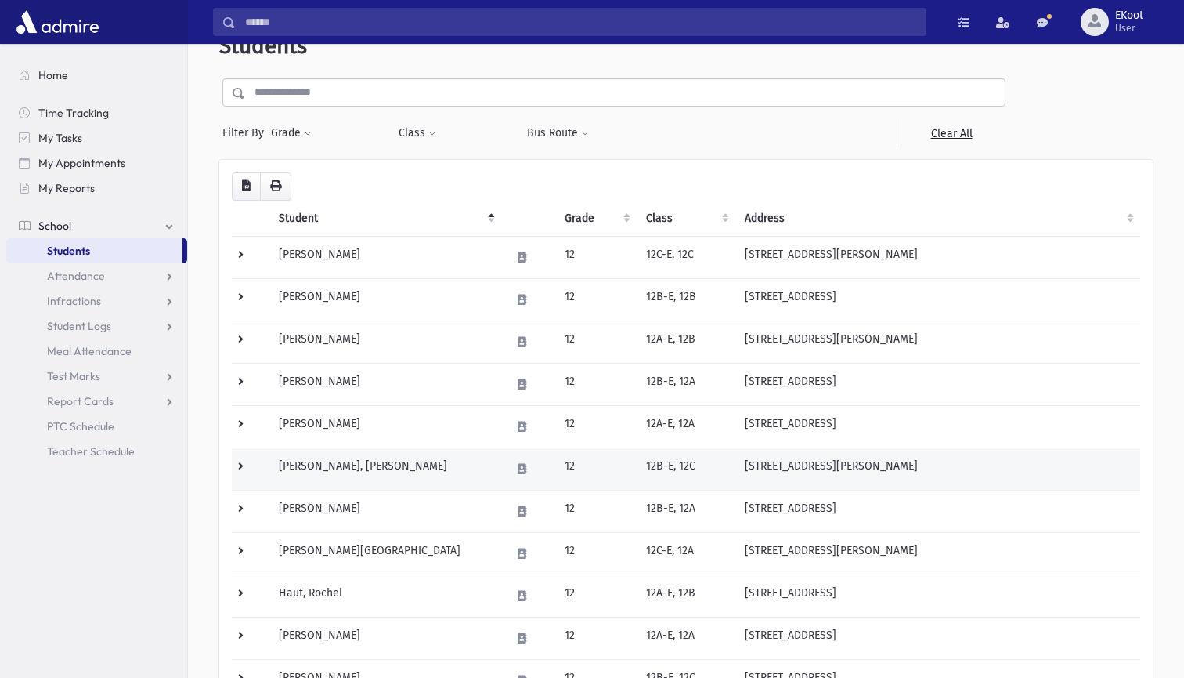
click at [324, 457] on td "[PERSON_NAME], [PERSON_NAME]" at bounding box center [384, 468] width 231 height 42
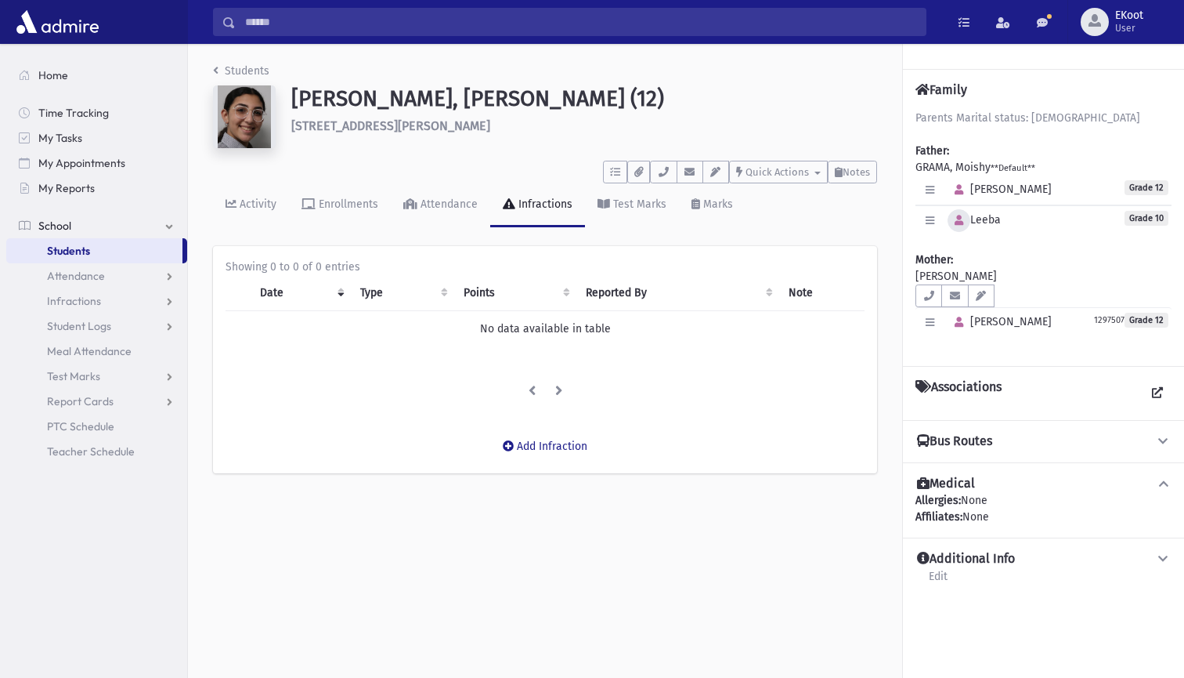
click at [957, 220] on icon "button" at bounding box center [959, 220] width 9 height 10
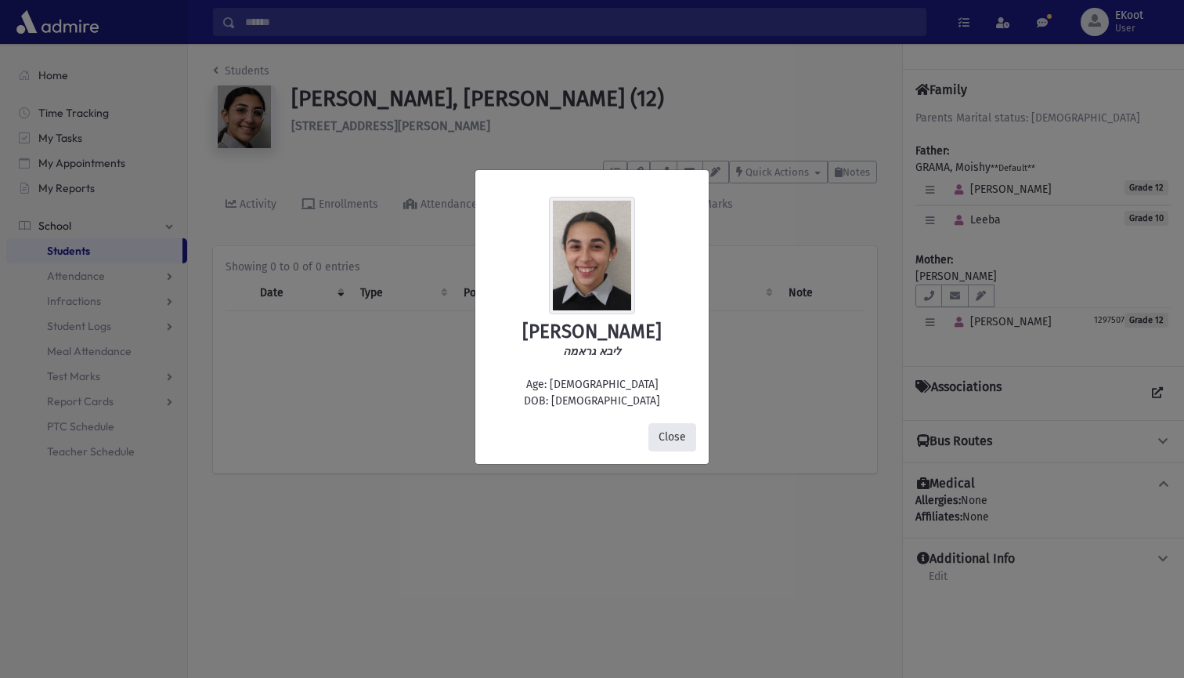
click at [675, 430] on button "Close" at bounding box center [673, 437] width 48 height 28
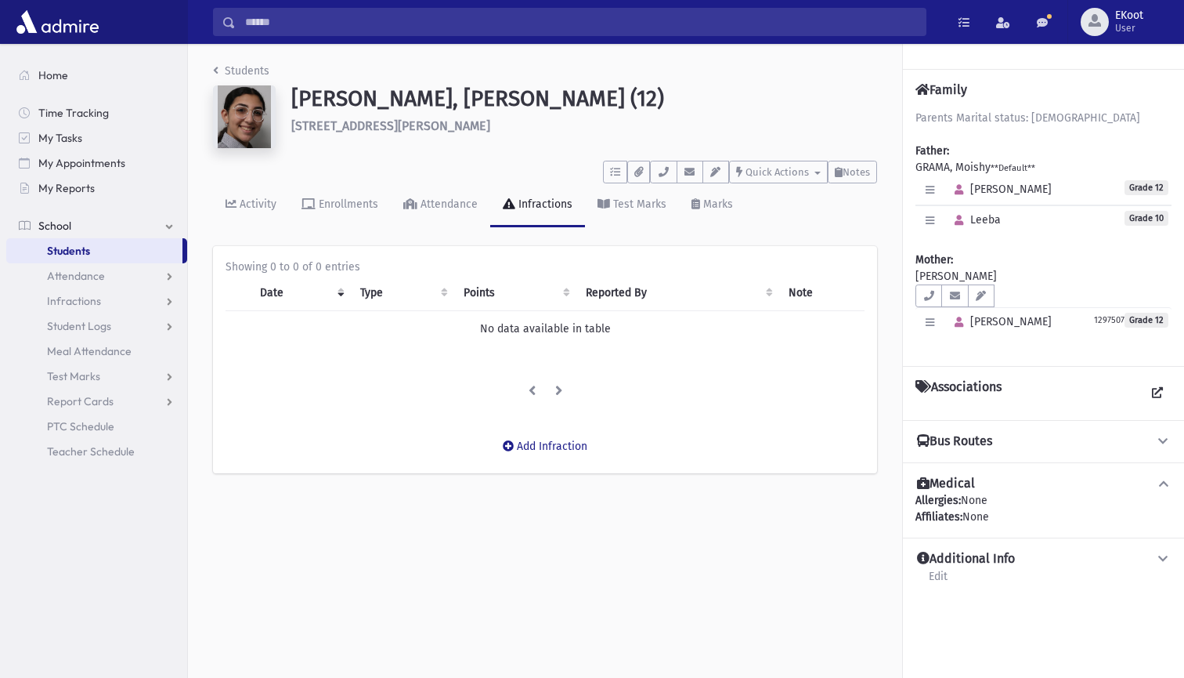
click at [224, 72] on link "Students" at bounding box center [241, 70] width 56 height 13
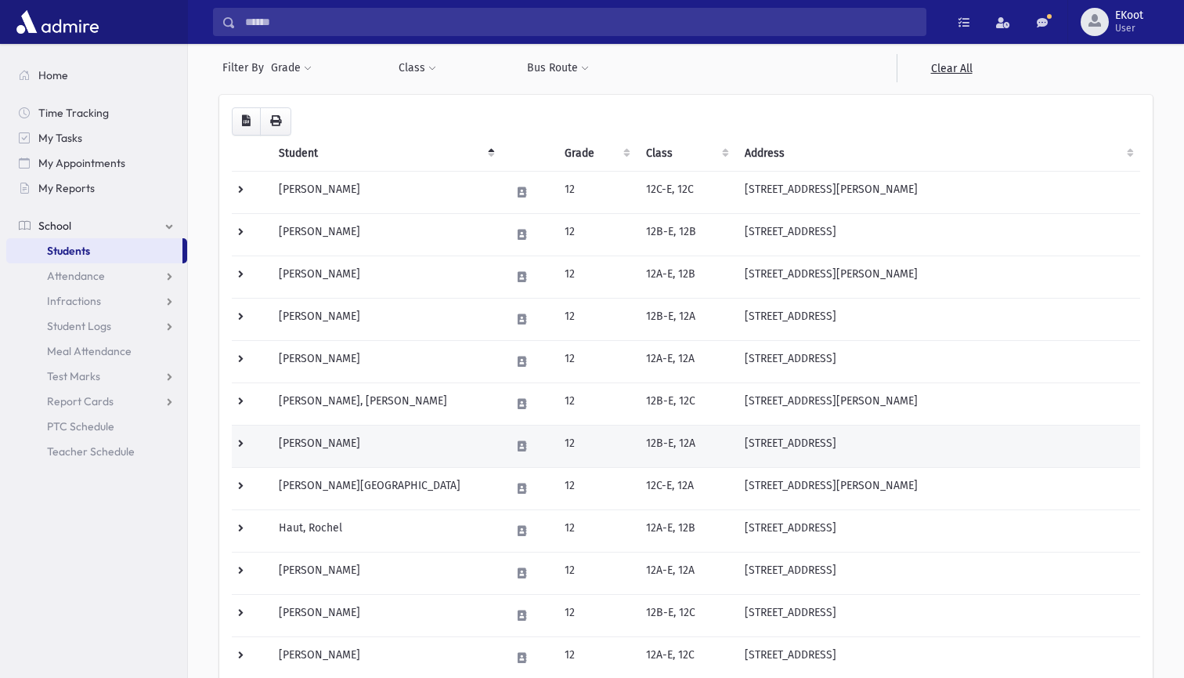
scroll to position [149, 0]
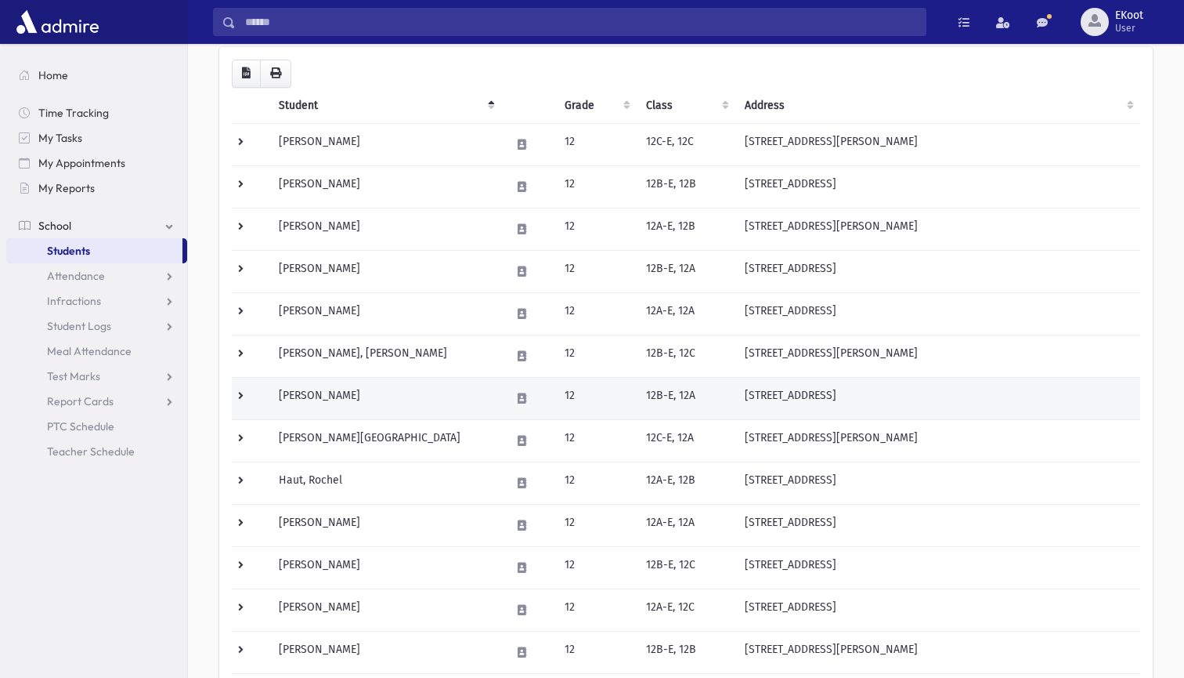
click at [311, 390] on td "[PERSON_NAME]" at bounding box center [384, 398] width 231 height 42
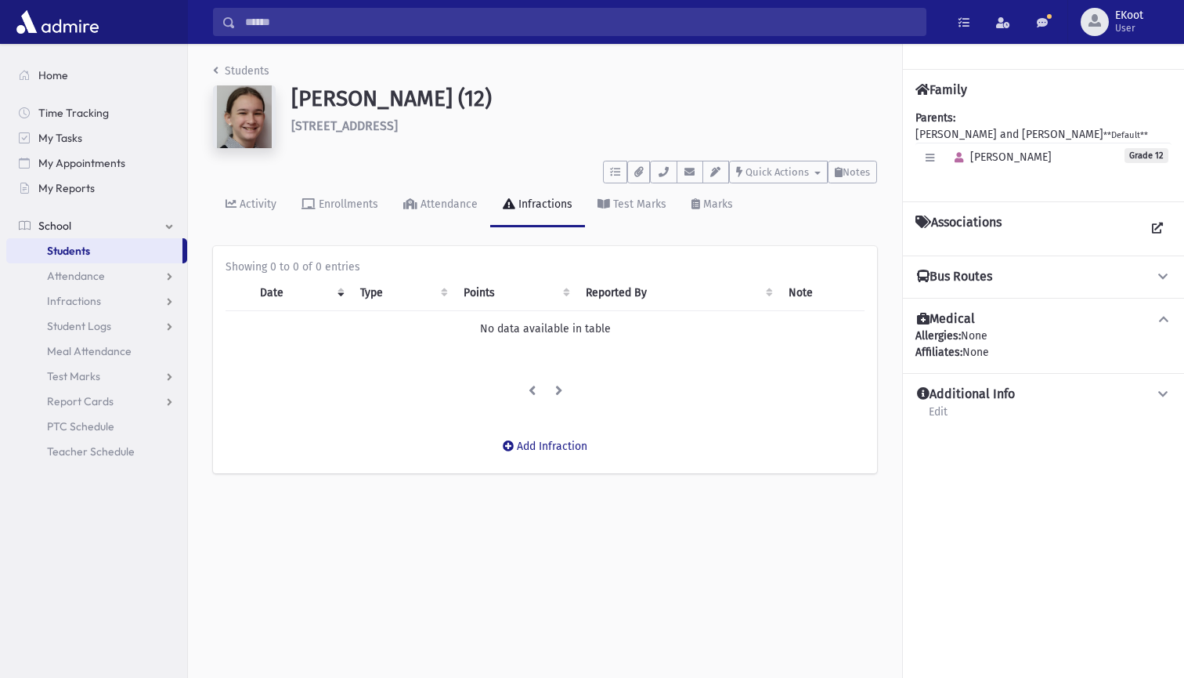
click at [227, 72] on link "Students" at bounding box center [241, 70] width 56 height 13
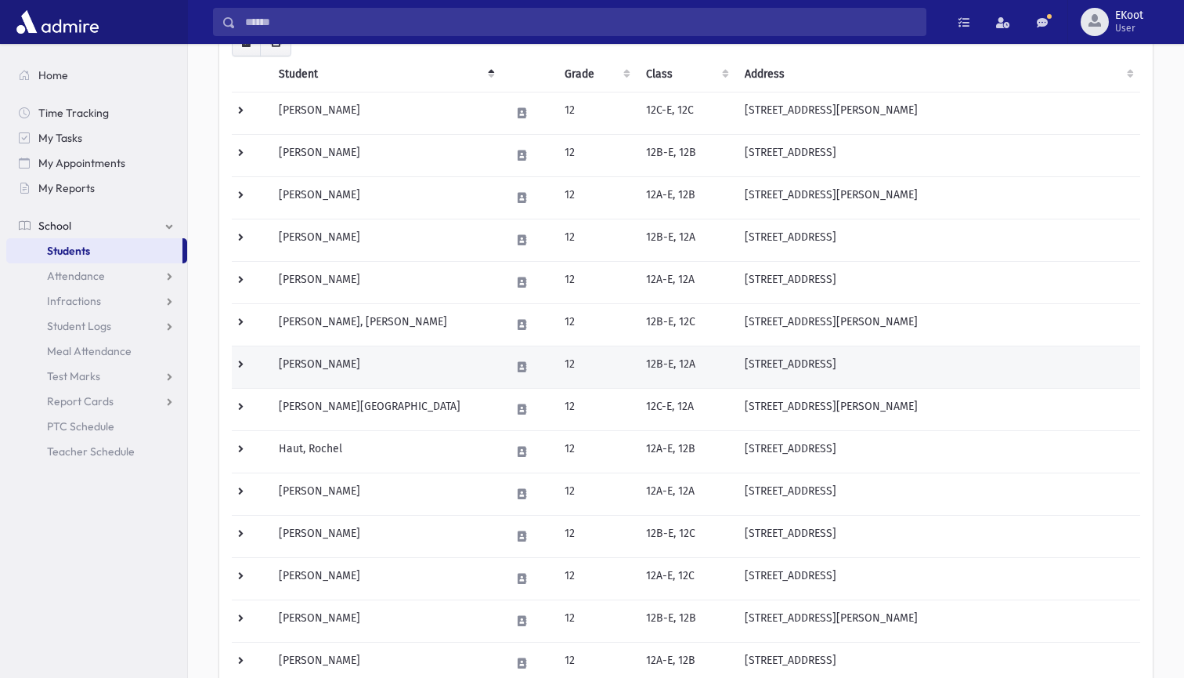
scroll to position [193, 0]
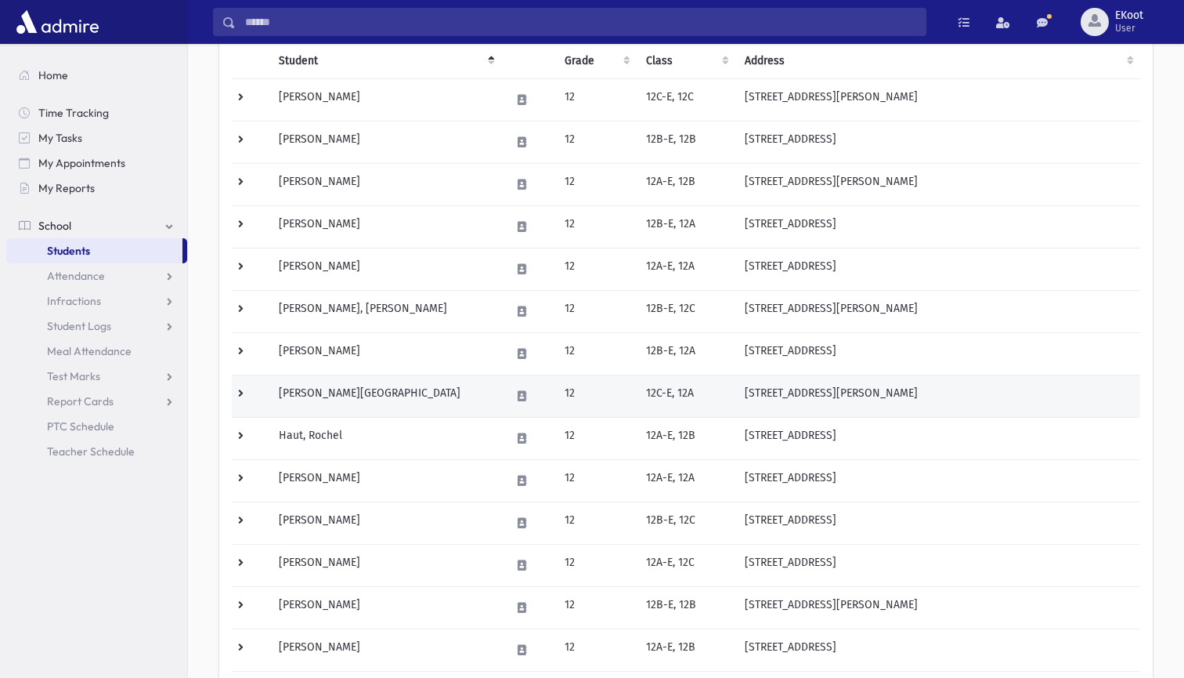
click at [318, 396] on td "[PERSON_NAME][GEOGRAPHIC_DATA]" at bounding box center [384, 395] width 231 height 42
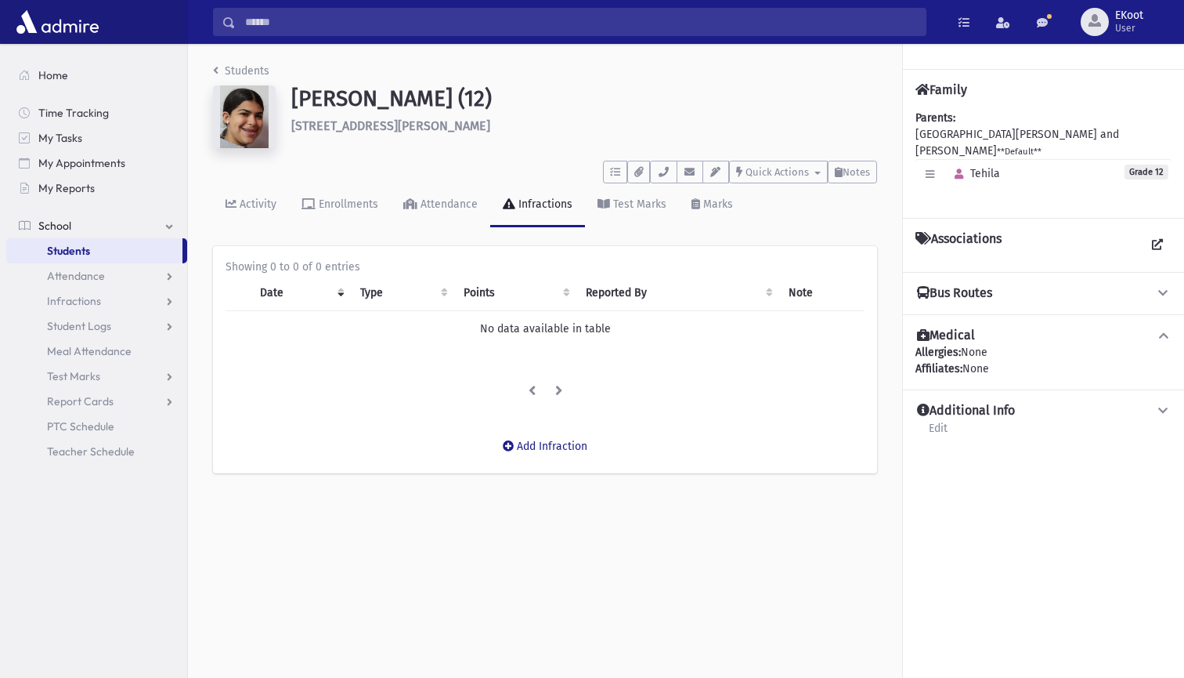
click at [230, 75] on link "Students" at bounding box center [241, 70] width 56 height 13
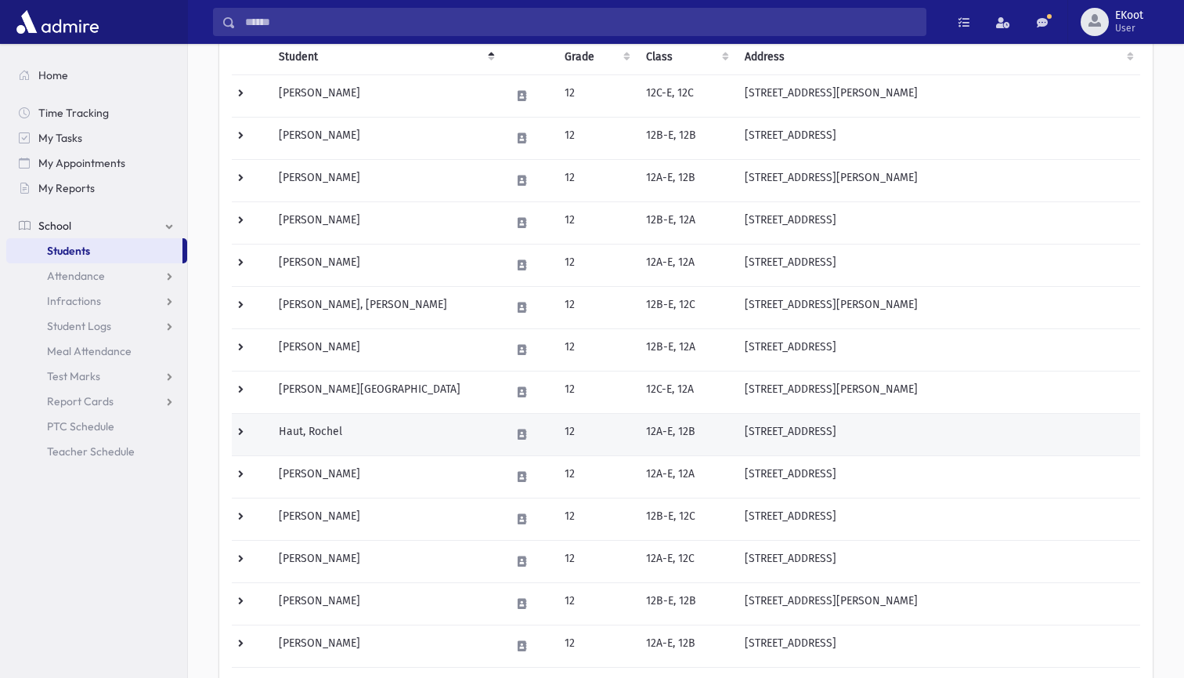
scroll to position [223, 0]
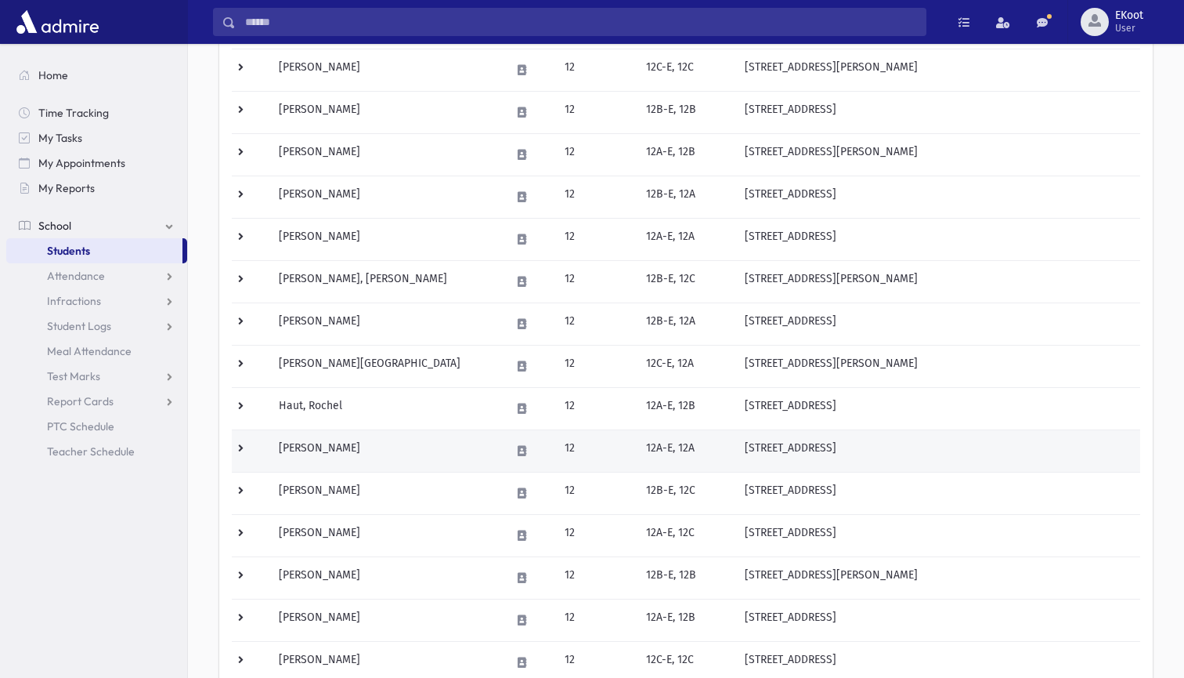
click at [320, 446] on td "[PERSON_NAME]" at bounding box center [384, 450] width 231 height 42
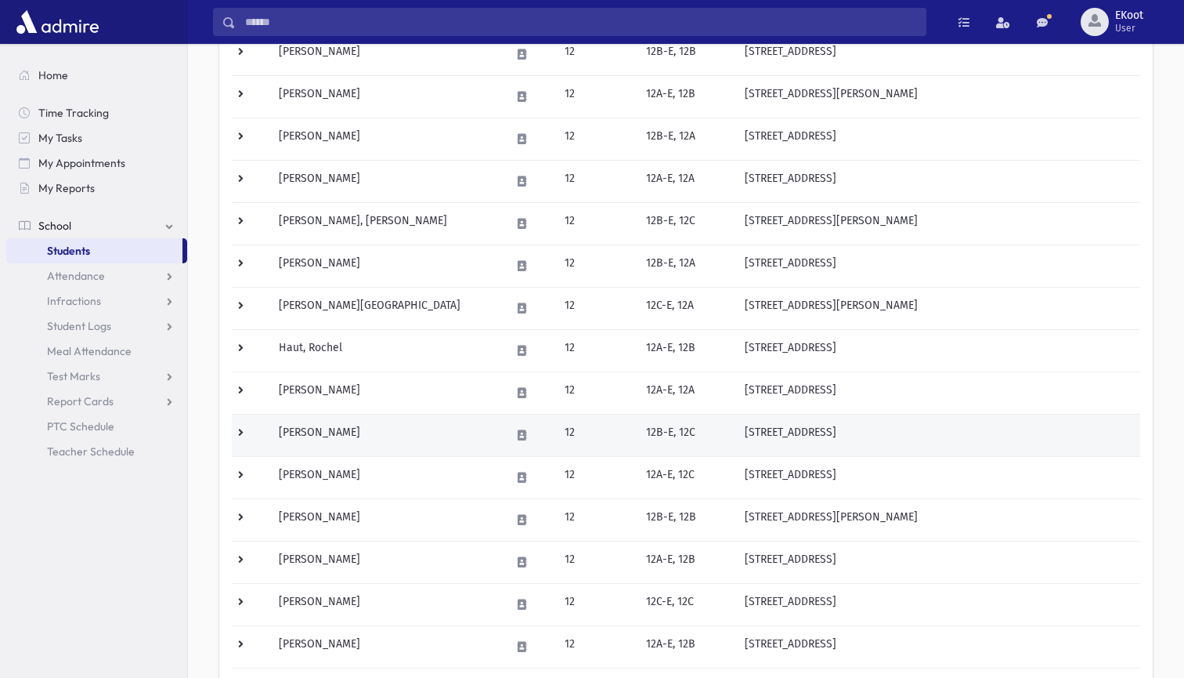
scroll to position [287, 0]
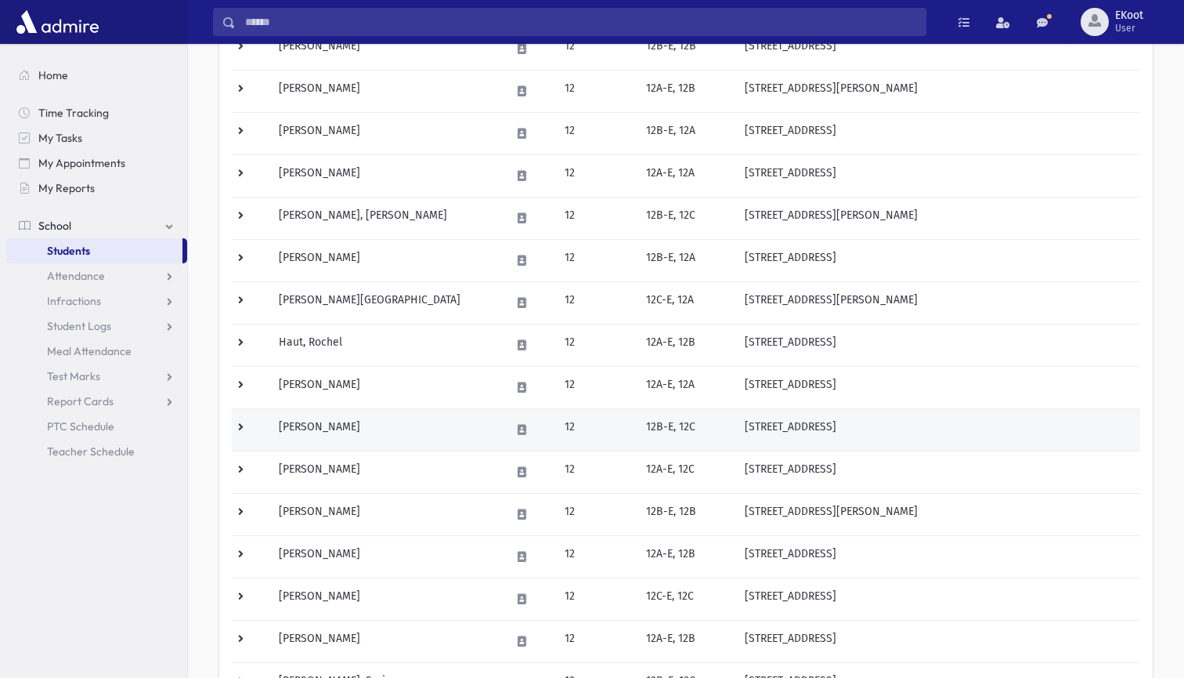
click at [333, 427] on td "[PERSON_NAME]" at bounding box center [384, 429] width 231 height 42
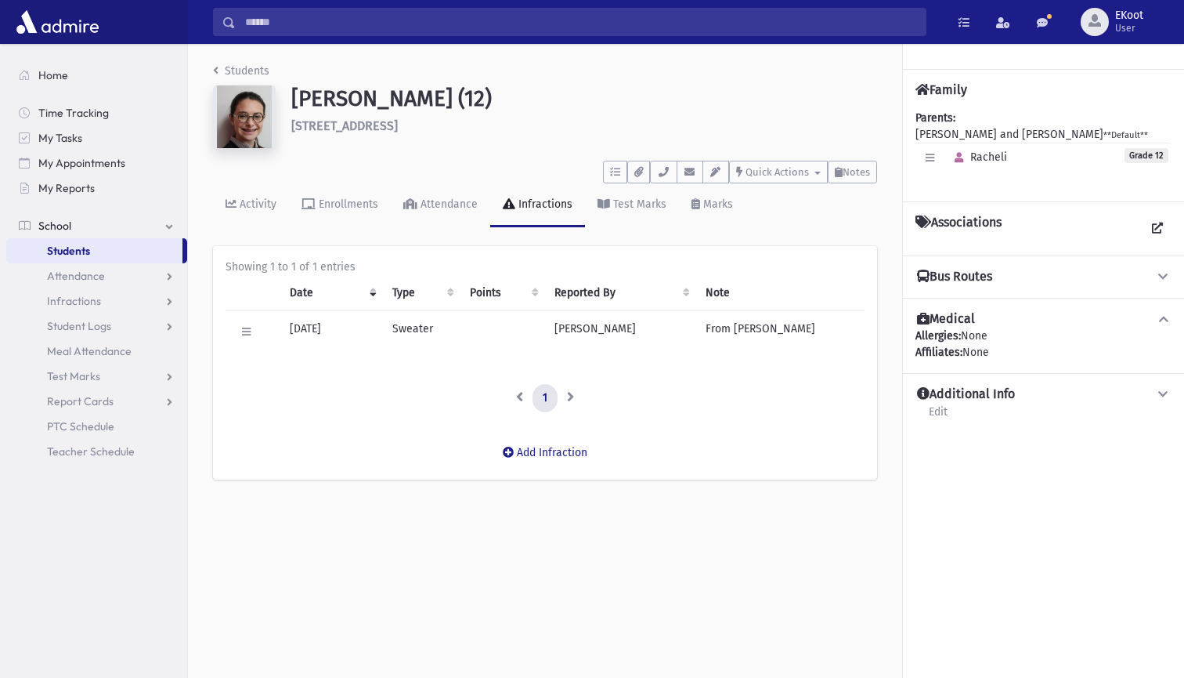
click at [225, 68] on link "Students" at bounding box center [241, 70] width 56 height 13
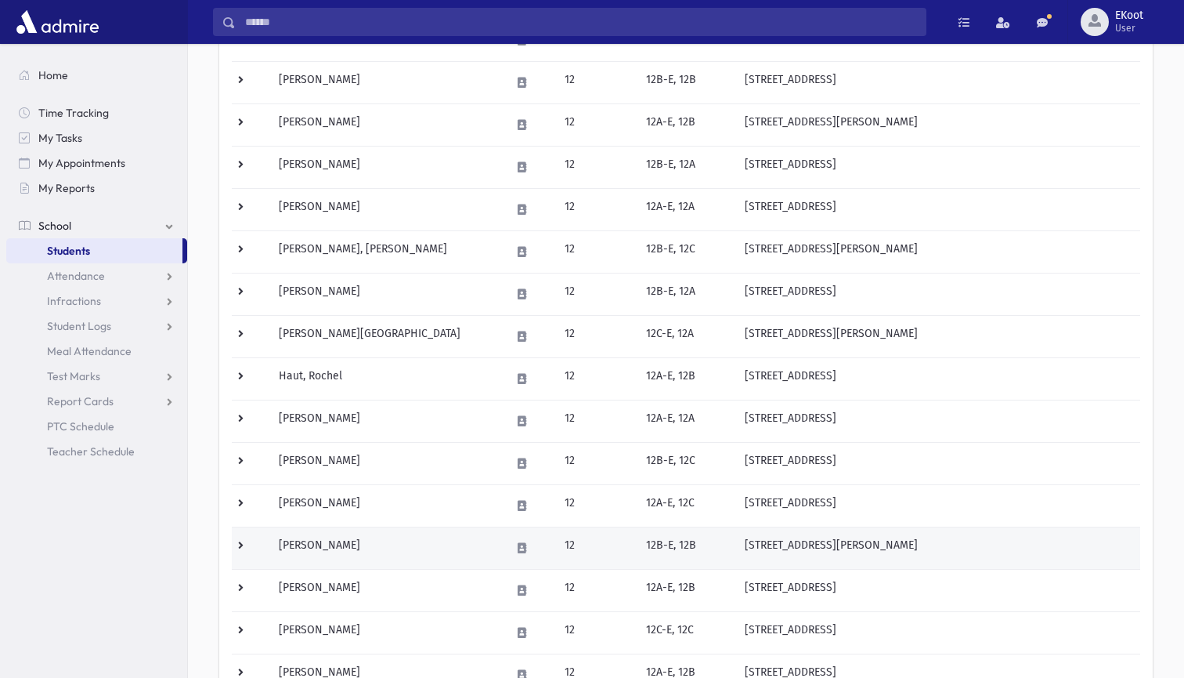
scroll to position [280, 0]
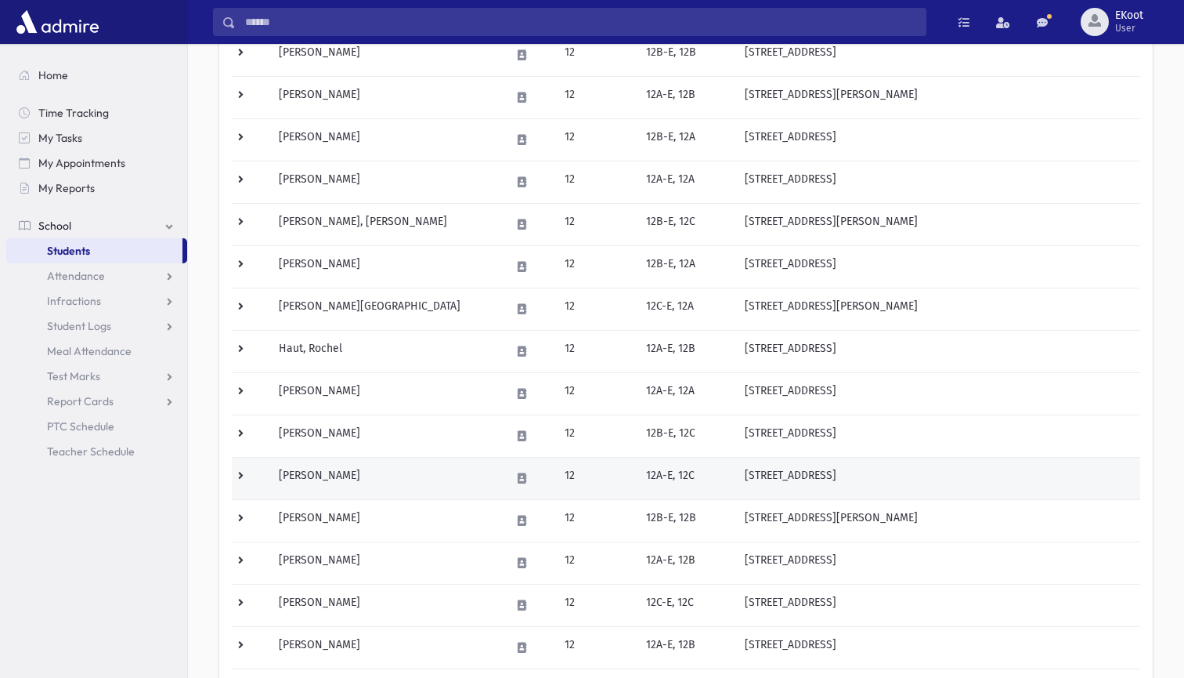
click at [318, 471] on td "[PERSON_NAME]" at bounding box center [384, 478] width 231 height 42
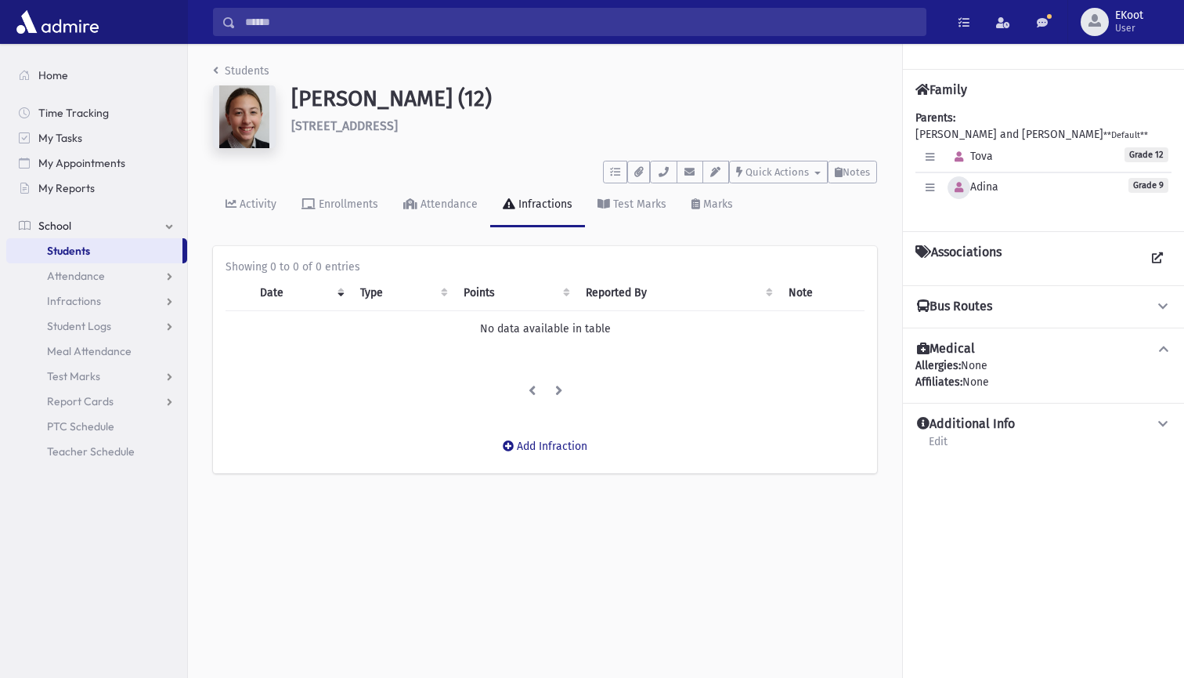
click at [963, 182] on button "button" at bounding box center [959, 187] width 23 height 23
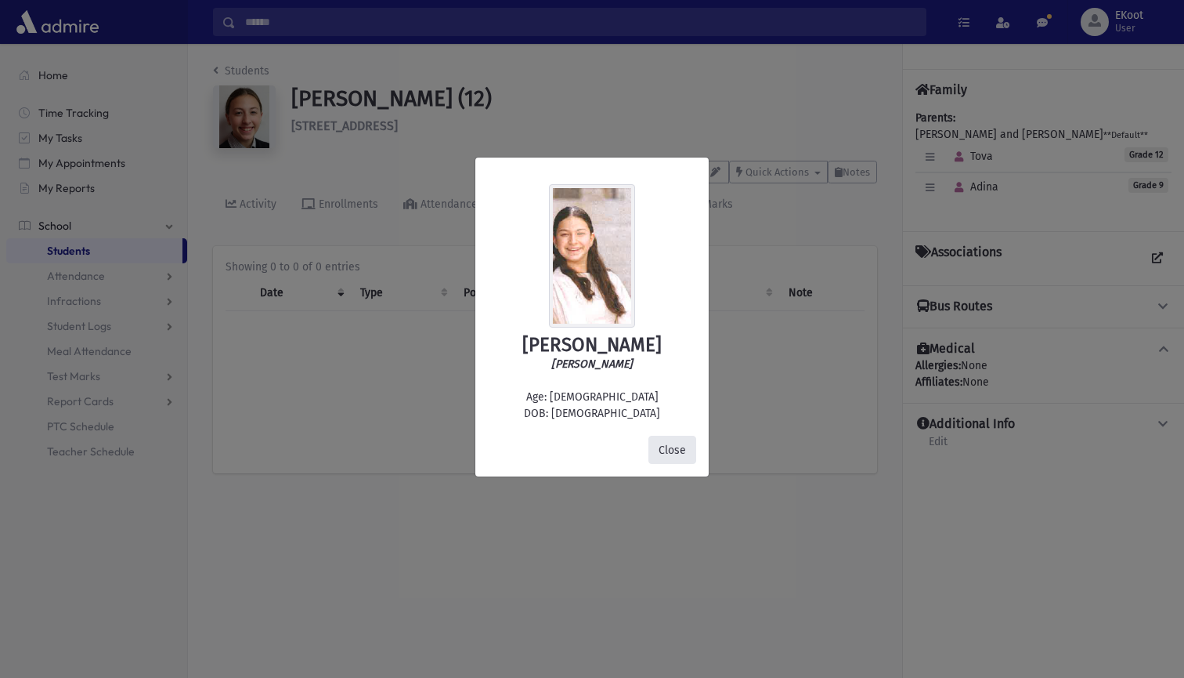
click at [670, 452] on button "Close" at bounding box center [673, 450] width 48 height 28
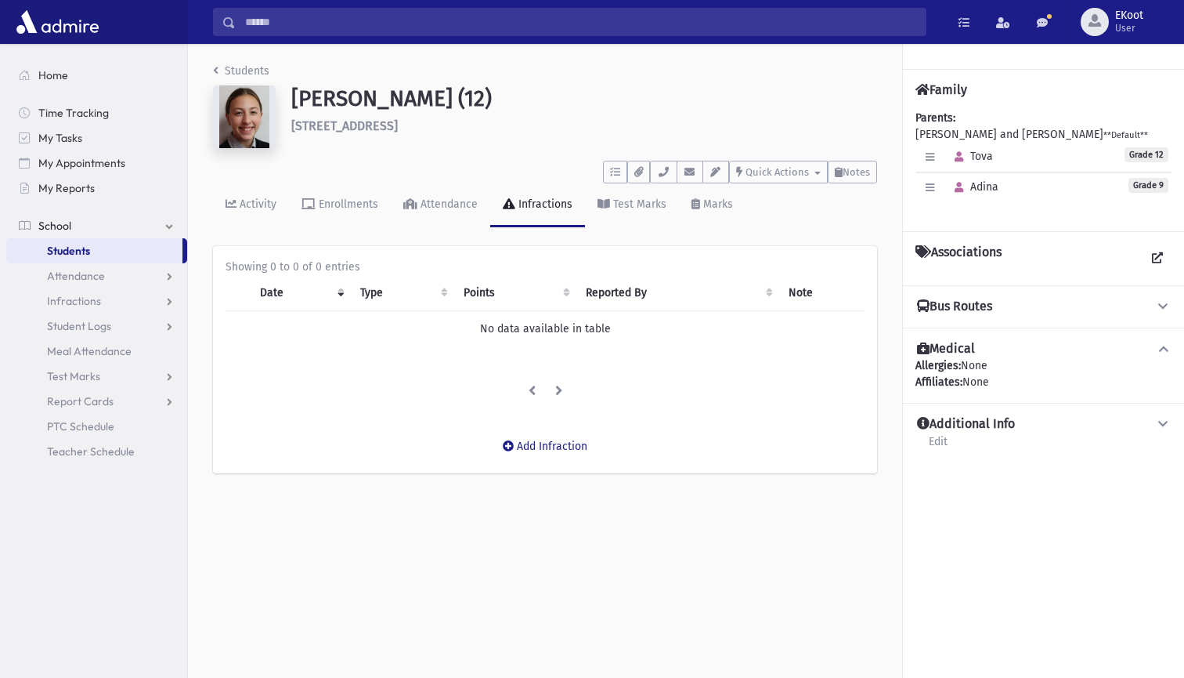
click at [230, 70] on link "Students" at bounding box center [241, 70] width 56 height 13
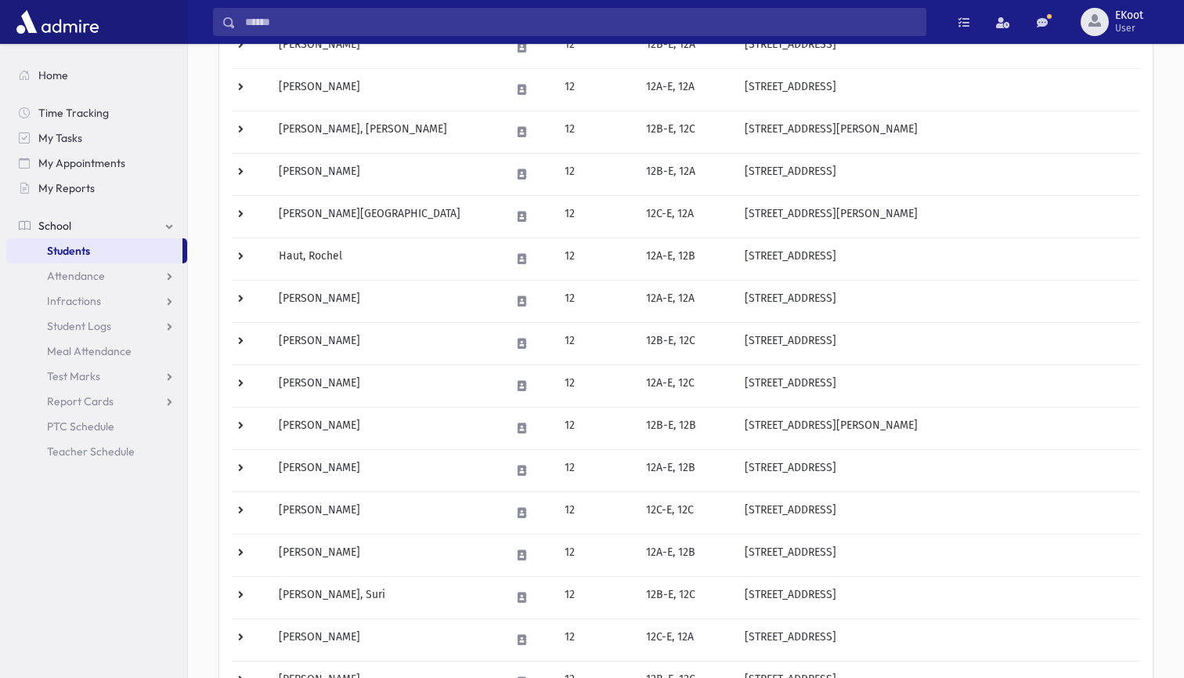
scroll to position [382, 0]
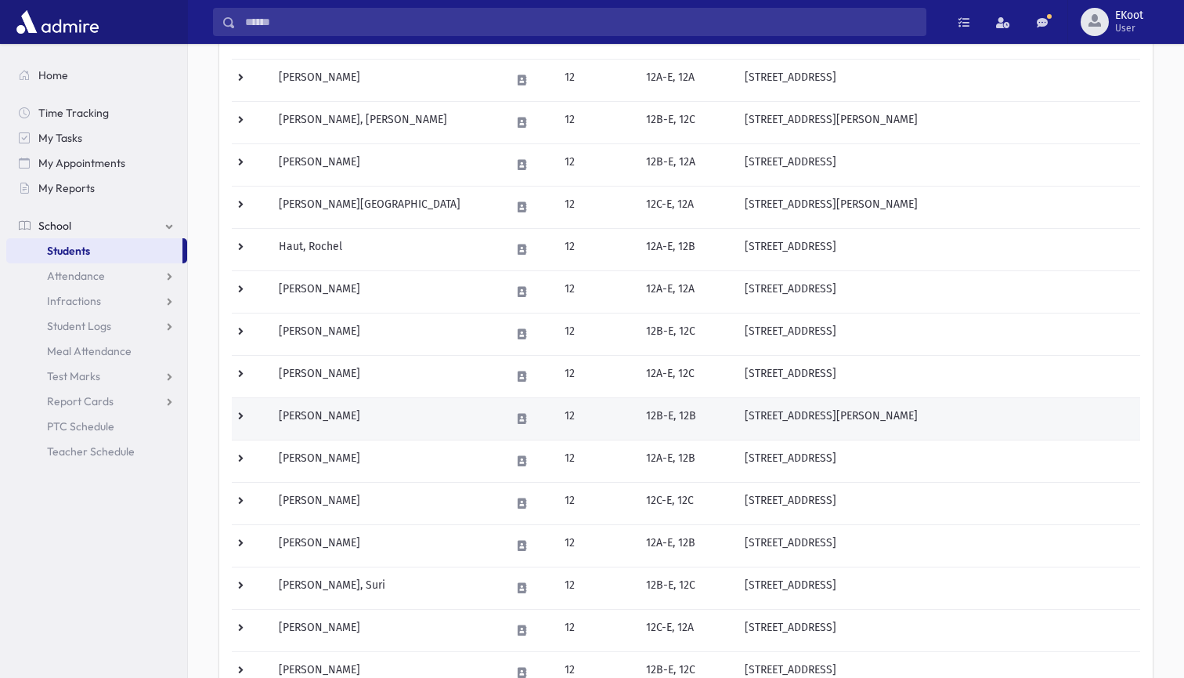
click at [308, 413] on td "Kanarek, Baila" at bounding box center [384, 418] width 231 height 42
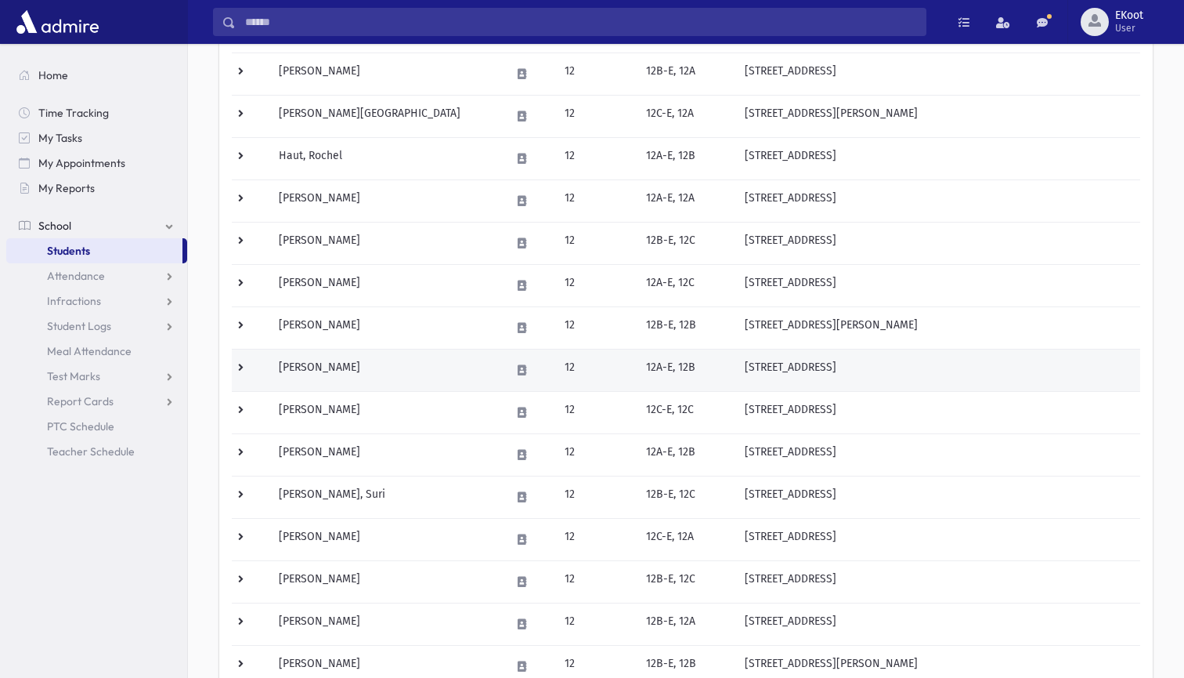
scroll to position [489, 0]
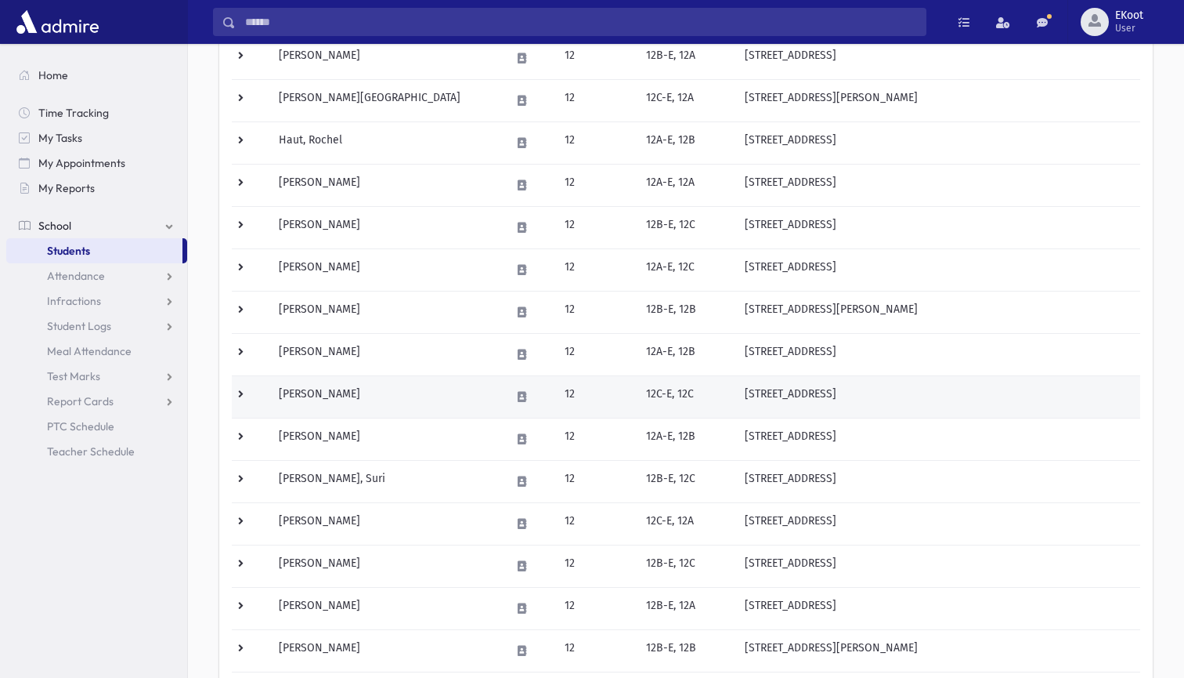
click at [312, 388] on td "[PERSON_NAME]" at bounding box center [384, 396] width 231 height 42
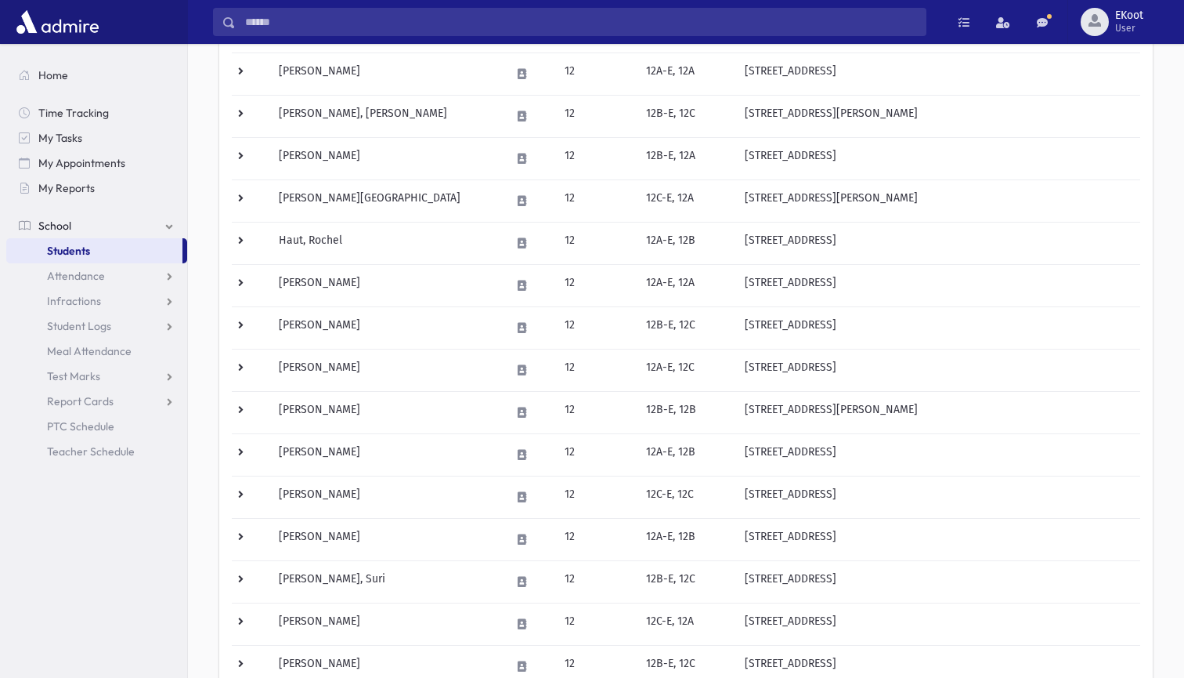
scroll to position [408, 0]
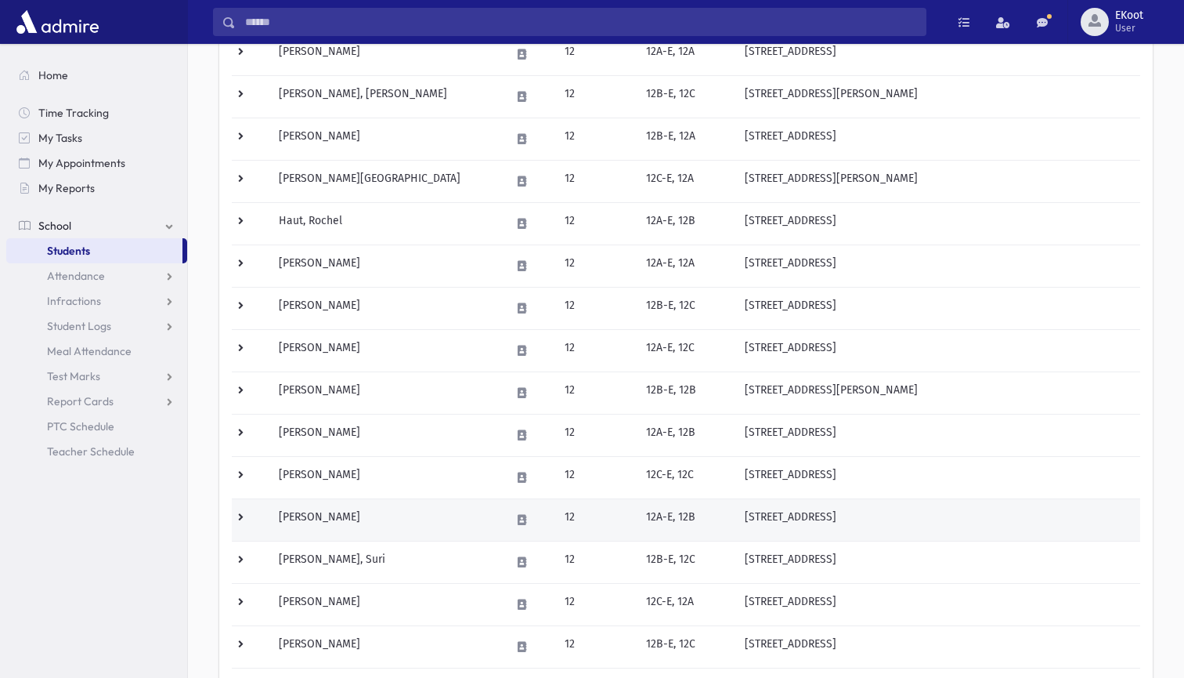
click at [310, 508] on td "[PERSON_NAME]" at bounding box center [384, 519] width 231 height 42
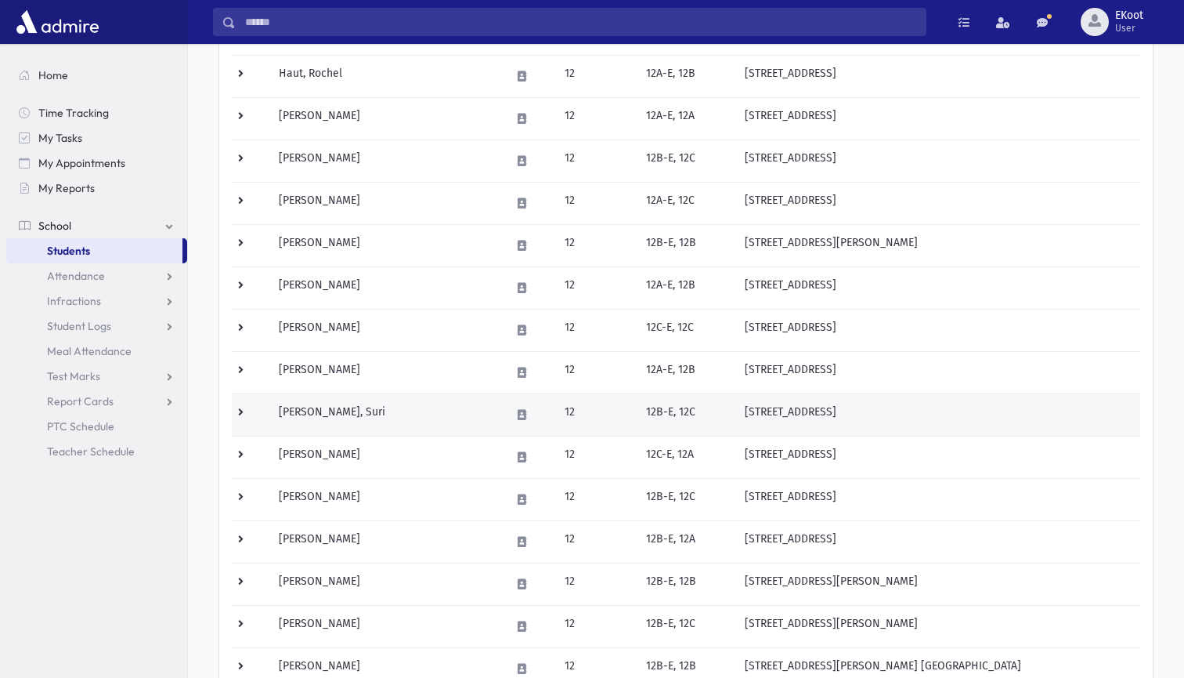
scroll to position [566, 0]
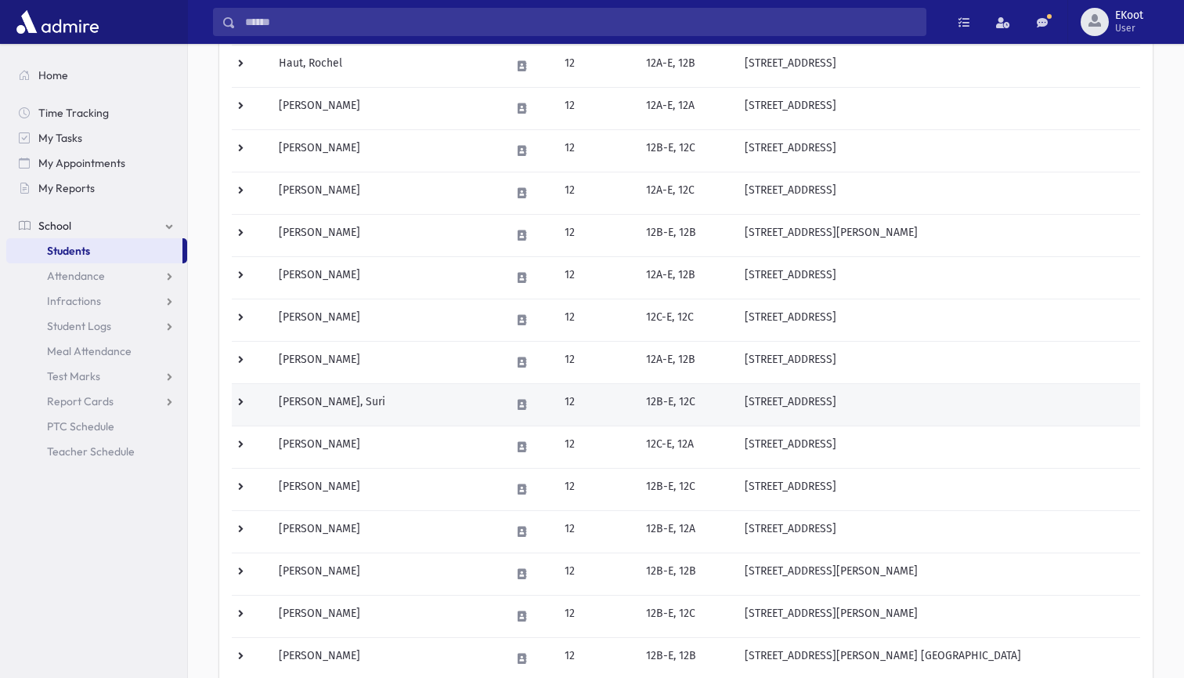
click at [316, 399] on td "[PERSON_NAME], Suri" at bounding box center [384, 404] width 231 height 42
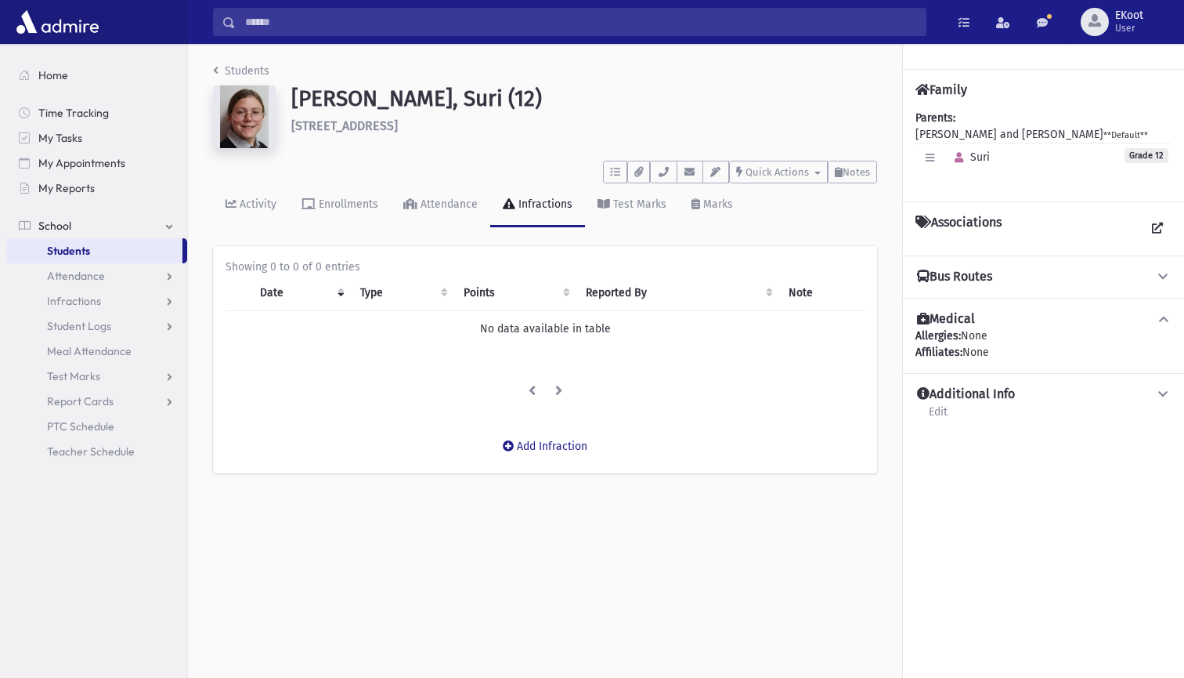
click at [246, 72] on link "Students" at bounding box center [241, 70] width 56 height 13
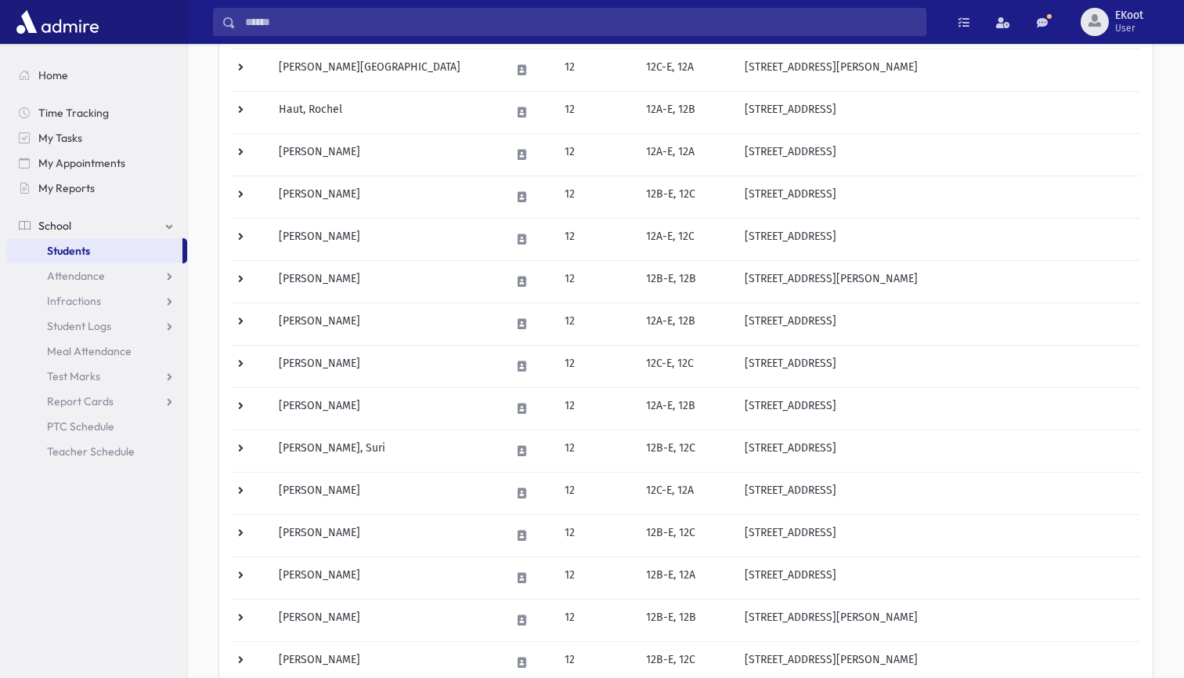
scroll to position [521, 0]
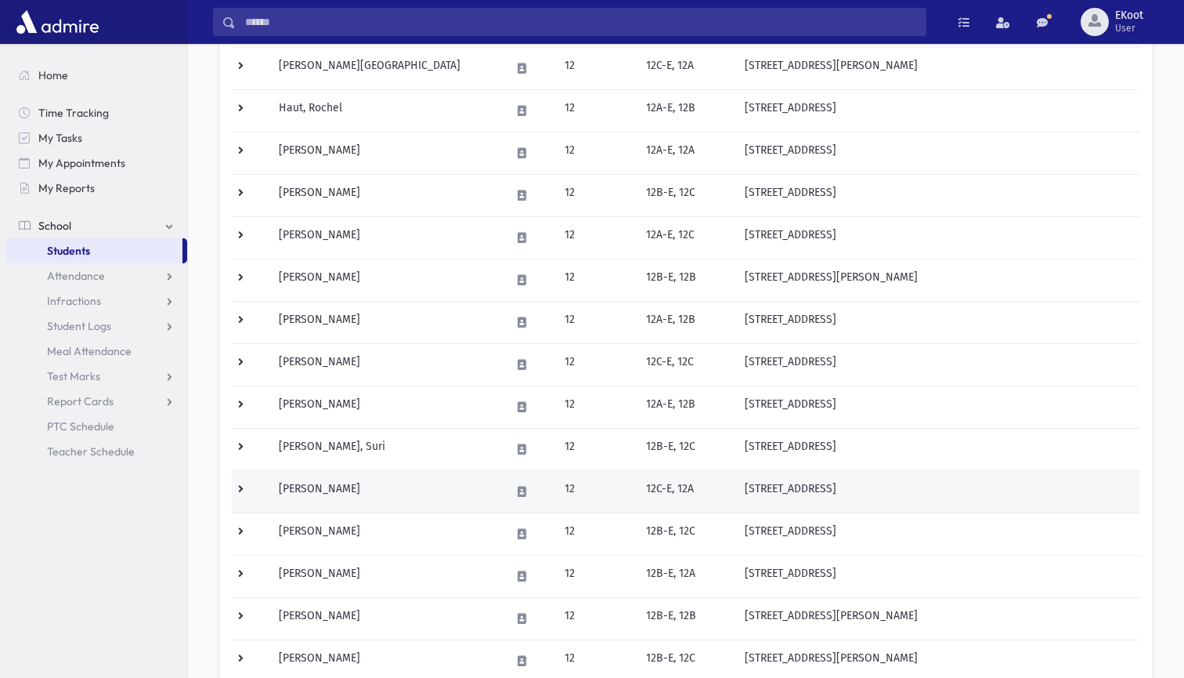
click at [324, 484] on td "[PERSON_NAME]" at bounding box center [384, 491] width 231 height 42
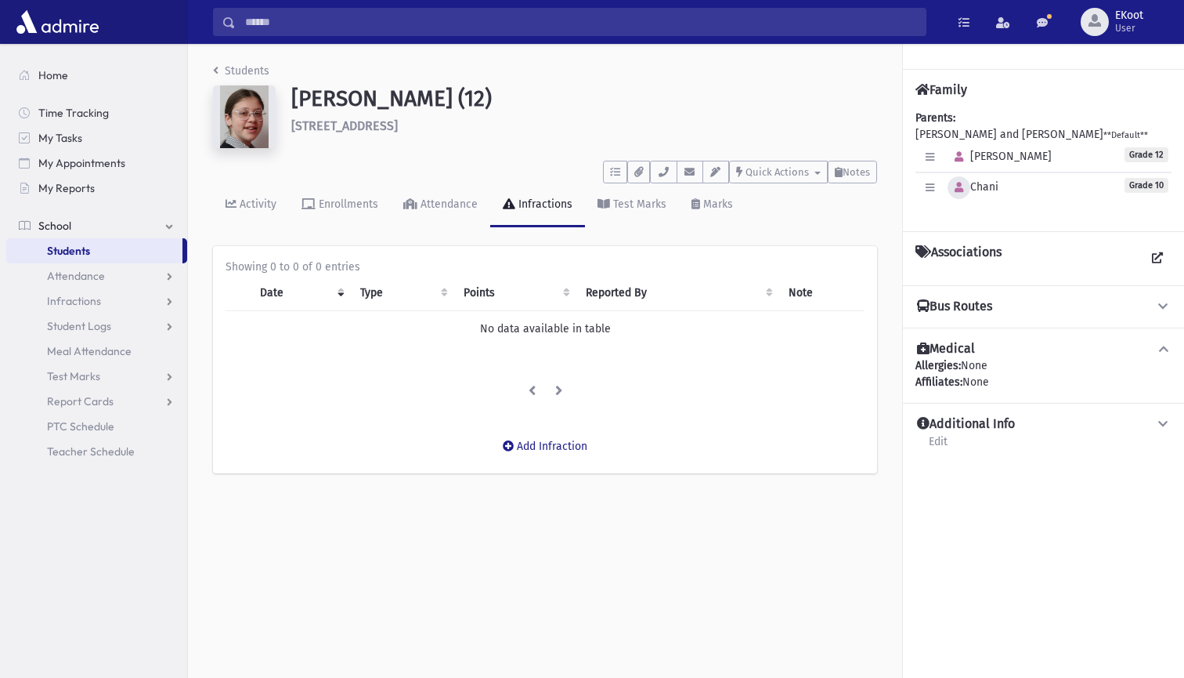
click at [960, 183] on icon "button" at bounding box center [959, 188] width 9 height 10
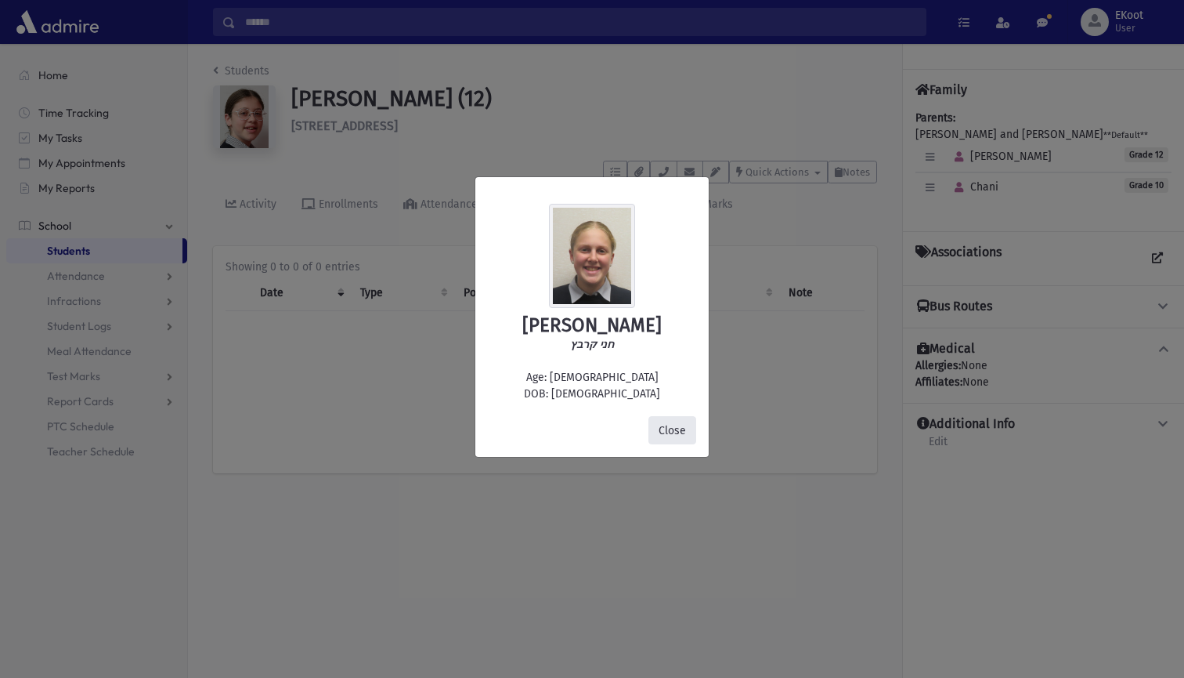
click at [671, 429] on button "Close" at bounding box center [673, 430] width 48 height 28
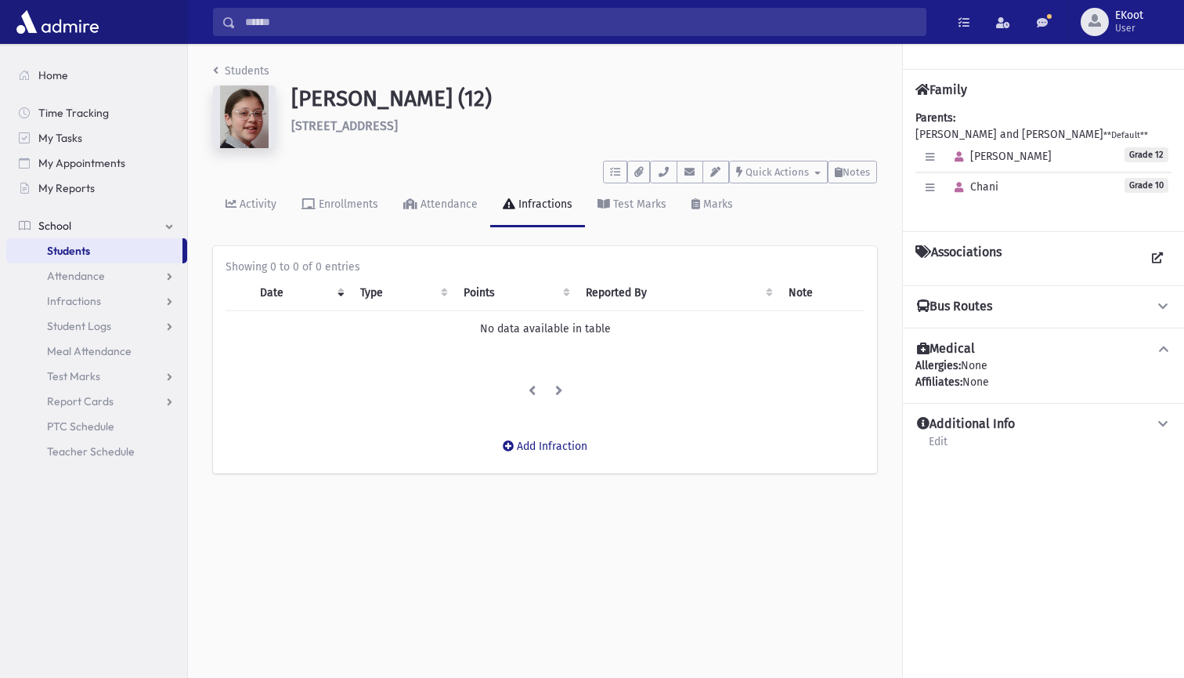
click at [223, 56] on div "Students Kravetz, Malky (12) 190 Coles Way Lakewood ***** To Do's No open tasks…" at bounding box center [545, 276] width 714 height 464
click at [232, 71] on link "Students" at bounding box center [241, 70] width 56 height 13
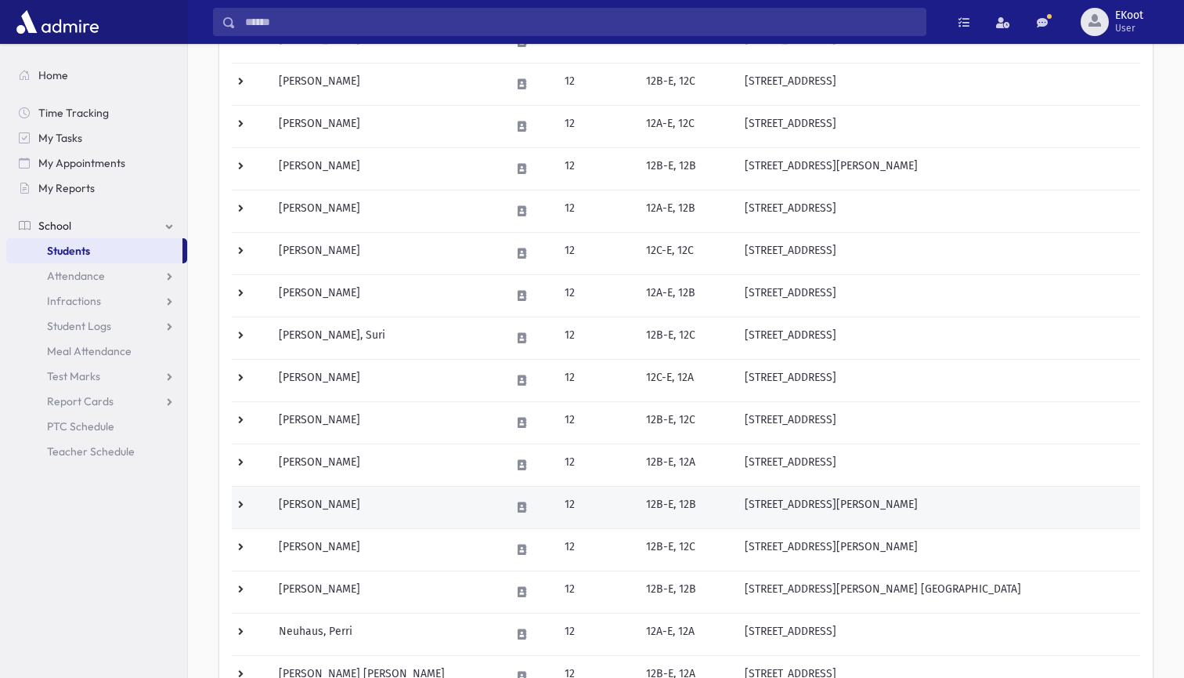
scroll to position [633, 0]
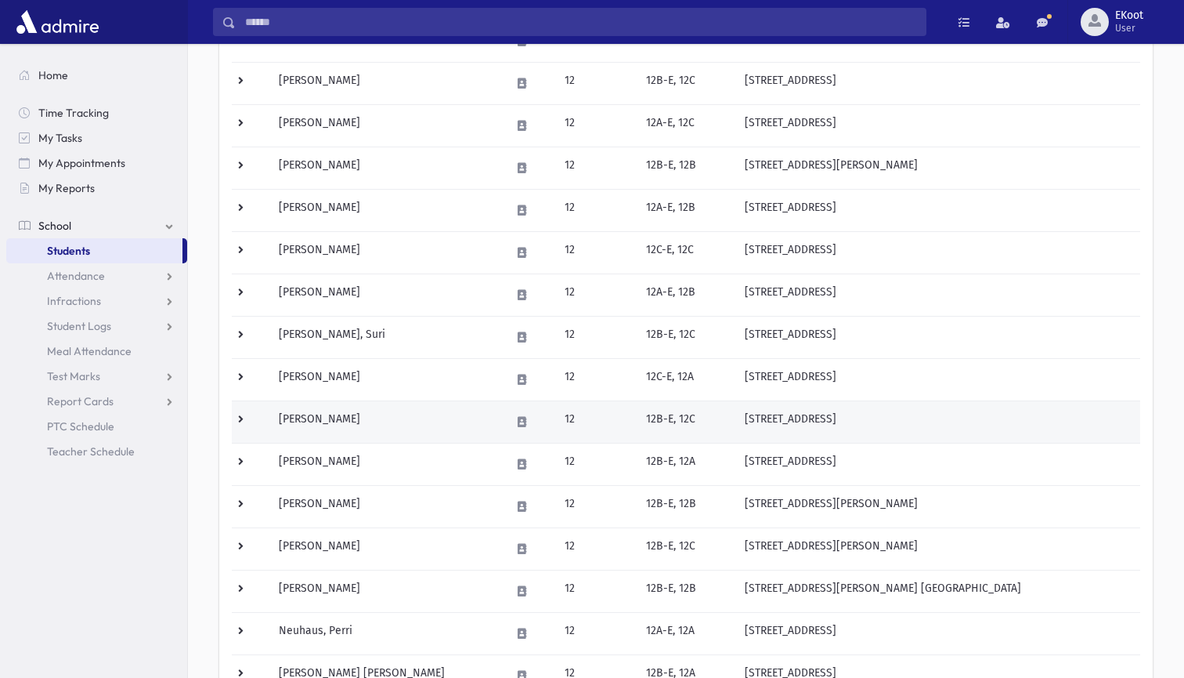
click at [328, 418] on td "Landau, Cipi" at bounding box center [384, 421] width 231 height 42
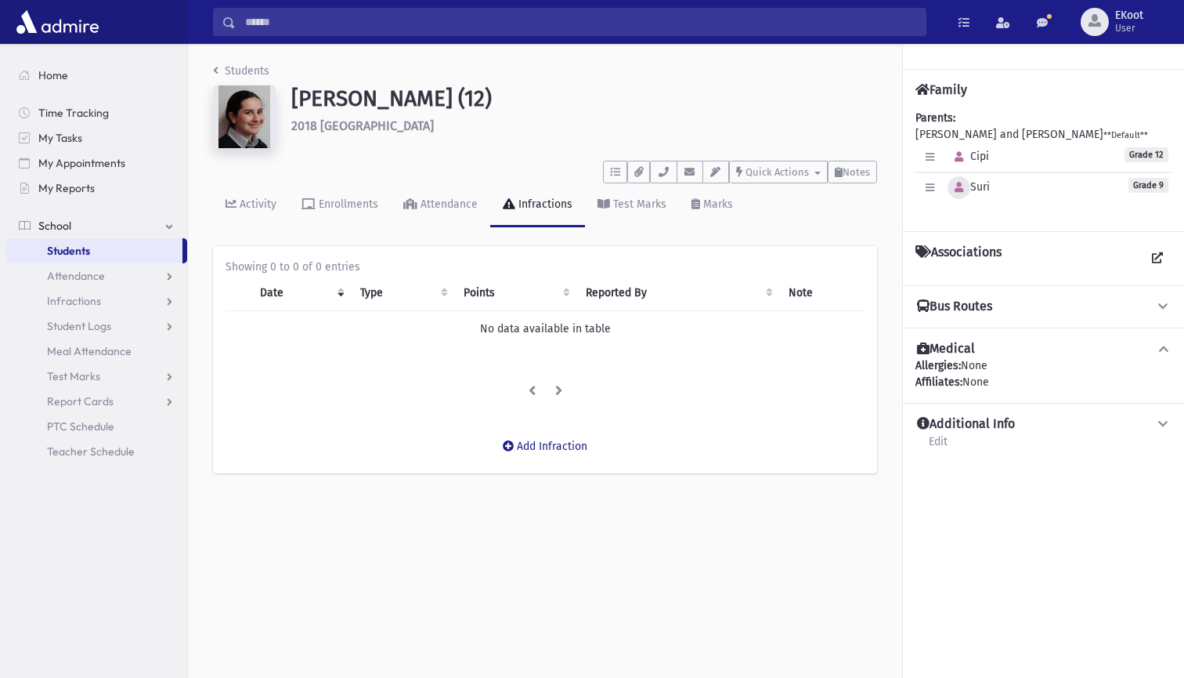
click at [962, 190] on icon "button" at bounding box center [959, 188] width 9 height 10
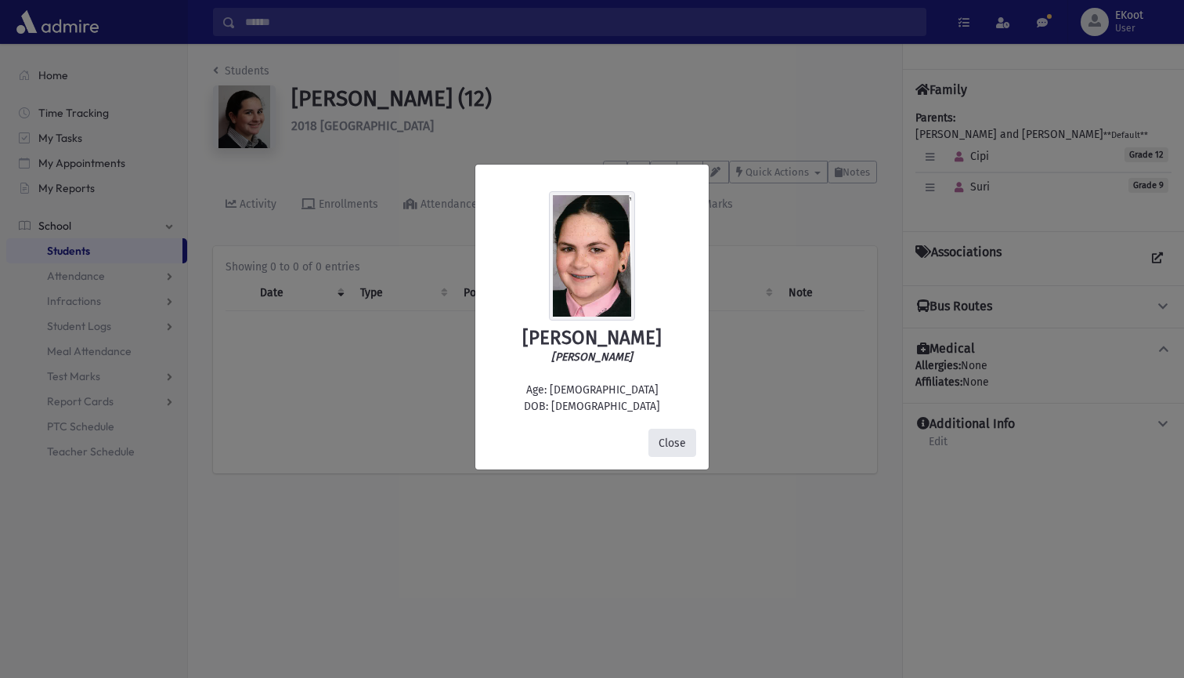
click at [669, 444] on button "Close" at bounding box center [673, 442] width 48 height 28
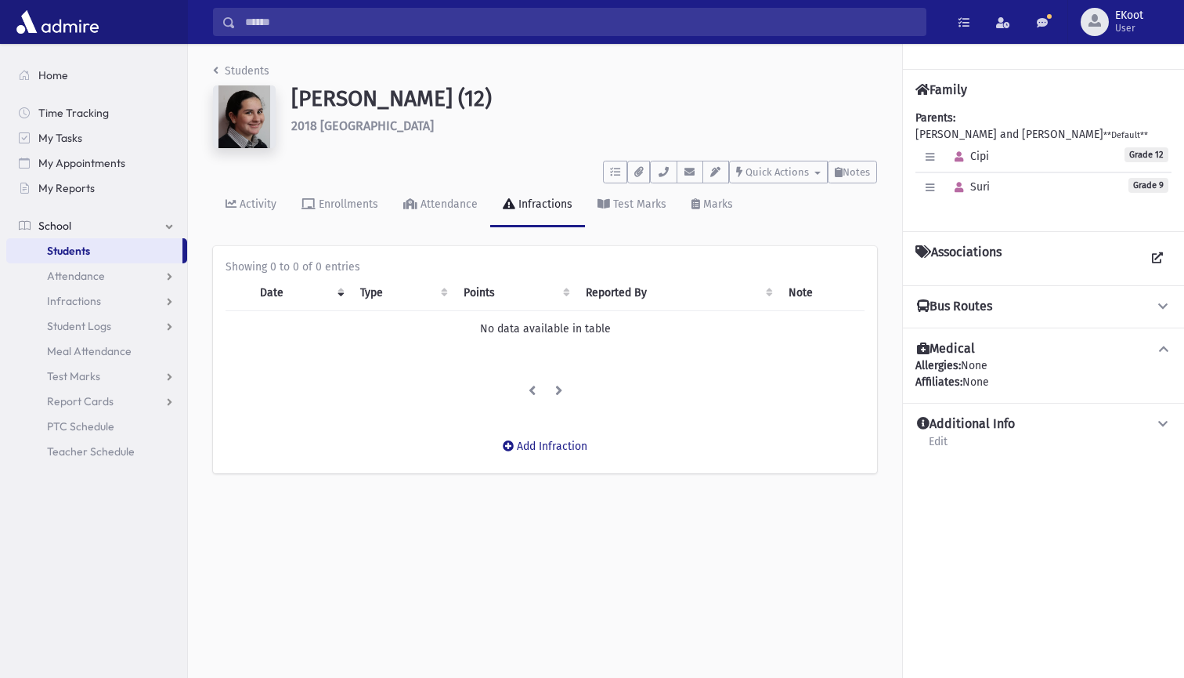
click at [215, 71] on icon "breadcrumb" at bounding box center [215, 70] width 5 height 11
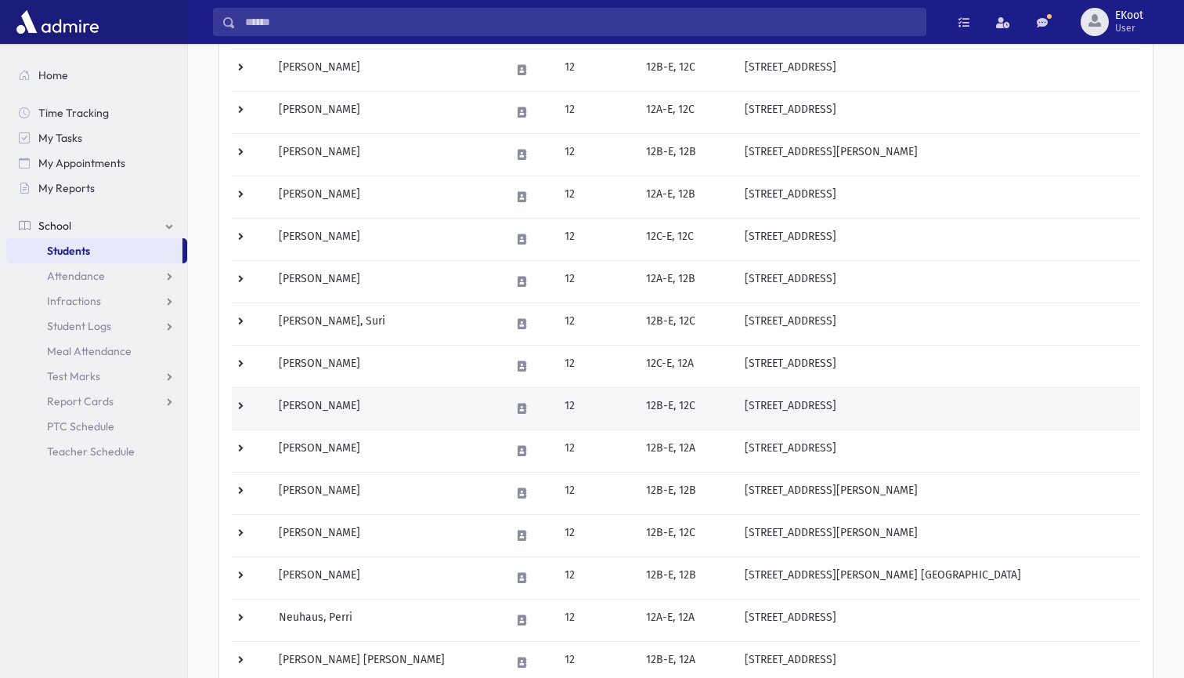
scroll to position [656, 0]
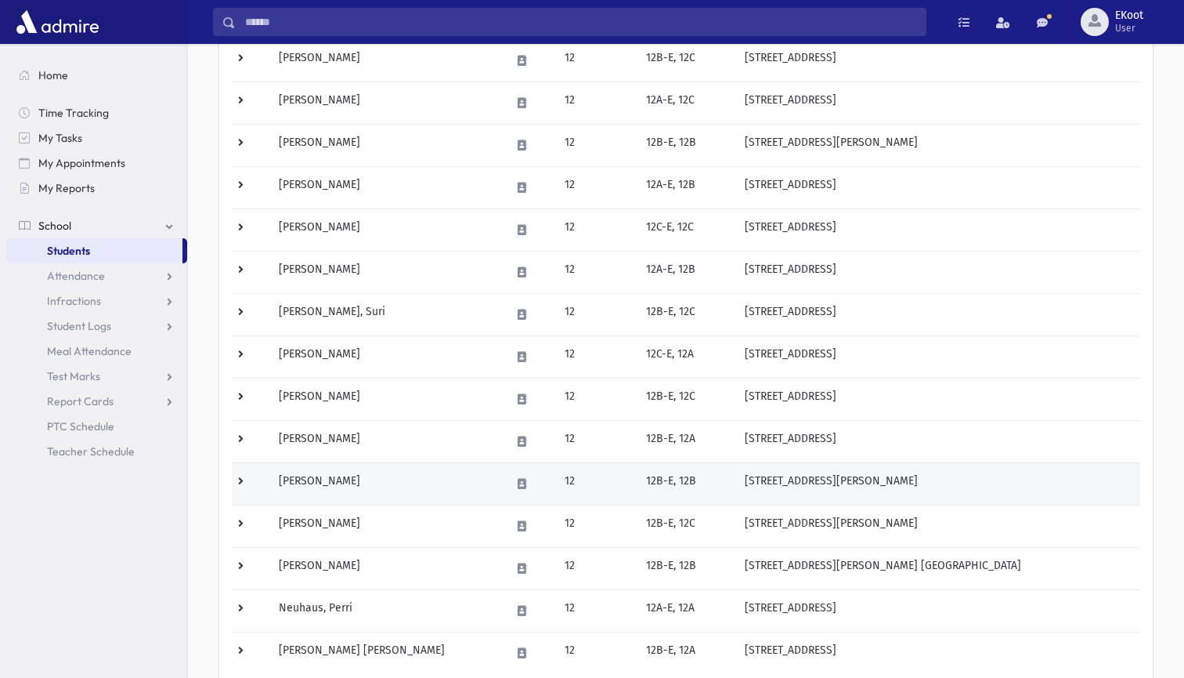
click at [322, 482] on td "Leifer, Miriam" at bounding box center [384, 483] width 231 height 42
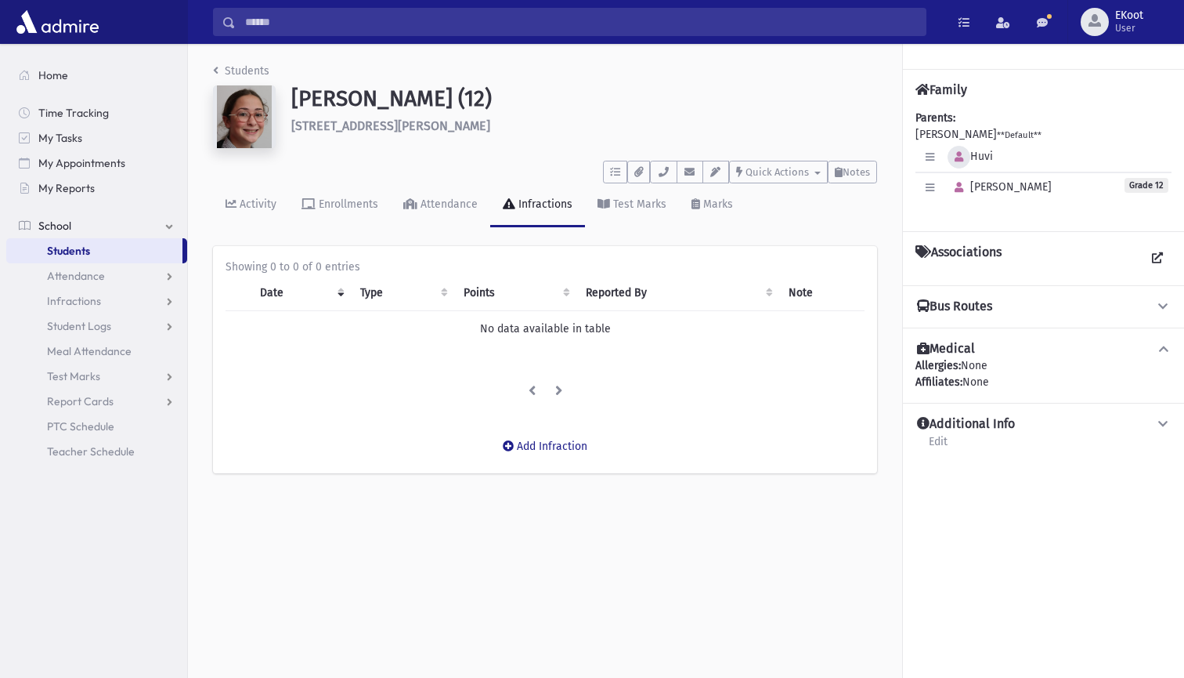
click at [957, 158] on icon "button" at bounding box center [959, 157] width 9 height 10
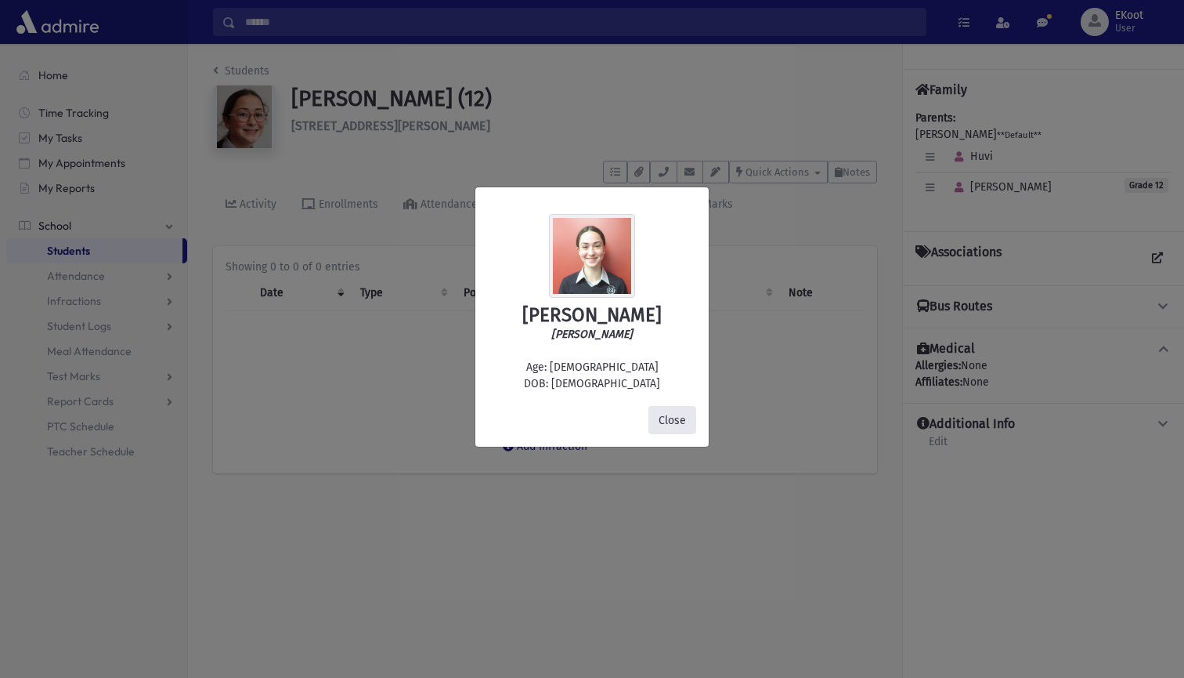
click at [678, 417] on button "Close" at bounding box center [673, 420] width 48 height 28
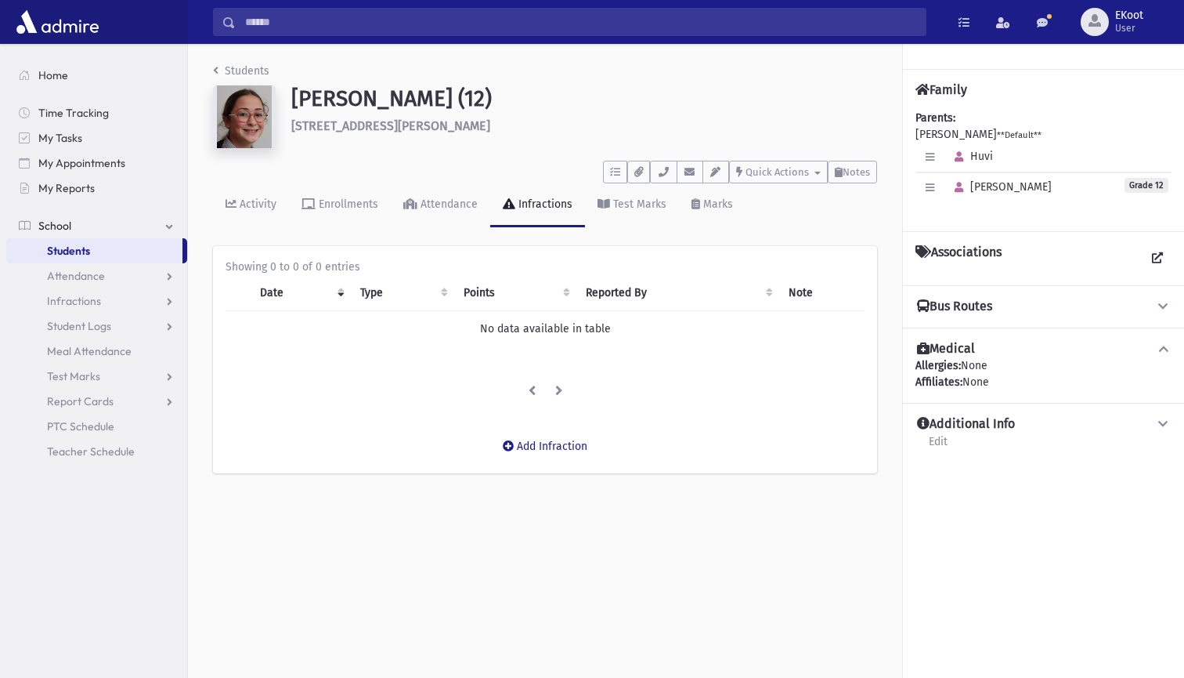
click at [224, 68] on link "Students" at bounding box center [241, 70] width 56 height 13
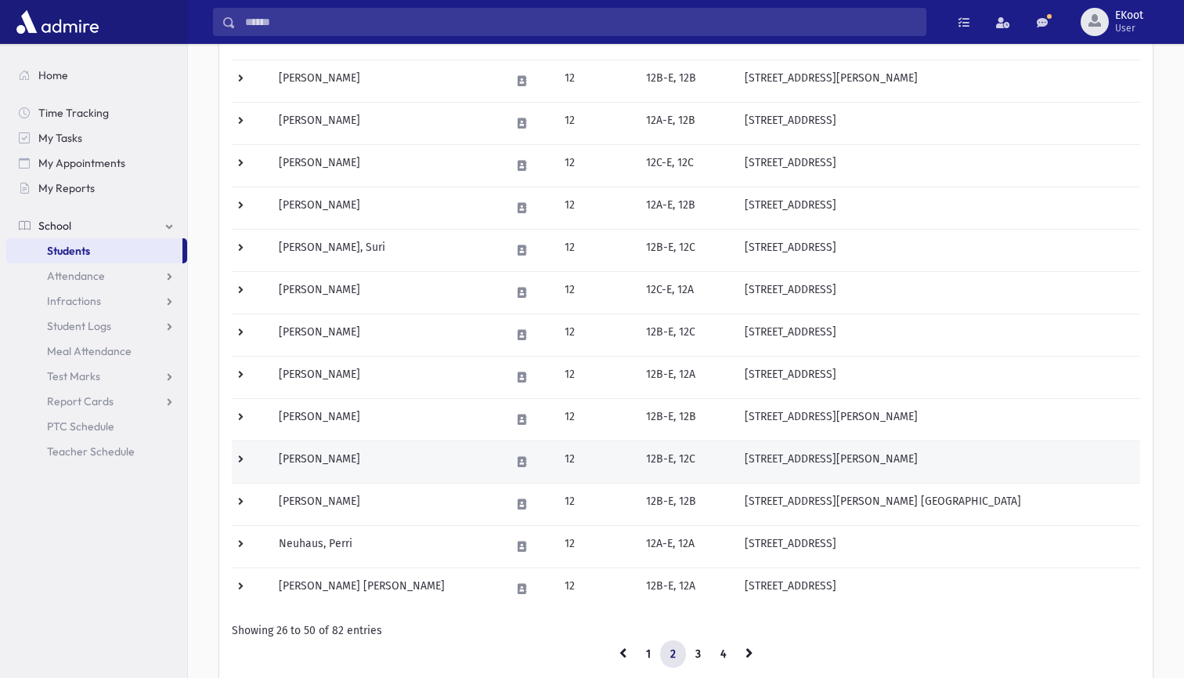
scroll to position [721, 0]
click at [319, 457] on td "[PERSON_NAME]" at bounding box center [384, 460] width 231 height 42
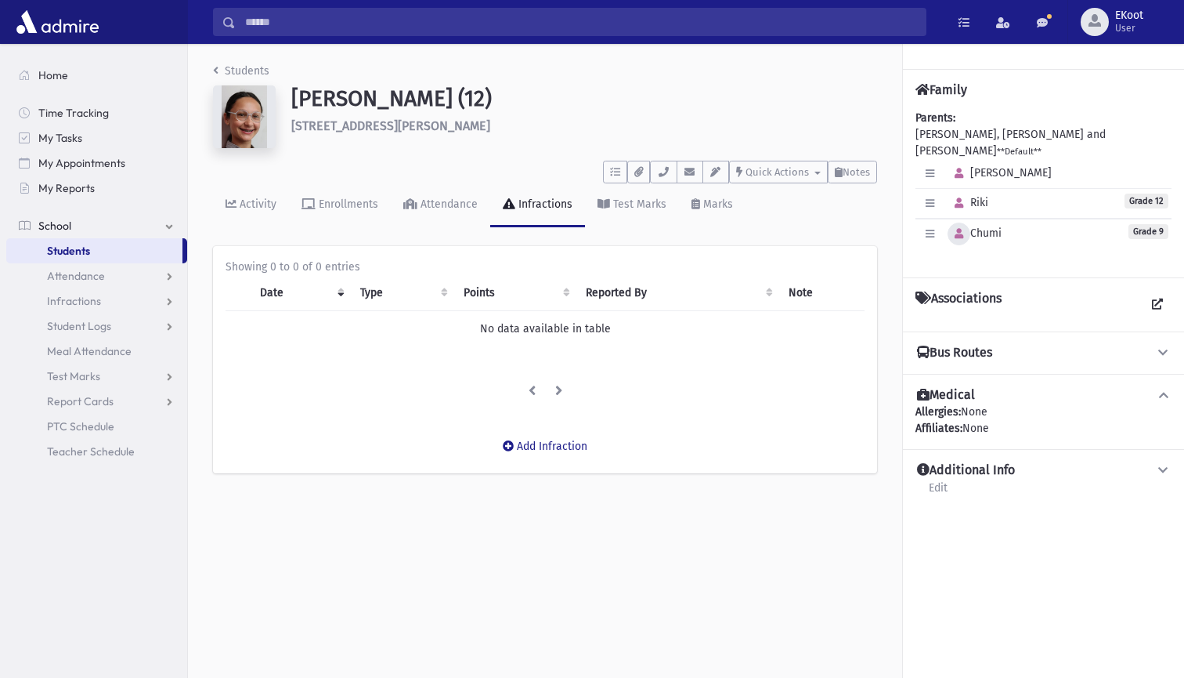
click at [960, 229] on icon "button" at bounding box center [959, 234] width 9 height 10
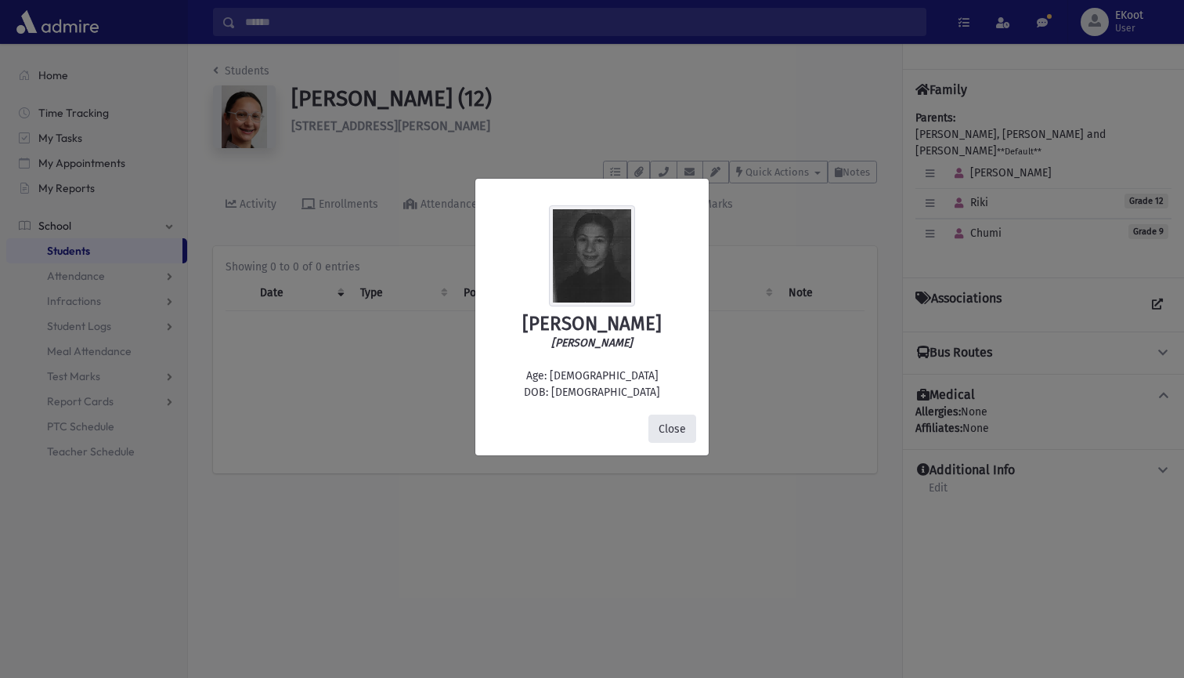
click at [668, 433] on button "Close" at bounding box center [673, 428] width 48 height 28
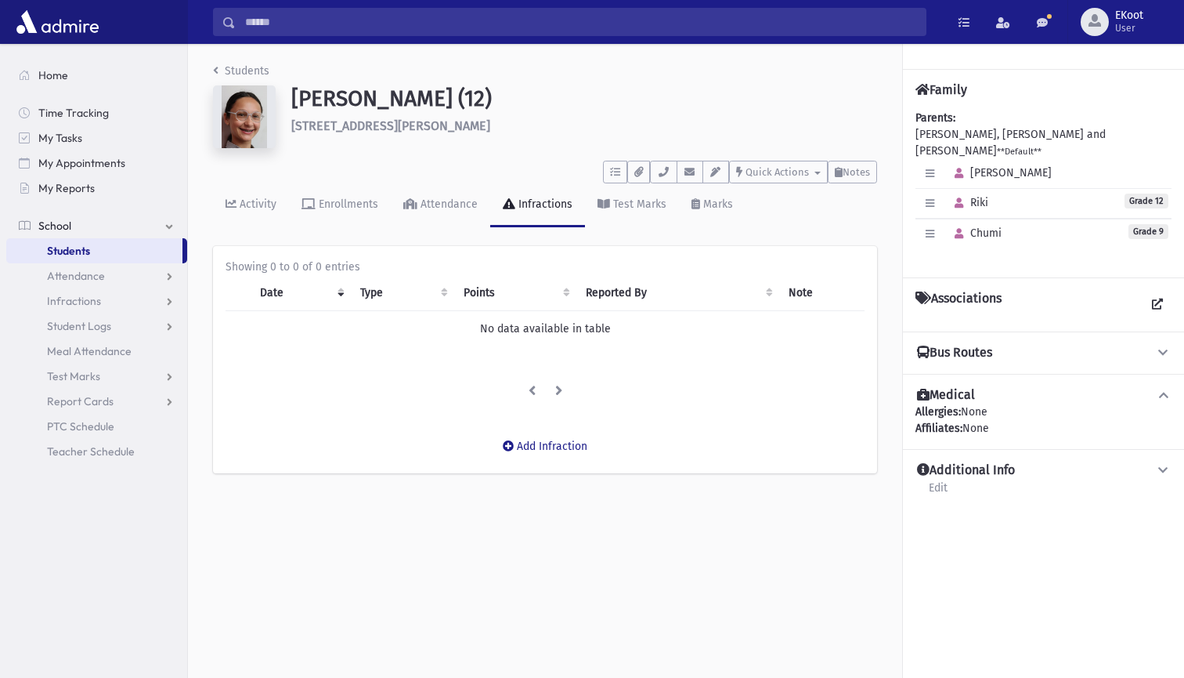
click at [229, 70] on link "Students" at bounding box center [241, 70] width 56 height 13
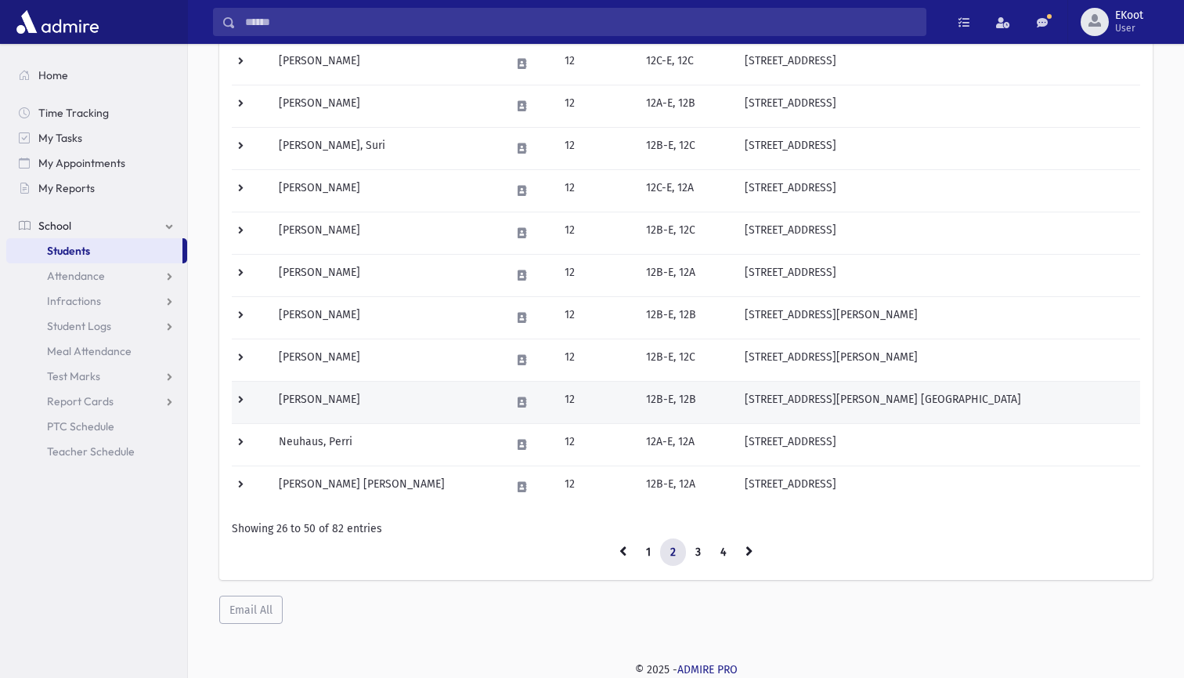
scroll to position [821, 0]
click at [312, 403] on td "[PERSON_NAME]" at bounding box center [384, 402] width 231 height 42
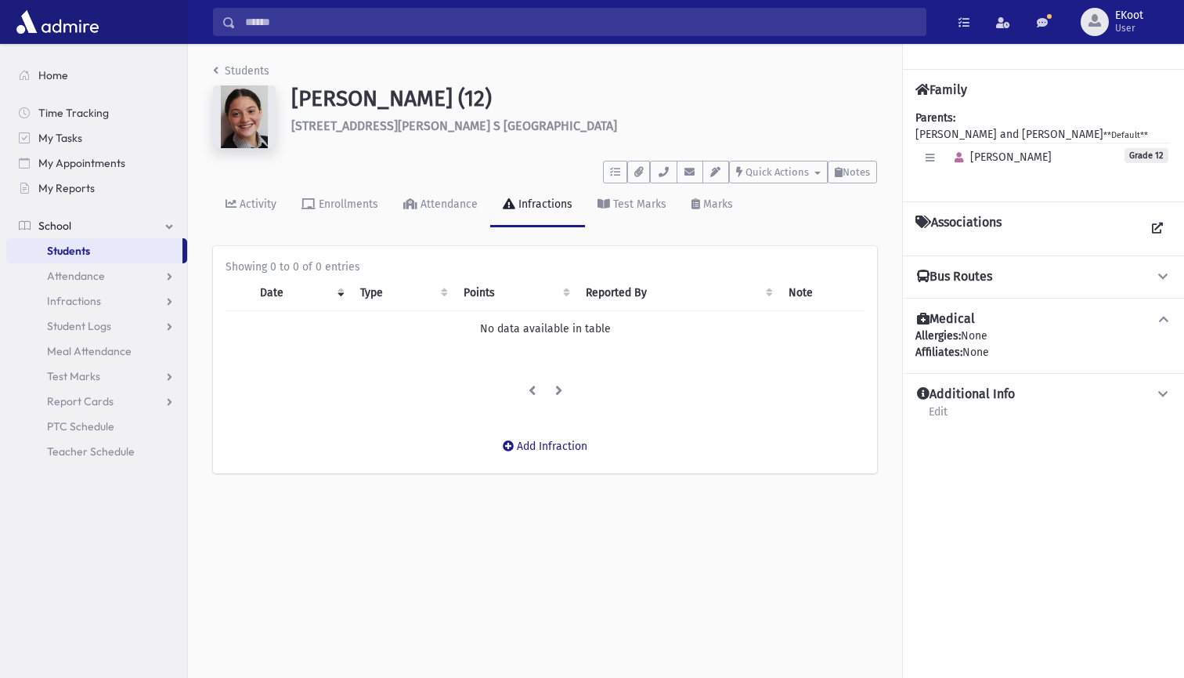
click at [240, 68] on link "Students" at bounding box center [241, 70] width 56 height 13
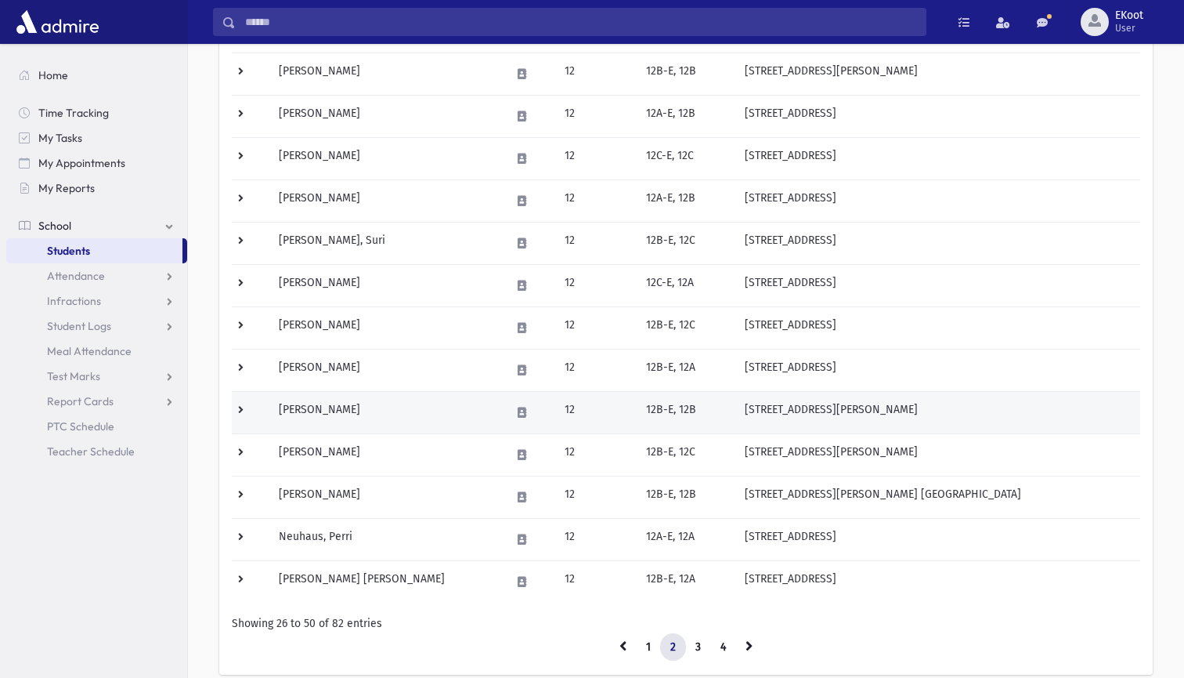
scroll to position [746, 0]
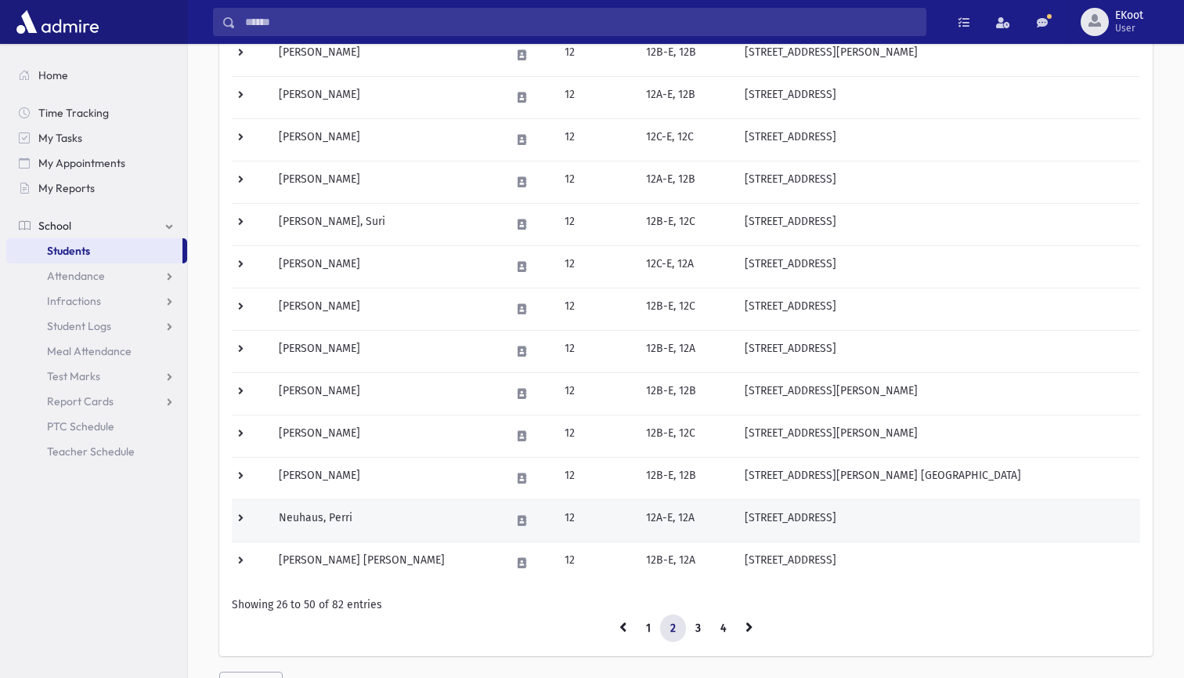
click at [332, 512] on td "Neuhaus, Perri" at bounding box center [384, 520] width 231 height 42
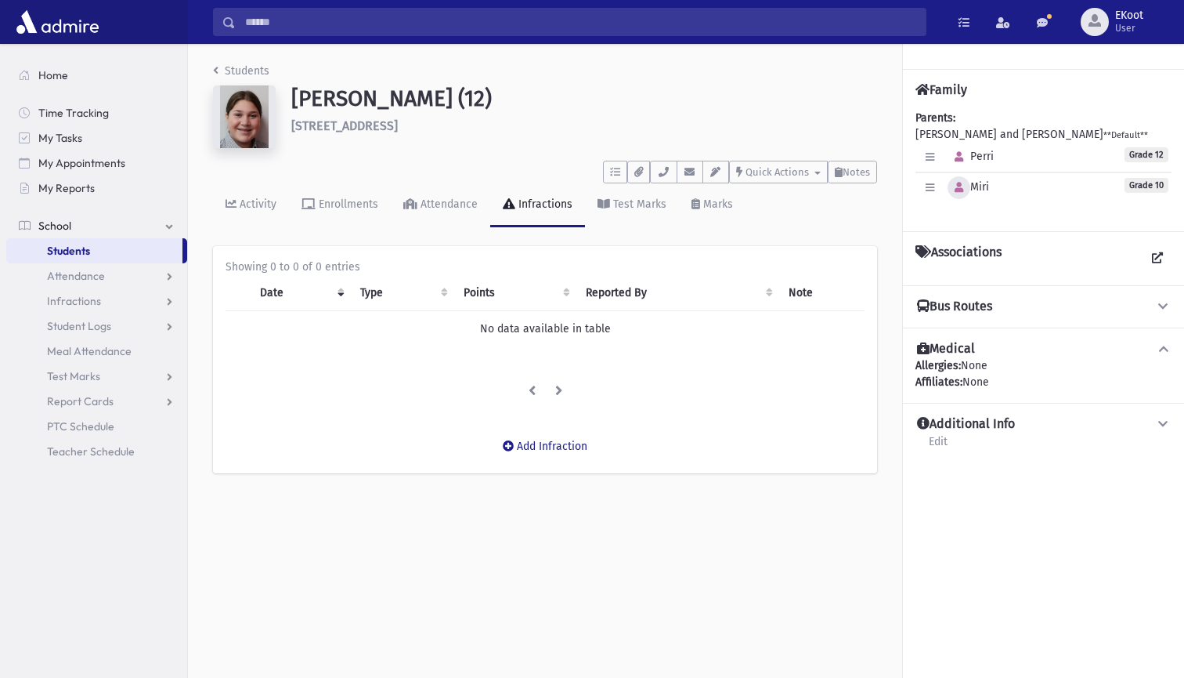
click at [966, 188] on button "button" at bounding box center [959, 187] width 23 height 23
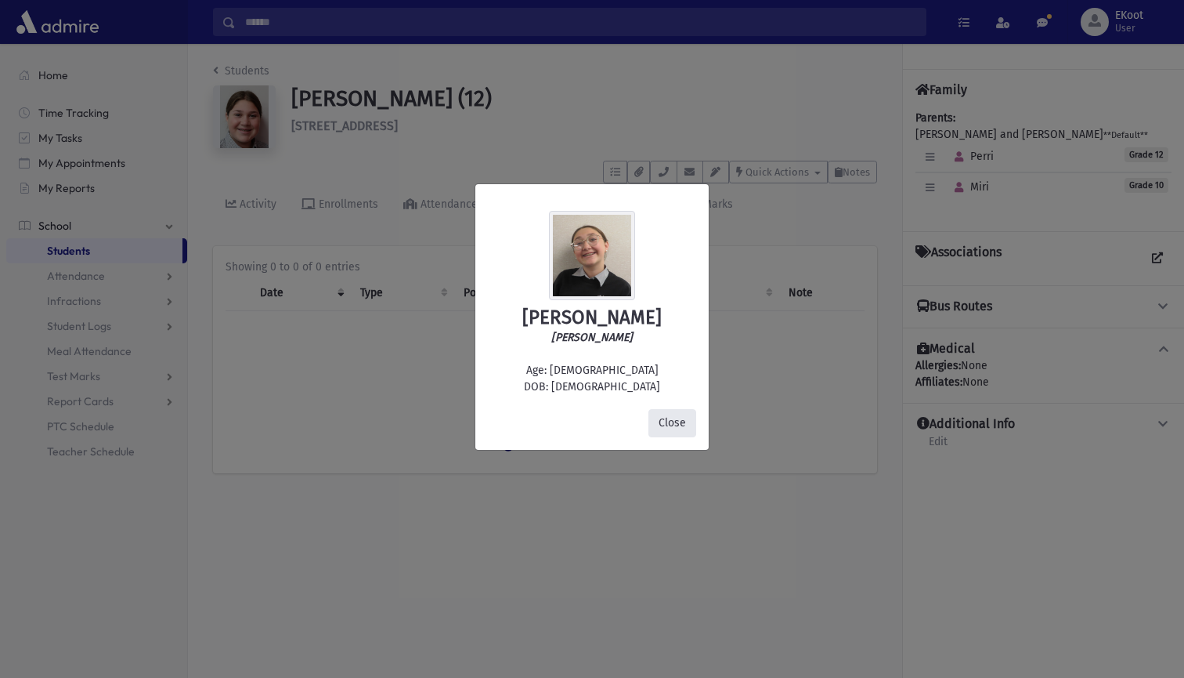
click at [672, 424] on button "Close" at bounding box center [673, 423] width 48 height 28
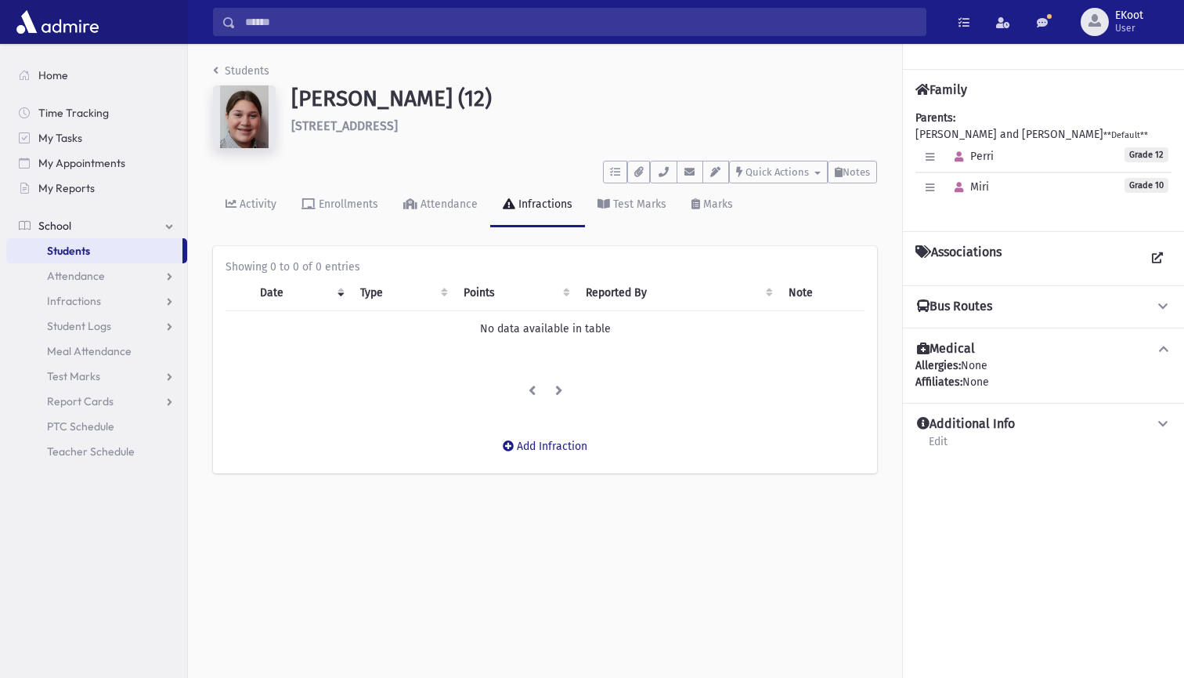
click at [244, 67] on link "Students" at bounding box center [241, 70] width 56 height 13
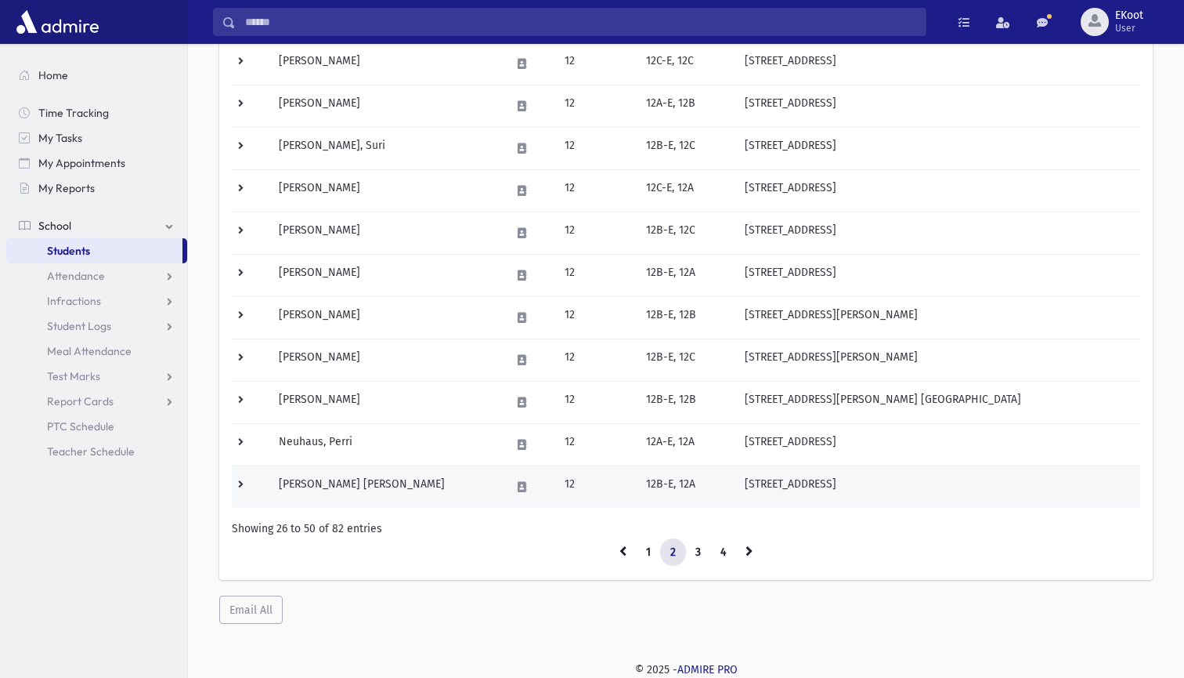
scroll to position [821, 0]
click at [360, 482] on td "[PERSON_NAME] [PERSON_NAME]" at bounding box center [384, 487] width 231 height 42
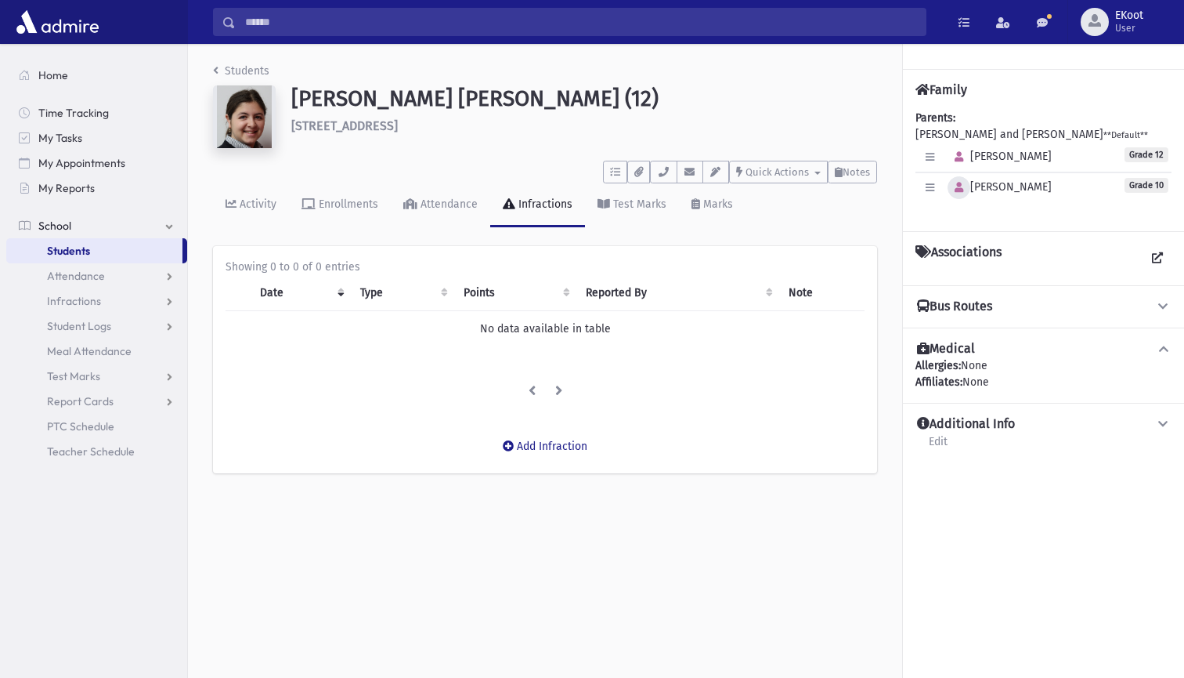
click at [960, 186] on icon "button" at bounding box center [959, 188] width 9 height 10
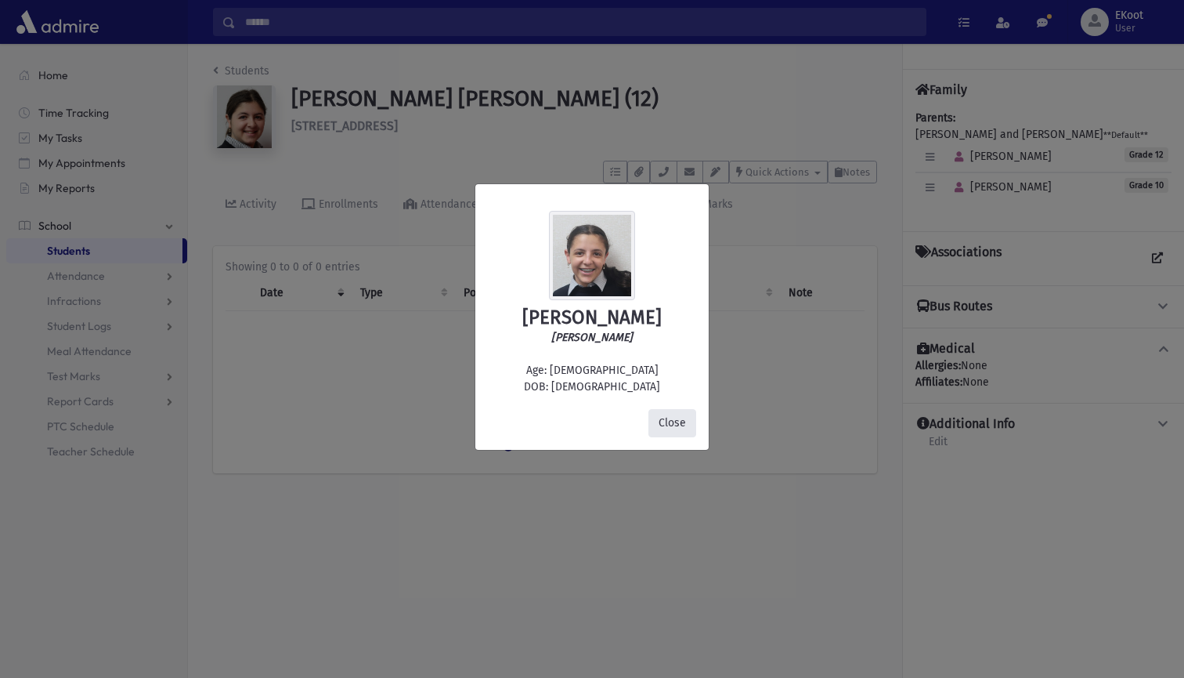
click button "Close"
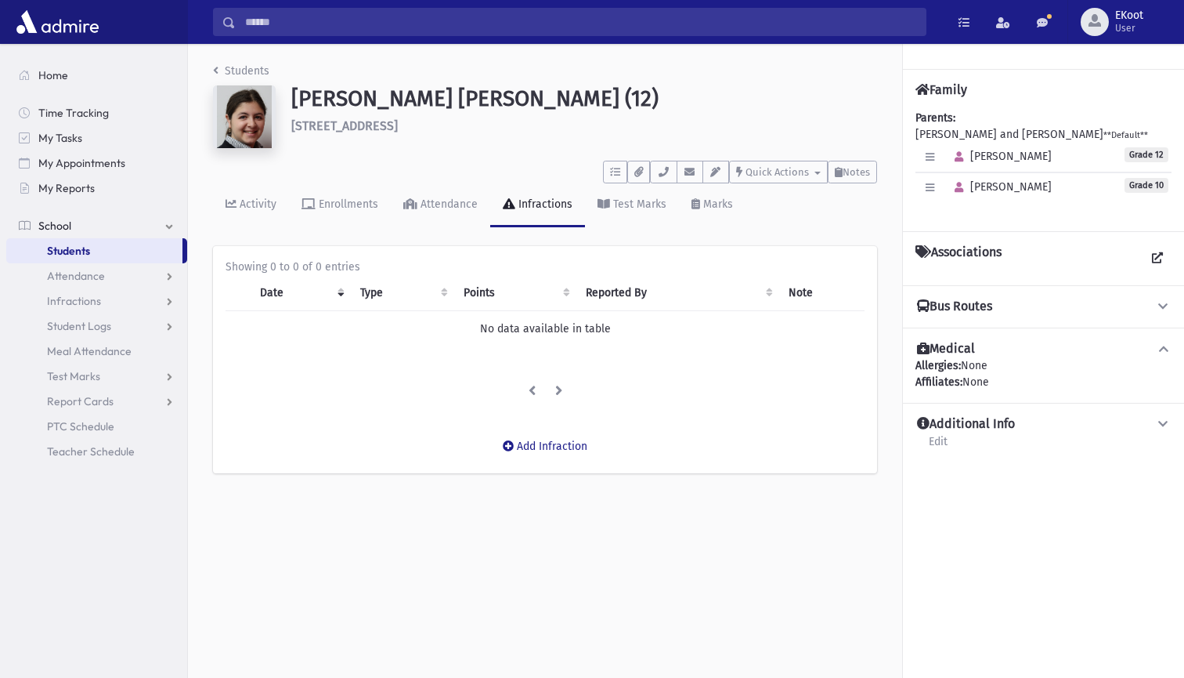
click link "Students"
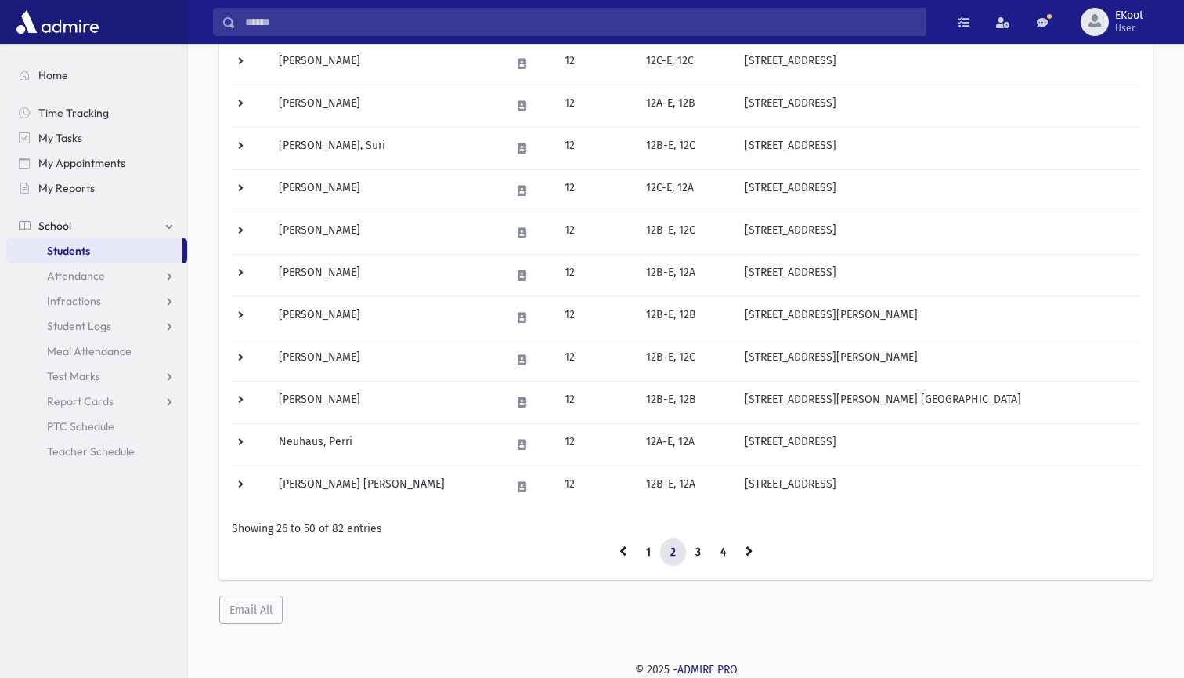
scroll to position [821, 0]
click at [696, 554] on link "3" at bounding box center [698, 553] width 26 height 28
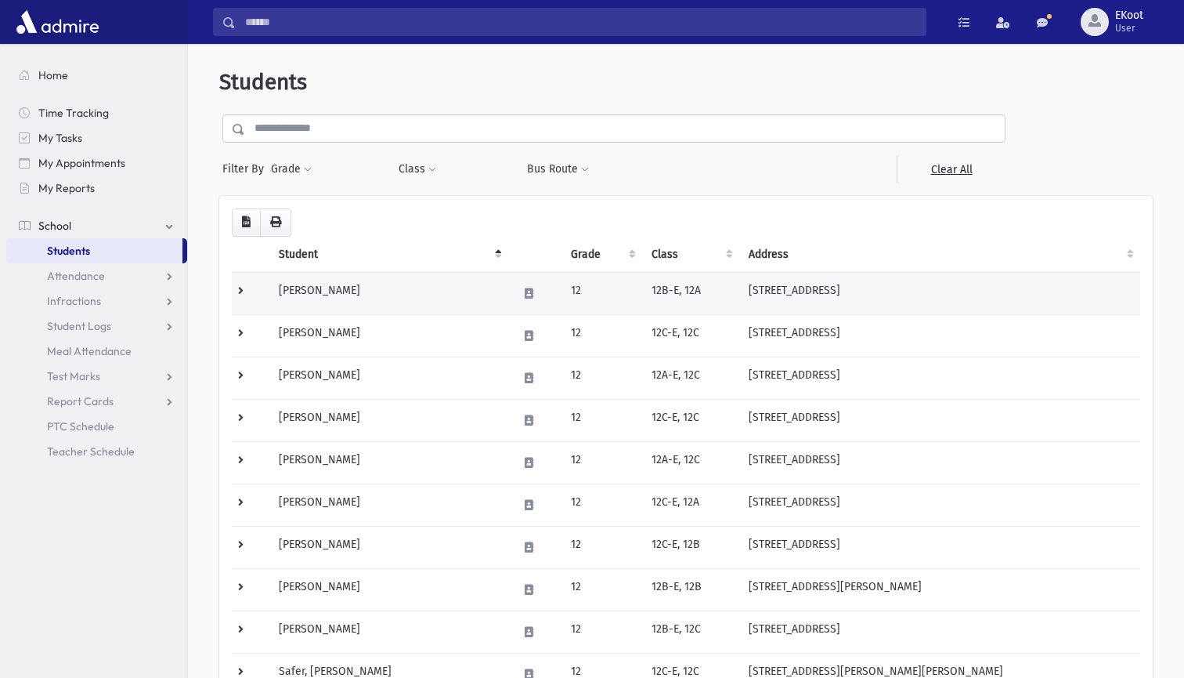
click at [321, 291] on td "Nockenofsky, Perri" at bounding box center [388, 293] width 239 height 42
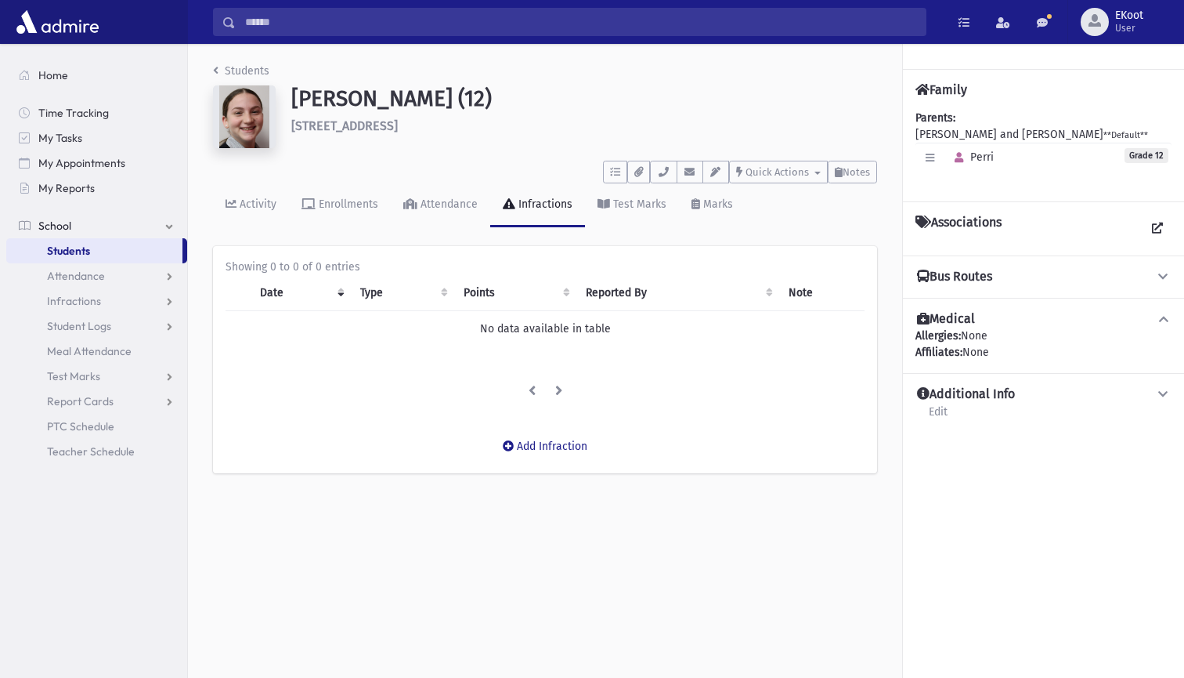
click at [252, 69] on link "Students" at bounding box center [241, 70] width 56 height 13
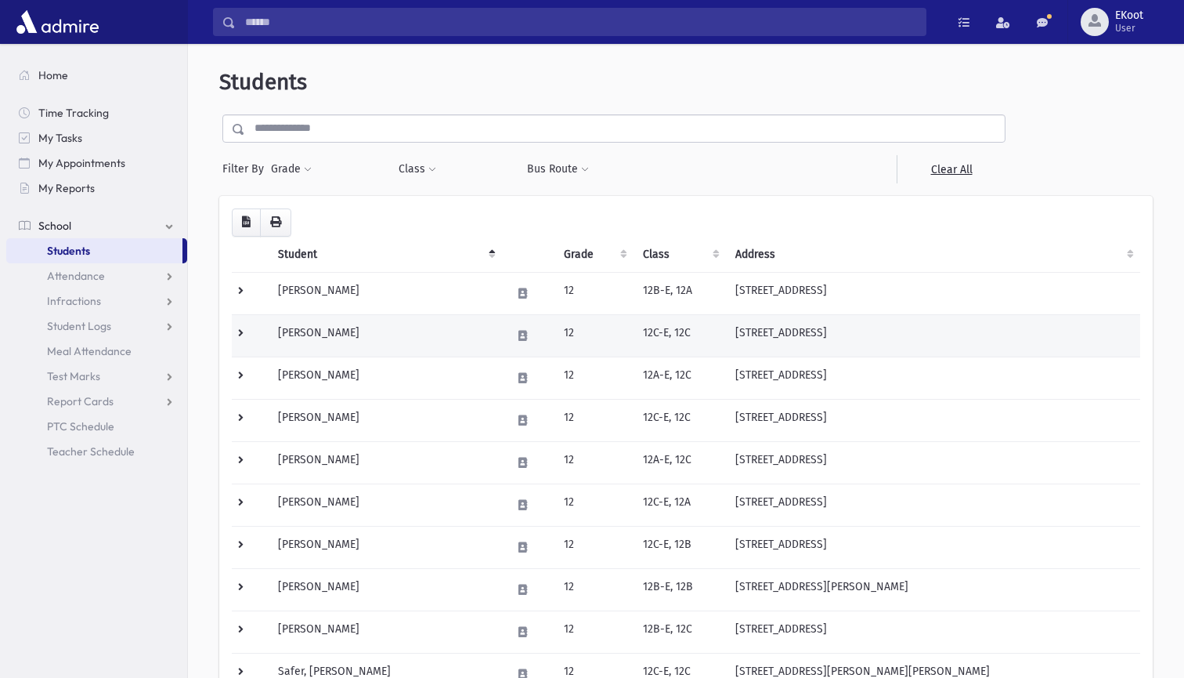
click at [307, 332] on td "[PERSON_NAME]" at bounding box center [385, 335] width 233 height 42
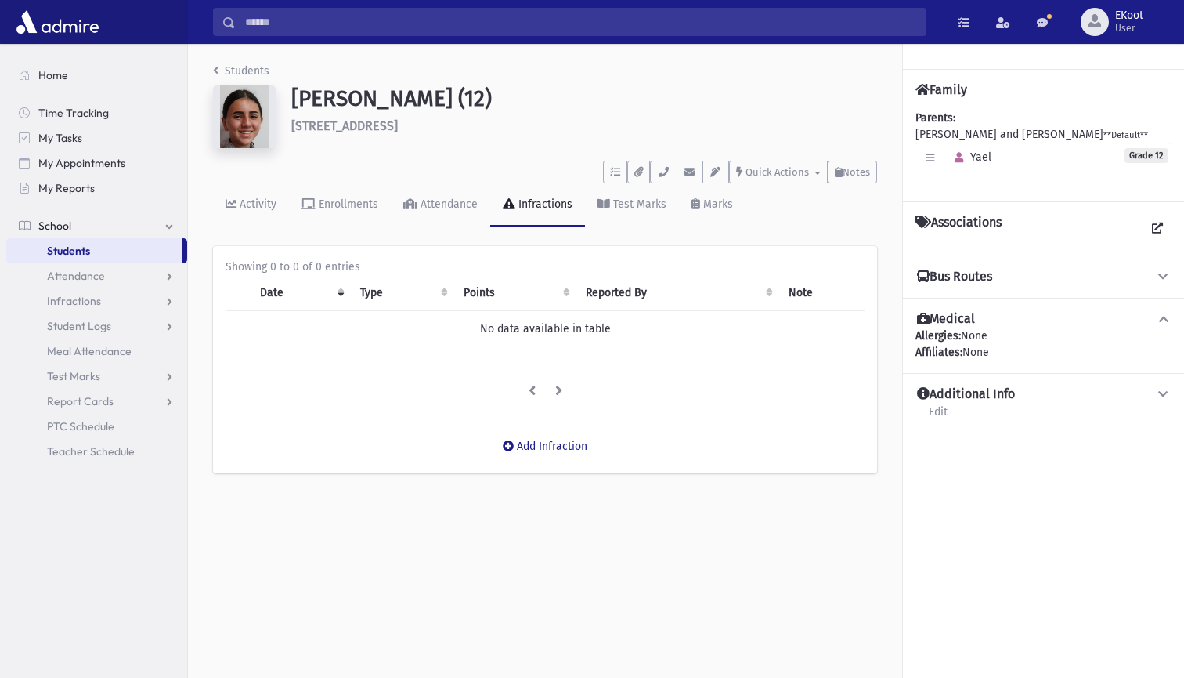
click at [255, 70] on link "Students" at bounding box center [241, 70] width 56 height 13
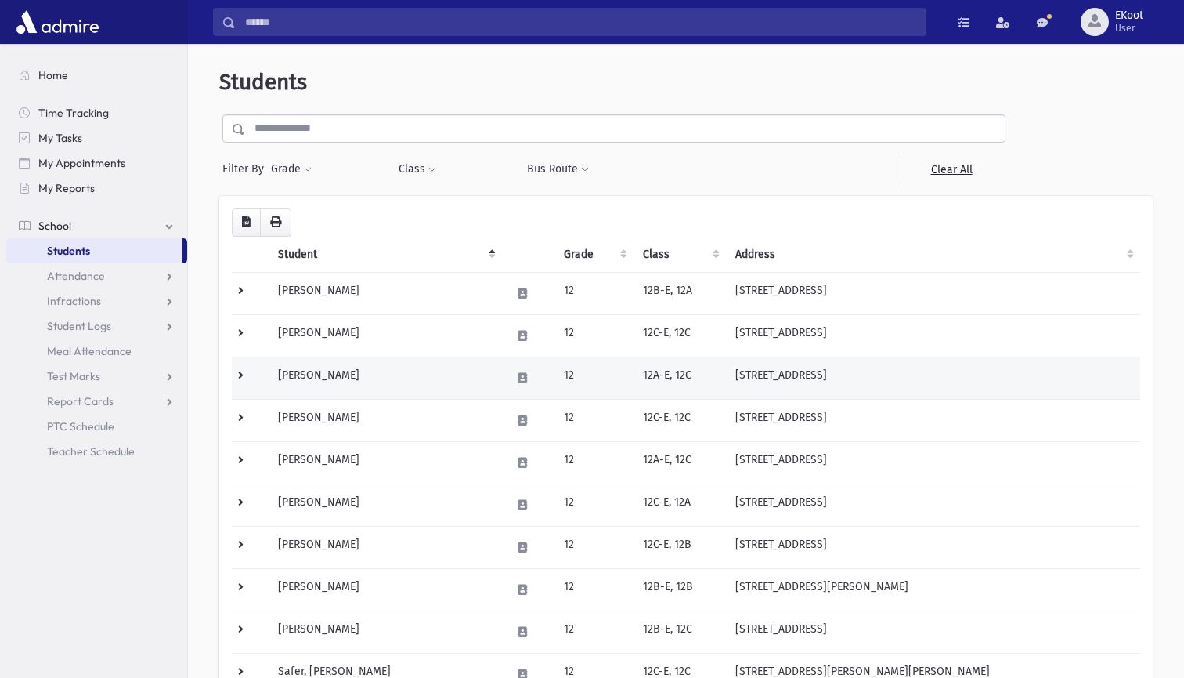
click at [320, 369] on td "[PERSON_NAME]" at bounding box center [385, 377] width 233 height 42
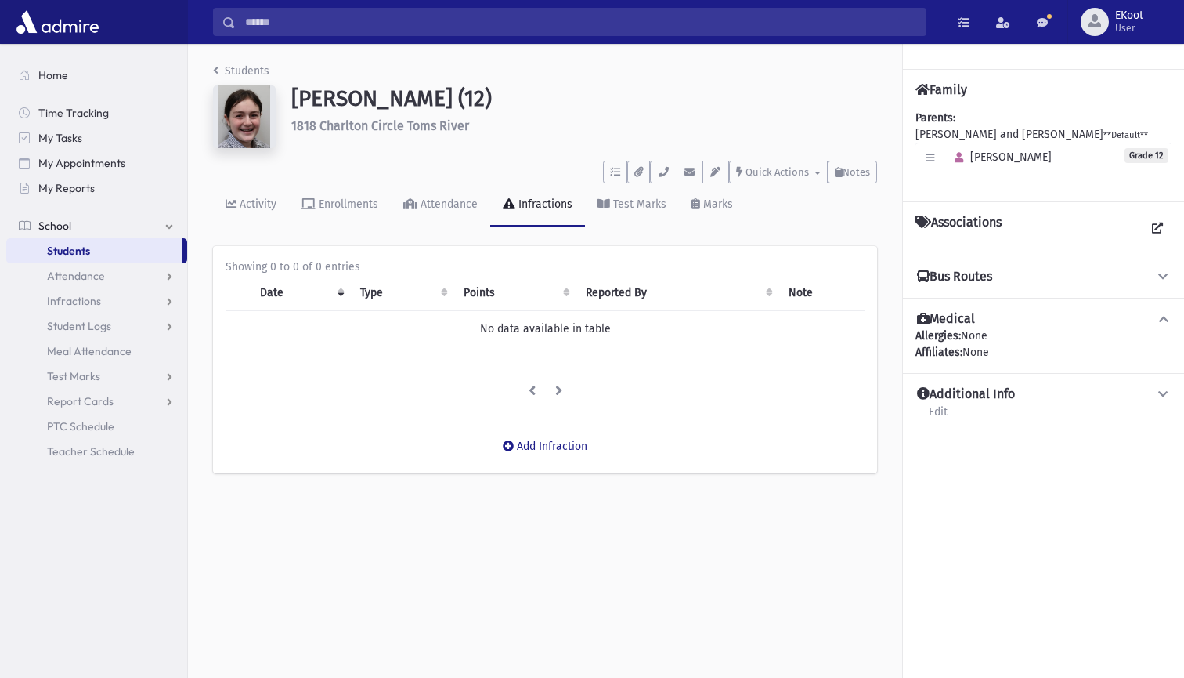
click at [254, 70] on link "Students" at bounding box center [241, 70] width 56 height 13
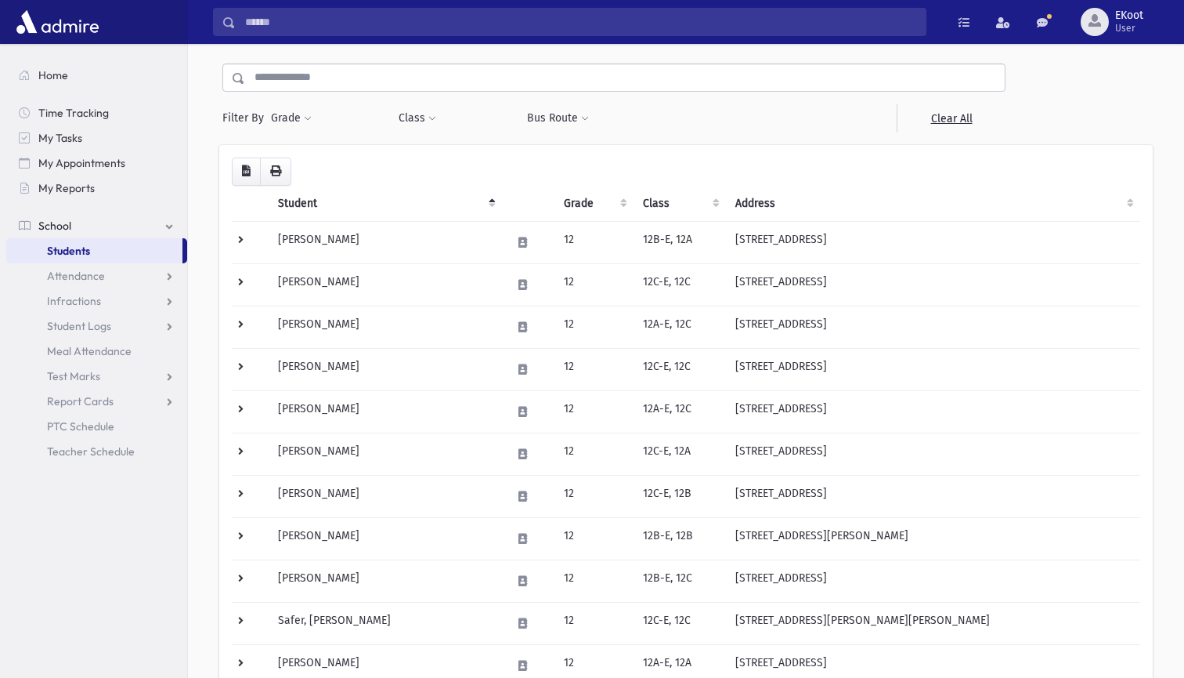
scroll to position [70, 0]
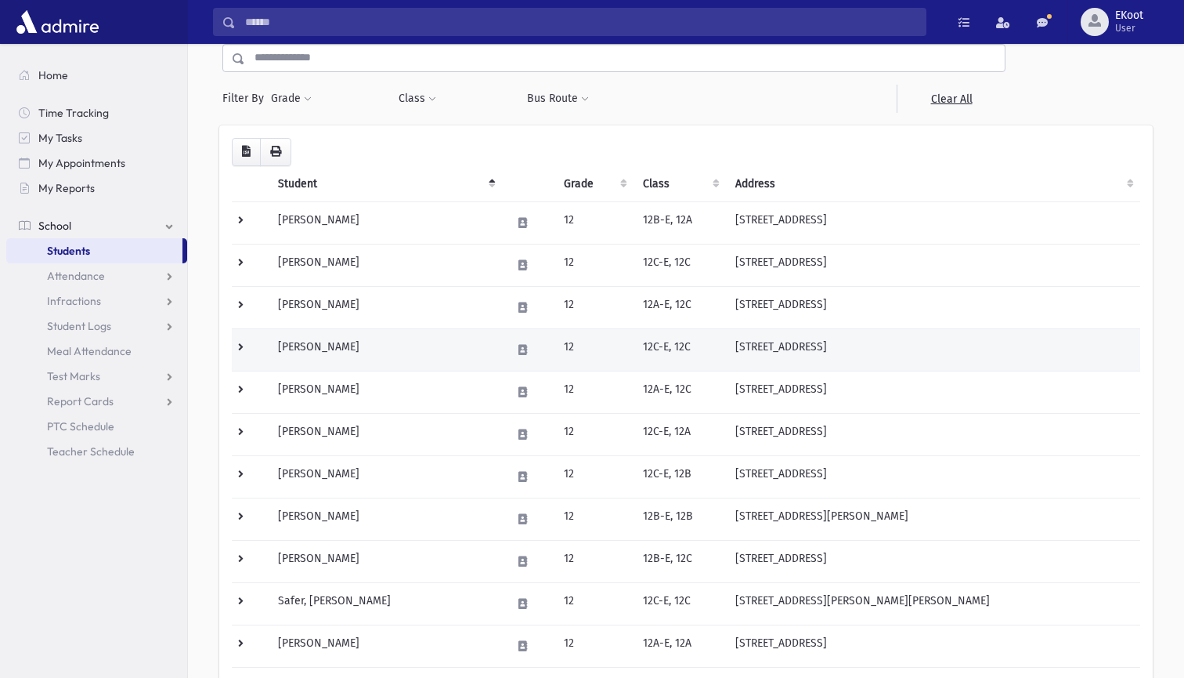
click at [321, 348] on td "[PERSON_NAME]" at bounding box center [385, 349] width 233 height 42
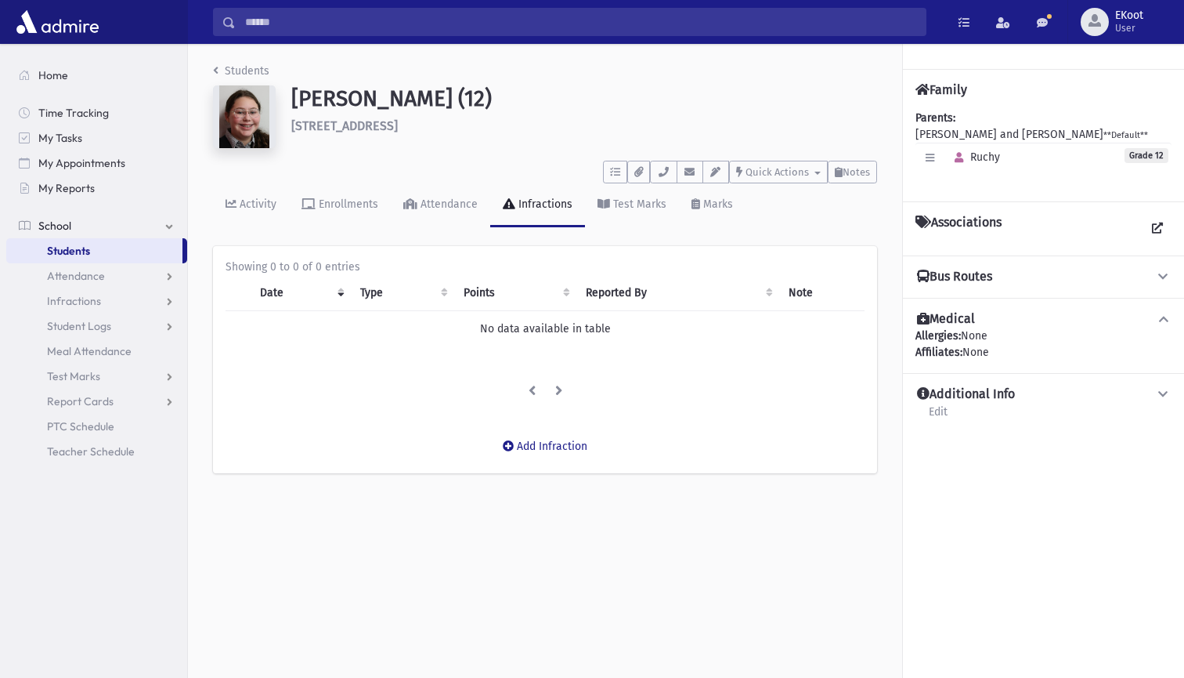
click at [255, 68] on link "Students" at bounding box center [241, 70] width 56 height 13
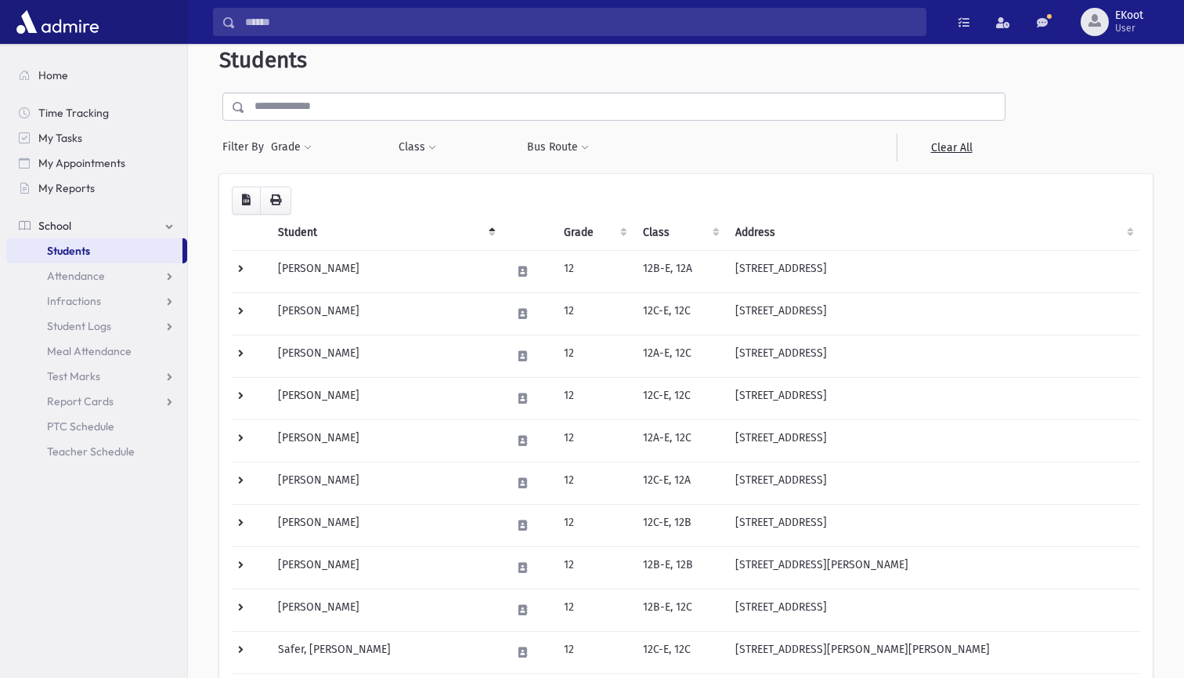
scroll to position [31, 0]
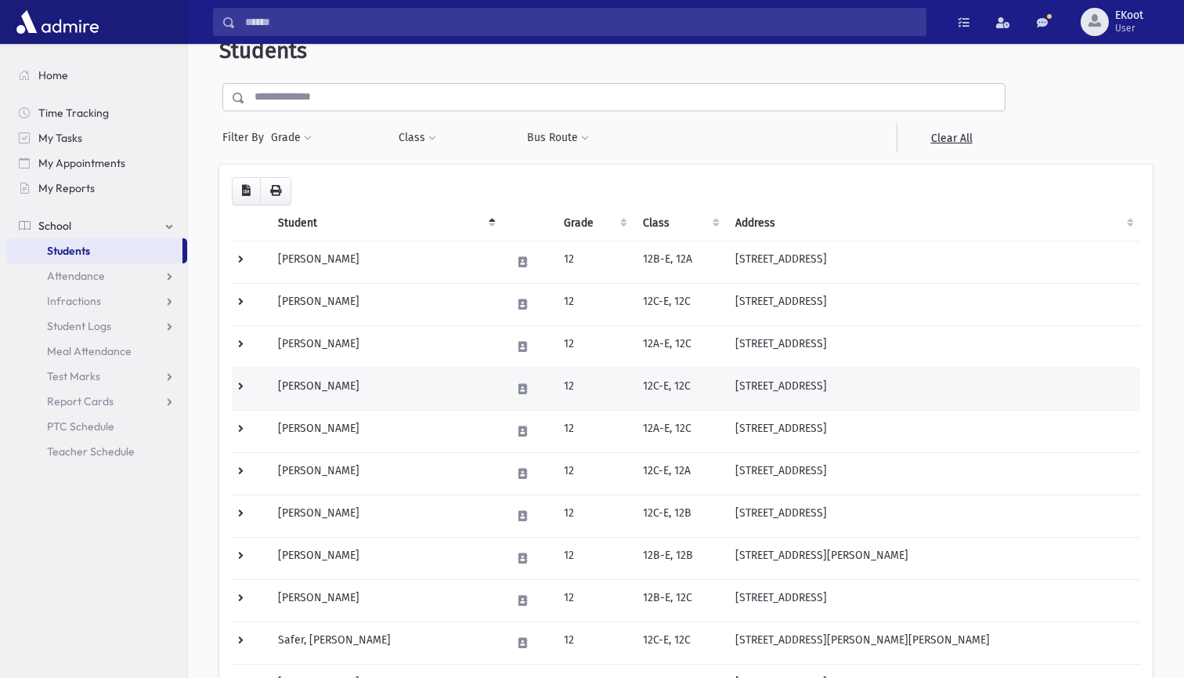
click at [313, 381] on td "[PERSON_NAME]" at bounding box center [385, 388] width 233 height 42
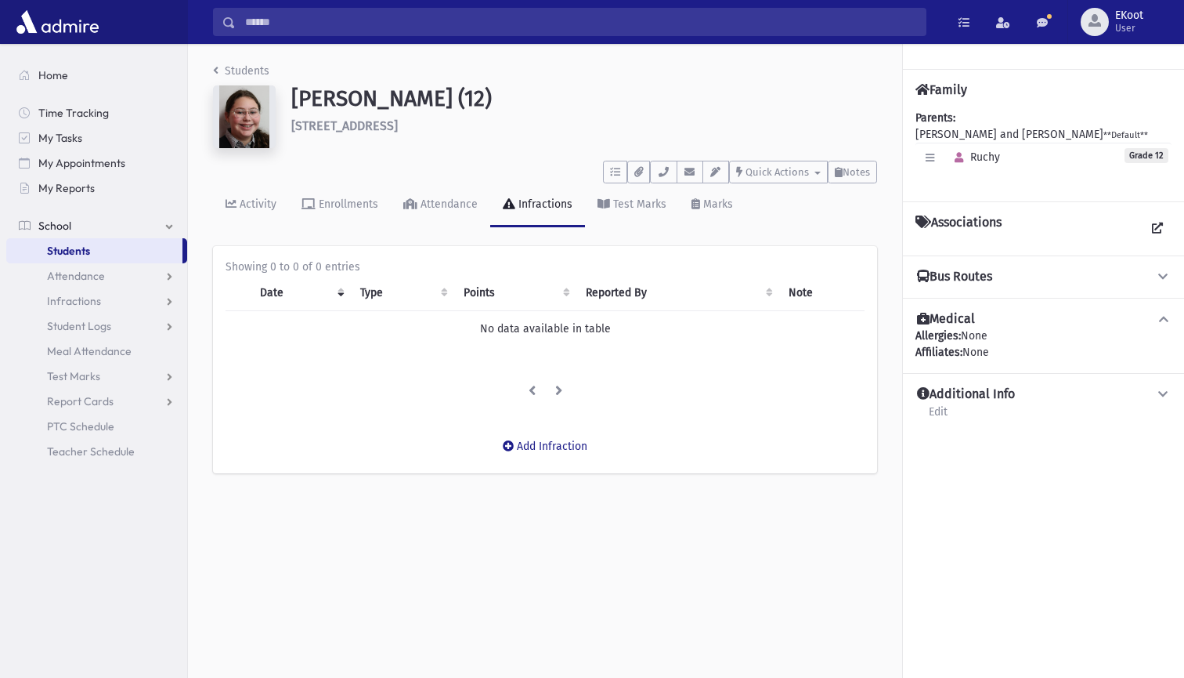
click at [226, 67] on link "Students" at bounding box center [241, 70] width 56 height 13
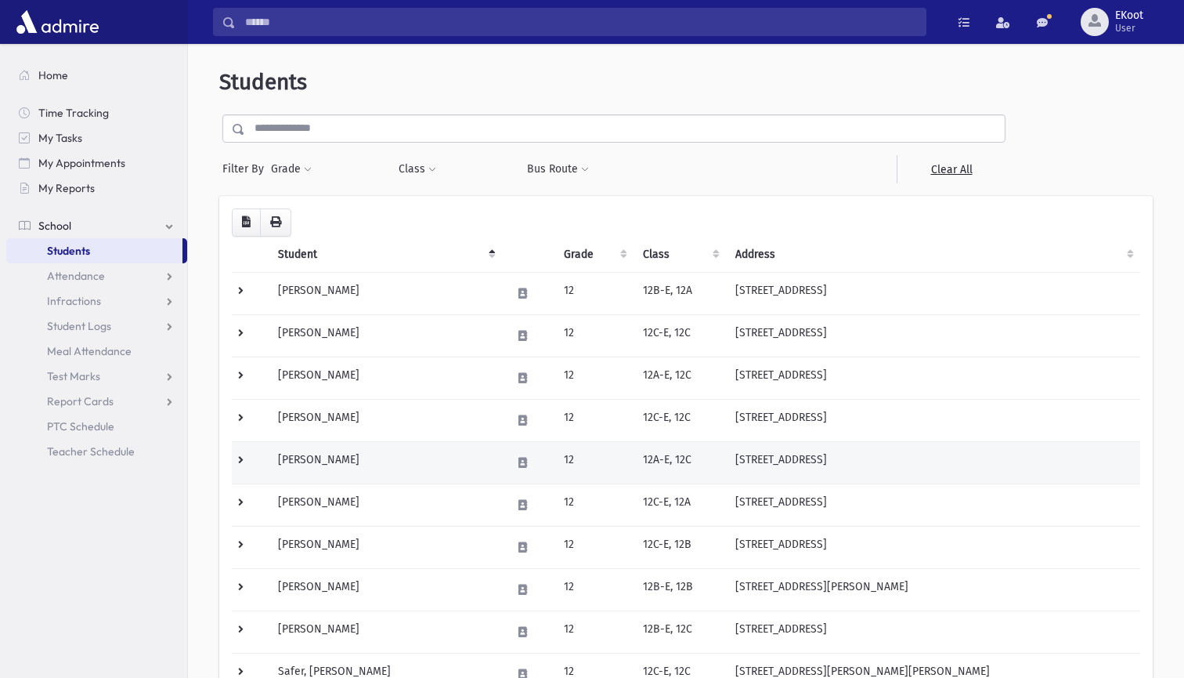
click at [334, 460] on td "Pruzansky, Miriam" at bounding box center [385, 462] width 233 height 42
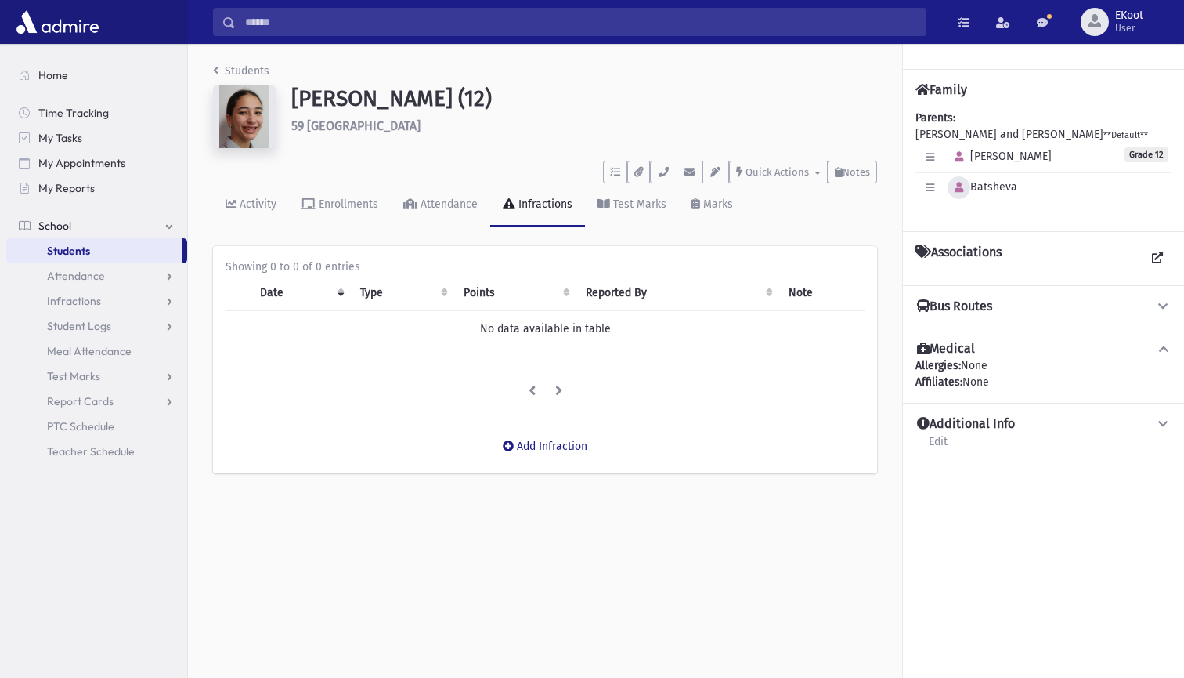
click at [959, 185] on icon "button" at bounding box center [959, 188] width 9 height 10
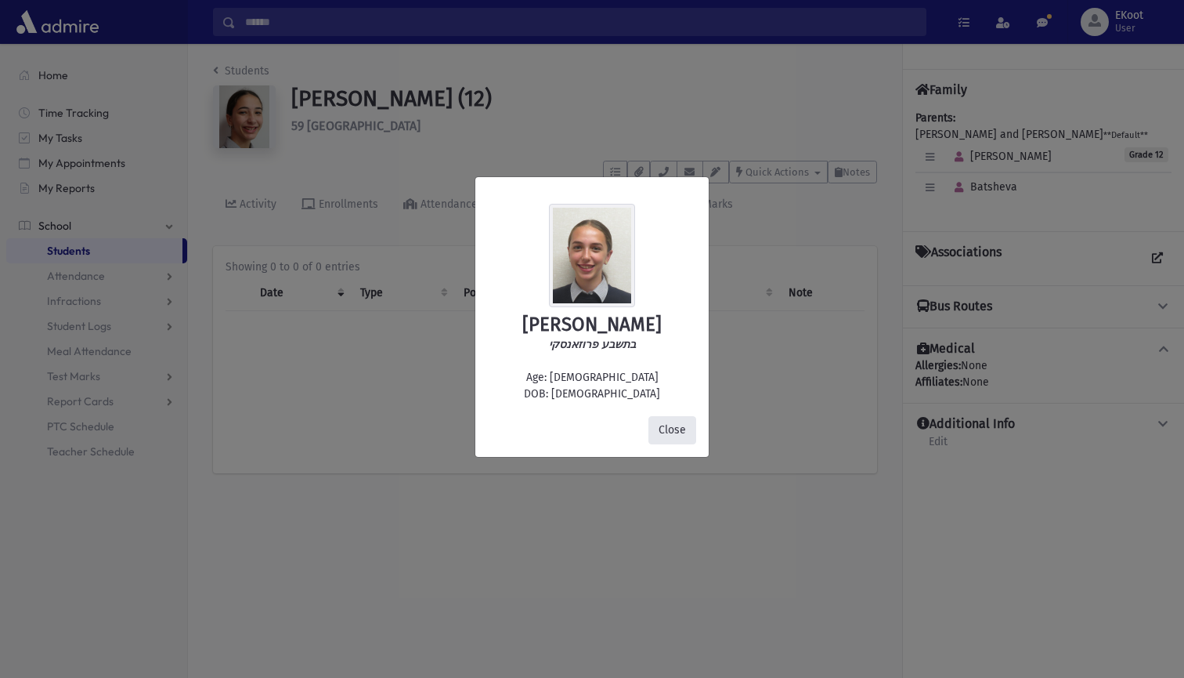
click at [663, 432] on button "Close" at bounding box center [673, 430] width 48 height 28
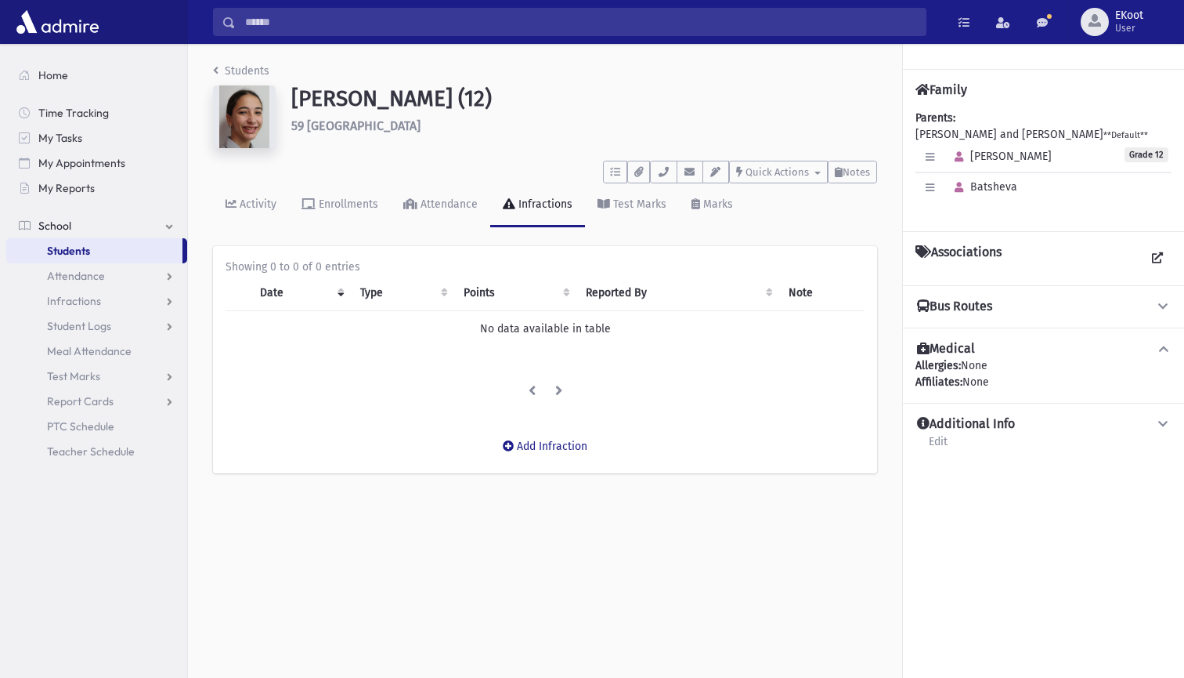
click at [219, 71] on link "Students" at bounding box center [241, 70] width 56 height 13
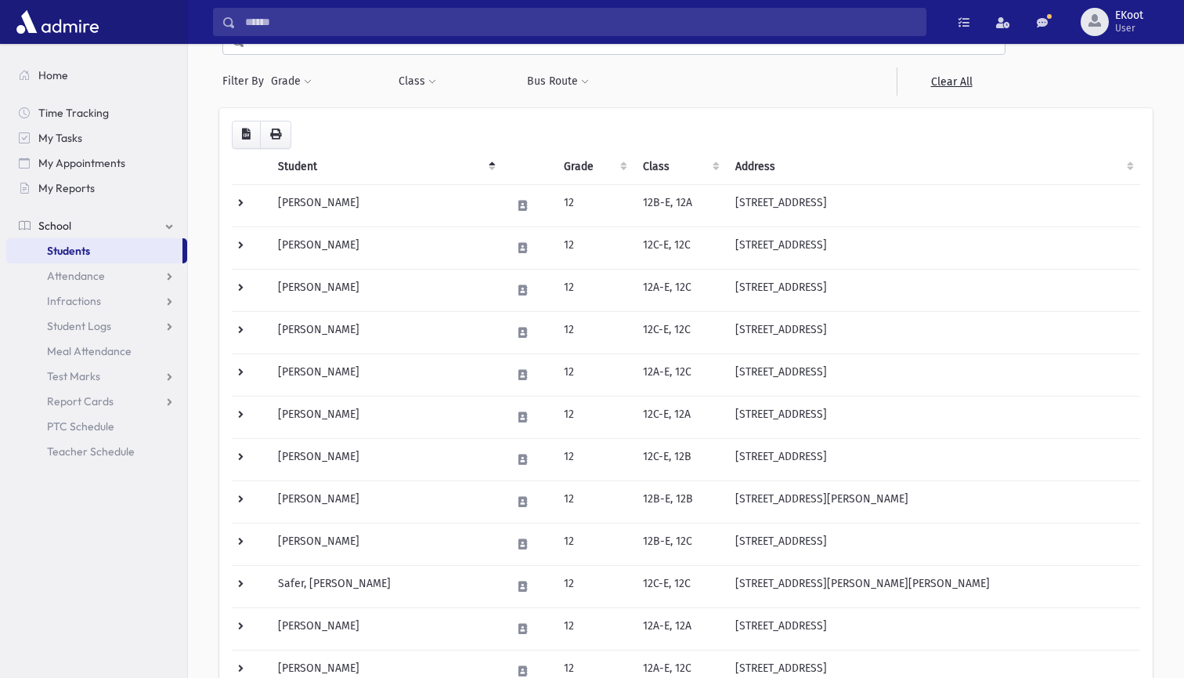
scroll to position [127, 0]
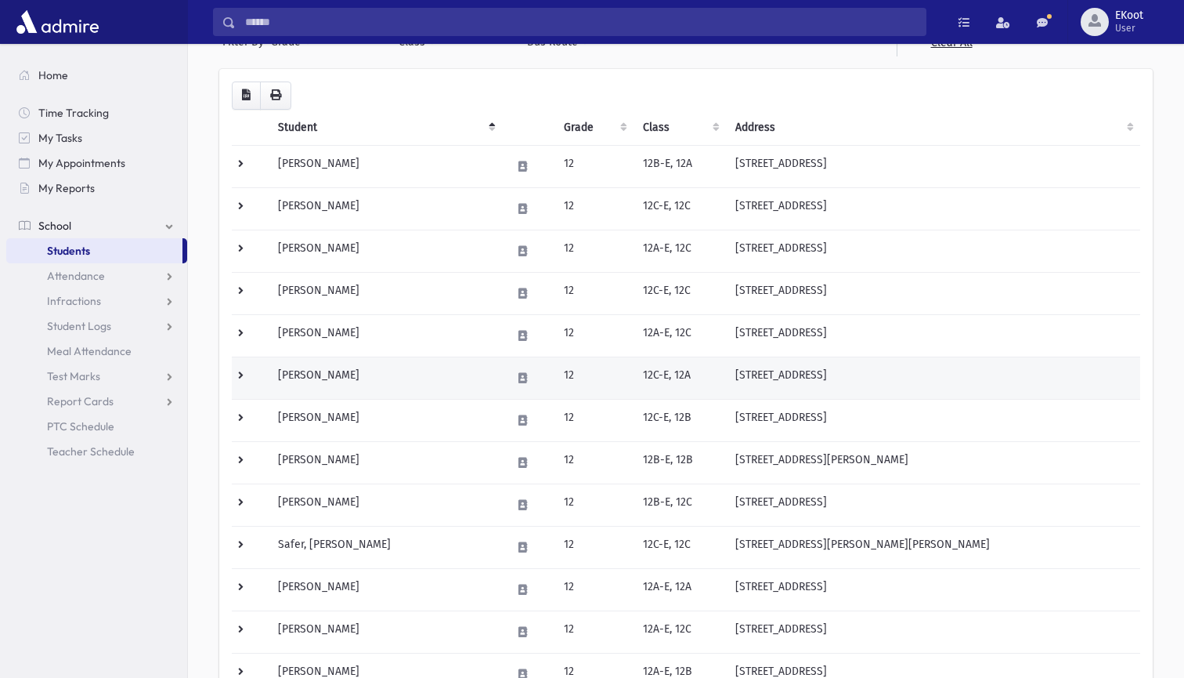
click at [310, 371] on td "[PERSON_NAME]" at bounding box center [385, 377] width 233 height 42
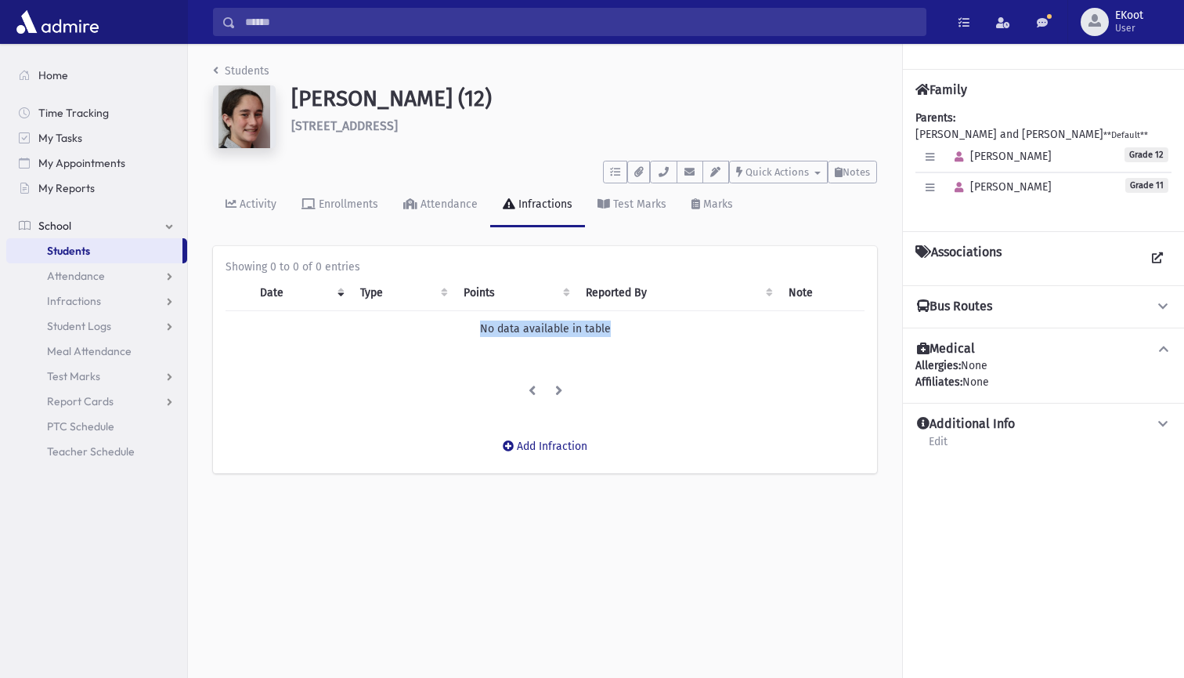
drag, startPoint x: 0, startPoint y: 0, endPoint x: 763, endPoint y: 266, distance: 808.1
click at [765, 318] on div "Showing 0 to 0 of 0 entries Date Type Points Reported By Note No data available…" at bounding box center [545, 331] width 639 height 147
click at [869, 226] on div "Activity Enrollments Attendance Infractions Test Marks Marks" at bounding box center [545, 211] width 664 height 57
click at [964, 199] on button "button" at bounding box center [959, 187] width 23 height 23
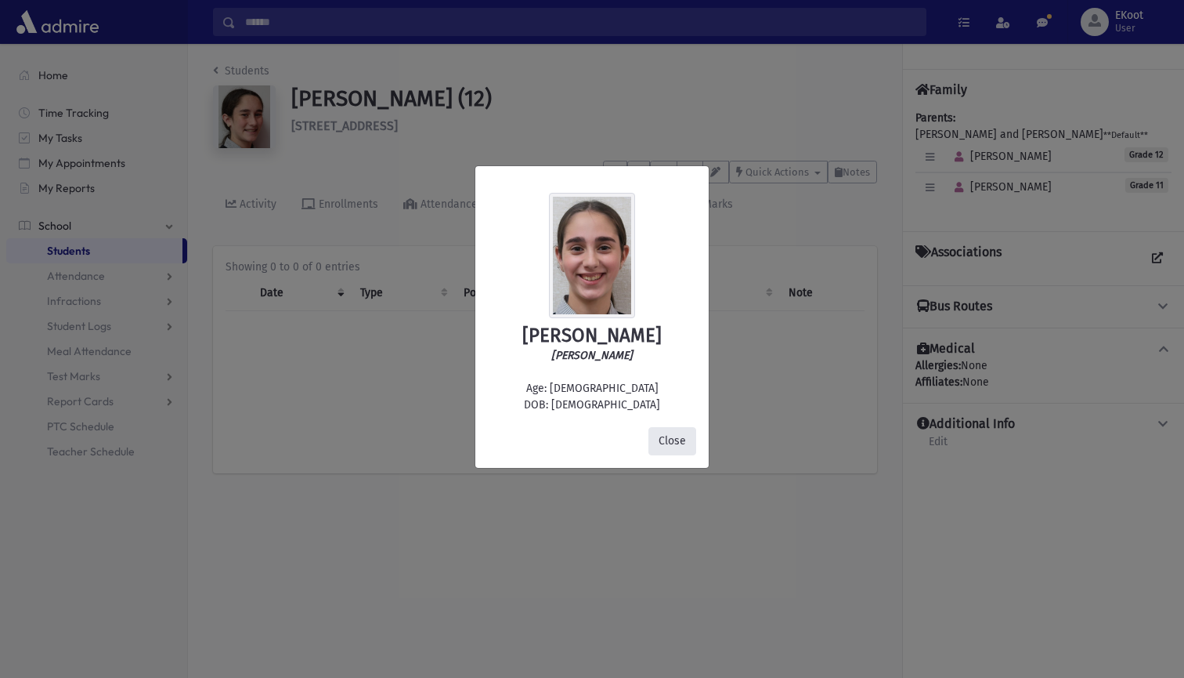
click at [658, 438] on button "Close" at bounding box center [673, 441] width 48 height 28
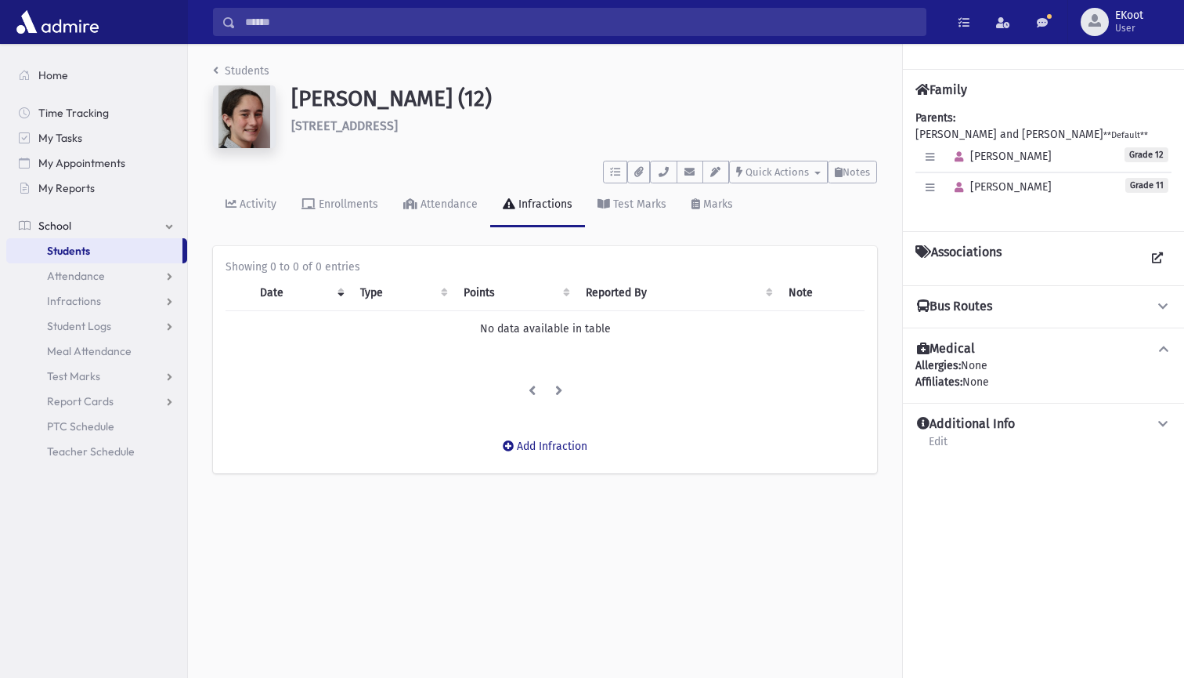
click at [243, 71] on link "Students" at bounding box center [241, 70] width 56 height 13
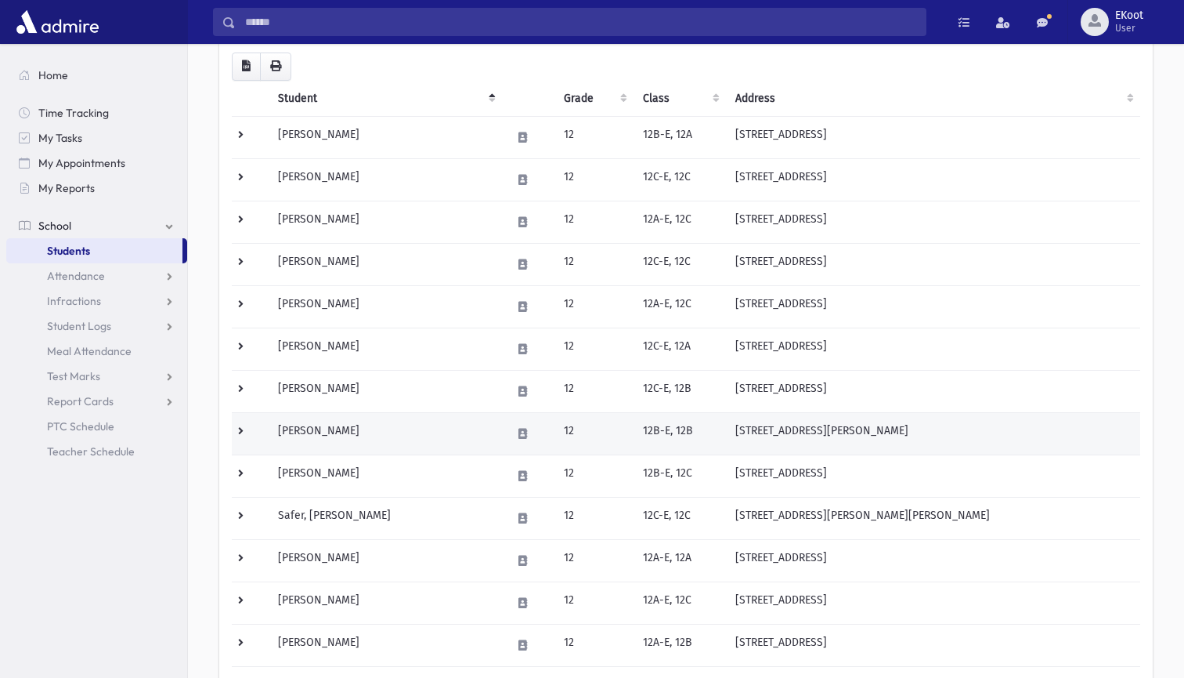
scroll to position [178, 0]
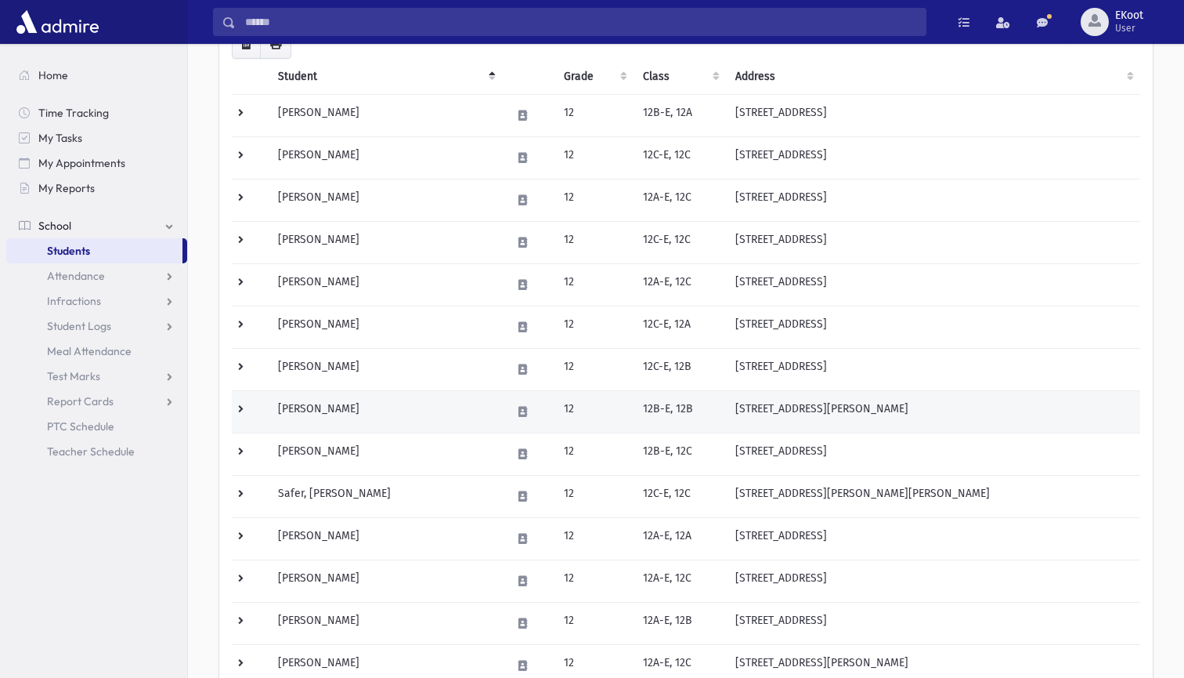
click at [321, 406] on td "Rubin, Riki" at bounding box center [385, 411] width 233 height 42
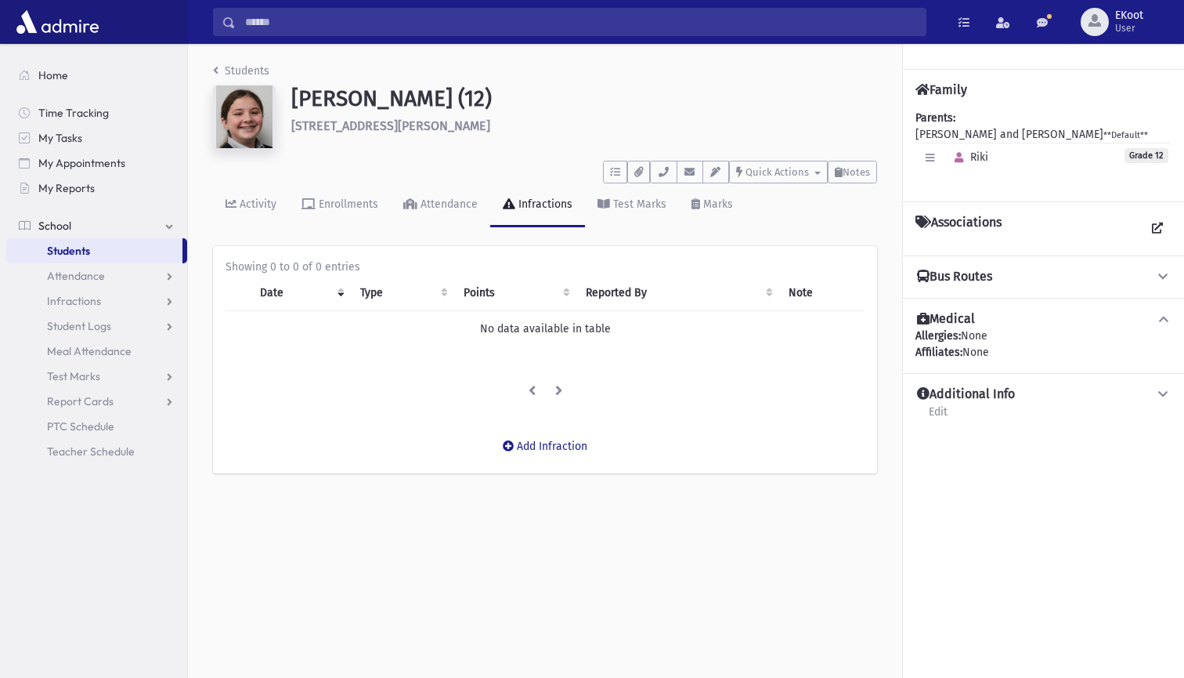
click at [230, 65] on link "Students" at bounding box center [241, 70] width 56 height 13
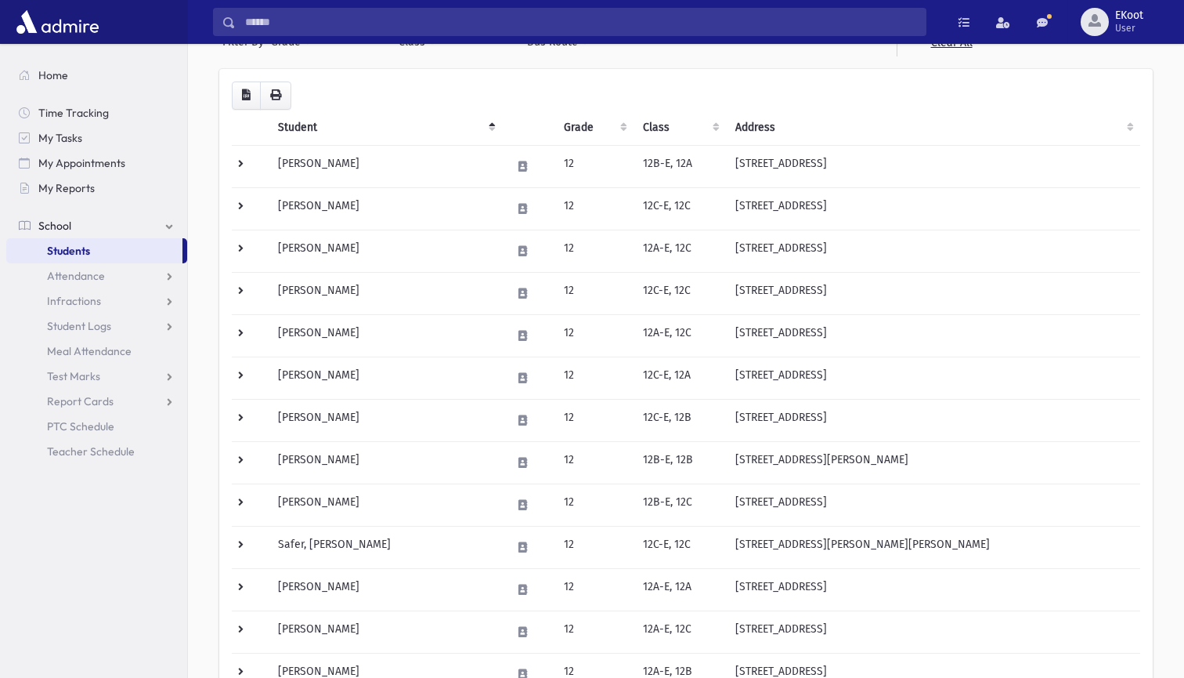
scroll to position [134, 0]
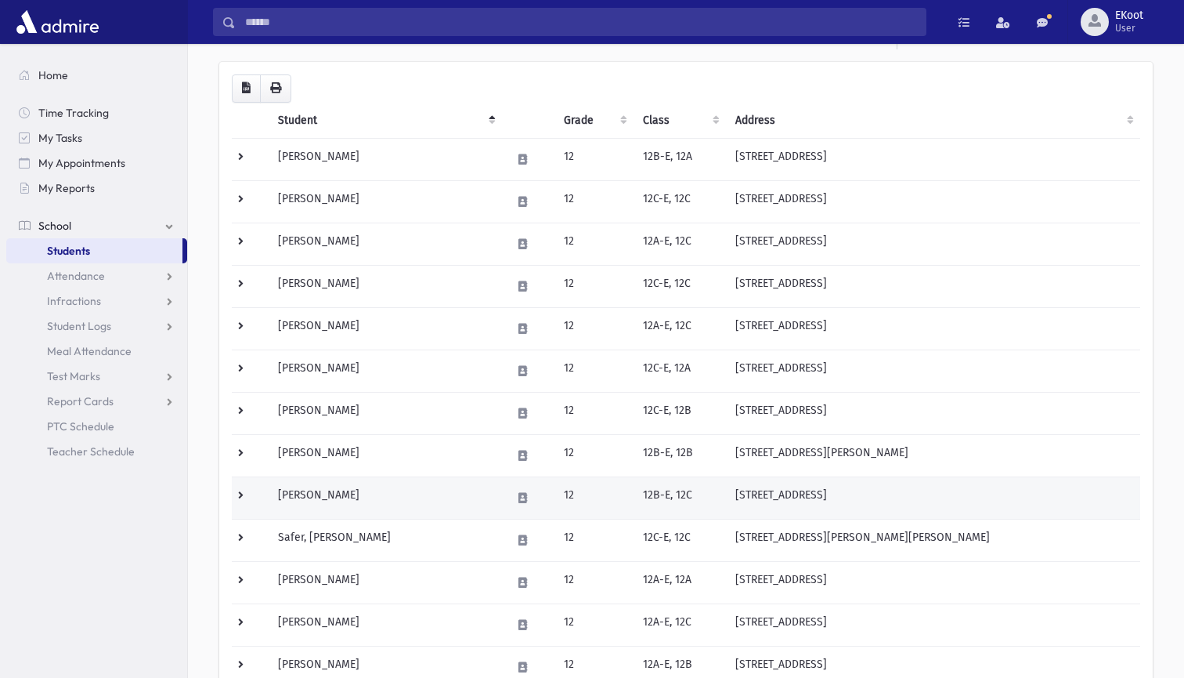
click at [324, 493] on td "[PERSON_NAME]" at bounding box center [385, 497] width 233 height 42
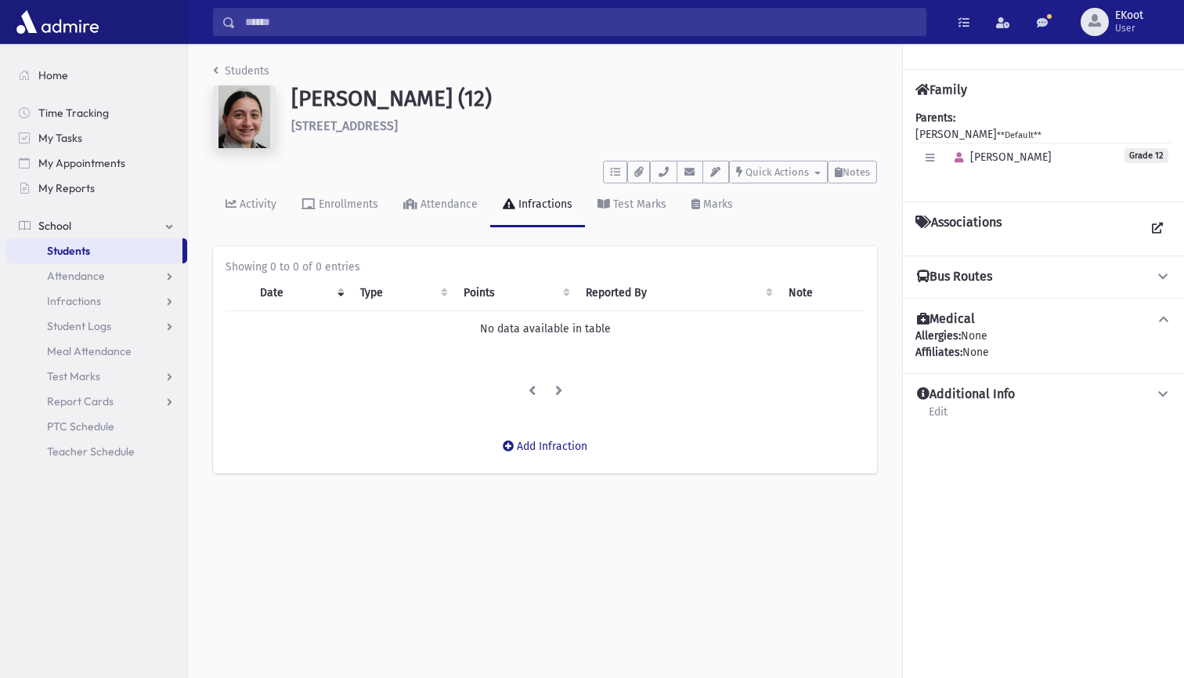
click at [247, 69] on link "Students" at bounding box center [241, 70] width 56 height 13
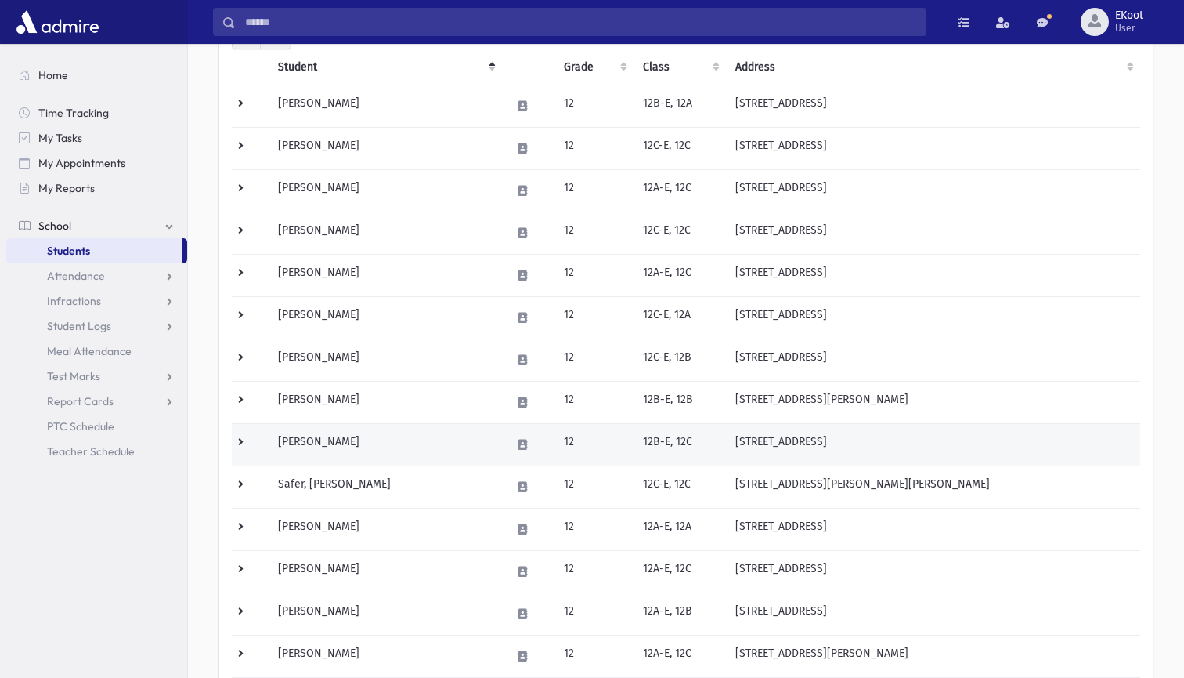
scroll to position [234, 0]
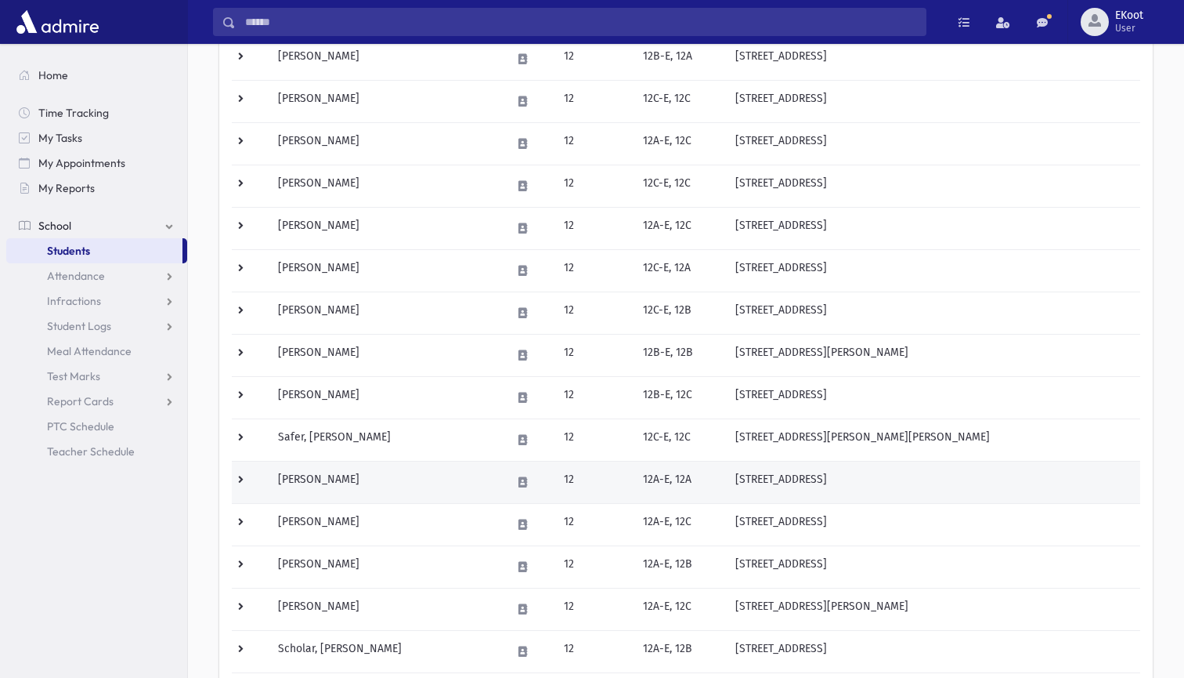
click at [327, 479] on td "[PERSON_NAME]" at bounding box center [385, 482] width 233 height 42
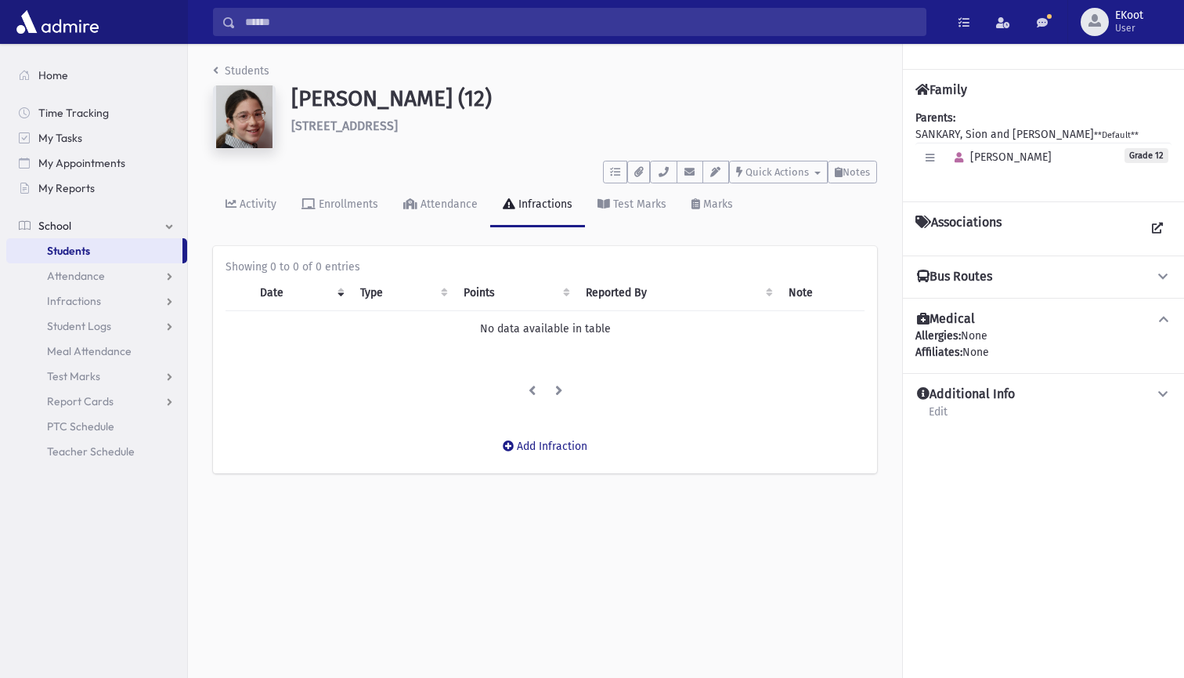
click at [243, 71] on link "Students" at bounding box center [241, 70] width 56 height 13
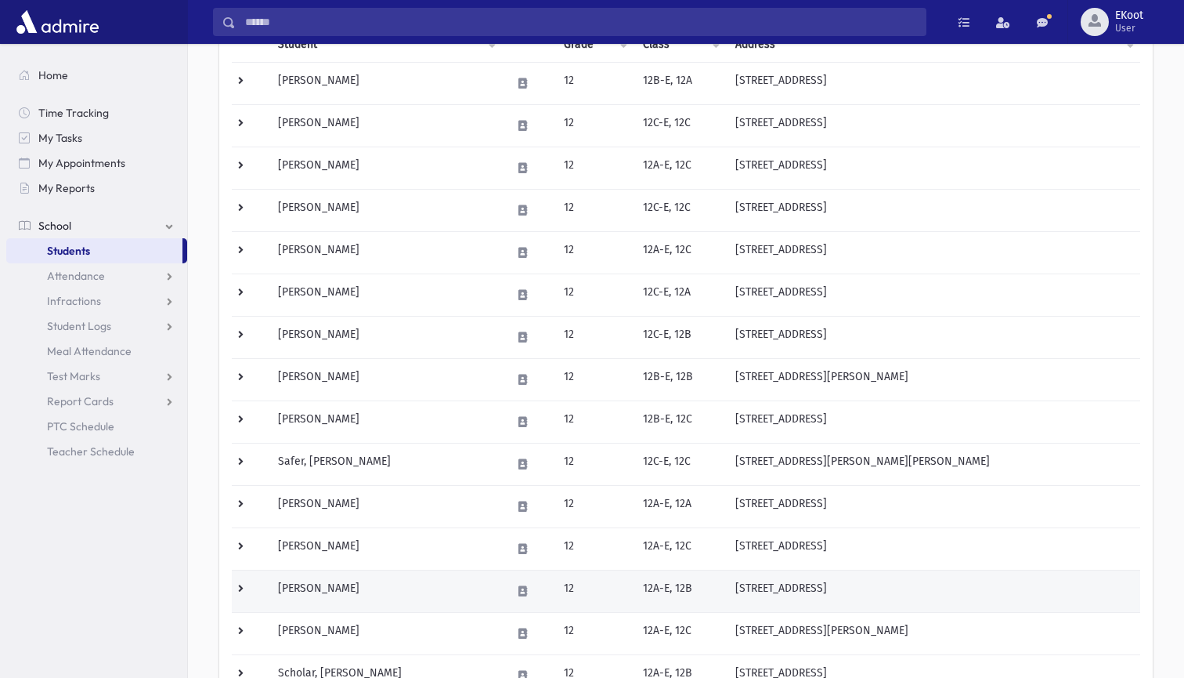
scroll to position [218, 0]
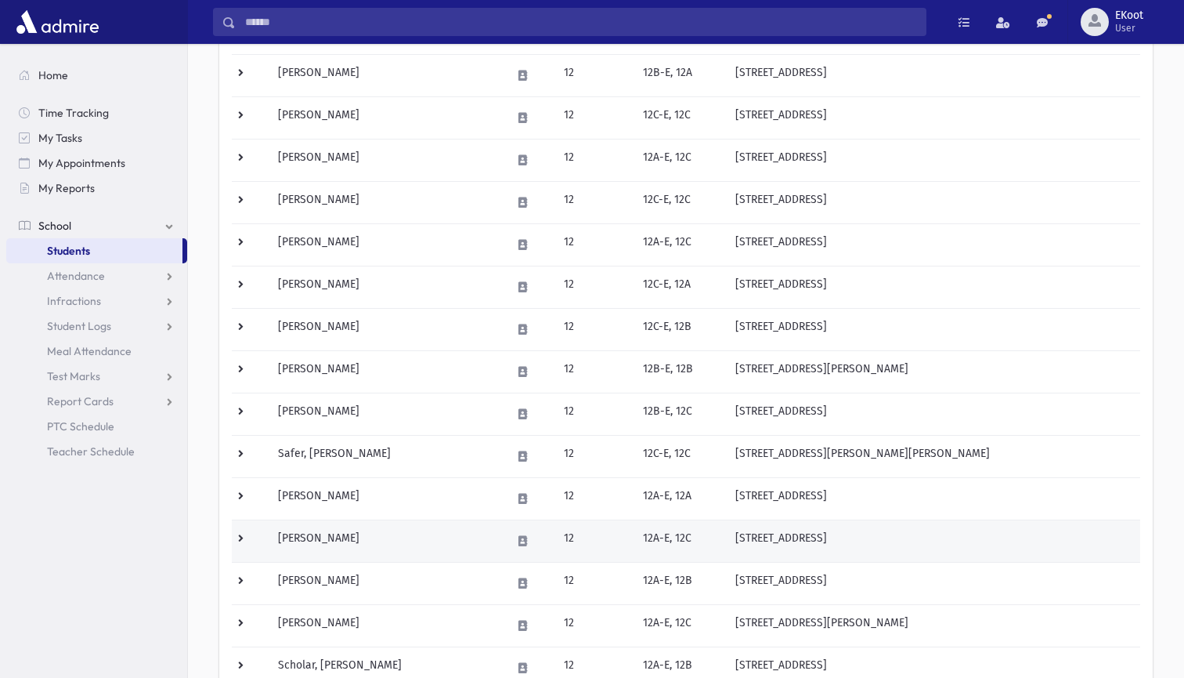
click at [320, 537] on td "[PERSON_NAME]" at bounding box center [385, 540] width 233 height 42
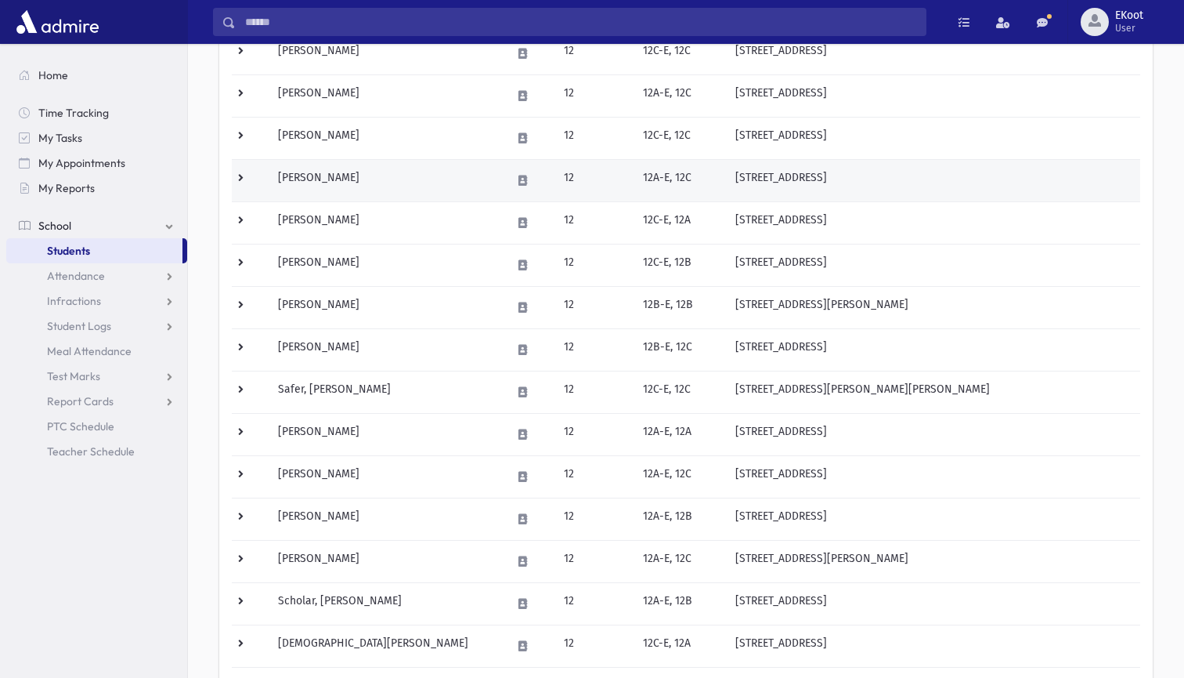
scroll to position [313, 0]
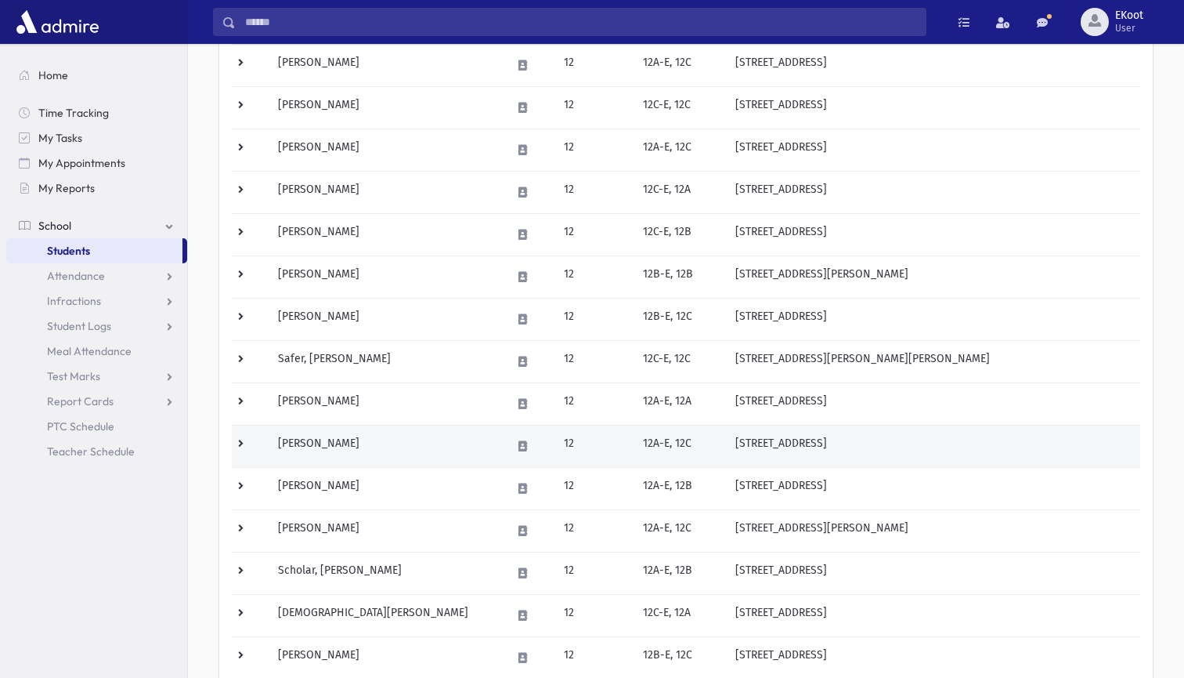
click at [332, 443] on td "Schechter, Malky" at bounding box center [385, 446] width 233 height 42
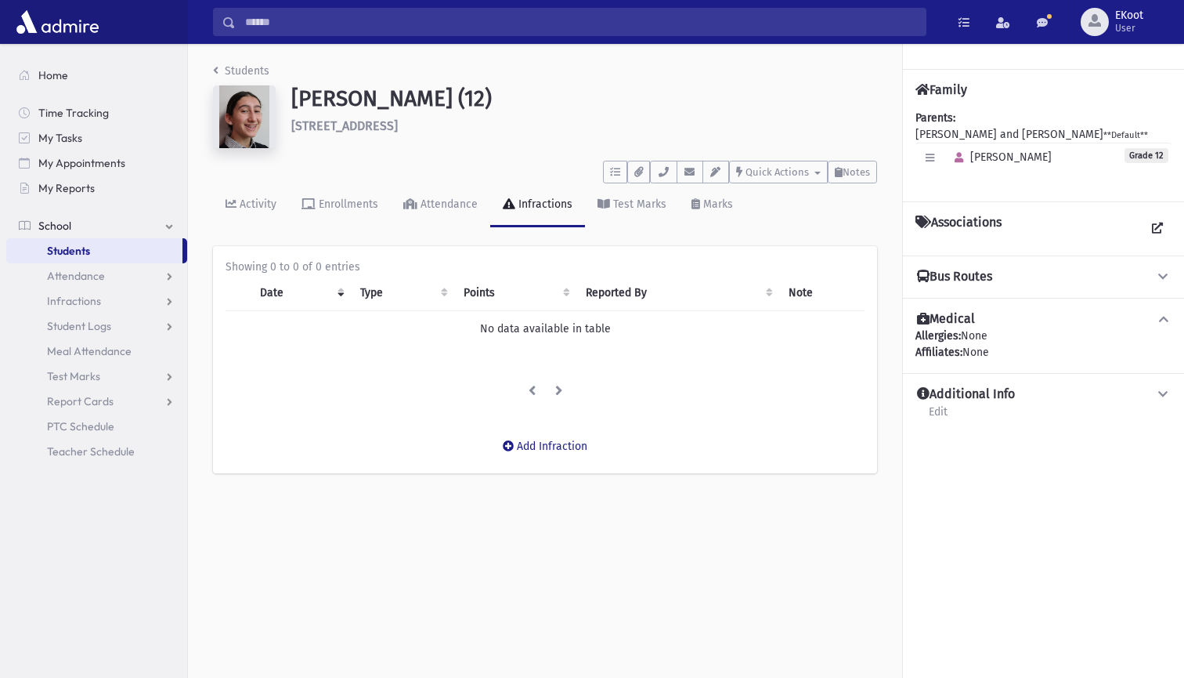
click at [252, 70] on link "Students" at bounding box center [241, 70] width 56 height 13
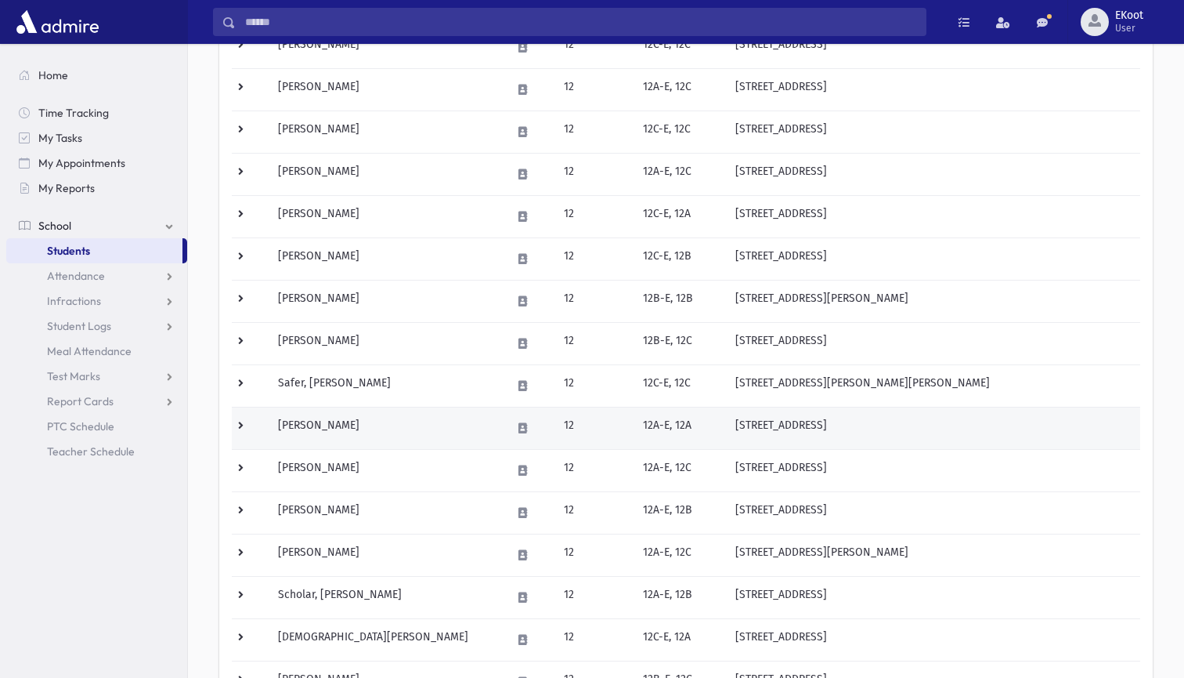
scroll to position [292, 0]
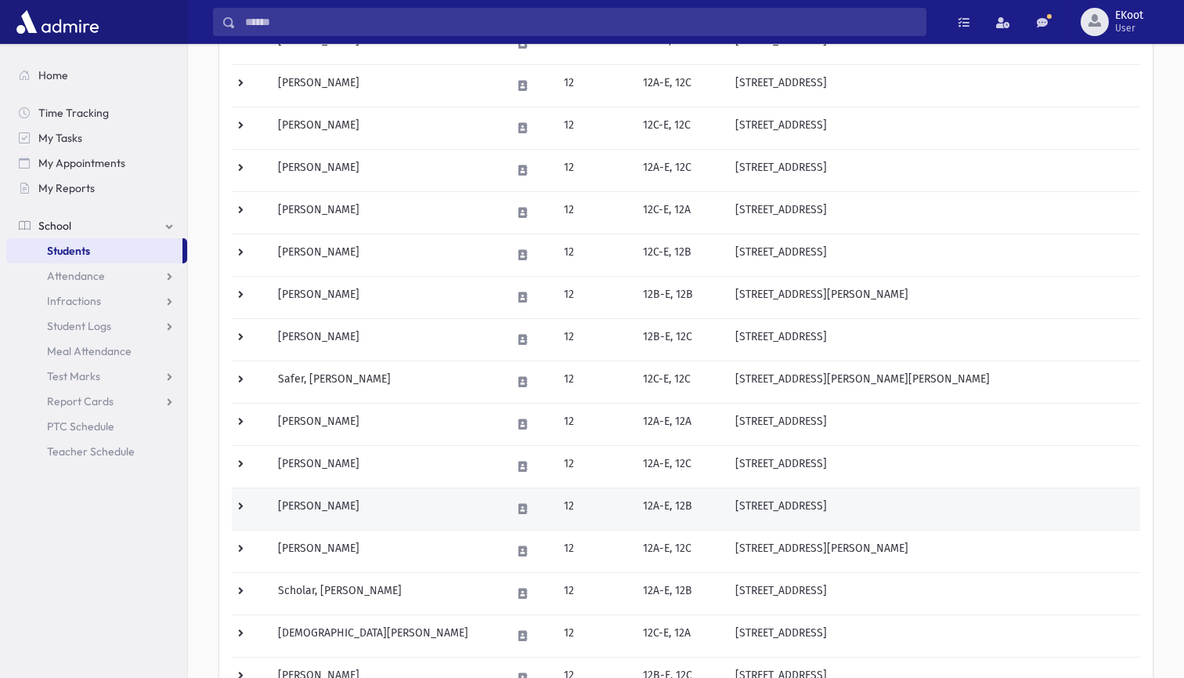
click at [327, 508] on td "Scheinberg, Rochel" at bounding box center [385, 508] width 233 height 42
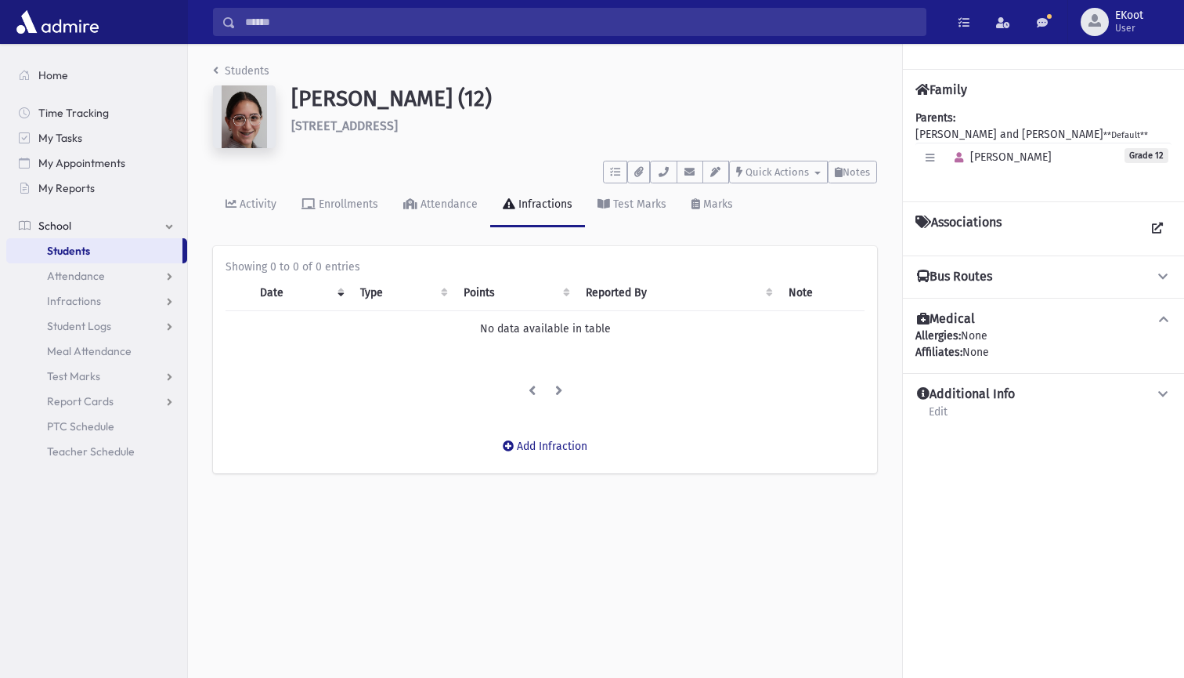
click at [241, 63] on li "Students" at bounding box center [241, 71] width 56 height 16
click at [246, 74] on link "Students" at bounding box center [241, 70] width 56 height 13
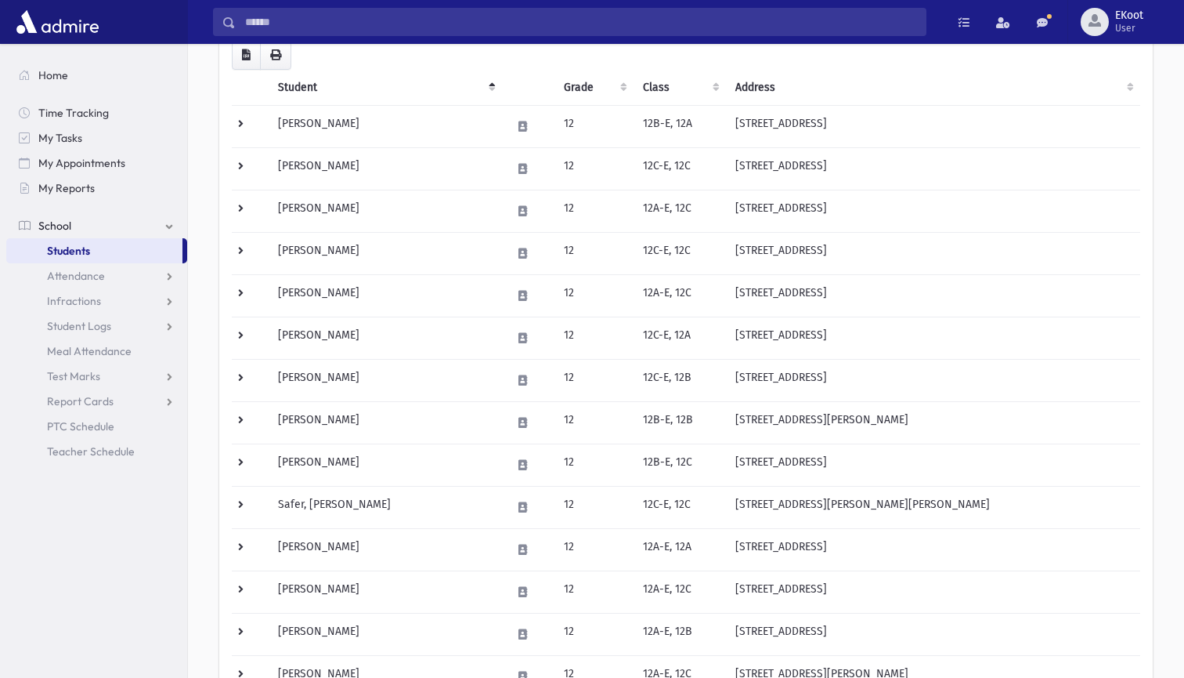
scroll to position [179, 0]
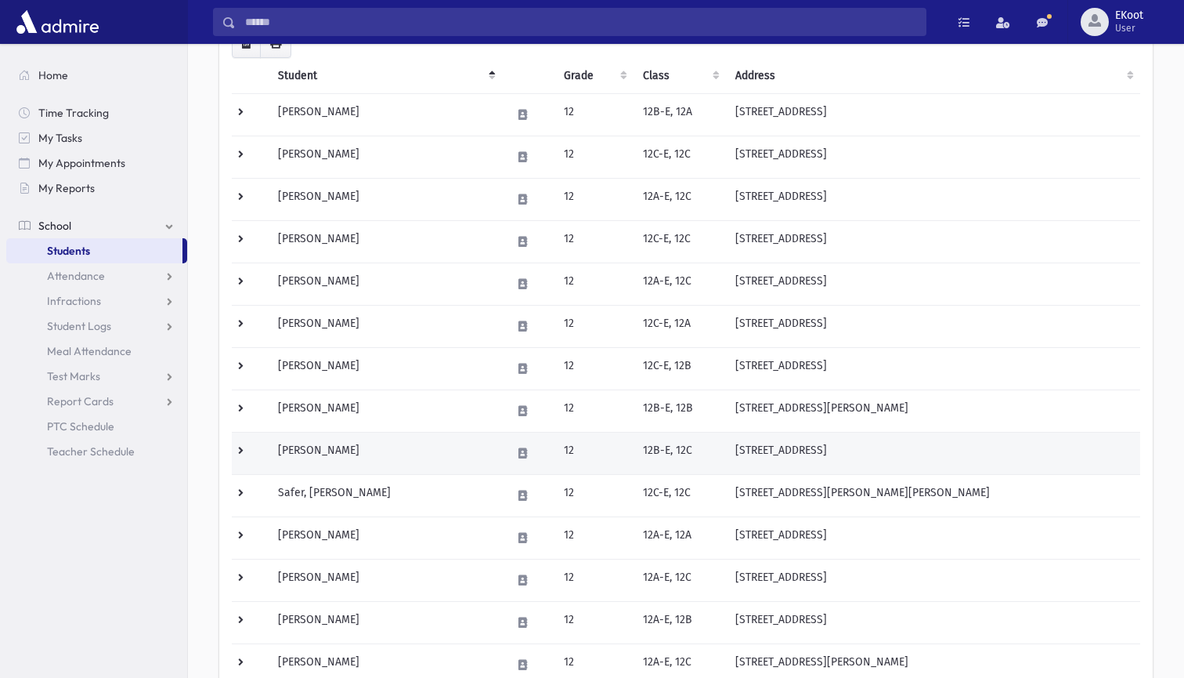
click at [309, 448] on td "[PERSON_NAME]" at bounding box center [385, 453] width 233 height 42
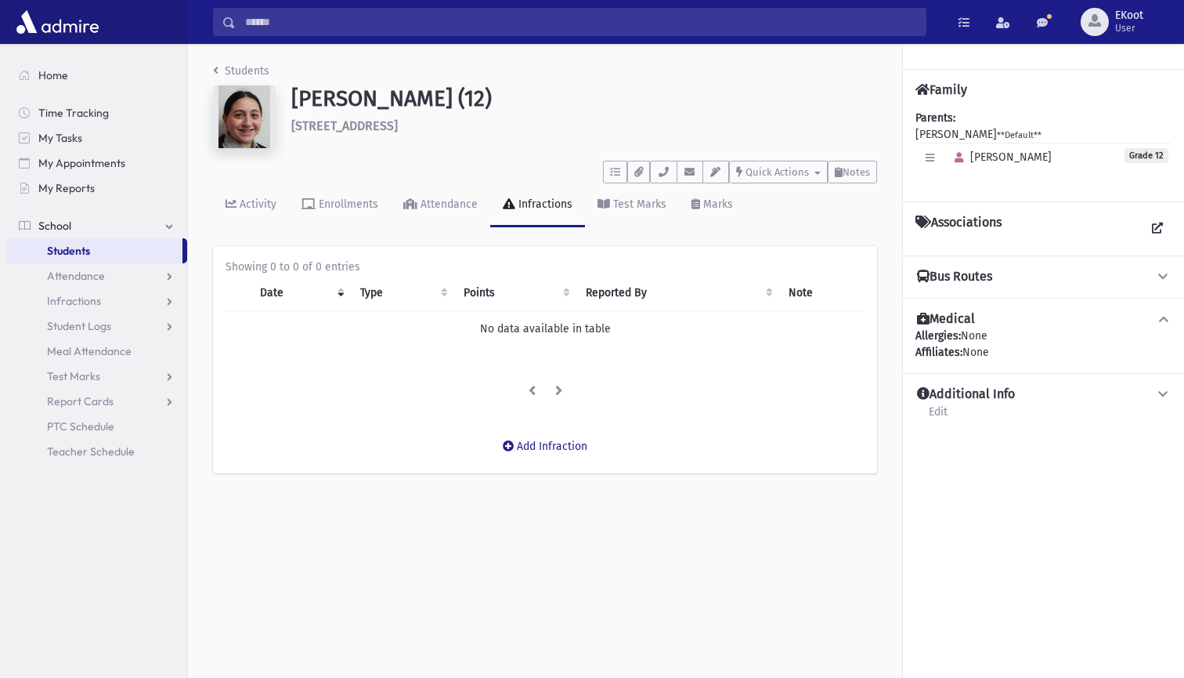
click at [243, 67] on link "Students" at bounding box center [241, 70] width 56 height 13
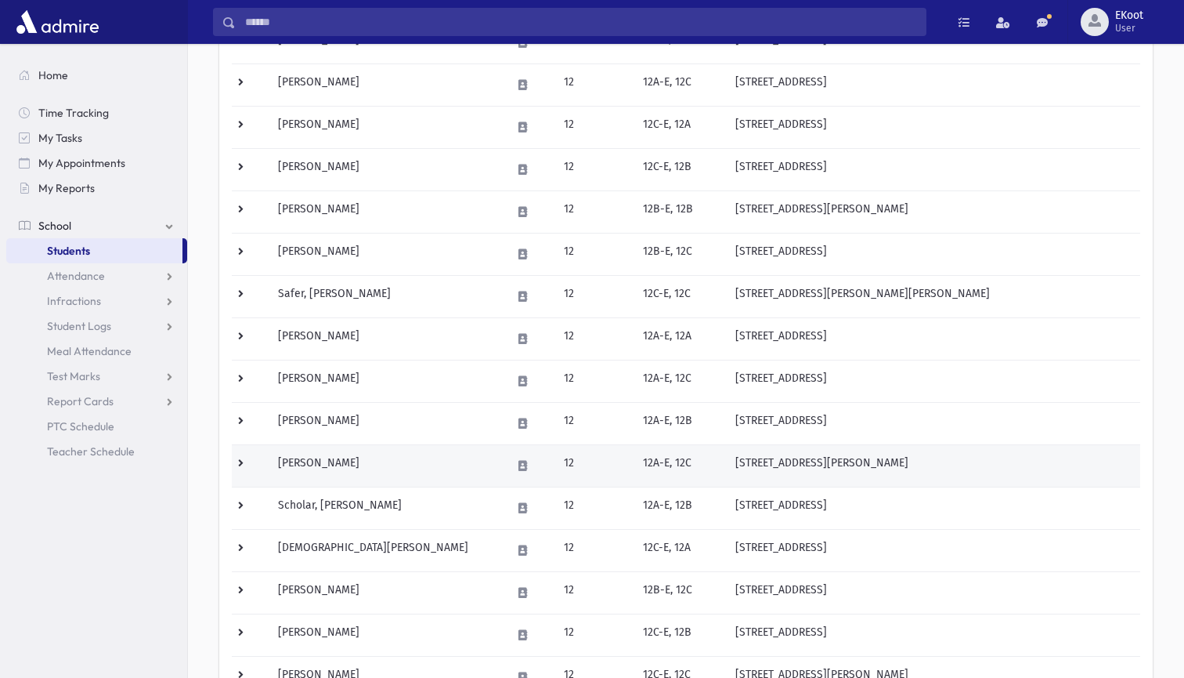
scroll to position [390, 0]
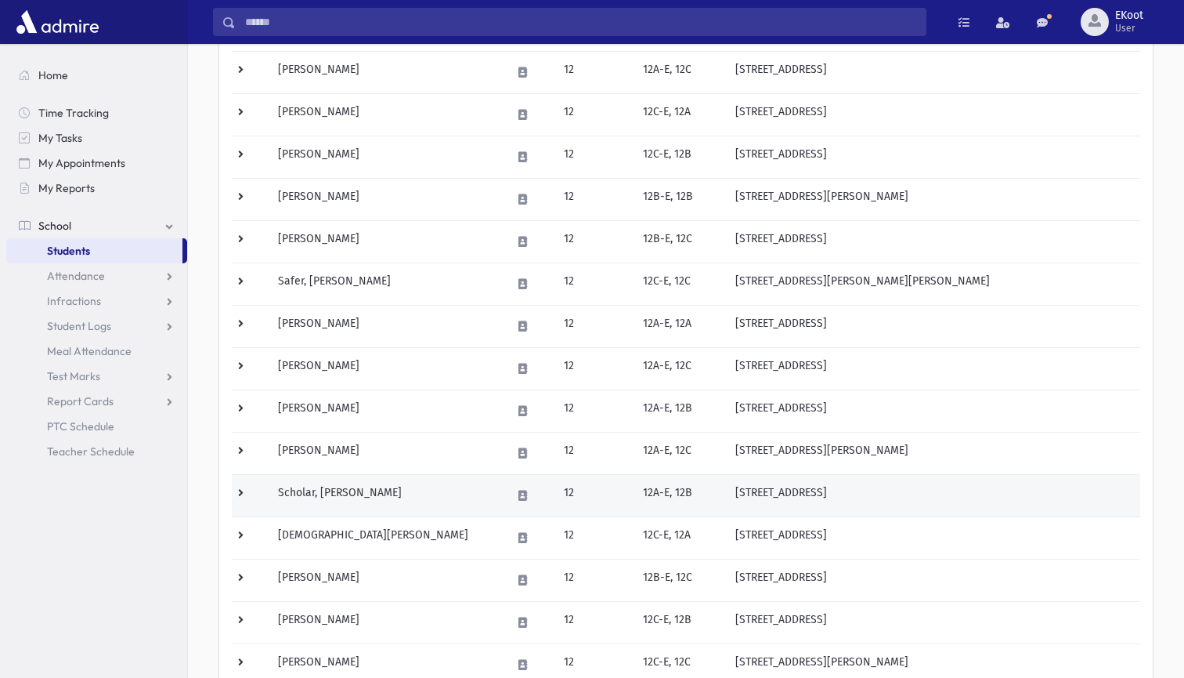
click at [342, 495] on td "Scholar, [PERSON_NAME]" at bounding box center [385, 495] width 233 height 42
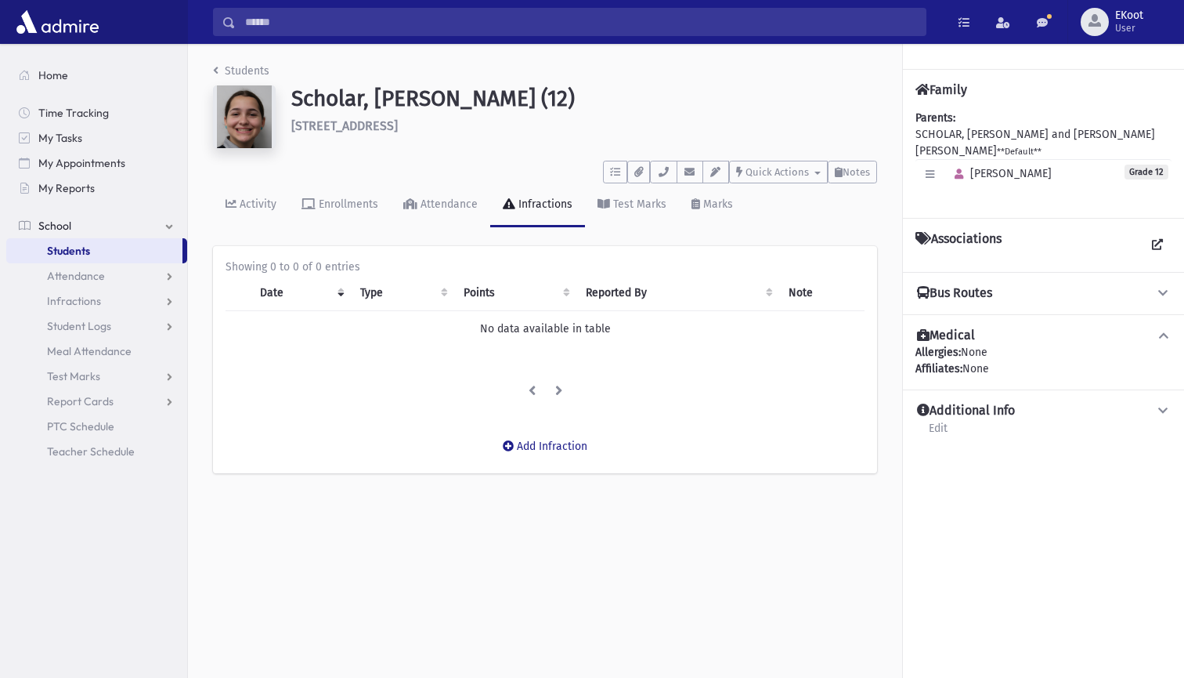
click at [226, 73] on link "Students" at bounding box center [241, 70] width 56 height 13
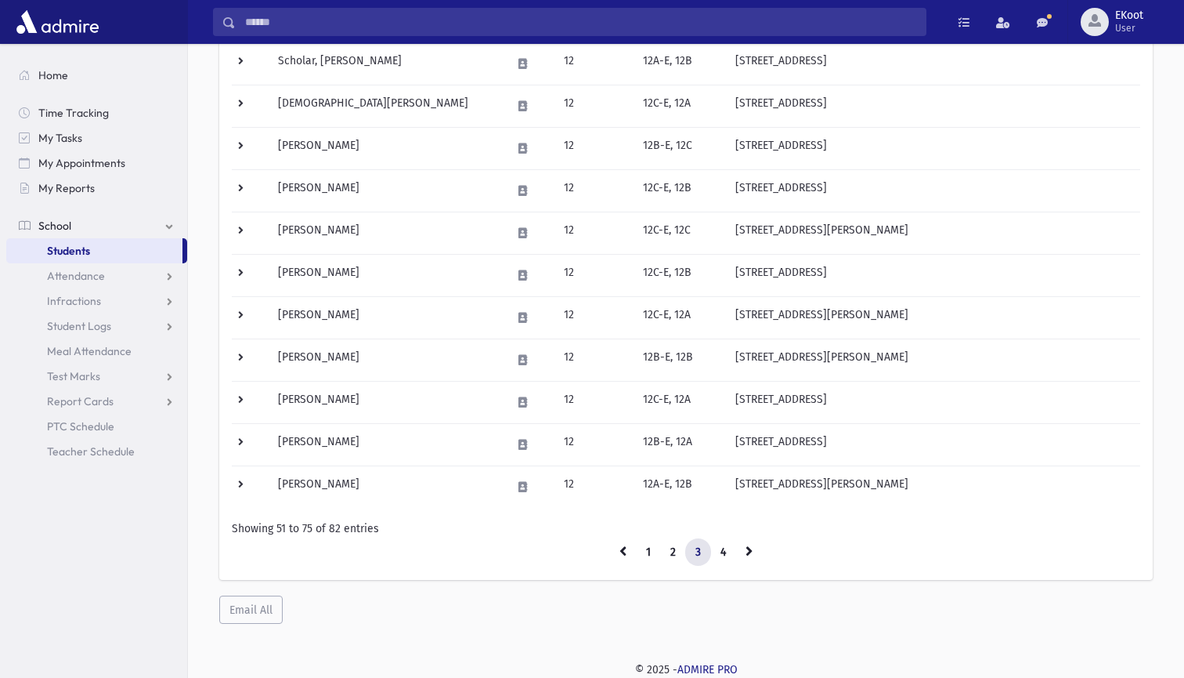
scroll to position [821, 0]
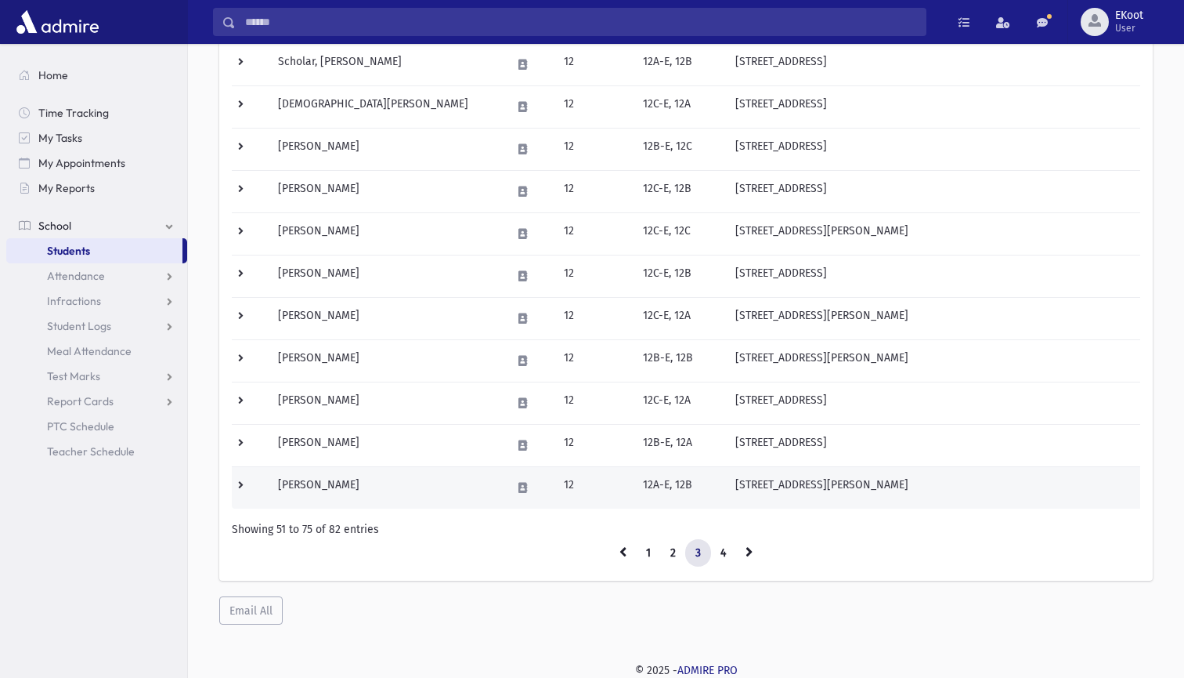
click at [321, 476] on td "[PERSON_NAME]" at bounding box center [385, 487] width 233 height 42
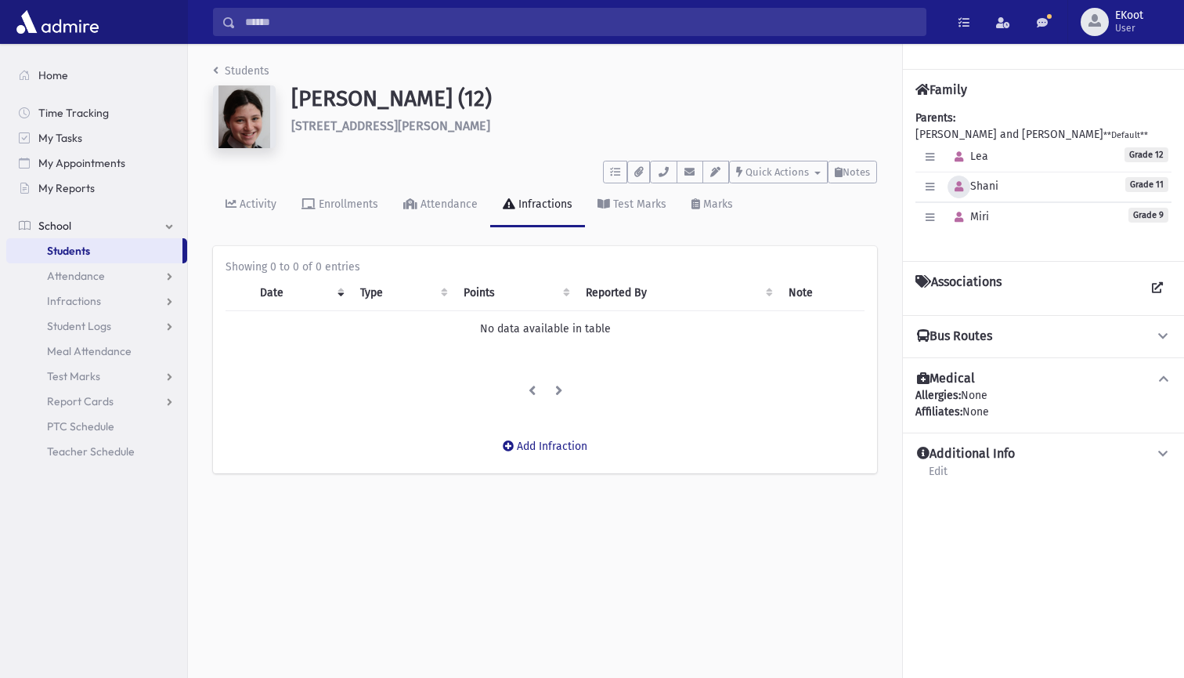
click at [960, 188] on icon "button" at bounding box center [959, 187] width 9 height 10
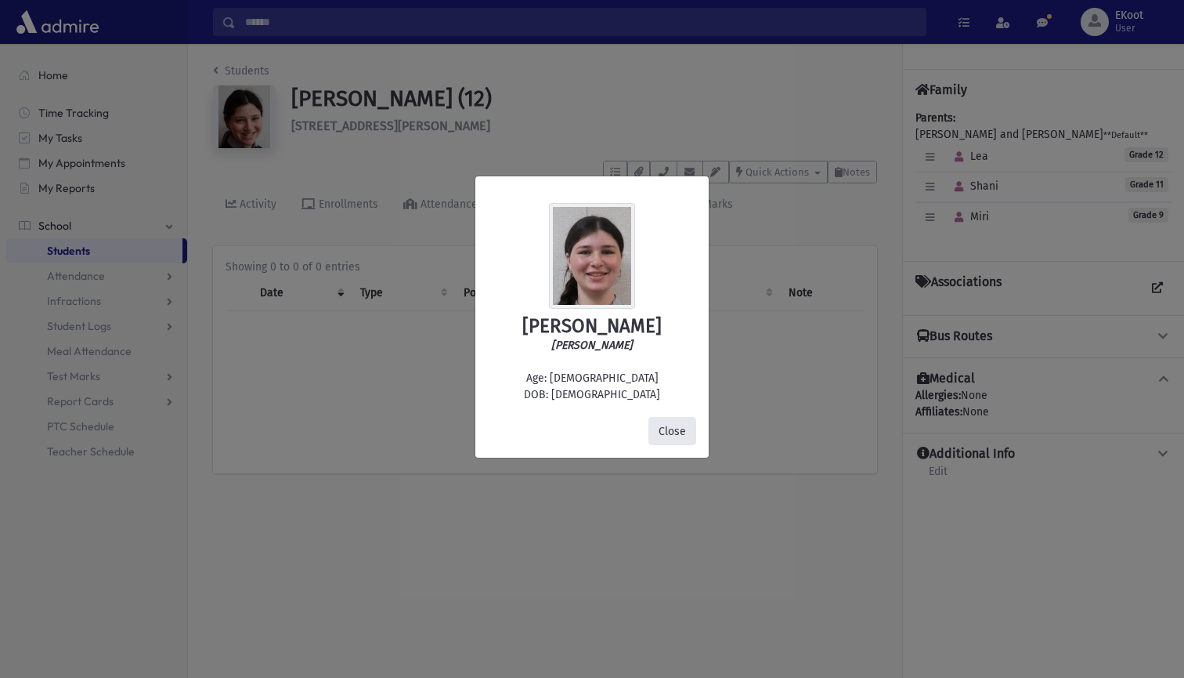
click at [671, 434] on button "Close" at bounding box center [673, 431] width 48 height 28
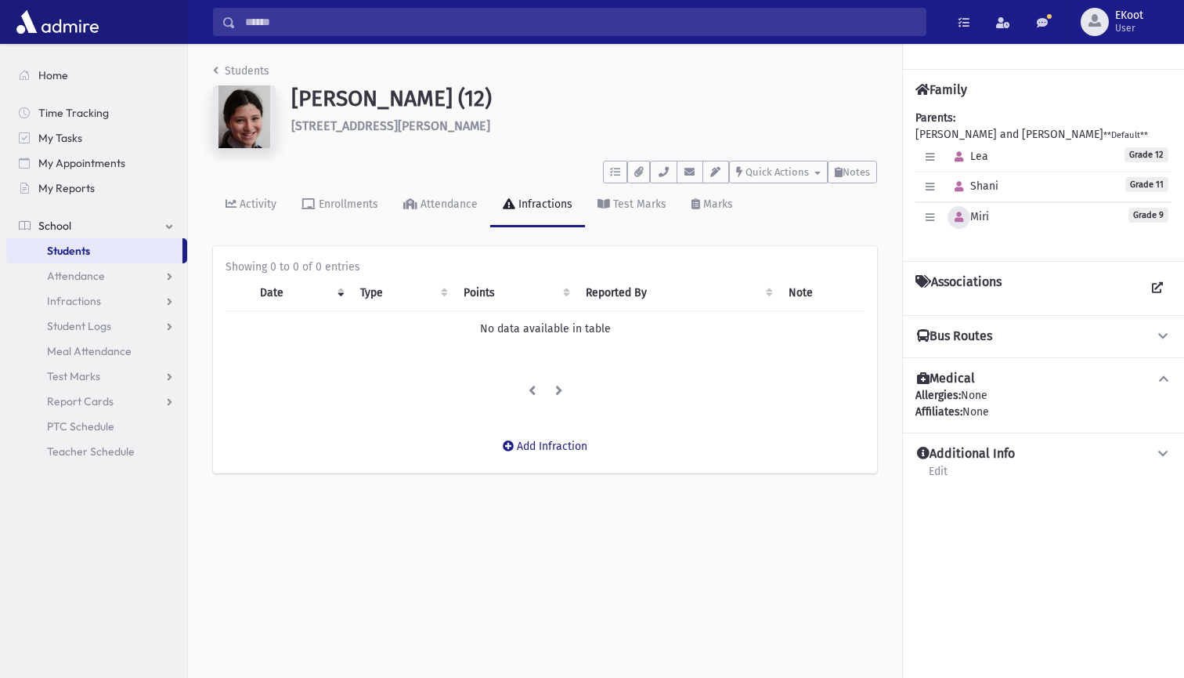
click at [952, 219] on button "button" at bounding box center [959, 217] width 23 height 23
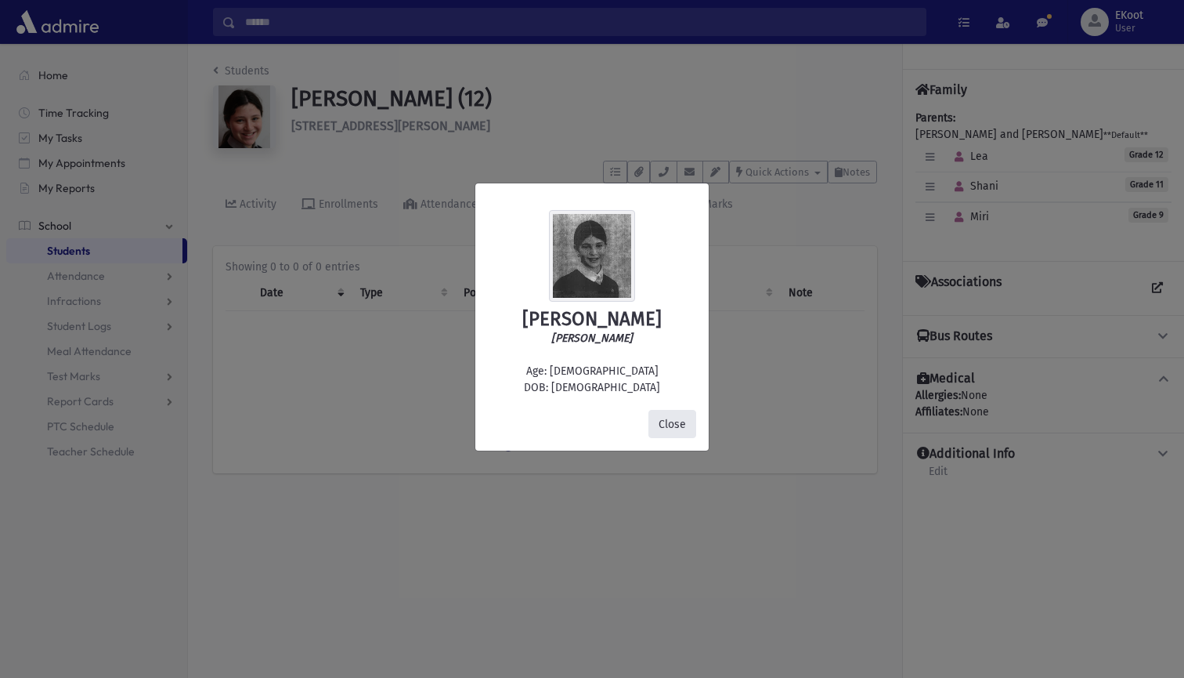
click at [668, 421] on button "Close" at bounding box center [673, 424] width 48 height 28
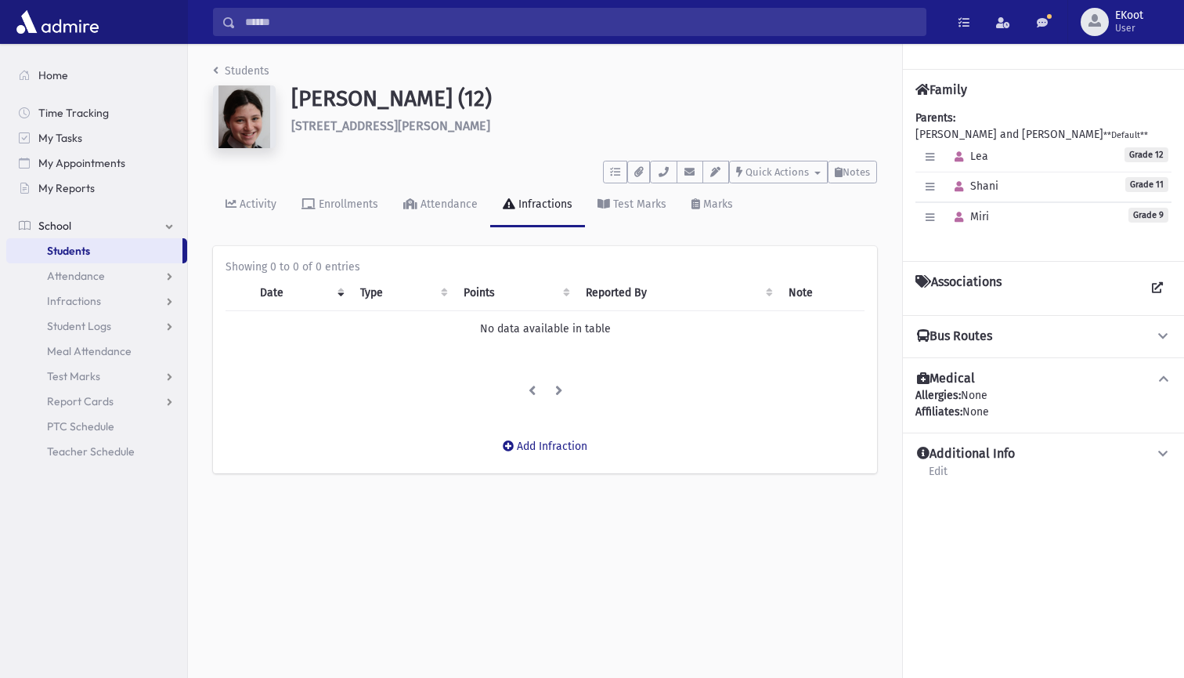
click at [238, 70] on link "Students" at bounding box center [241, 70] width 56 height 13
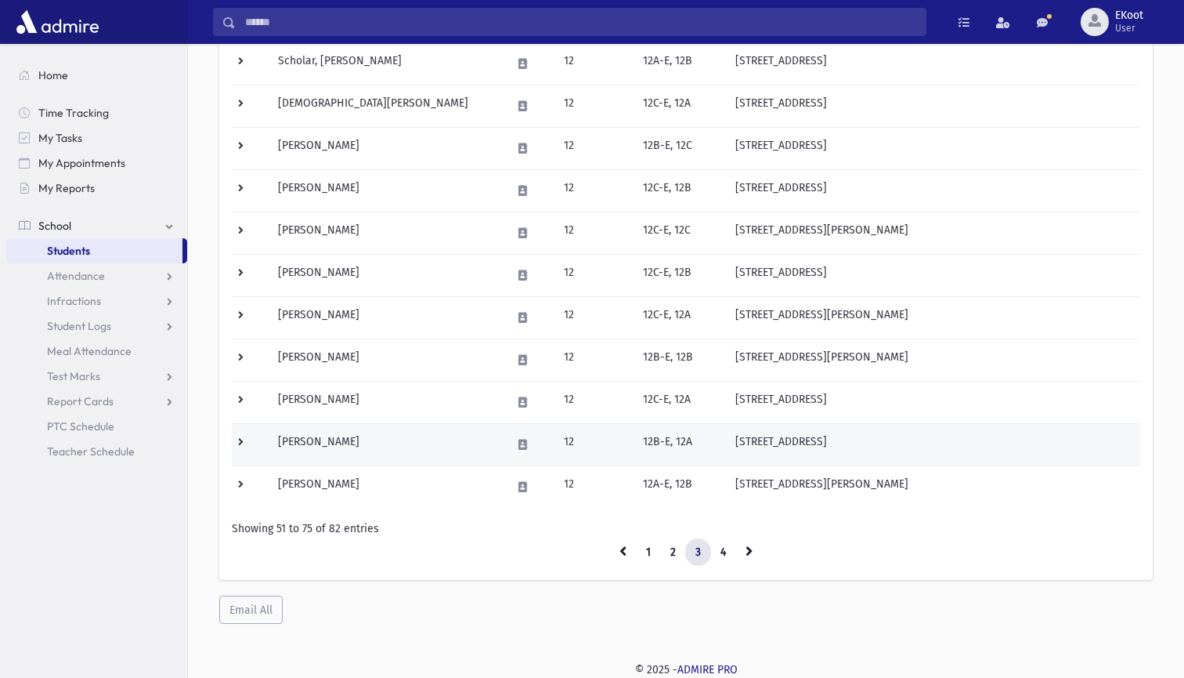
scroll to position [821, 0]
click at [331, 449] on td "Weinstein, Perel" at bounding box center [385, 445] width 233 height 42
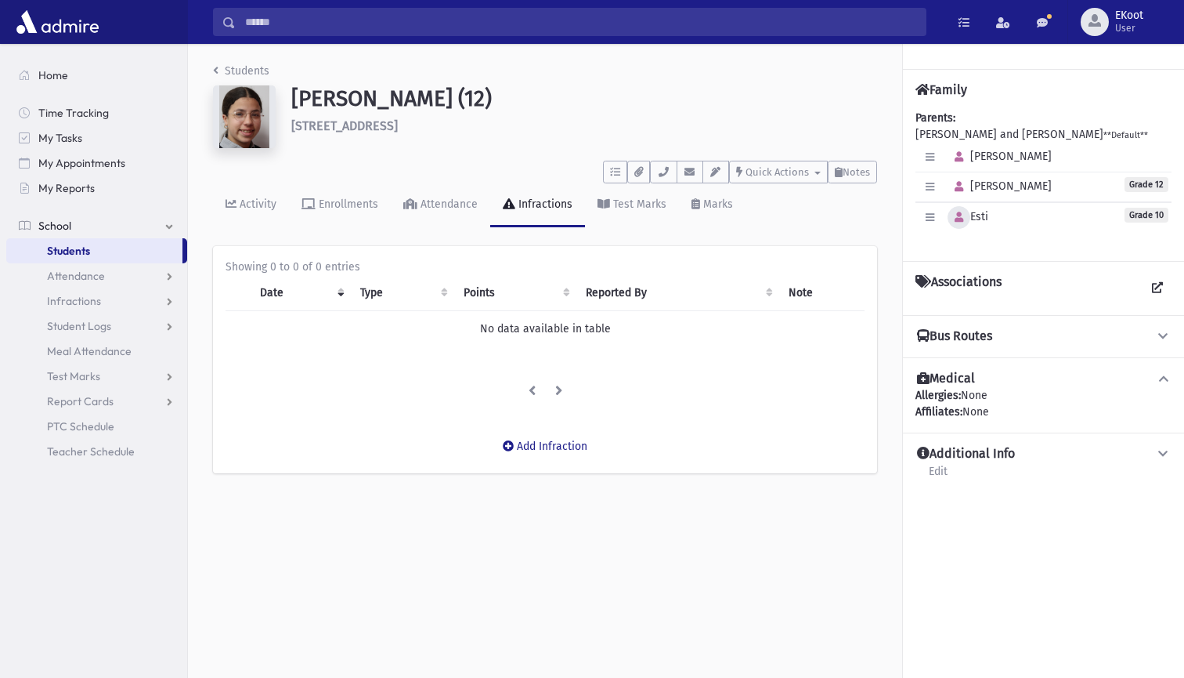
click at [965, 222] on button "button" at bounding box center [959, 217] width 23 height 23
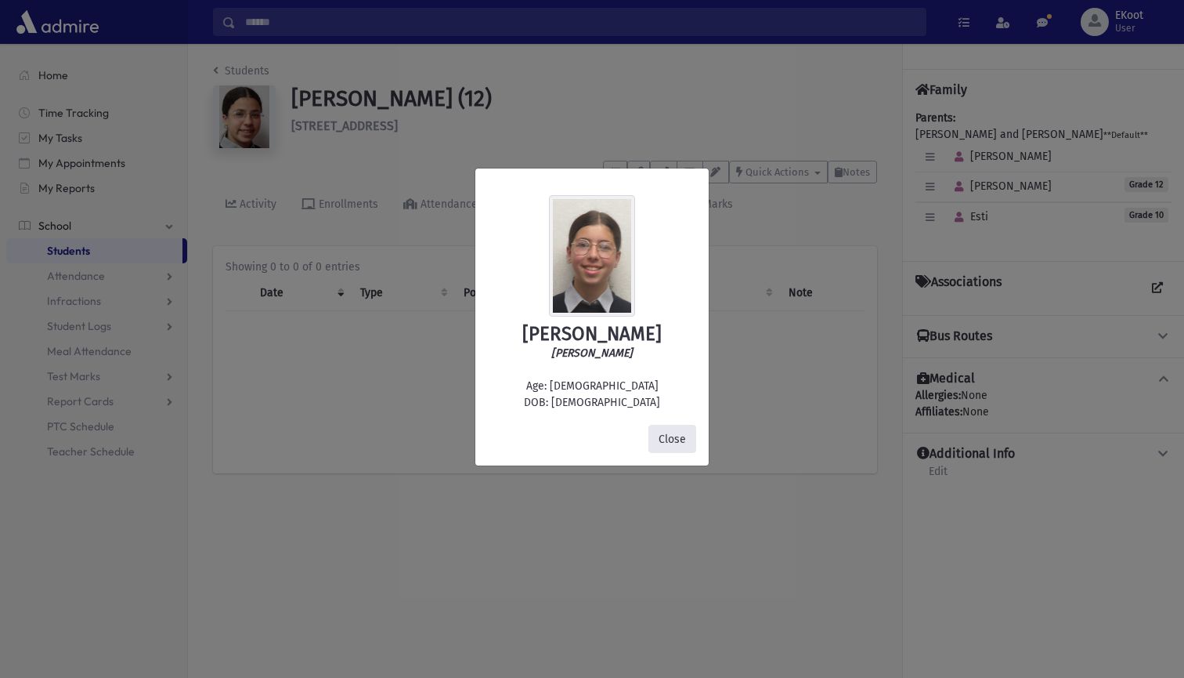
click at [675, 433] on button "Close" at bounding box center [673, 439] width 48 height 28
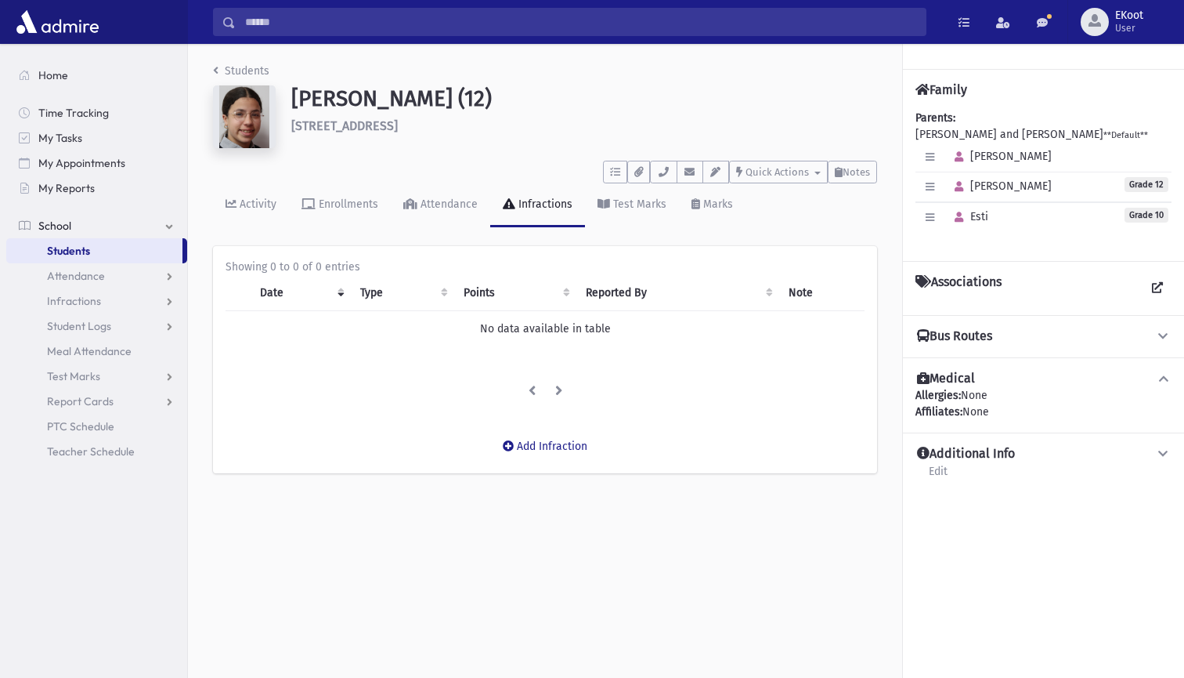
click at [228, 73] on link "Students" at bounding box center [241, 70] width 56 height 13
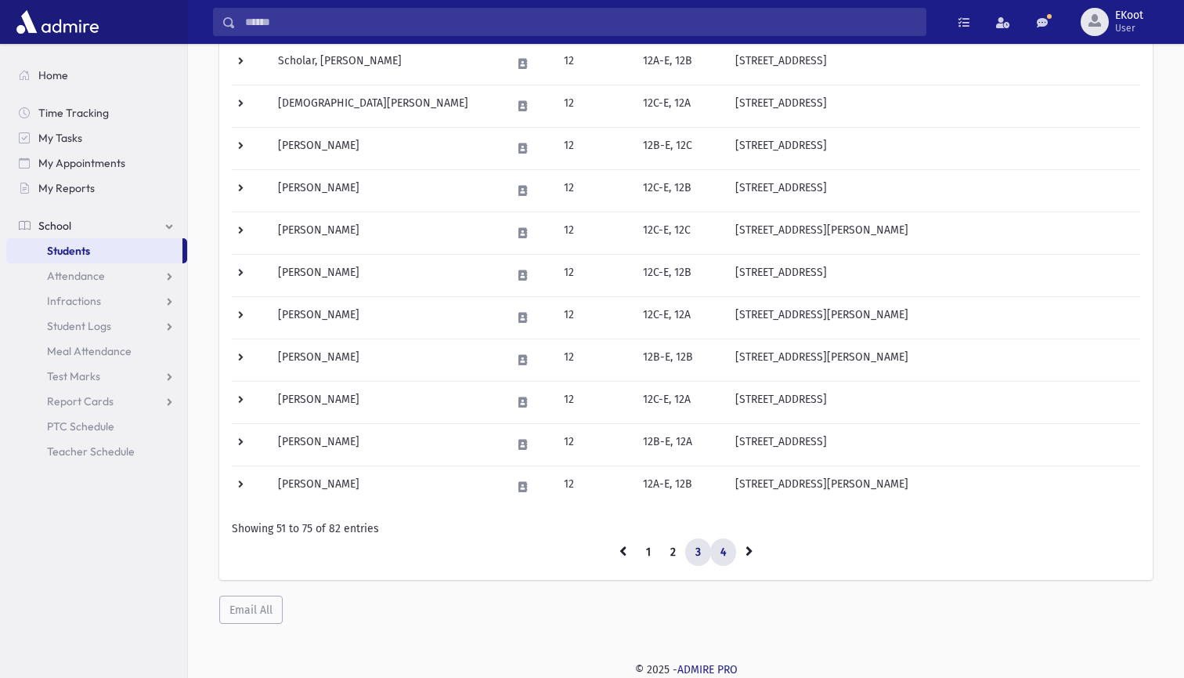
scroll to position [821, 0]
click at [725, 556] on link "4" at bounding box center [723, 553] width 26 height 28
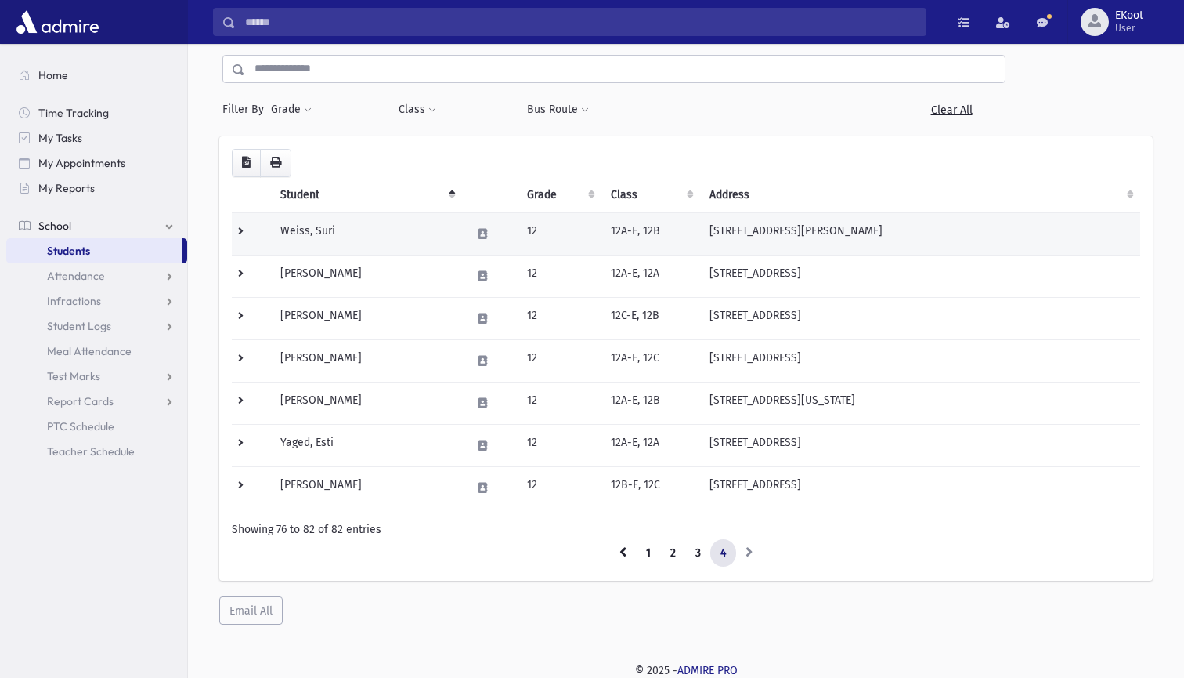
click at [313, 230] on td "Weiss, Suri" at bounding box center [366, 233] width 191 height 42
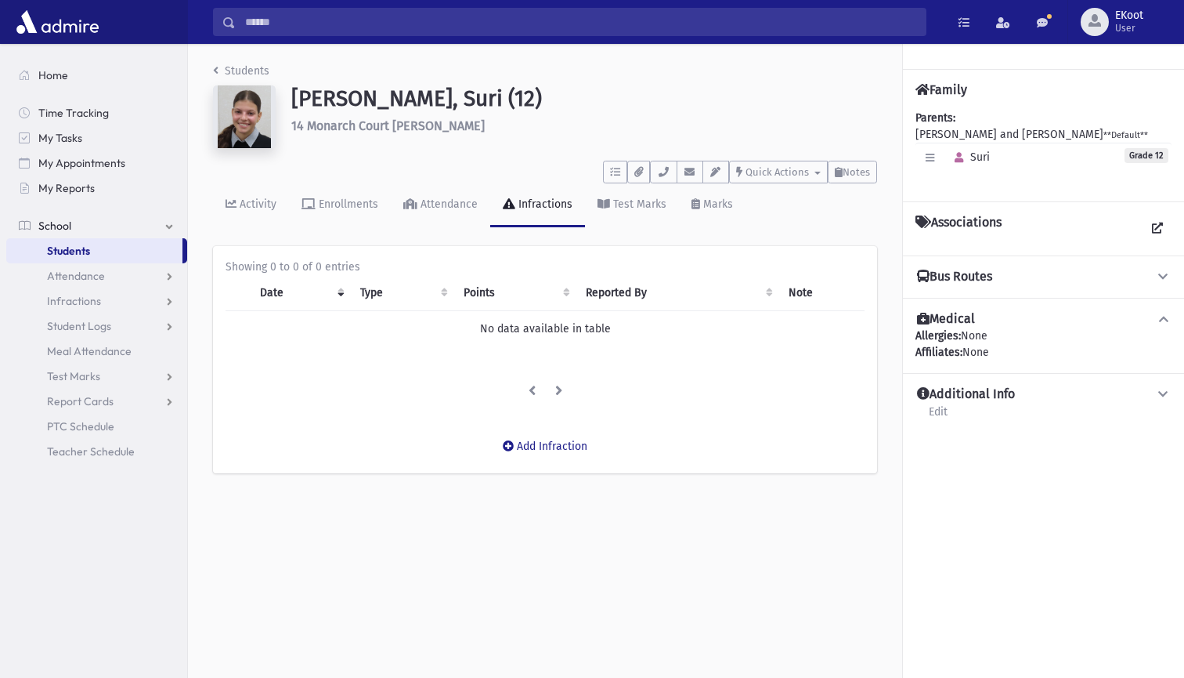
click at [238, 71] on link "Students" at bounding box center [241, 70] width 56 height 13
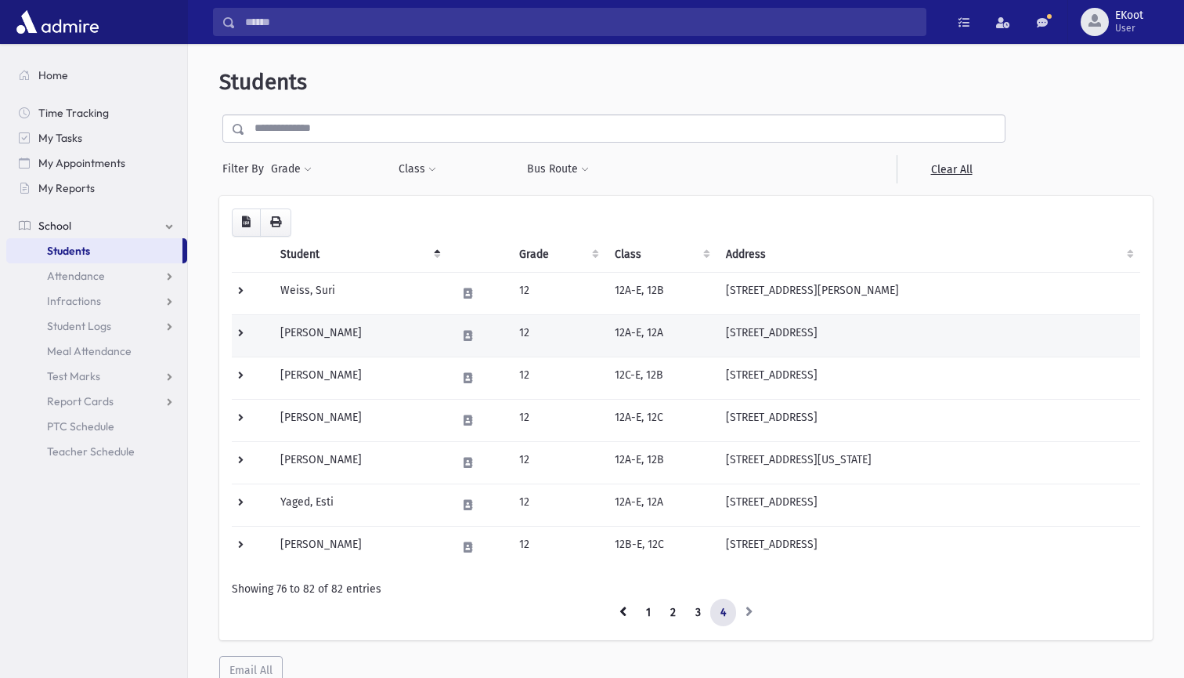
click at [327, 334] on td "[PERSON_NAME]" at bounding box center [359, 335] width 176 height 42
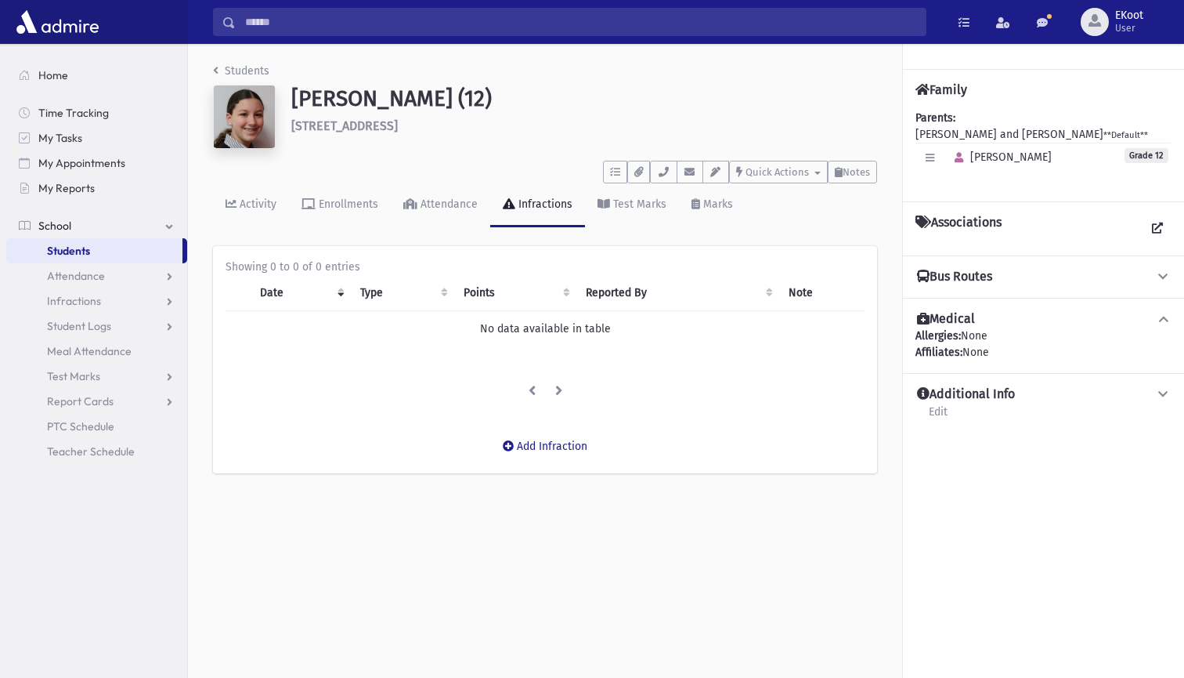
click at [244, 69] on link "Students" at bounding box center [241, 70] width 56 height 13
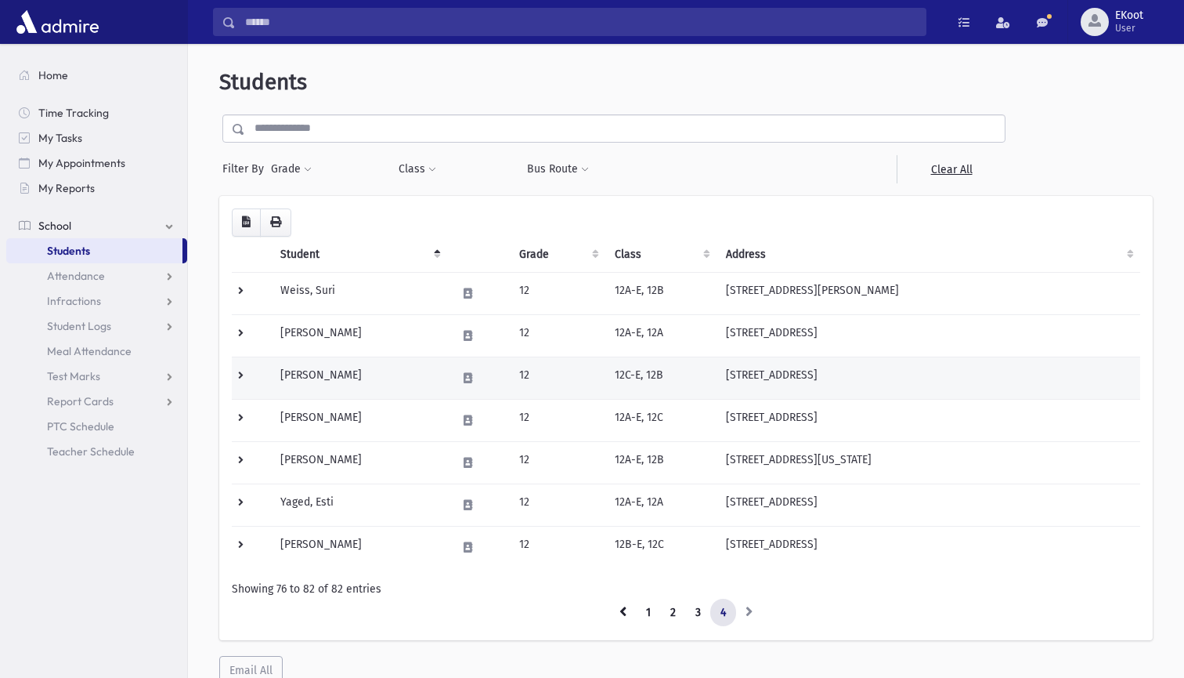
click at [347, 378] on td "Winkler, Hadassah" at bounding box center [359, 377] width 176 height 42
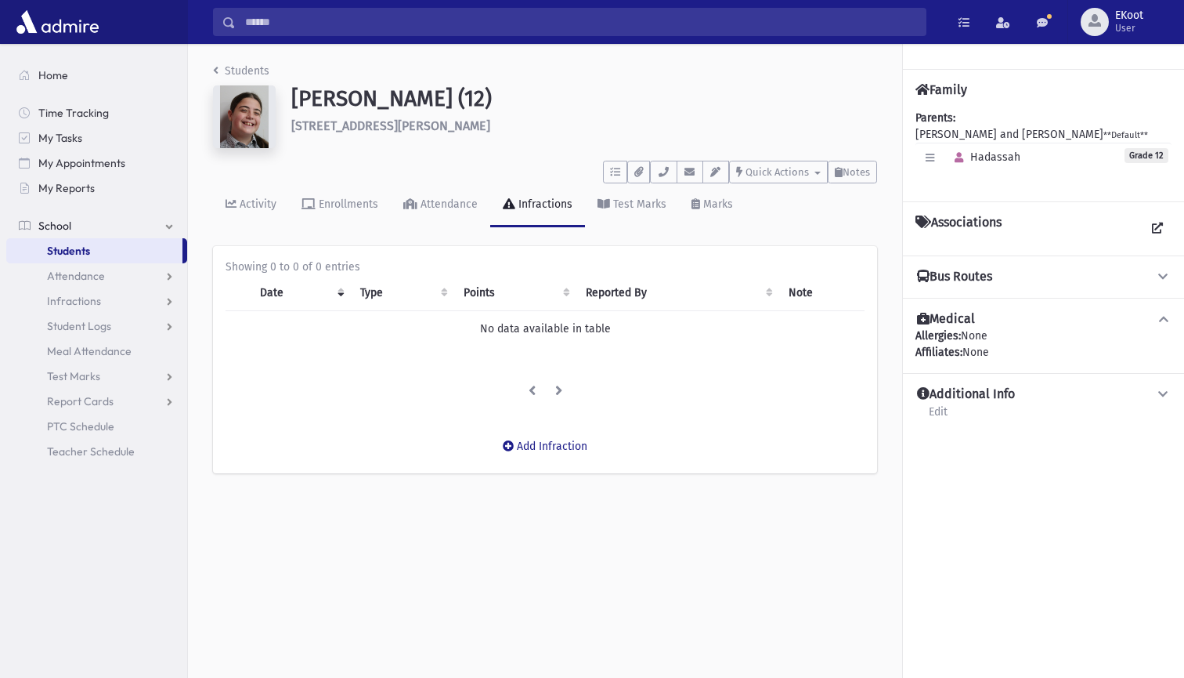
click at [244, 74] on link "Students" at bounding box center [241, 70] width 56 height 13
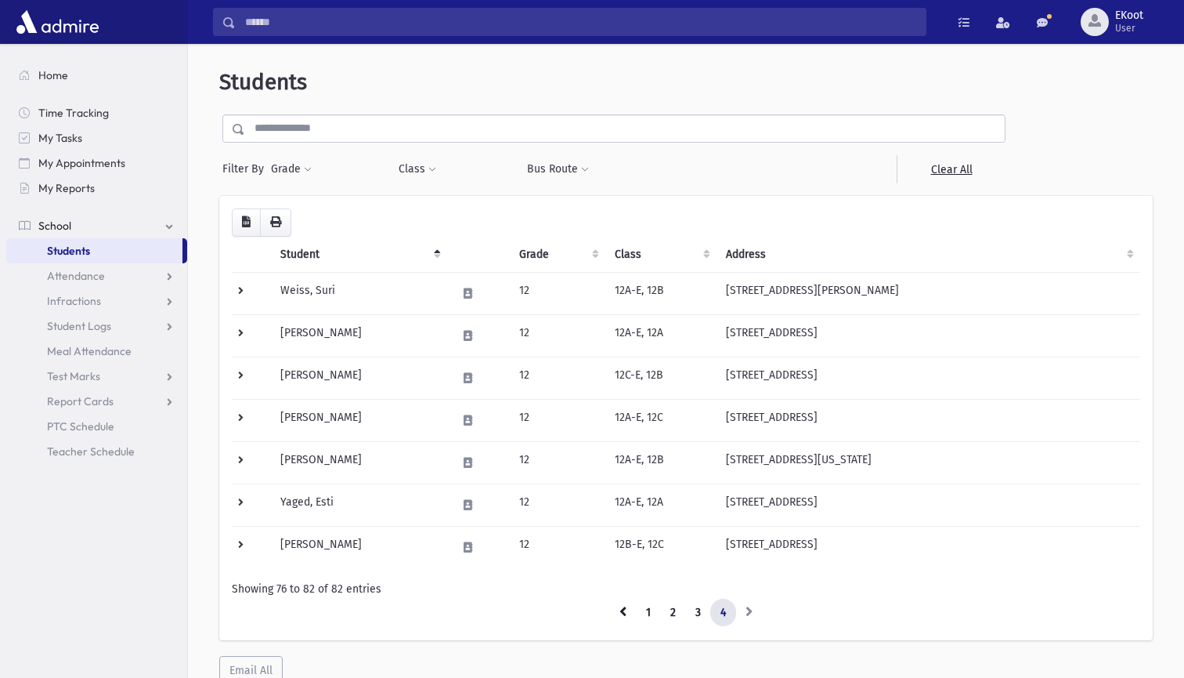
scroll to position [20, 0]
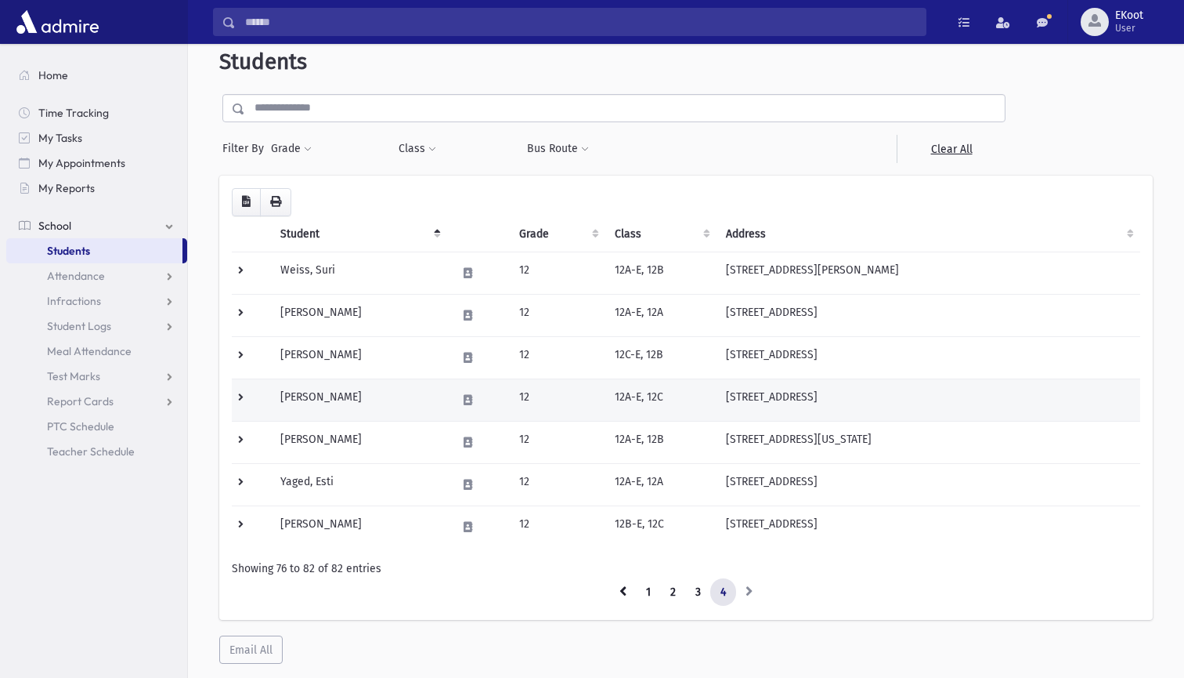
click at [341, 389] on td "[PERSON_NAME]" at bounding box center [359, 399] width 176 height 42
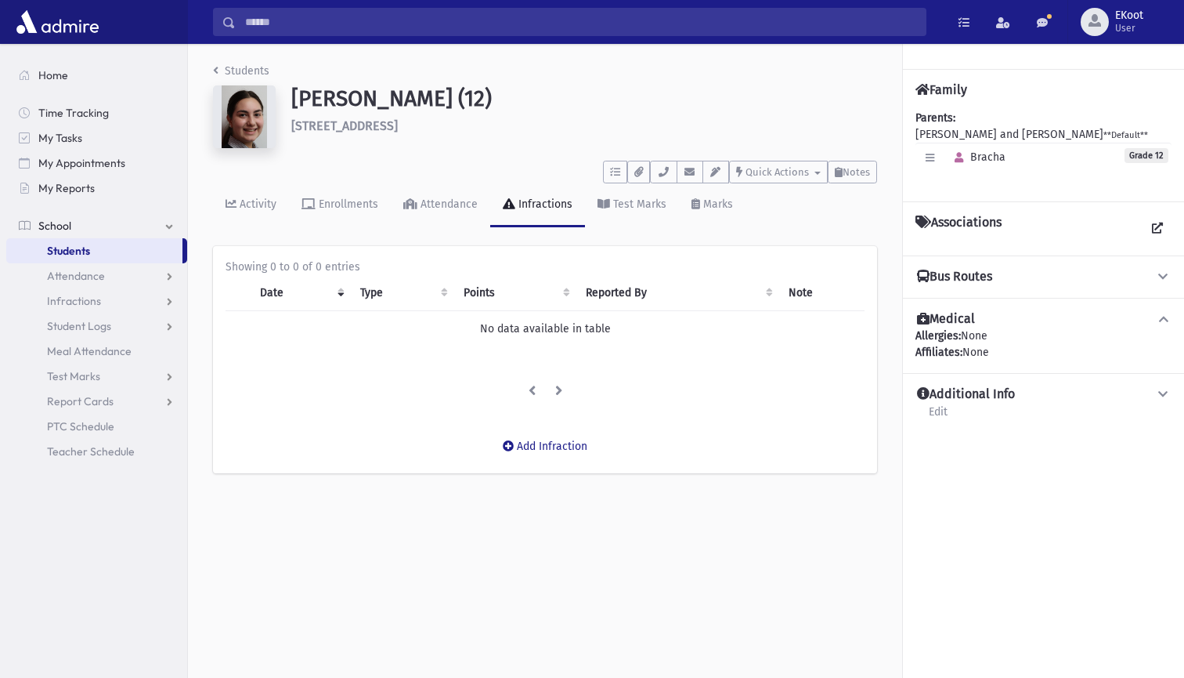
click at [246, 69] on link "Students" at bounding box center [241, 70] width 56 height 13
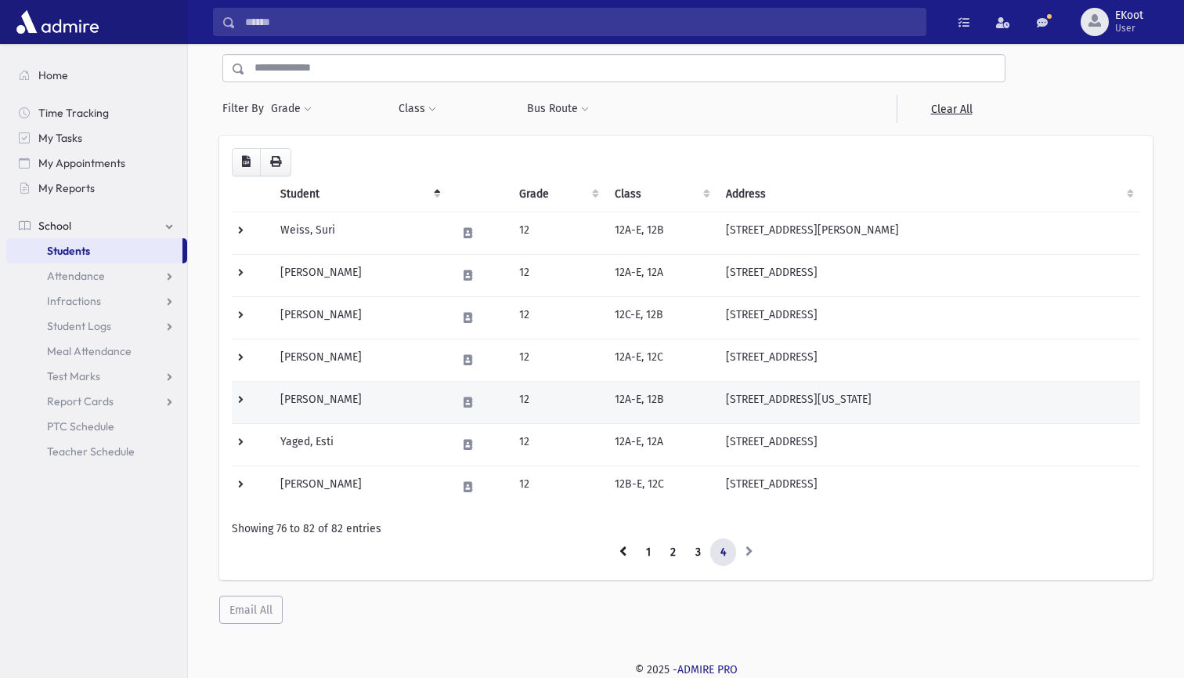
scroll to position [60, 0]
click at [328, 401] on td "[PERSON_NAME]" at bounding box center [359, 402] width 176 height 42
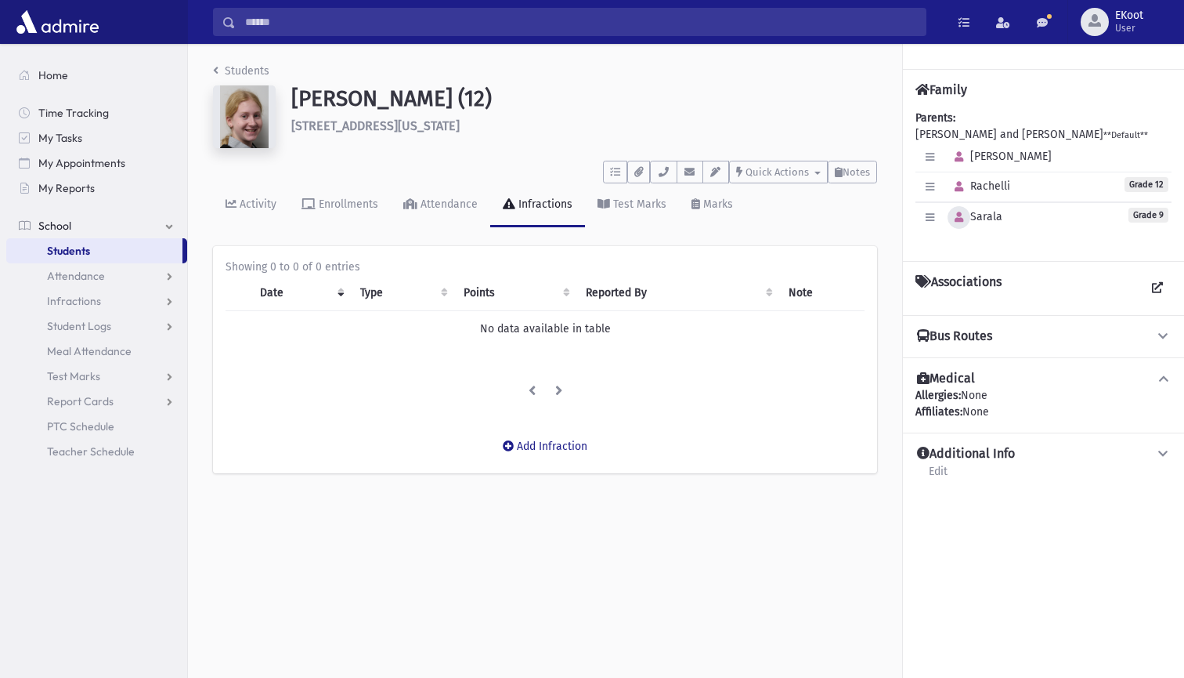
click at [962, 215] on icon "button" at bounding box center [959, 217] width 9 height 10
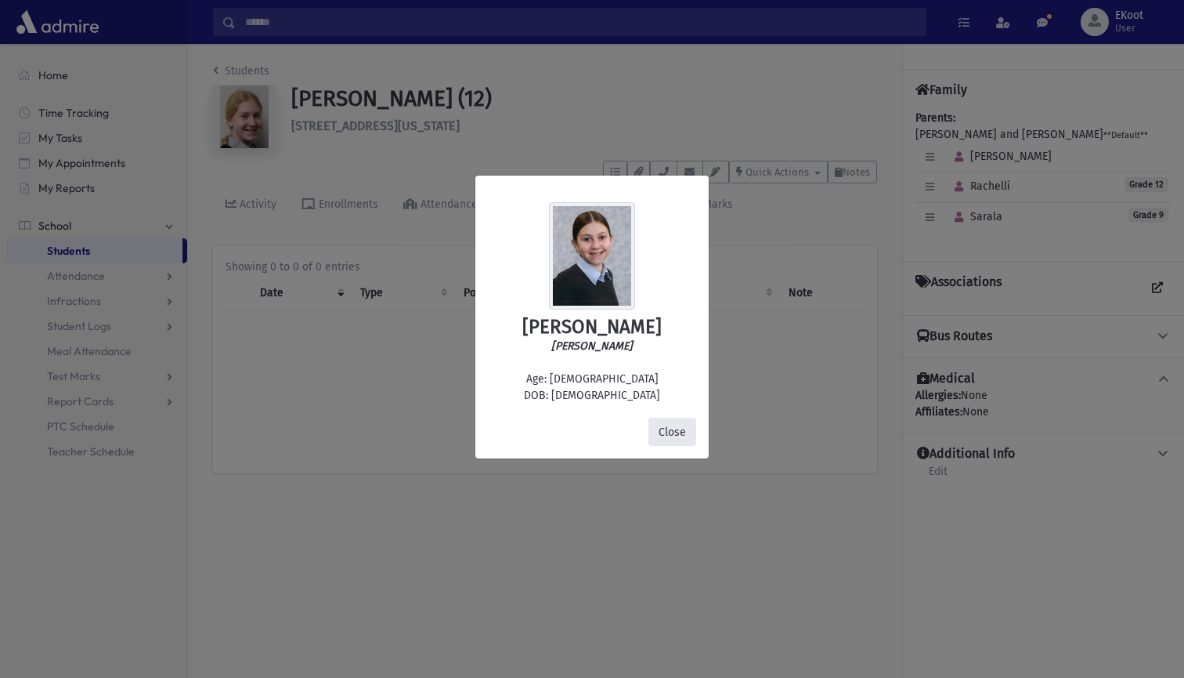
click at [663, 423] on button "Close" at bounding box center [673, 432] width 48 height 28
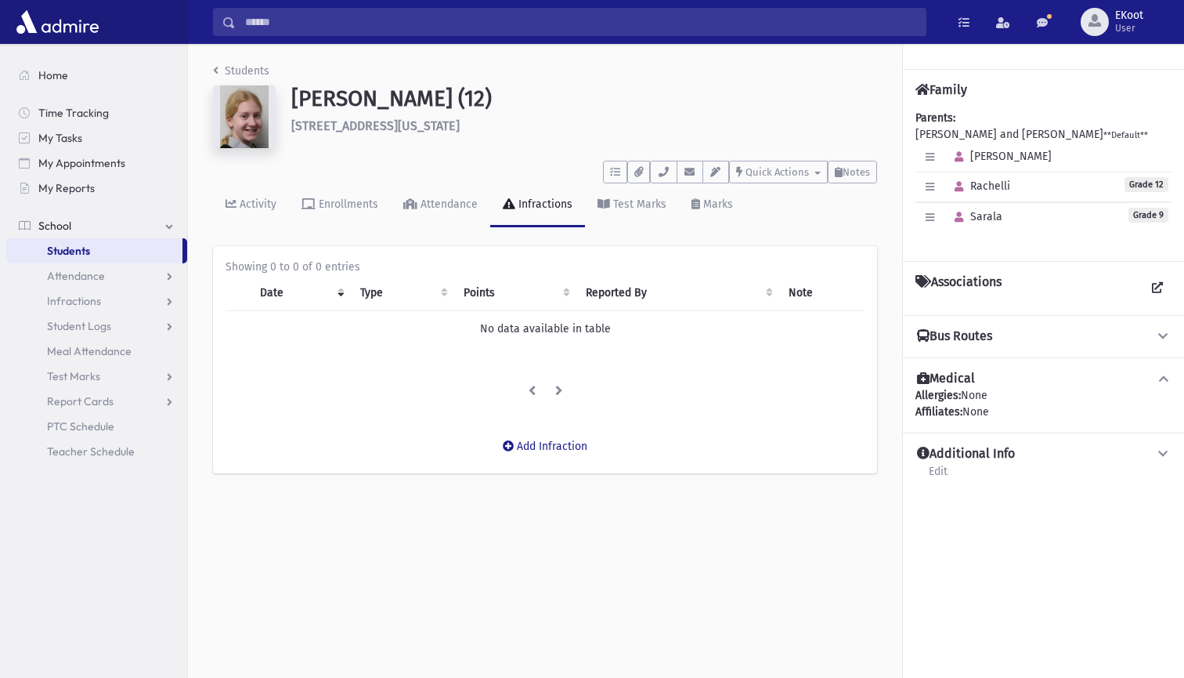
click at [239, 73] on link "Students" at bounding box center [241, 70] width 56 height 13
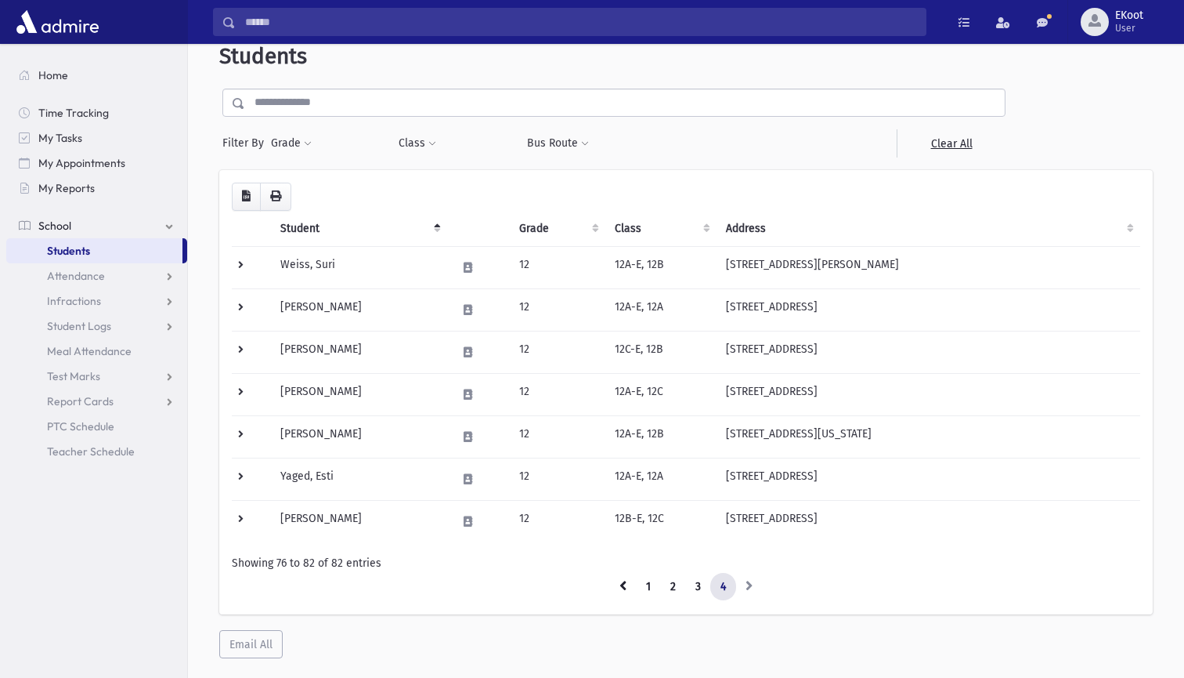
scroll to position [50, 0]
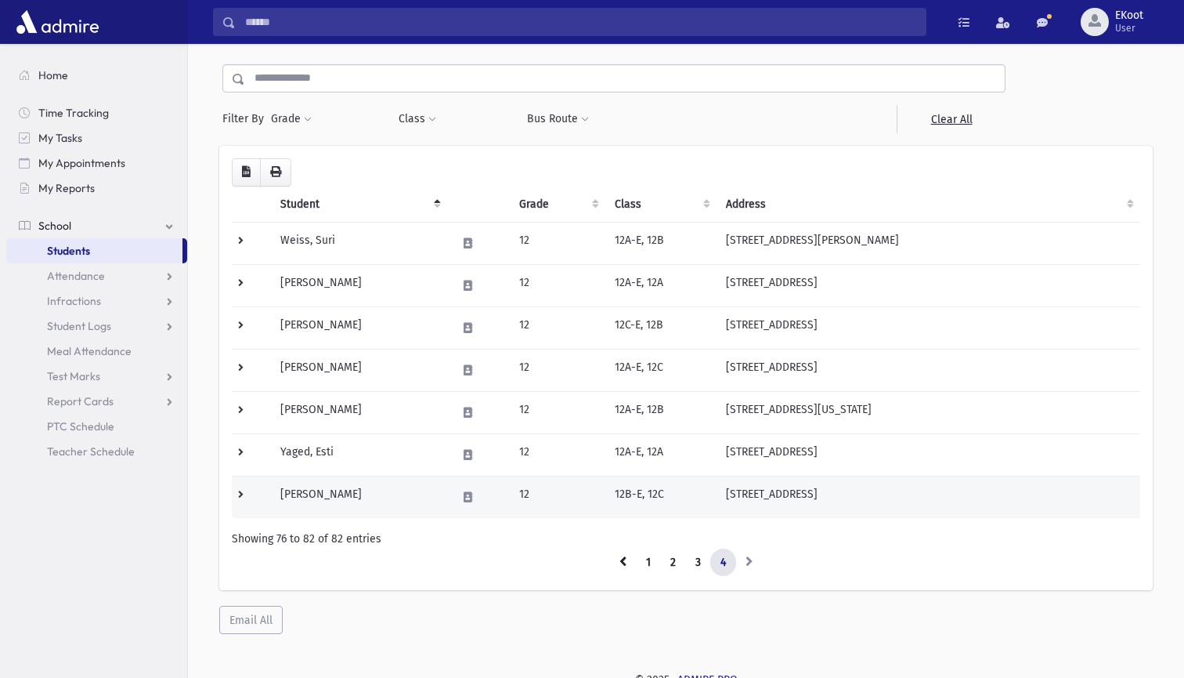
click at [312, 487] on td "[PERSON_NAME]" at bounding box center [359, 496] width 176 height 42
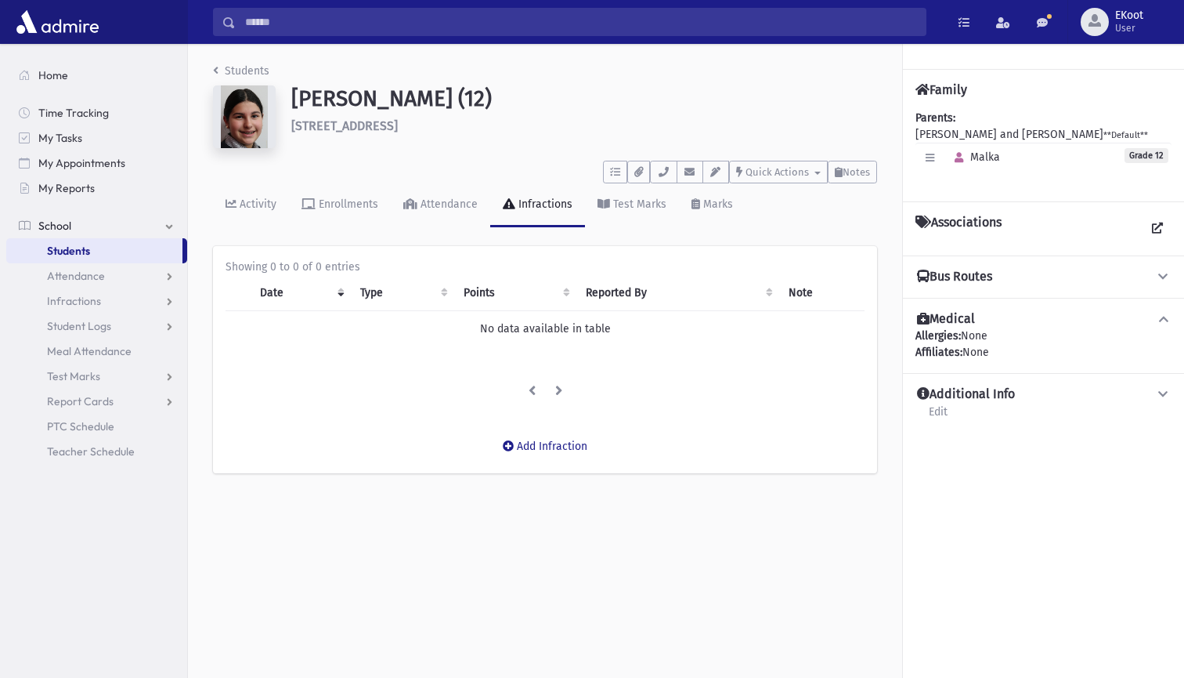
click at [222, 73] on link "Students" at bounding box center [241, 70] width 56 height 13
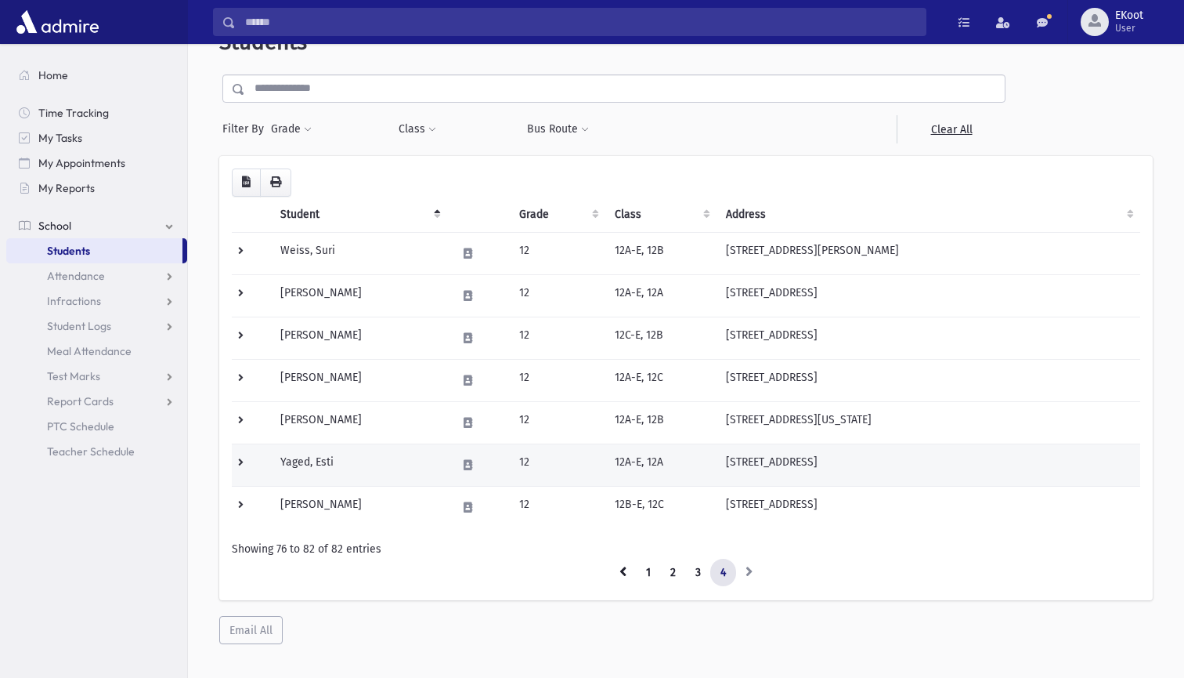
scroll to position [44, 0]
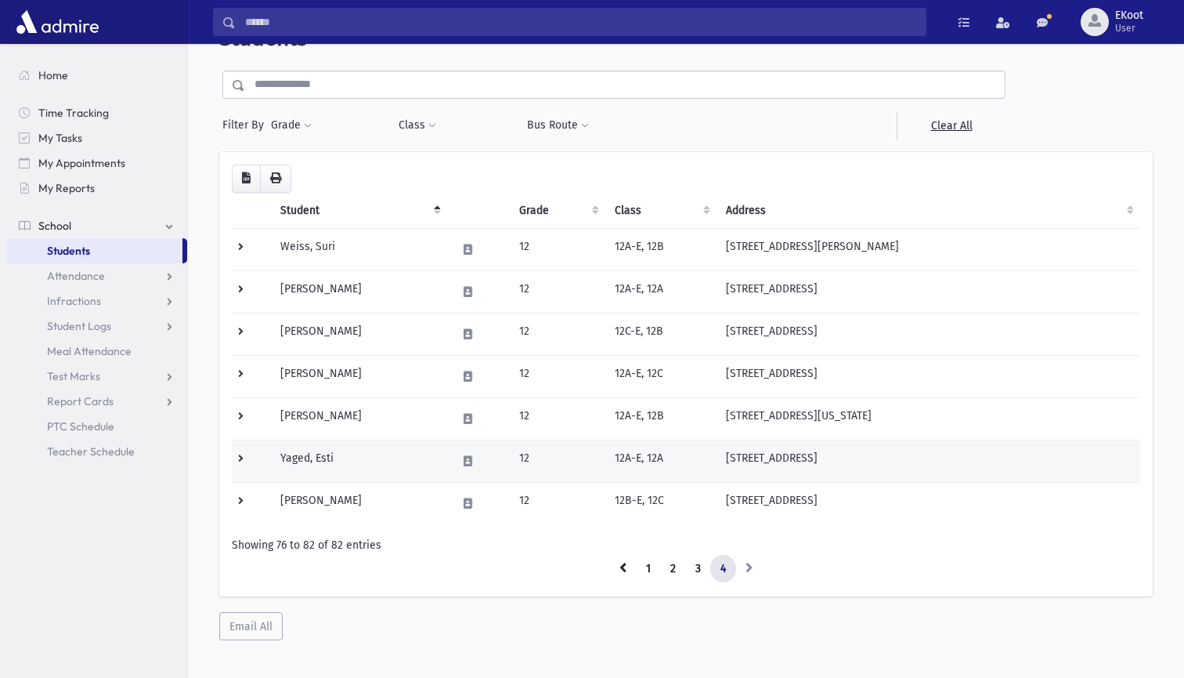
click at [312, 456] on td "Yaged, Esti" at bounding box center [359, 460] width 176 height 42
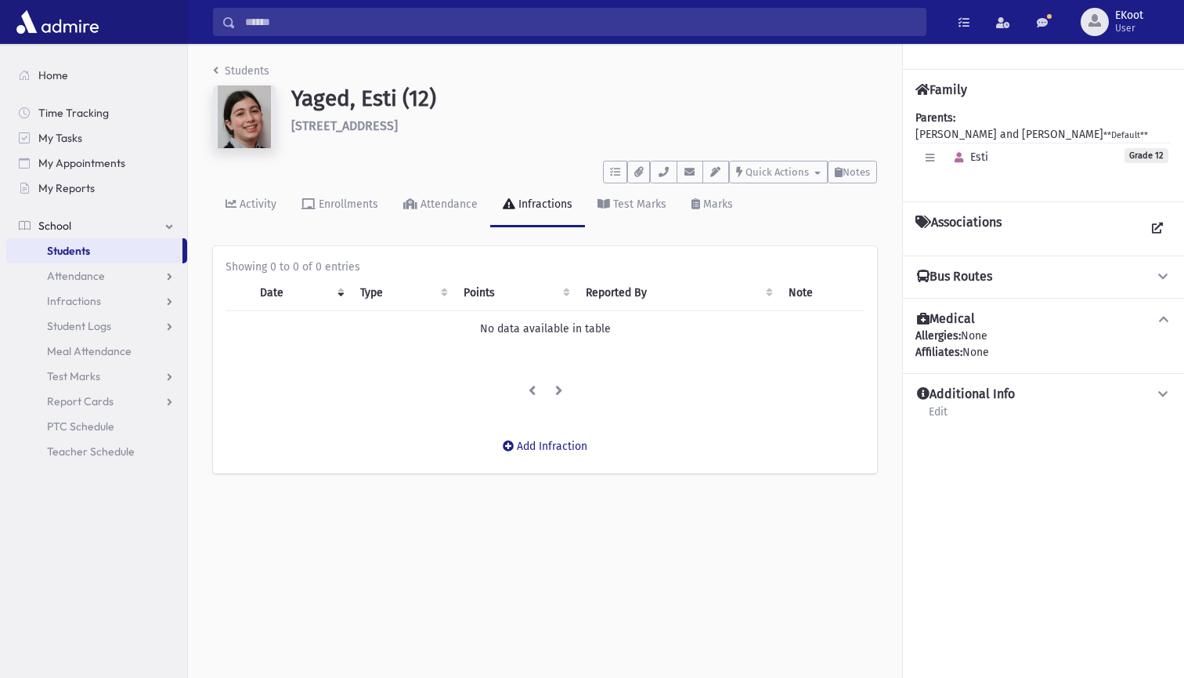
click at [240, 74] on link "Students" at bounding box center [241, 70] width 56 height 13
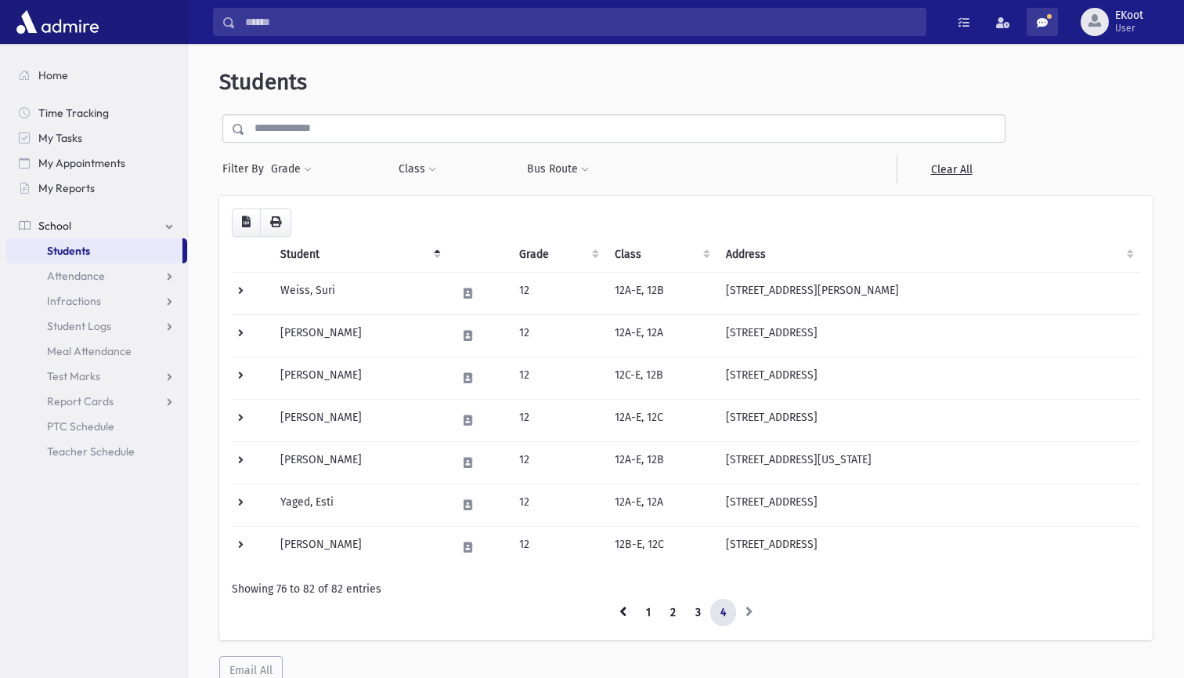
click at [1037, 28] on span at bounding box center [1042, 22] width 11 height 11
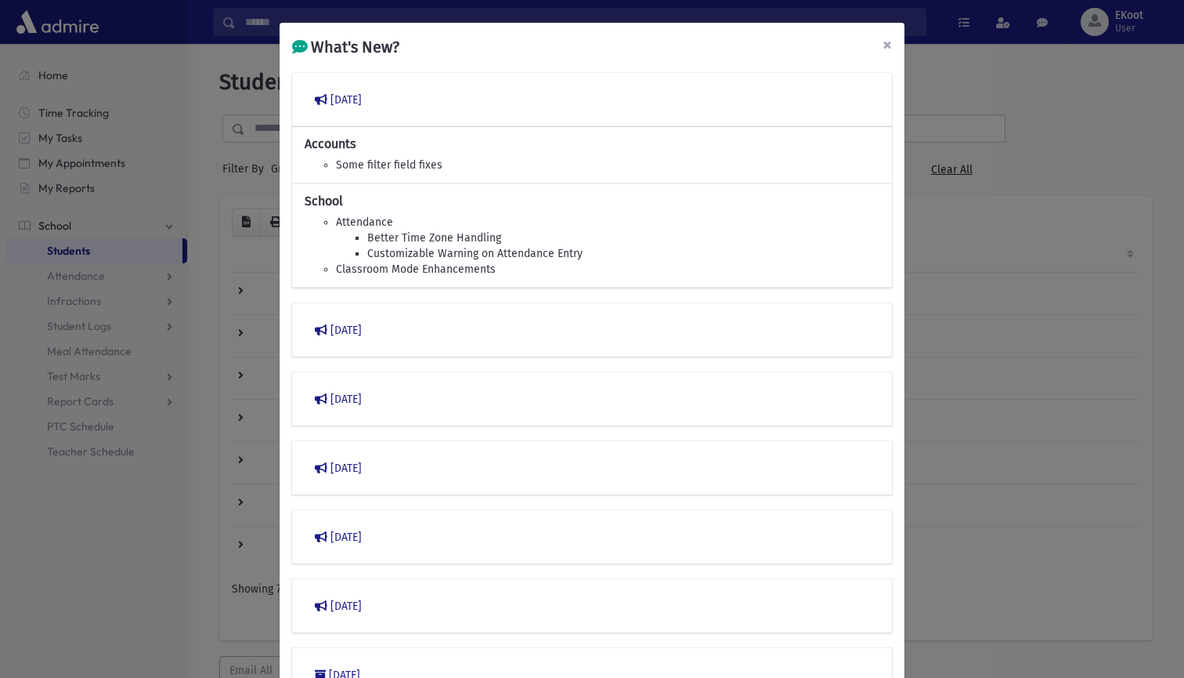
click at [888, 39] on span "×" at bounding box center [887, 45] width 9 height 22
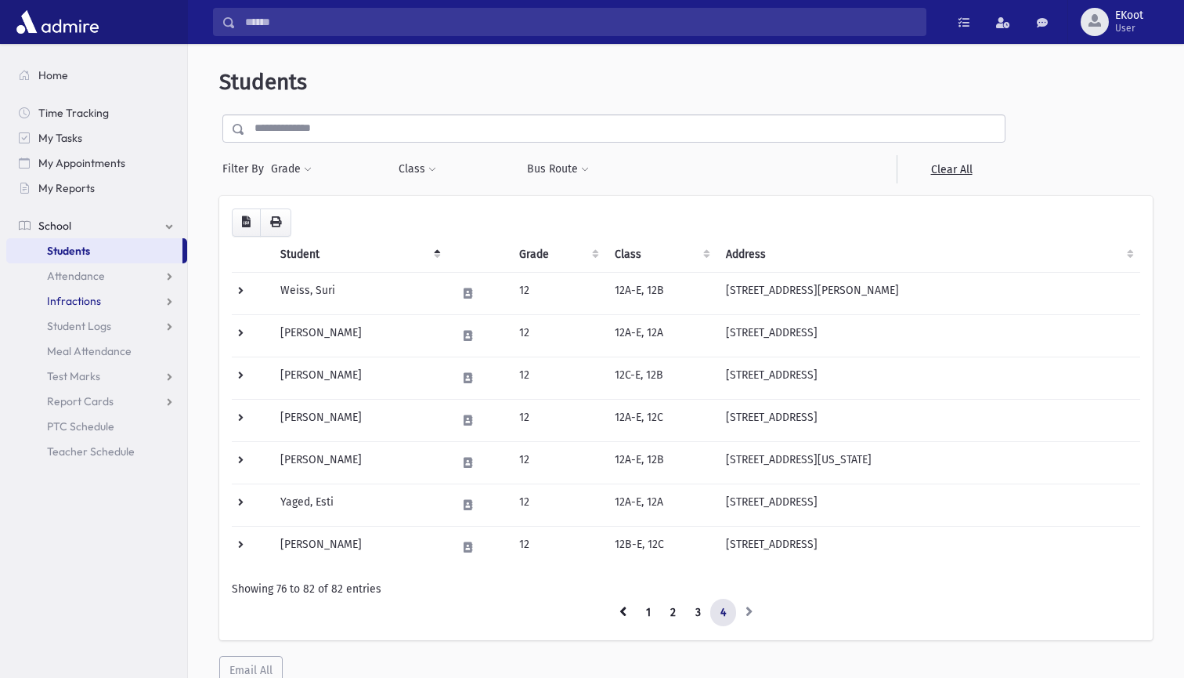
click at [115, 302] on link "Infractions" at bounding box center [96, 300] width 181 height 25
click at [53, 356] on link "List" at bounding box center [96, 350] width 181 height 25
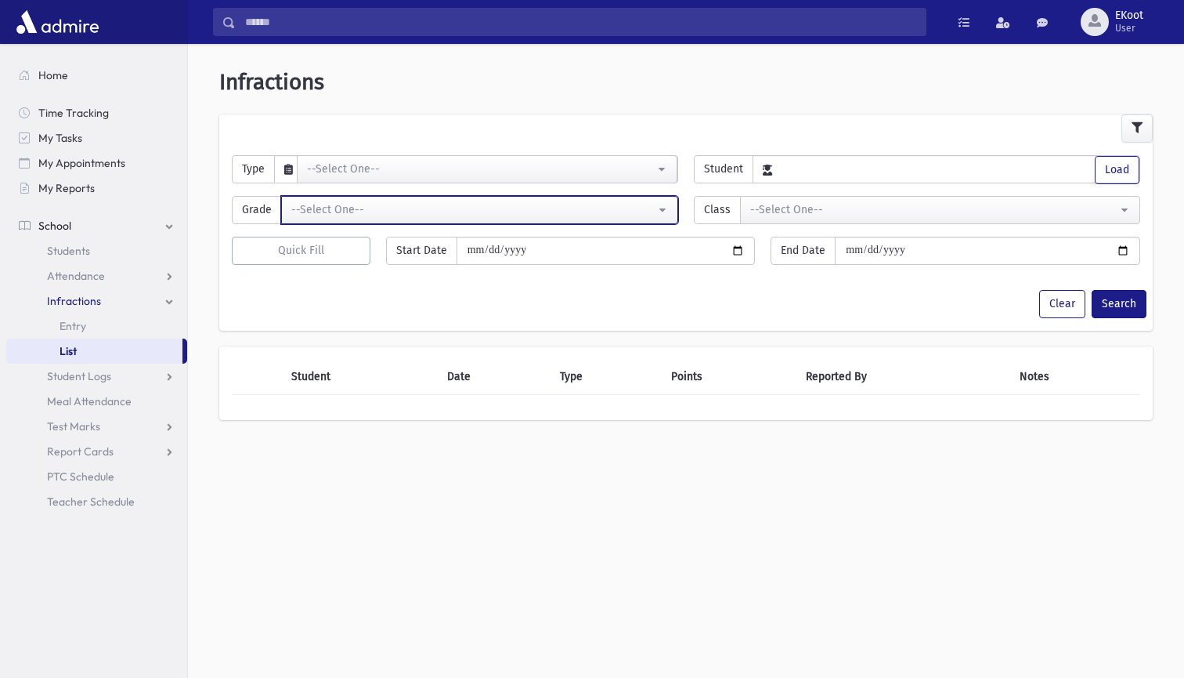
click at [400, 206] on div "--Select One--" at bounding box center [473, 209] width 364 height 16
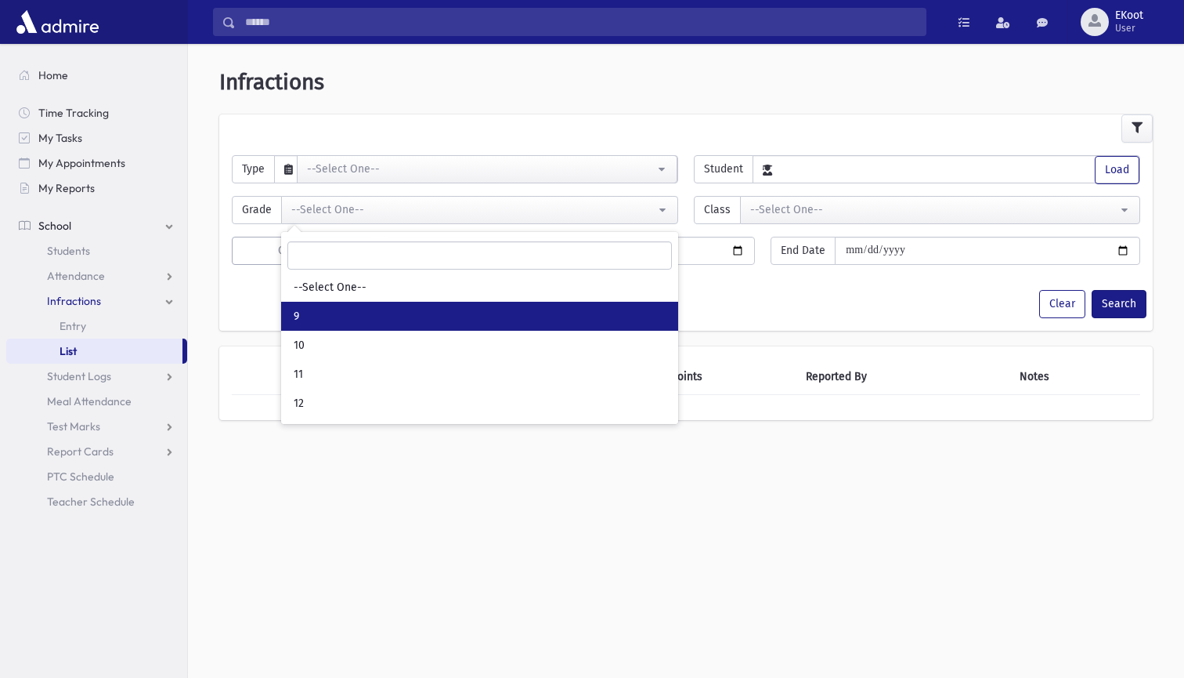
click at [341, 315] on link "9" at bounding box center [479, 316] width 397 height 29
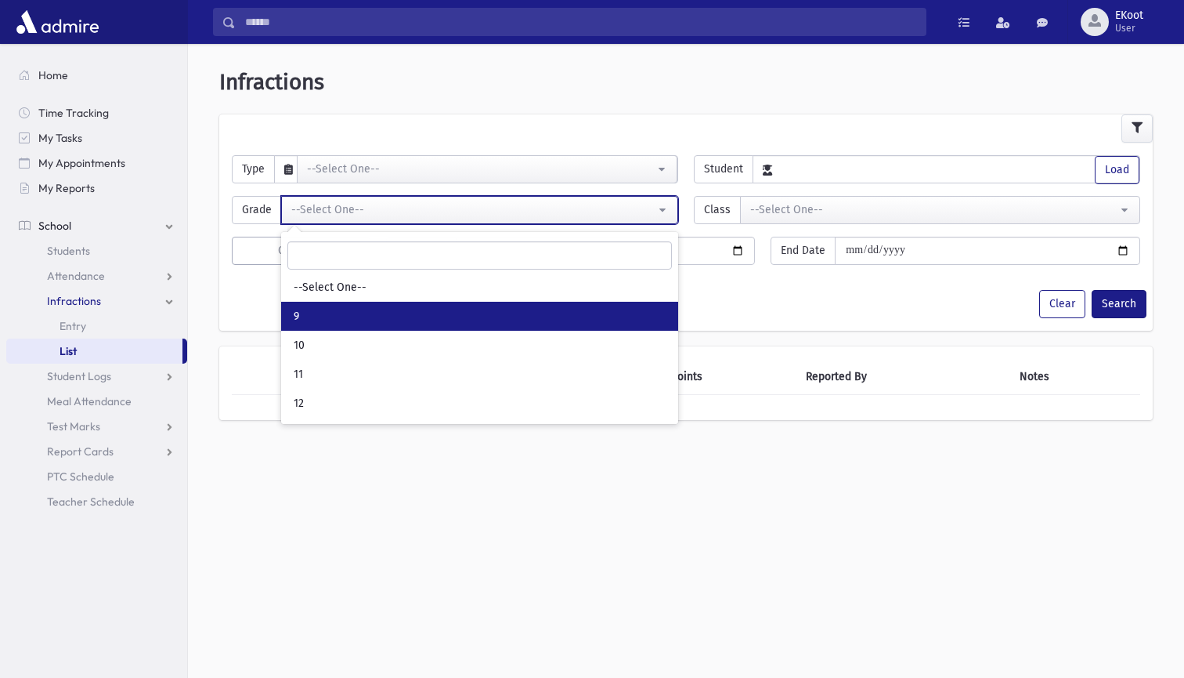
select select "*"
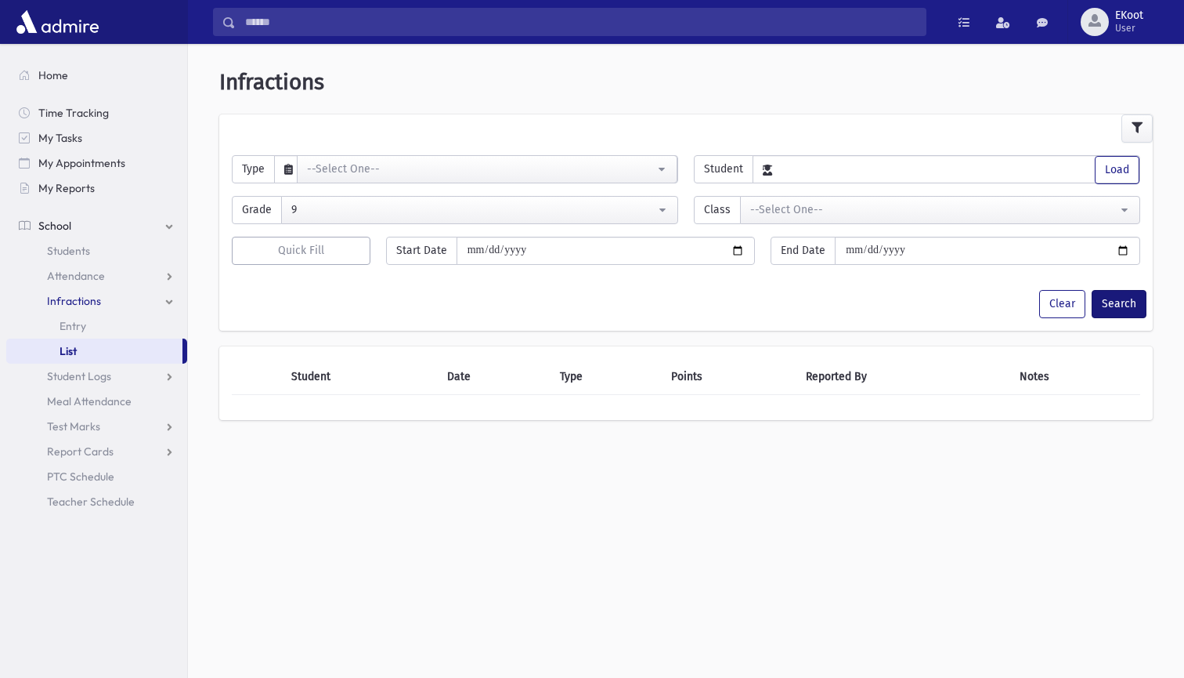
click at [1108, 302] on button "Search" at bounding box center [1119, 304] width 55 height 28
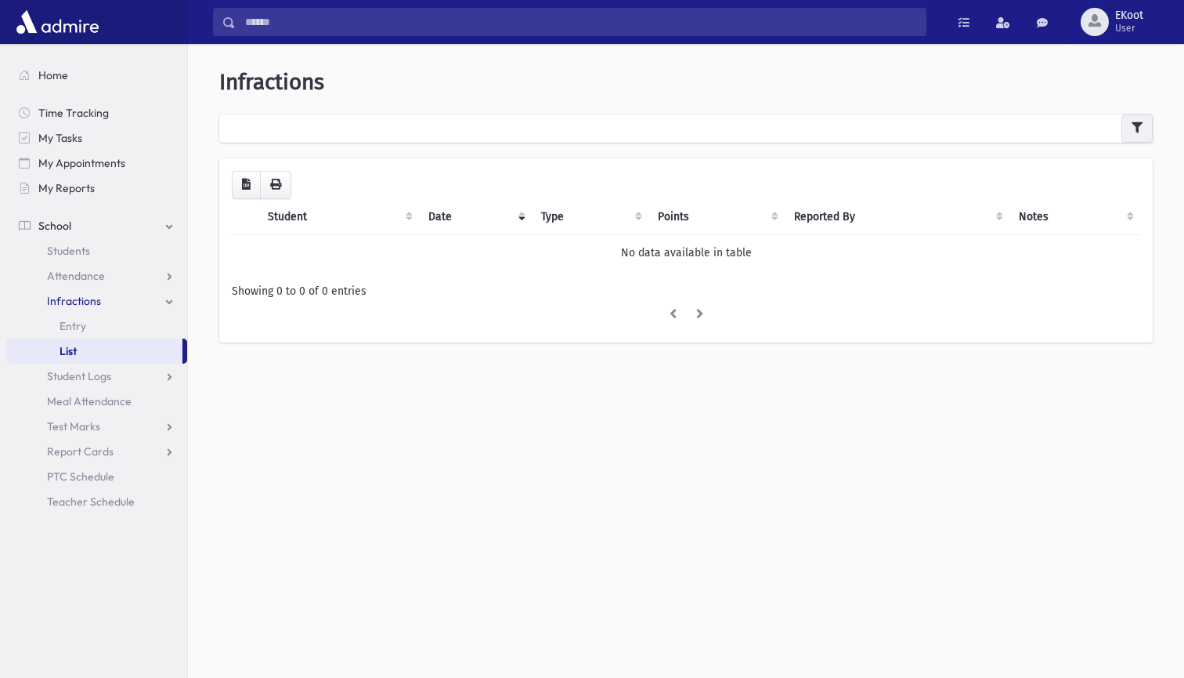
click at [1141, 132] on icon "button" at bounding box center [1137, 127] width 11 height 11
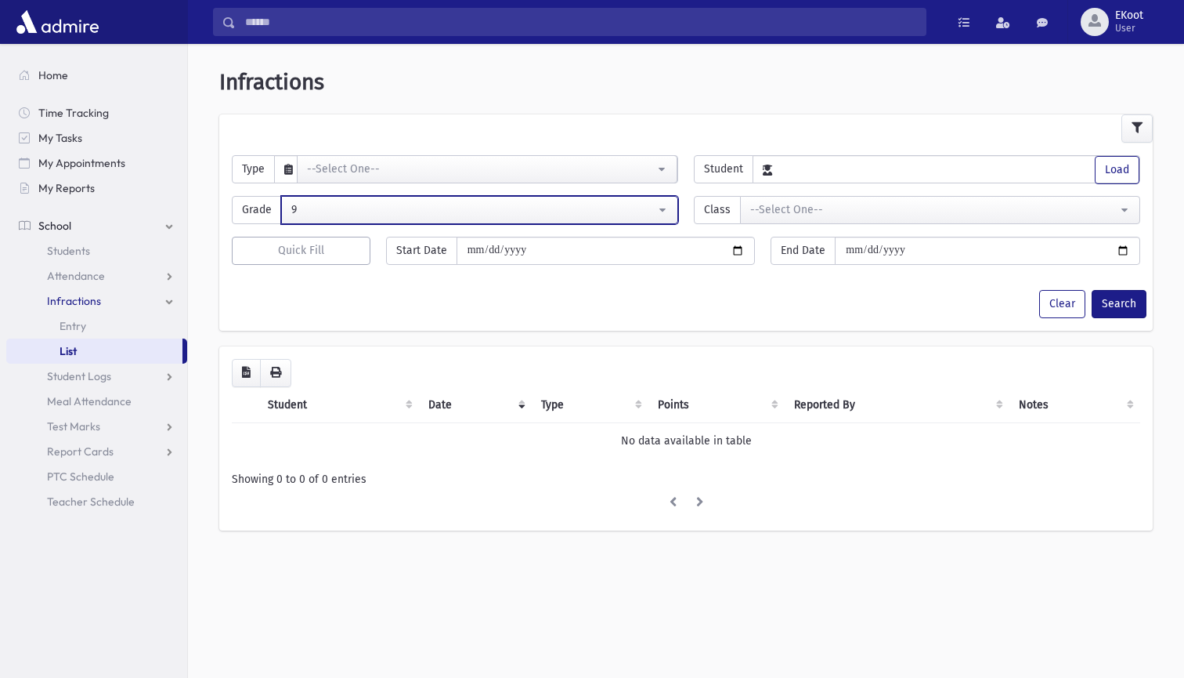
click at [497, 205] on div "9" at bounding box center [473, 209] width 364 height 16
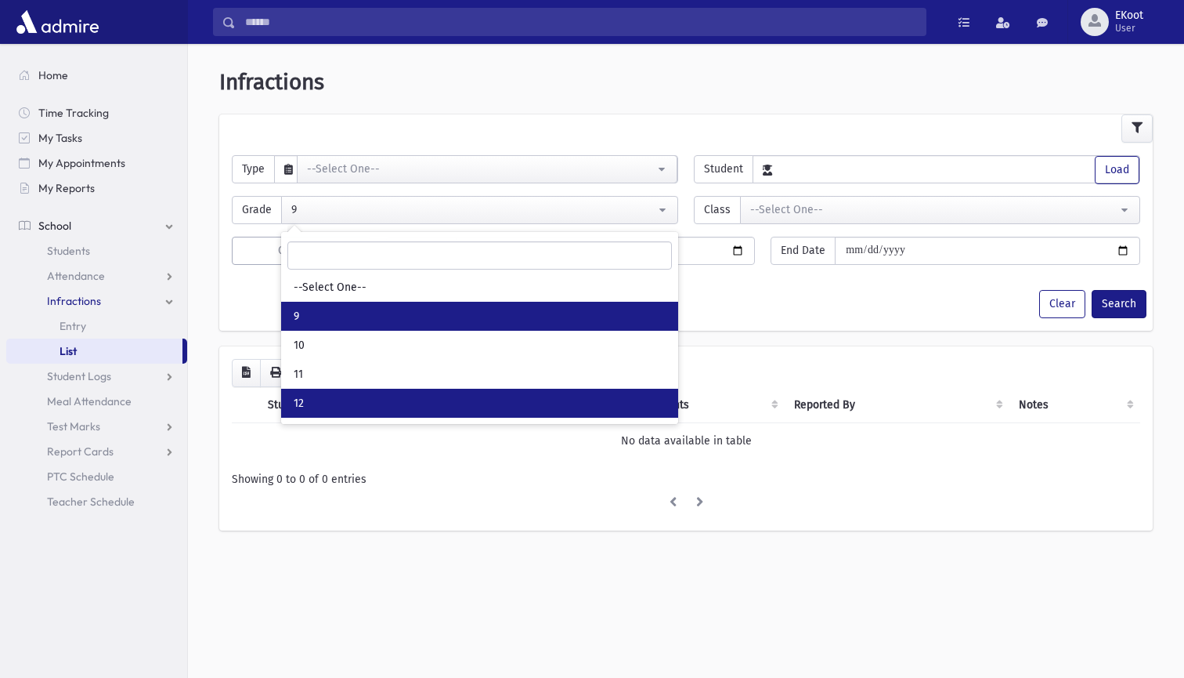
click at [352, 407] on link "12" at bounding box center [479, 403] width 397 height 29
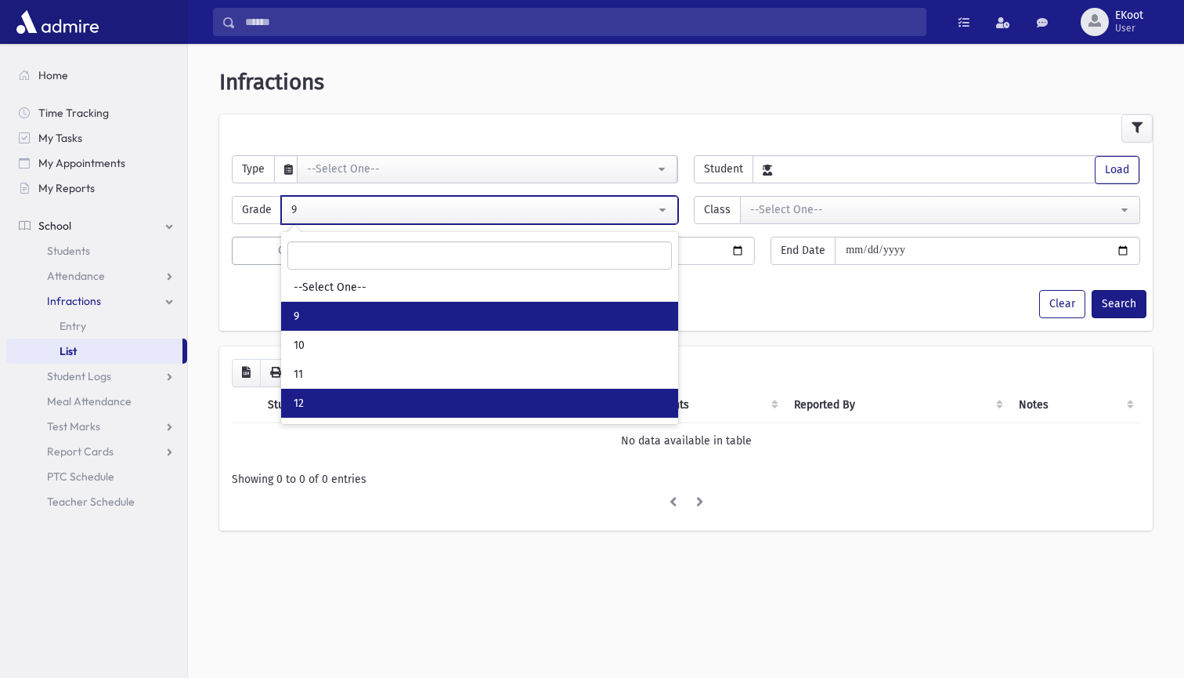
select select "*"
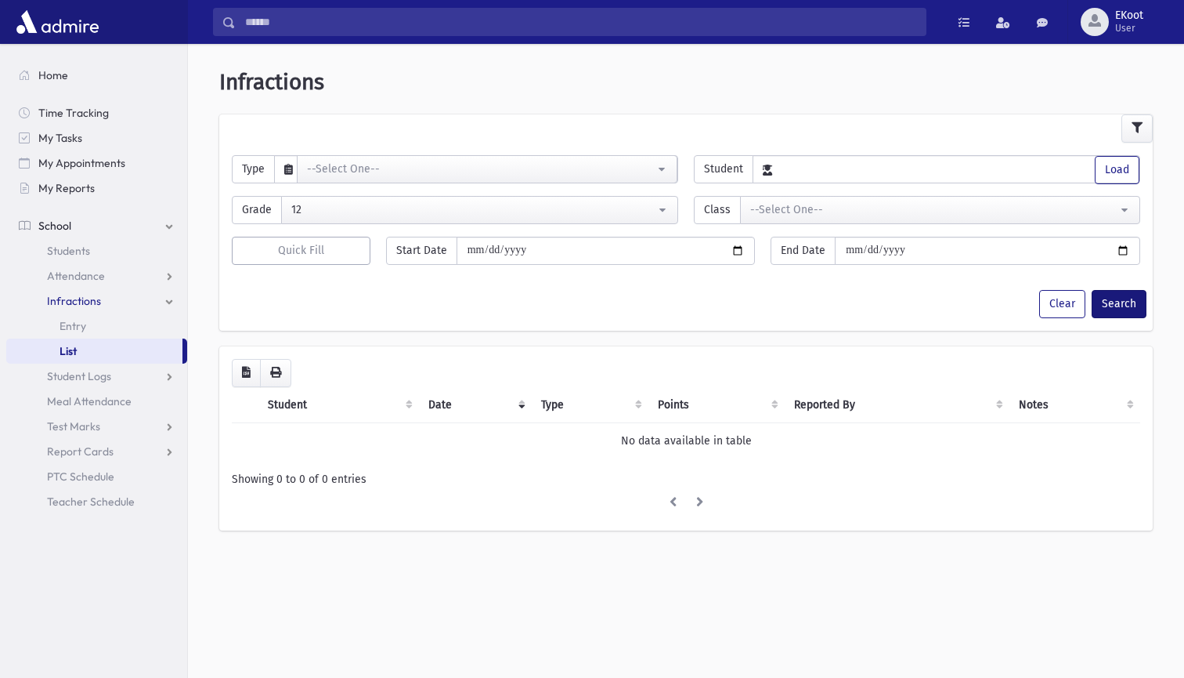
click at [1112, 306] on button "Search" at bounding box center [1119, 304] width 55 height 28
